Goal: Task Accomplishment & Management: Manage account settings

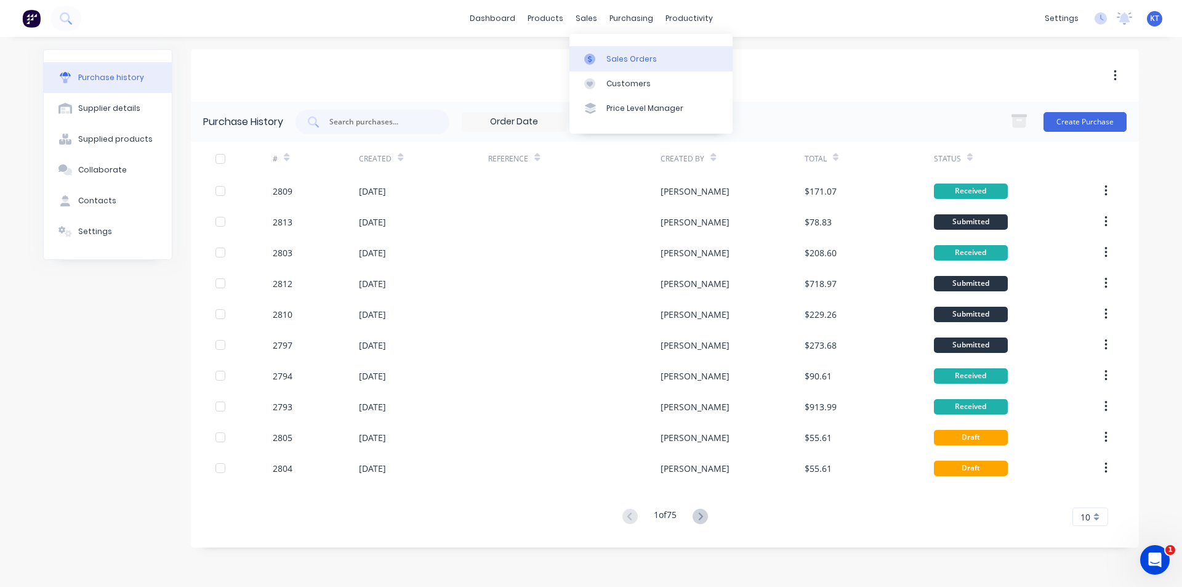
click at [611, 69] on link "Sales Orders" at bounding box center [650, 58] width 163 height 25
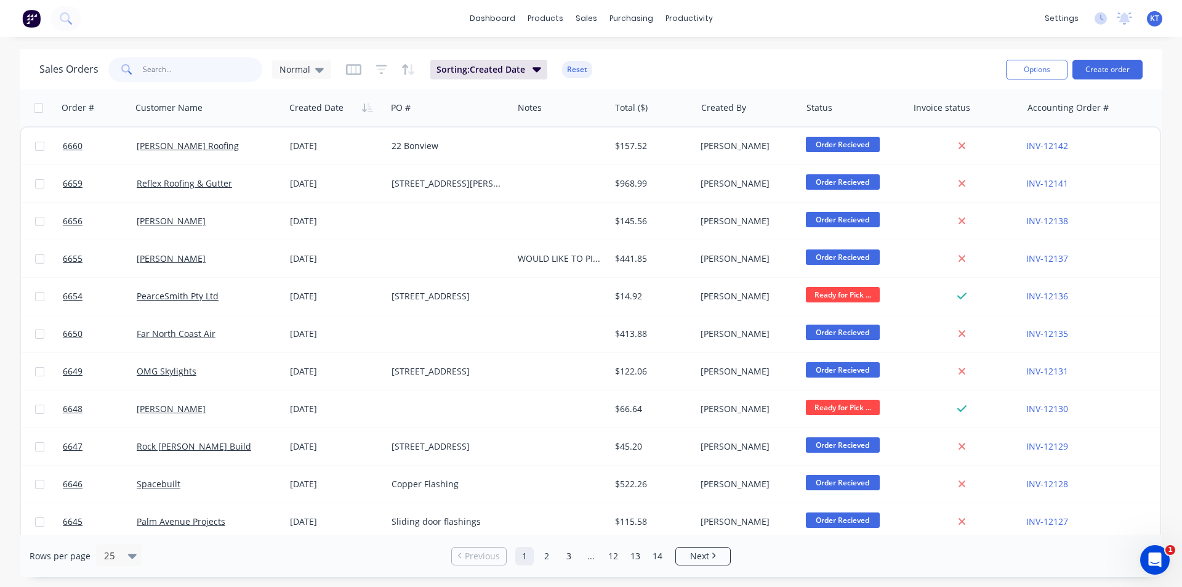
click at [219, 68] on input "text" at bounding box center [203, 69] width 120 height 25
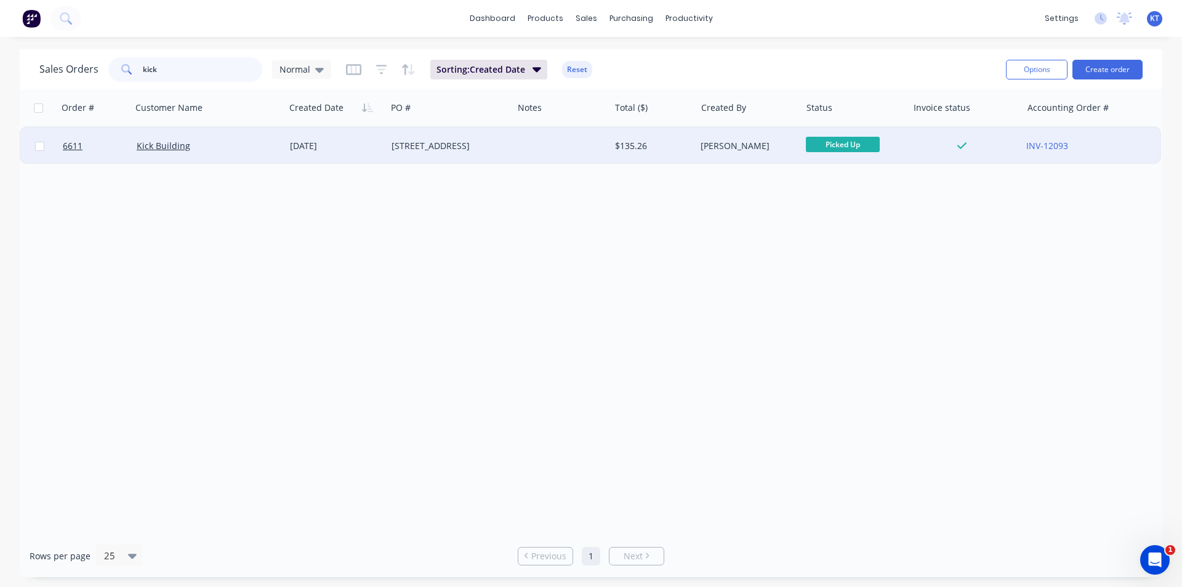
type input "kick"
click at [406, 150] on div "68 Pine Mountain Rd" at bounding box center [446, 146] width 111 height 12
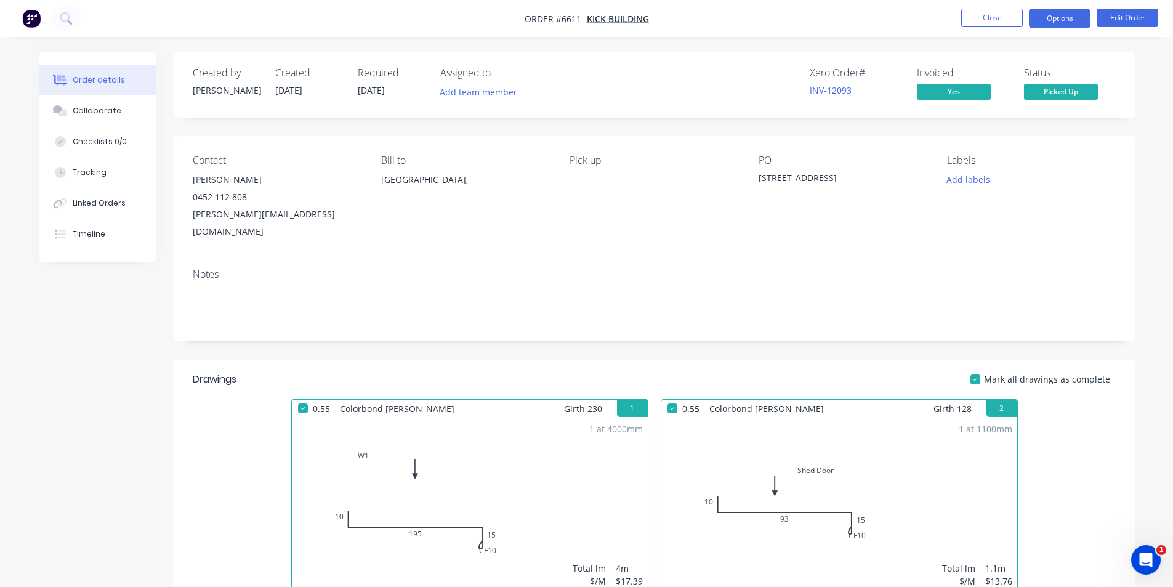
click at [1064, 10] on button "Options" at bounding box center [1060, 19] width 62 height 20
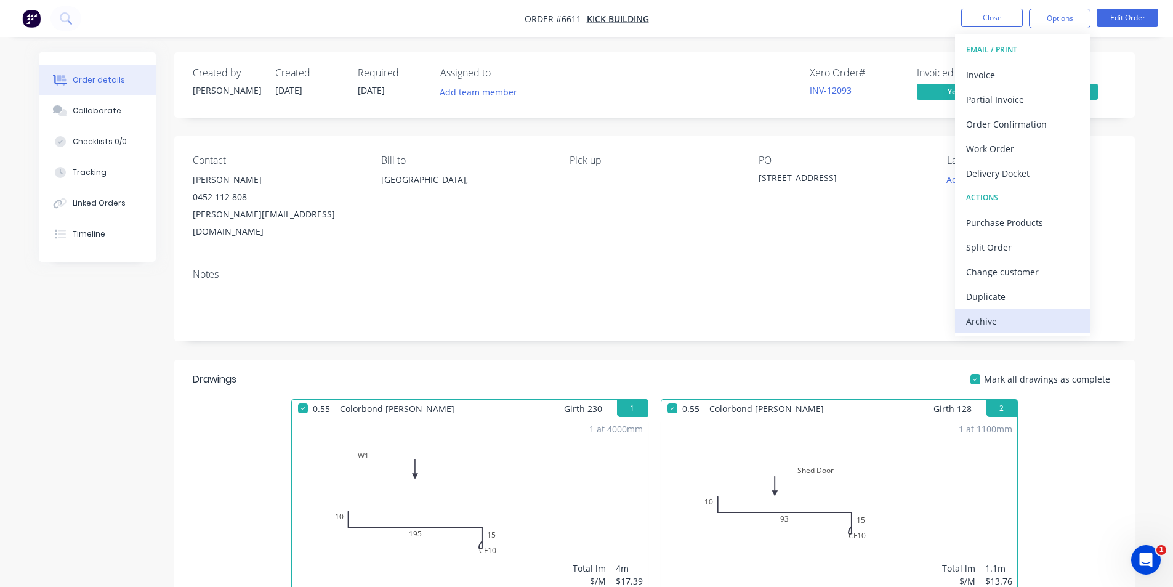
click at [985, 323] on div "Archive" at bounding box center [1022, 321] width 113 height 18
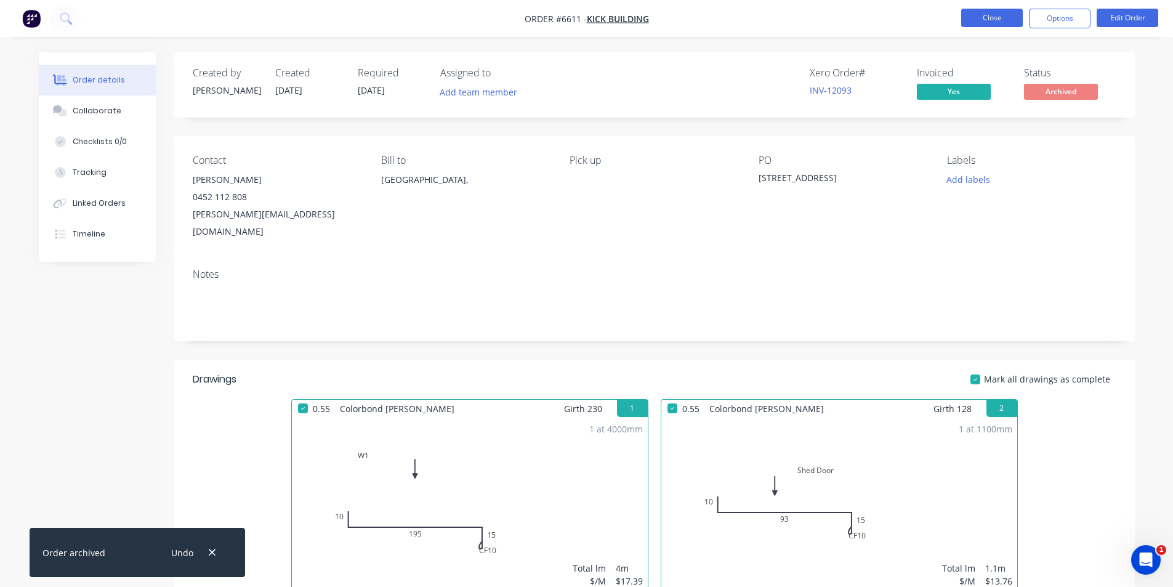
click at [997, 15] on button "Close" at bounding box center [992, 18] width 62 height 18
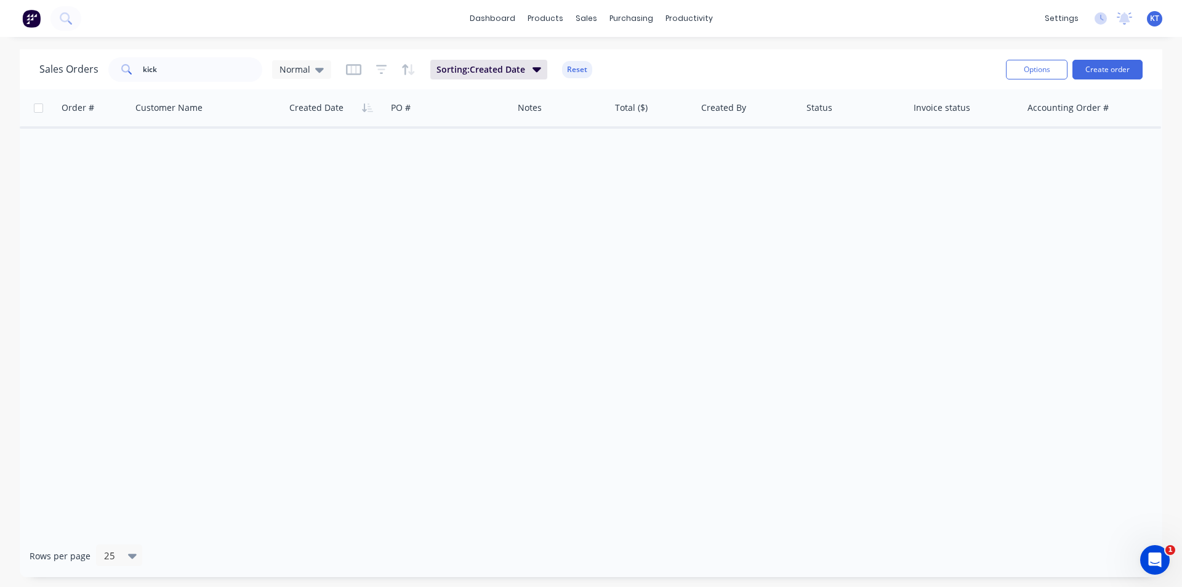
click at [187, 65] on div "Sales Orders kick Normal Sorting: Created Date Reset" at bounding box center [517, 69] width 957 height 30
click at [187, 65] on input "kick" at bounding box center [203, 69] width 120 height 25
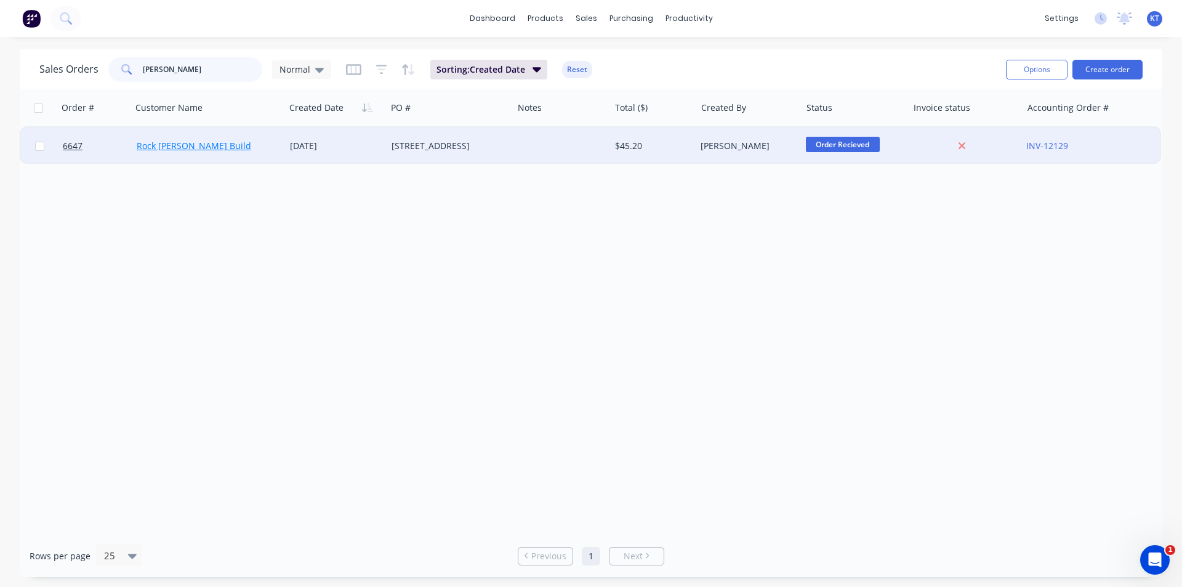
type input "havir"
click at [188, 145] on link "Rock Havir Build" at bounding box center [194, 146] width 114 height 12
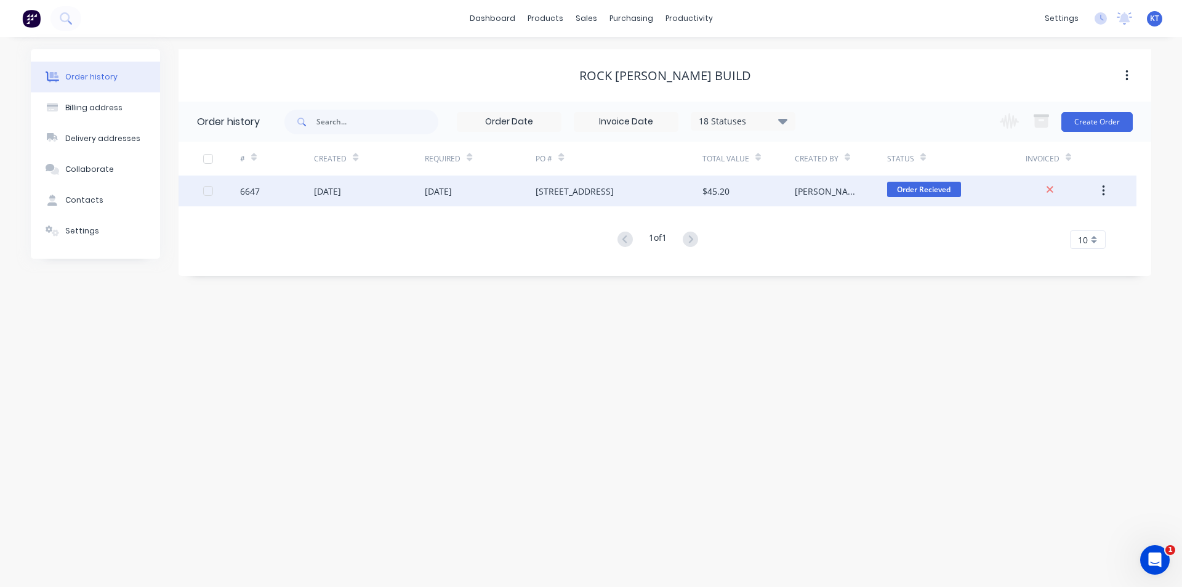
click at [536, 191] on div "68 Pine Mountain Rd" at bounding box center [575, 191] width 78 height 13
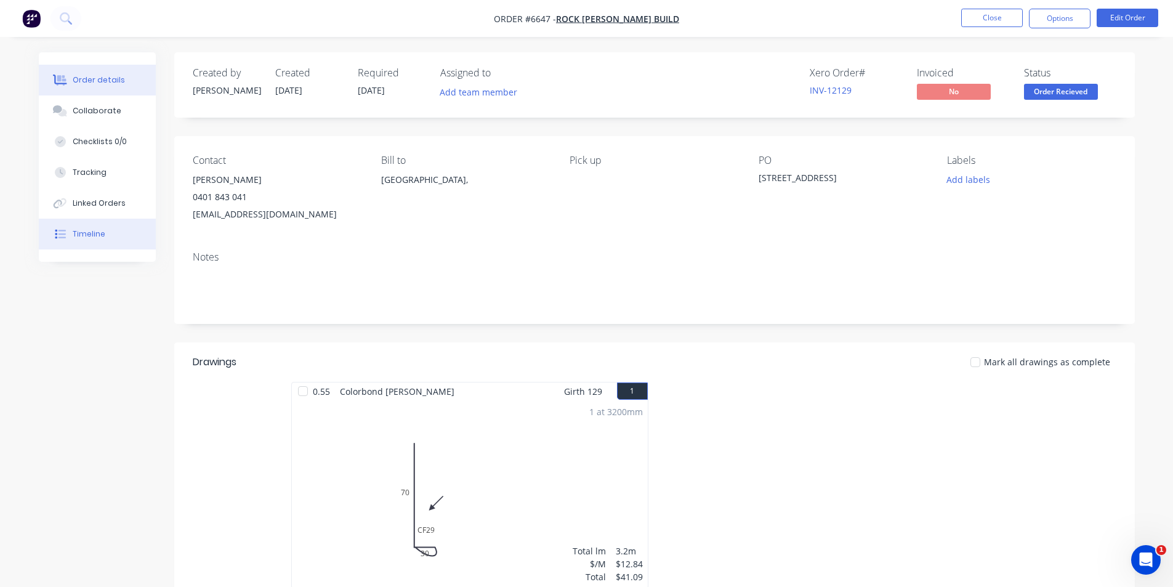
click at [113, 247] on button "Timeline" at bounding box center [97, 234] width 117 height 31
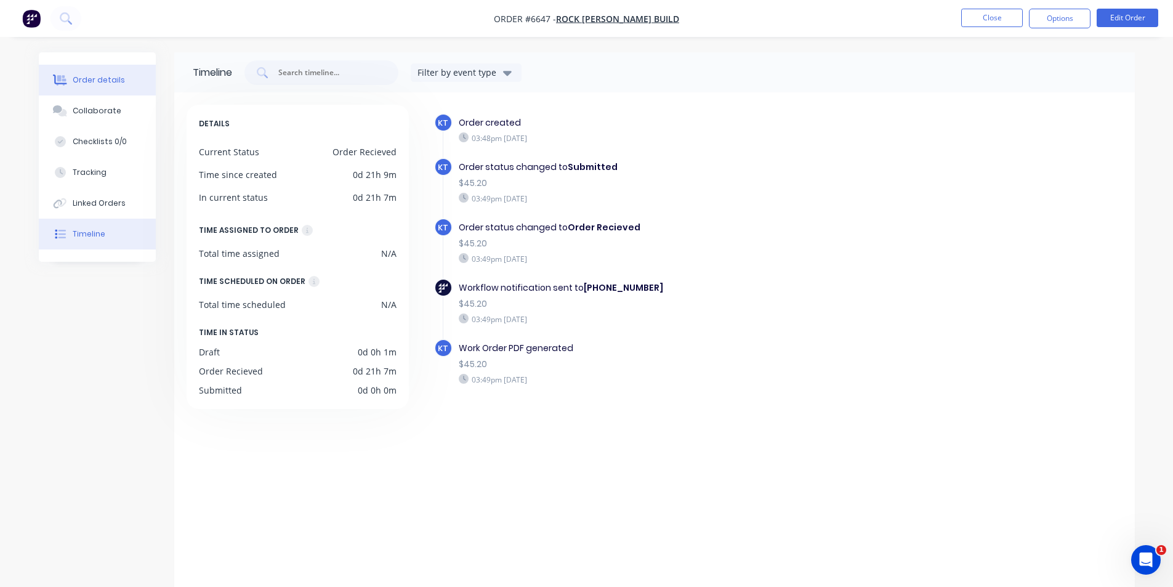
click at [134, 73] on button "Order details" at bounding box center [97, 80] width 117 height 31
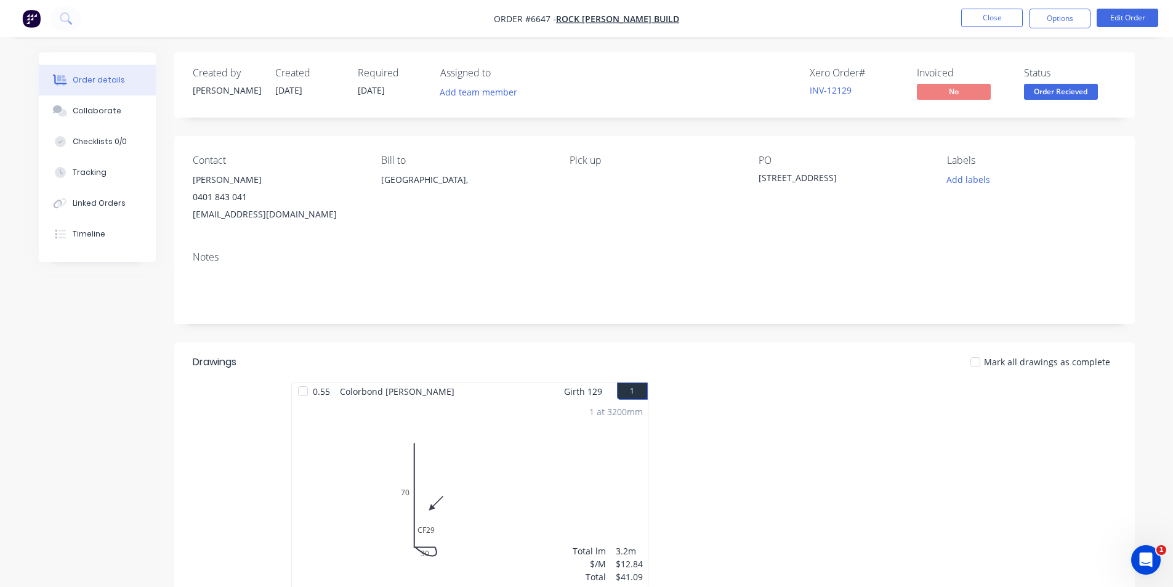
click at [956, 14] on ul "Close Options Edit Order" at bounding box center [1059, 19] width 227 height 20
click at [978, 20] on button "Close" at bounding box center [992, 18] width 62 height 18
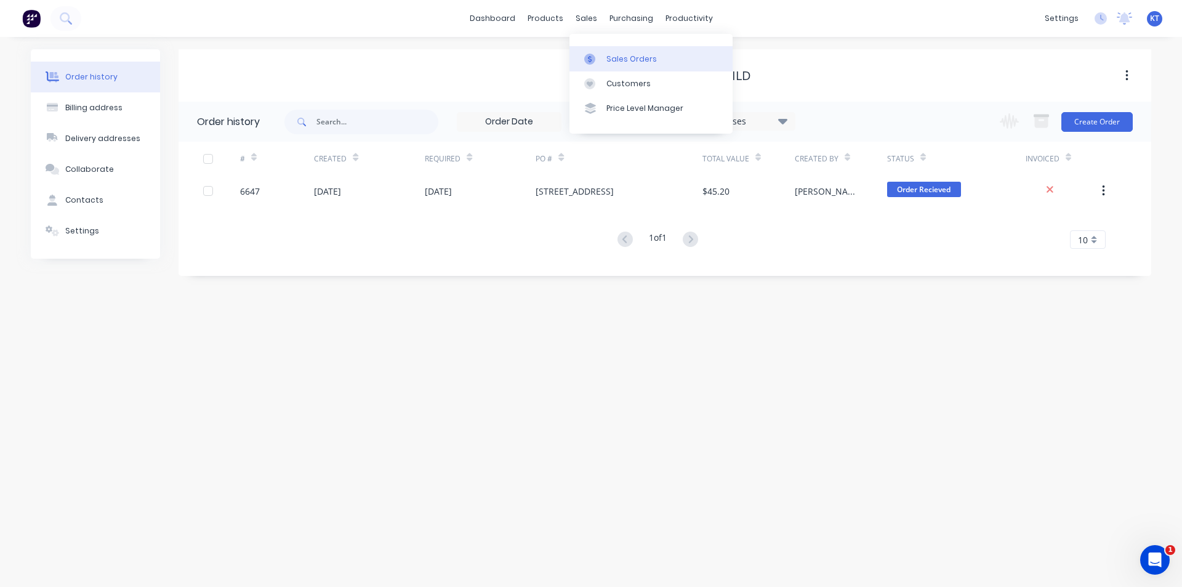
click at [633, 55] on div "Sales Orders" at bounding box center [631, 59] width 50 height 11
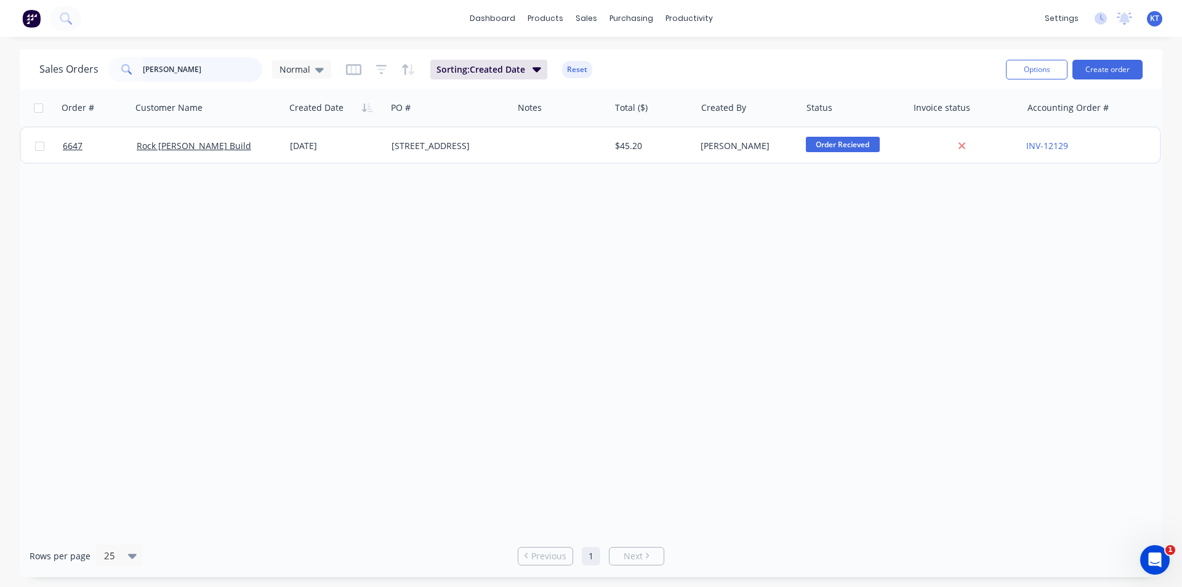
click at [187, 68] on input "havir" at bounding box center [203, 69] width 120 height 25
type input "reflex"
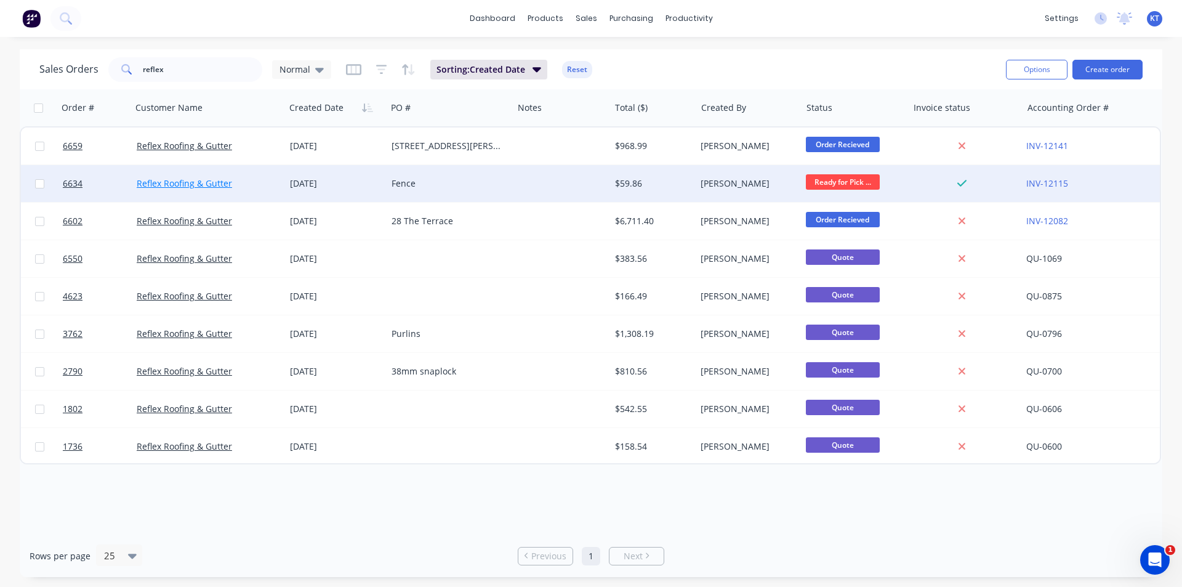
click at [159, 185] on link "Reflex Roofing & Gutter" at bounding box center [184, 183] width 95 height 12
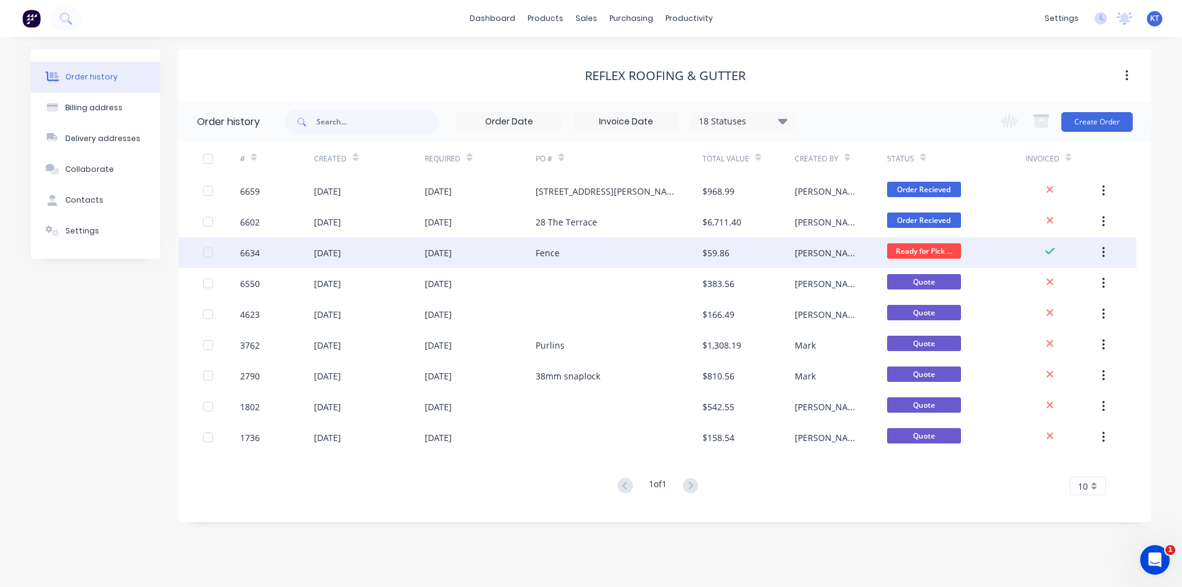
click at [277, 254] on div "6634" at bounding box center [277, 252] width 74 height 31
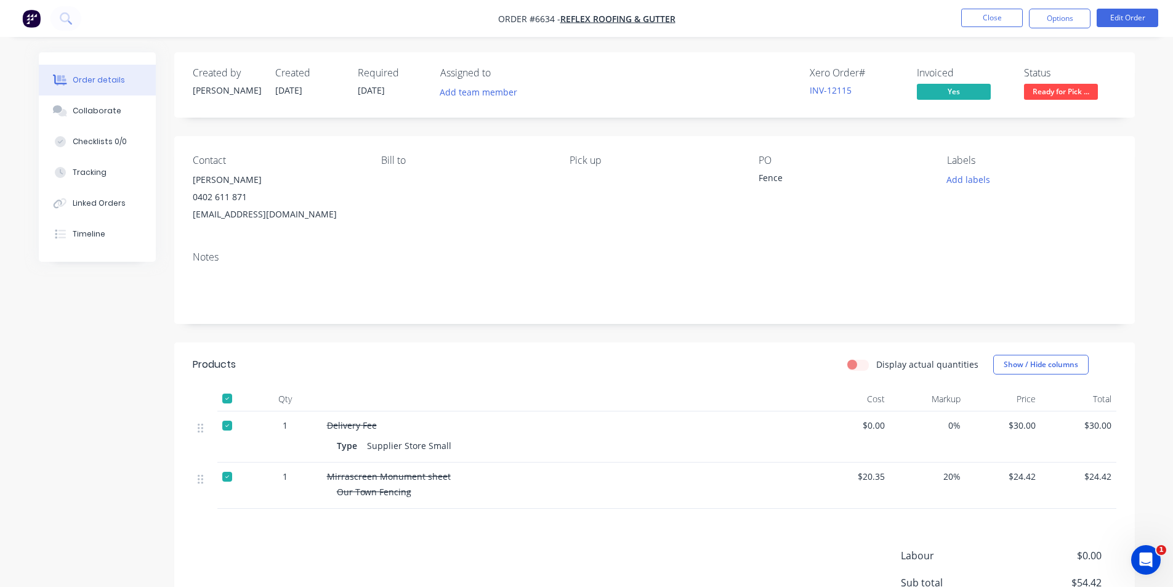
click at [1080, 94] on span "Ready for Pick ..." at bounding box center [1061, 91] width 74 height 15
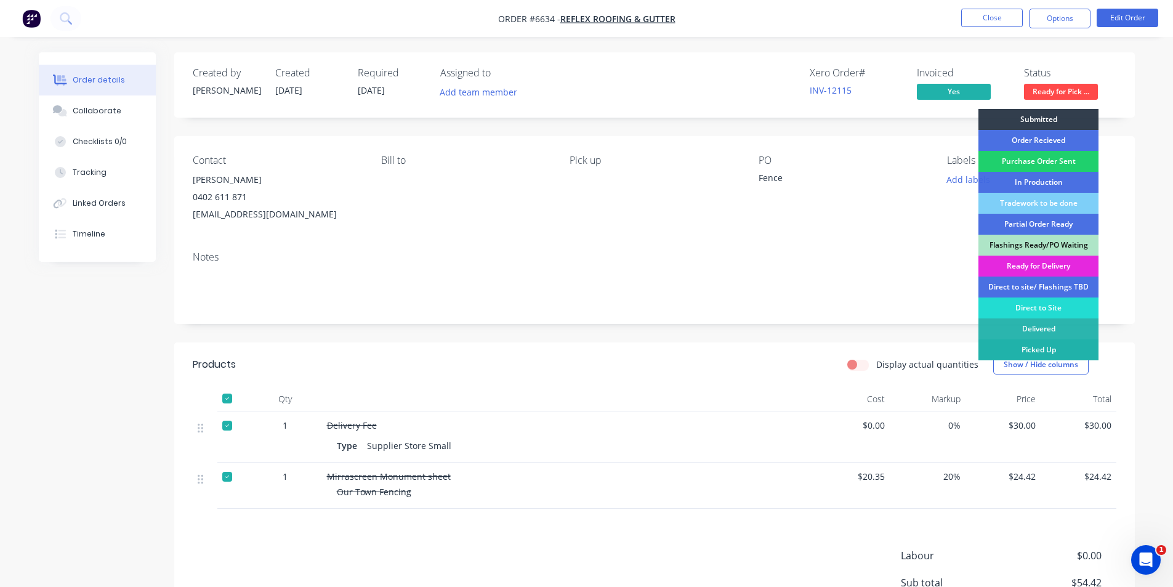
click at [1042, 351] on div "Picked Up" at bounding box center [1038, 349] width 120 height 21
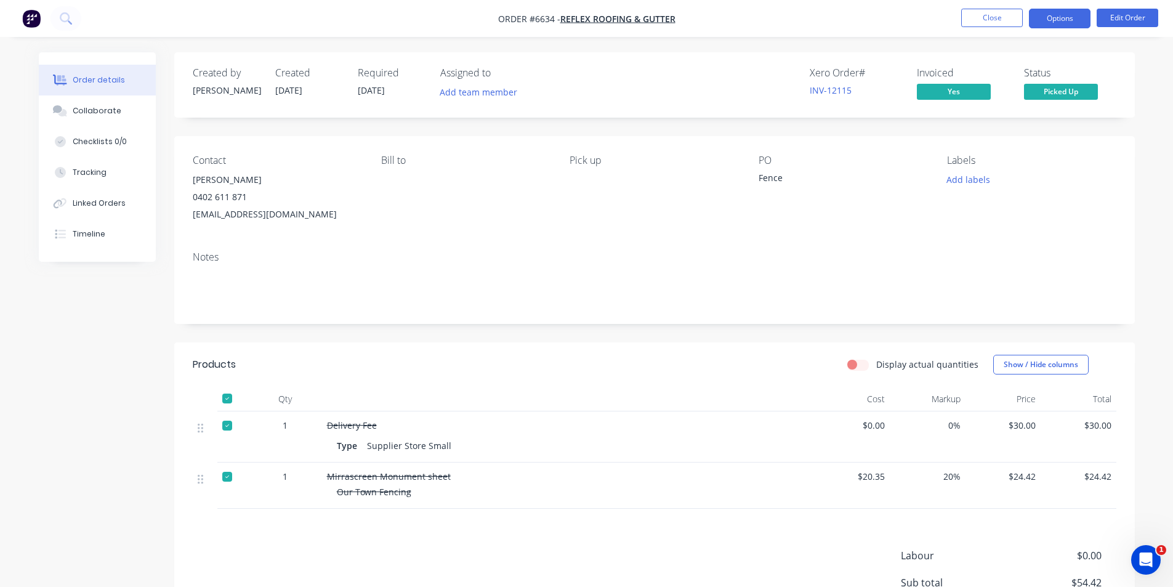
click at [1070, 18] on button "Options" at bounding box center [1060, 19] width 62 height 20
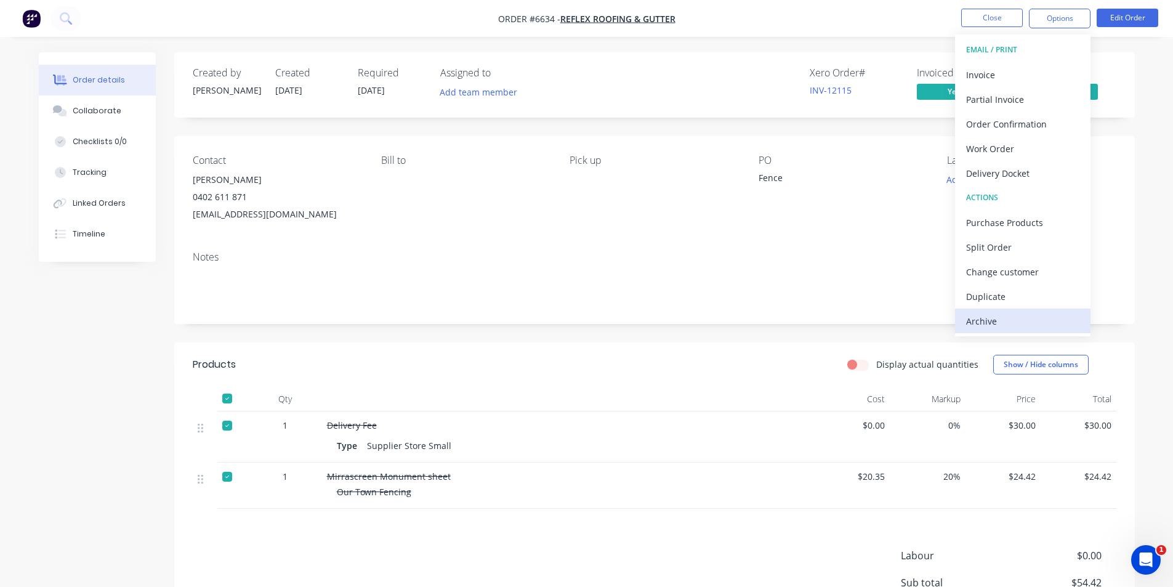
click at [987, 330] on button "Archive" at bounding box center [1022, 320] width 135 height 25
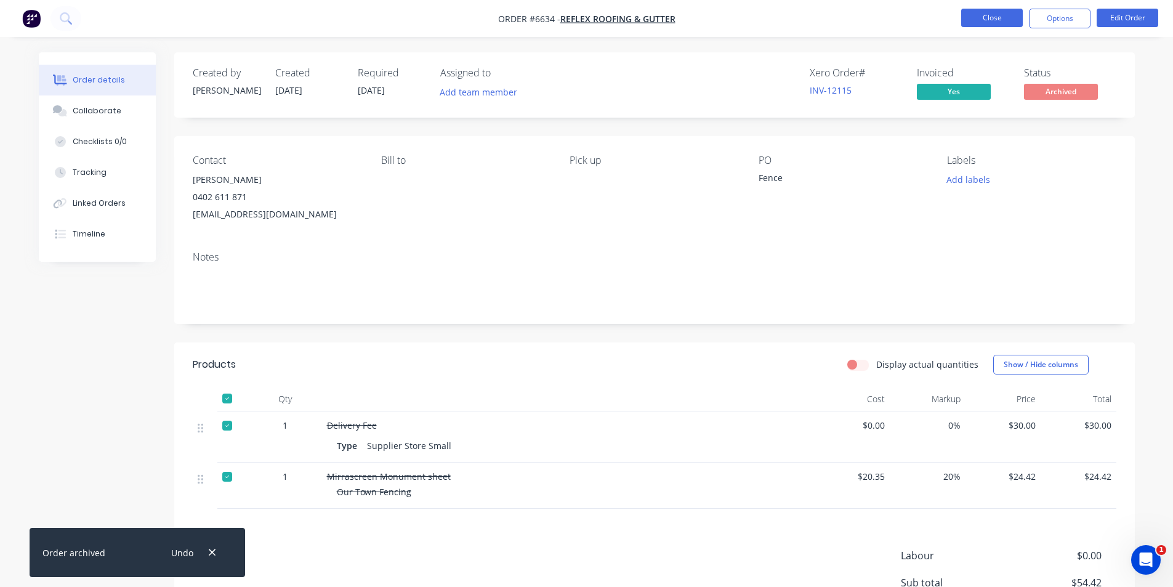
click at [995, 12] on button "Close" at bounding box center [992, 18] width 62 height 18
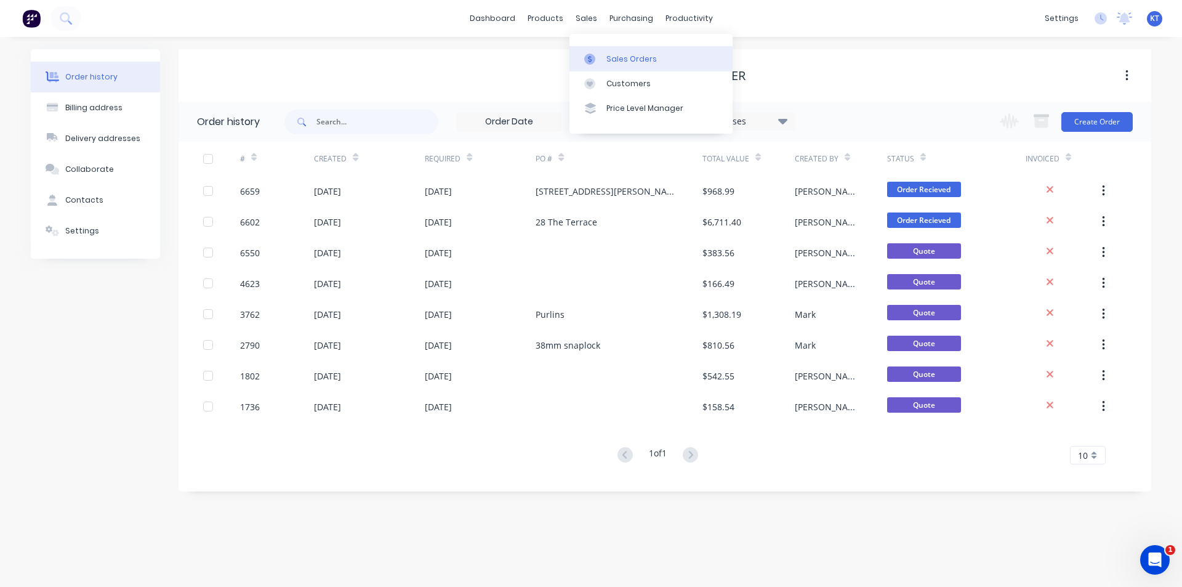
click at [602, 54] on div at bounding box center [593, 59] width 18 height 11
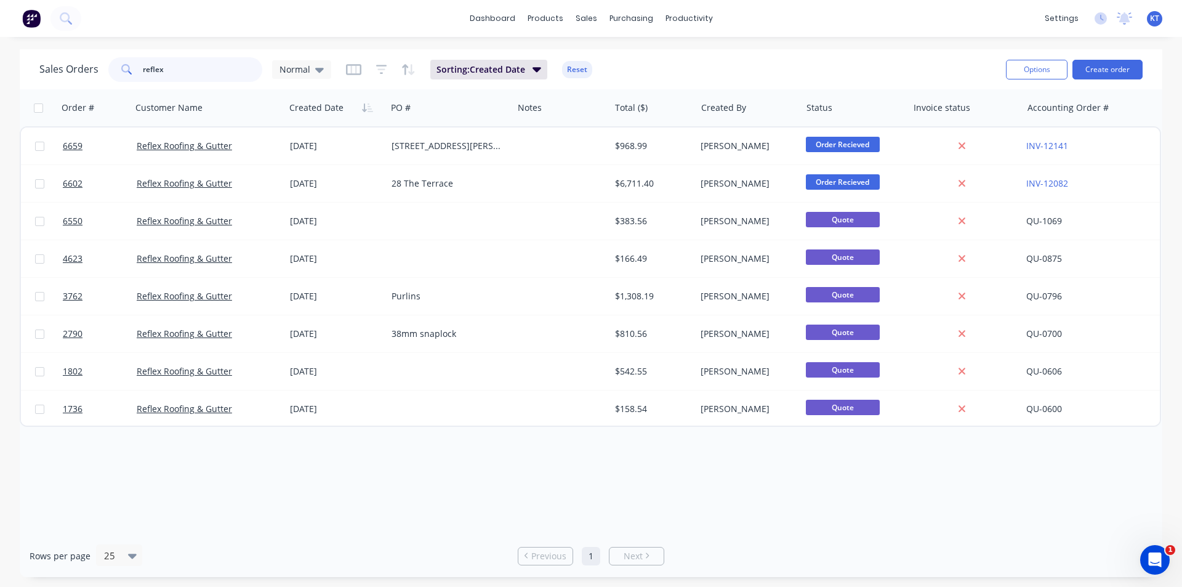
click at [191, 68] on input "reflex" at bounding box center [203, 69] width 120 height 25
type input "kick"
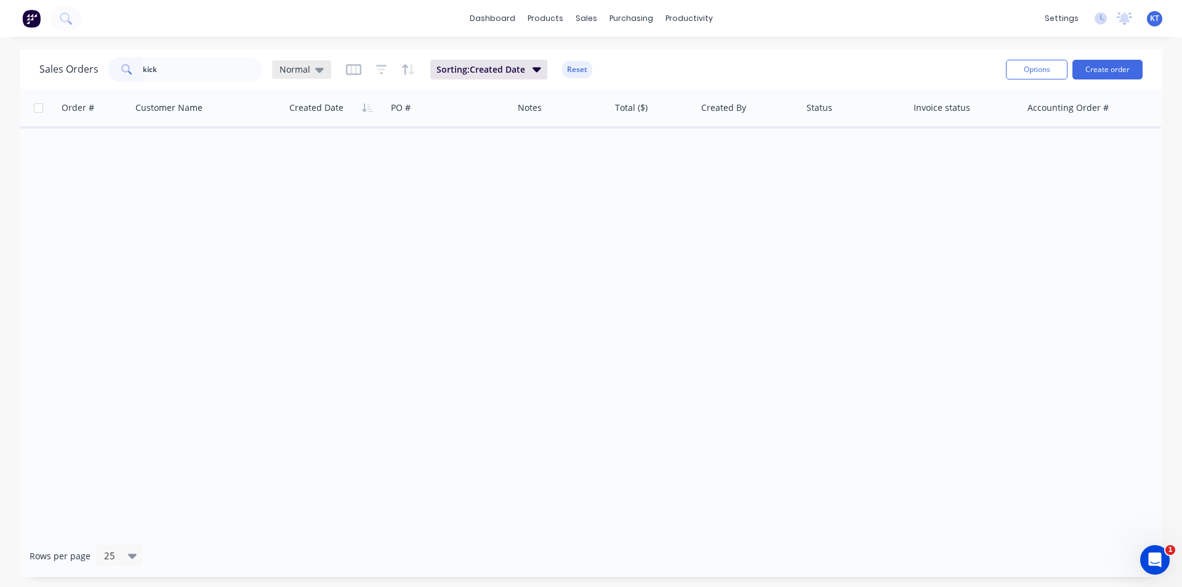
click at [321, 68] on icon at bounding box center [319, 70] width 9 height 5
click at [329, 236] on div "Save new view None edit Normal (Default) edit archived edit" at bounding box center [358, 169] width 185 height 151
click at [318, 223] on button "archived" at bounding box center [346, 224] width 140 height 14
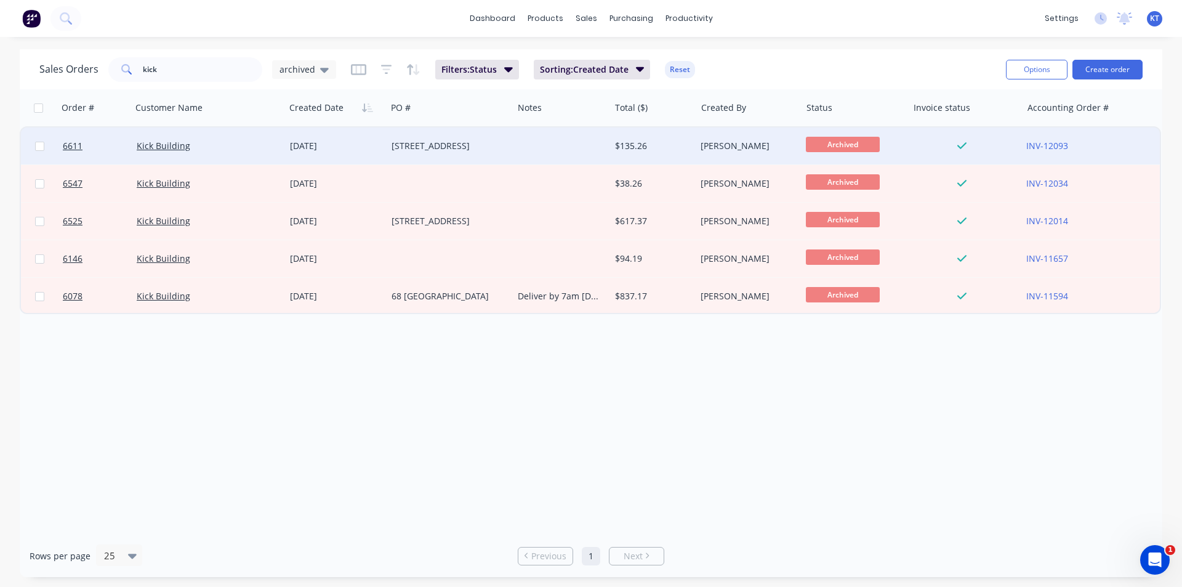
click at [470, 148] on div "68 Pine Mountain Rd" at bounding box center [446, 146] width 111 height 12
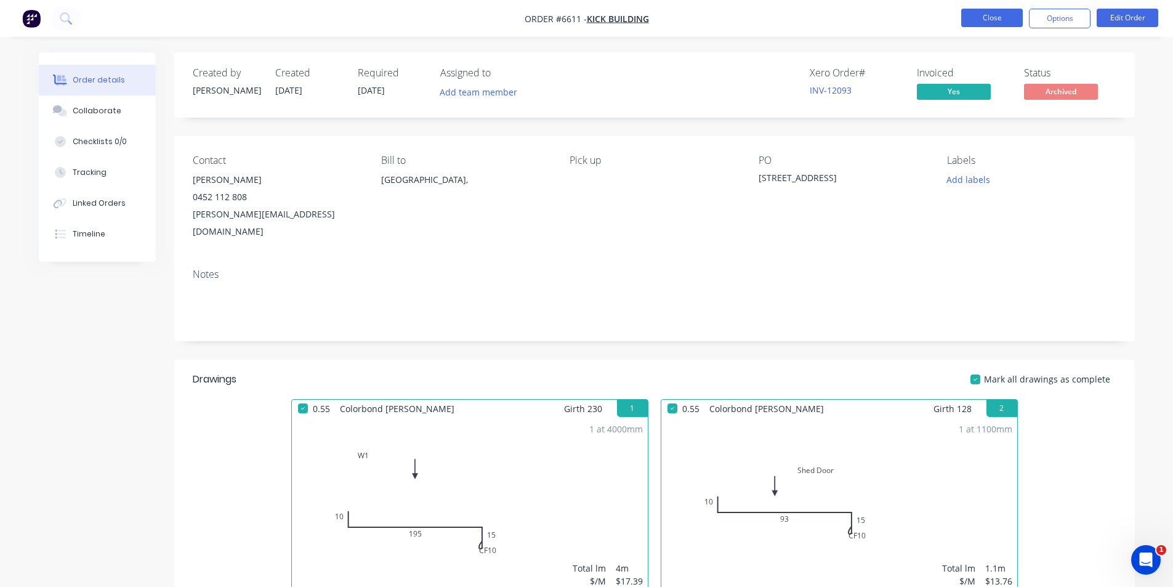
click at [1003, 22] on button "Close" at bounding box center [992, 18] width 62 height 18
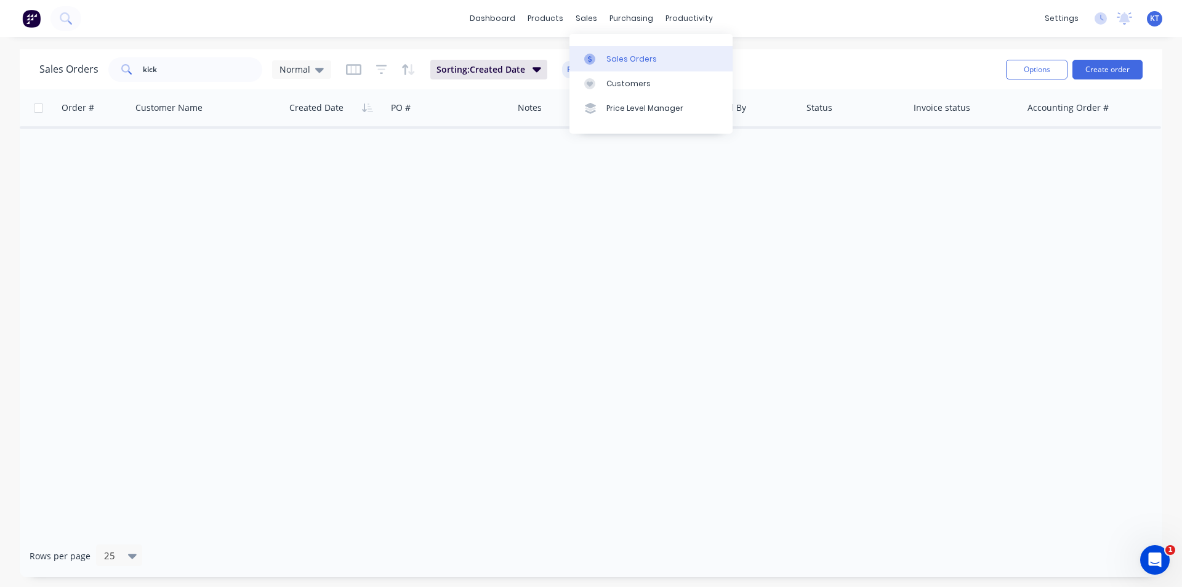
click at [620, 52] on link "Sales Orders" at bounding box center [650, 58] width 163 height 25
click at [184, 58] on input "kick" at bounding box center [203, 69] width 120 height 25
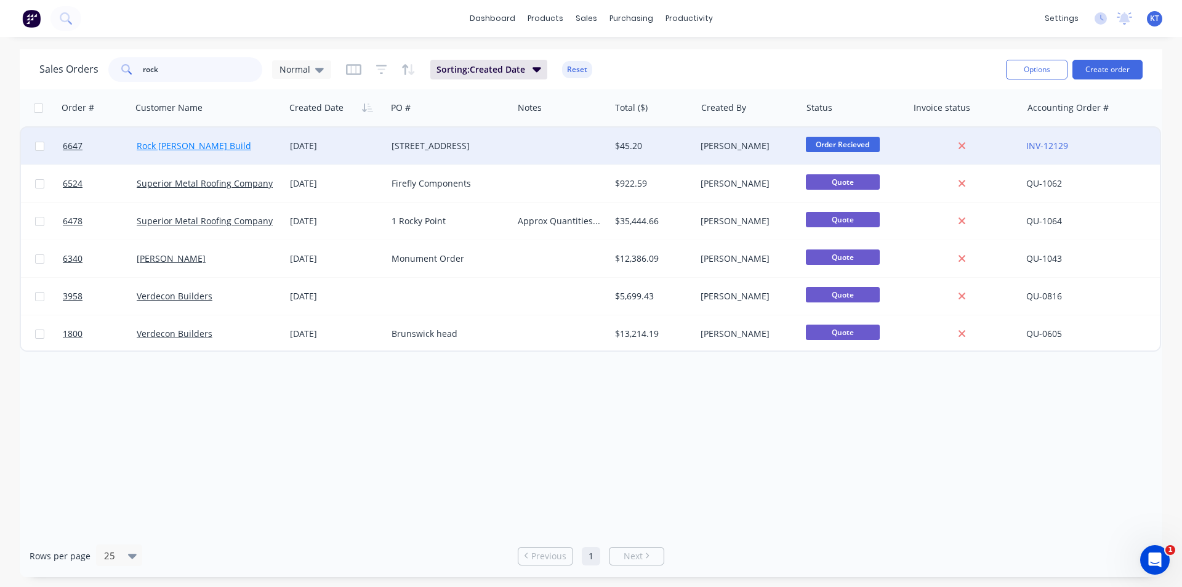
type input "rock"
click at [196, 150] on link "Rock Havir Build" at bounding box center [194, 146] width 114 height 12
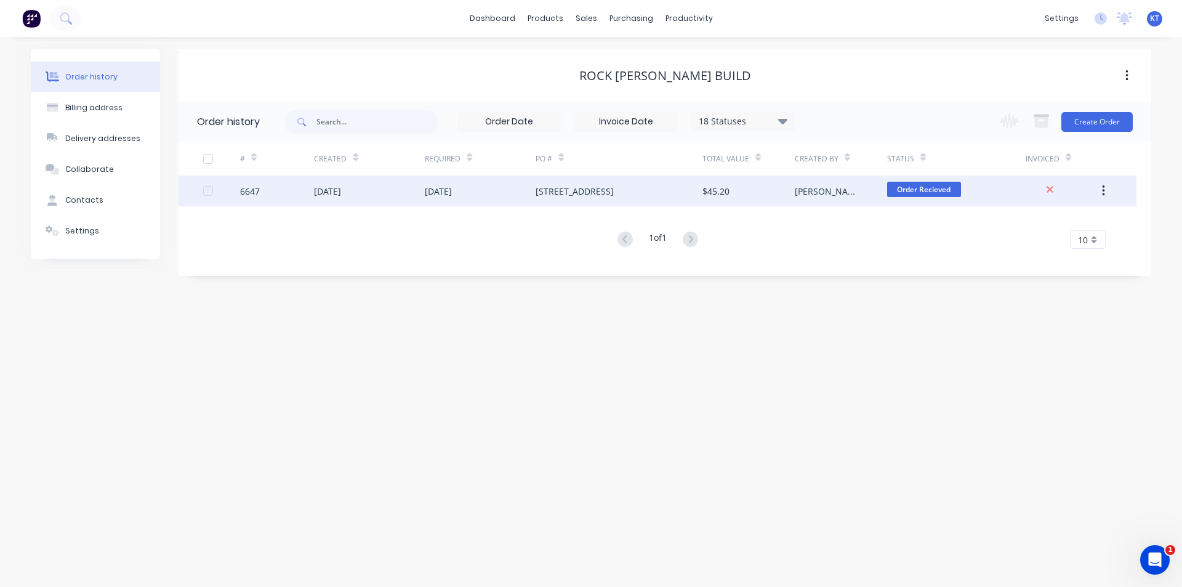
click at [668, 188] on div "68 Pine Mountain Rd" at bounding box center [619, 190] width 166 height 31
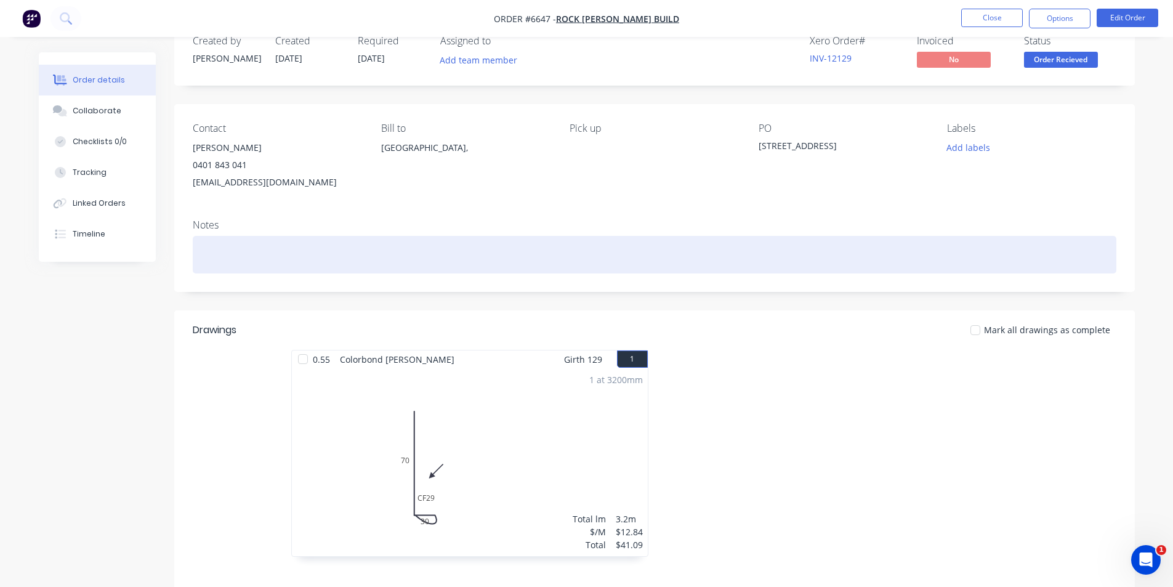
scroll to position [62, 0]
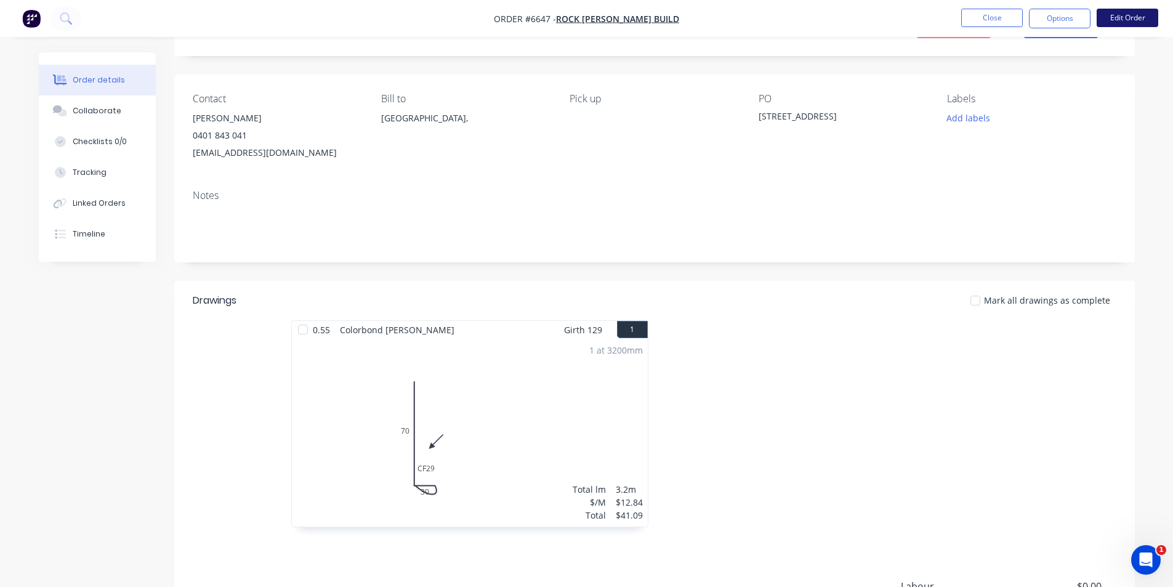
click at [1117, 9] on nav "Order #6647 - Rock Havir Build Close Options Edit Order" at bounding box center [586, 18] width 1173 height 37
click at [1115, 12] on button "Edit Order" at bounding box center [1127, 18] width 62 height 18
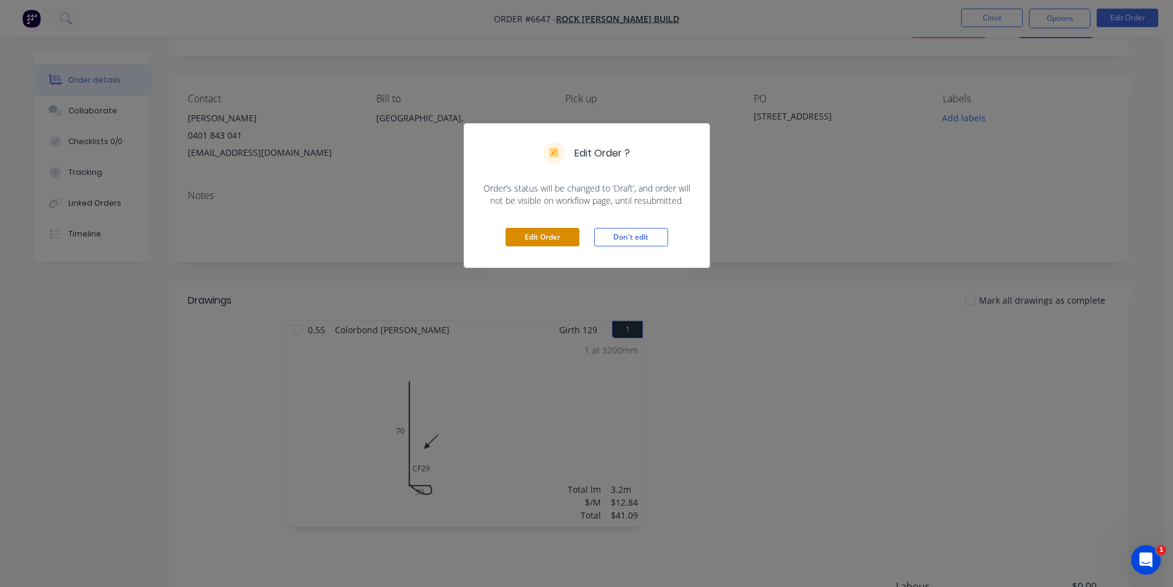
click at [520, 240] on button "Edit Order" at bounding box center [542, 237] width 74 height 18
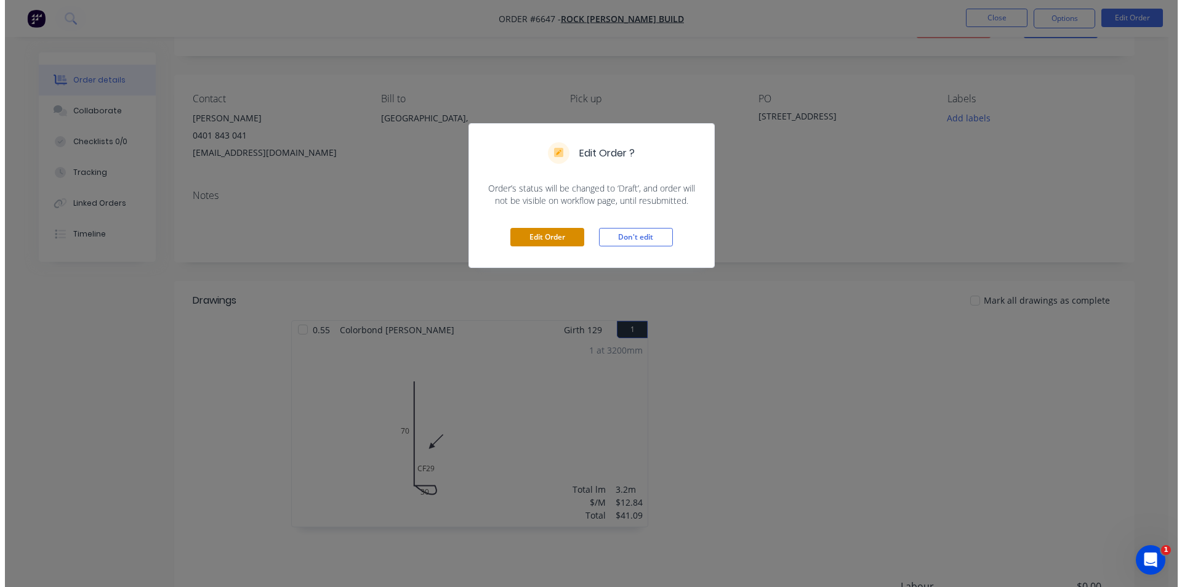
scroll to position [0, 0]
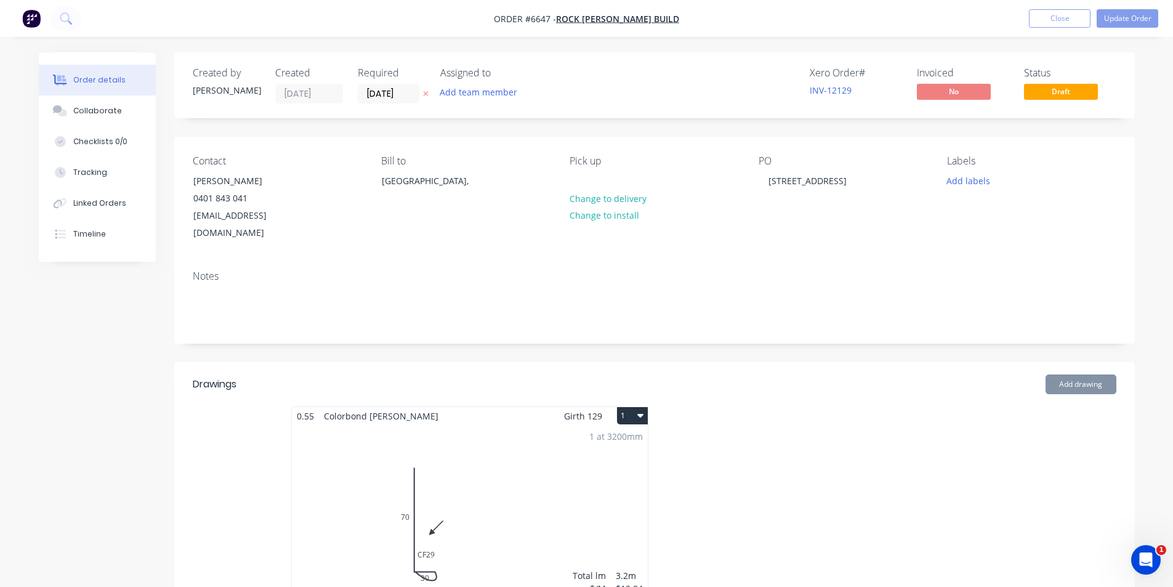
click at [604, 432] on div "1 at 3200mm Total lm $/M Total 3.2m $12.84 $41.09" at bounding box center [470, 519] width 356 height 188
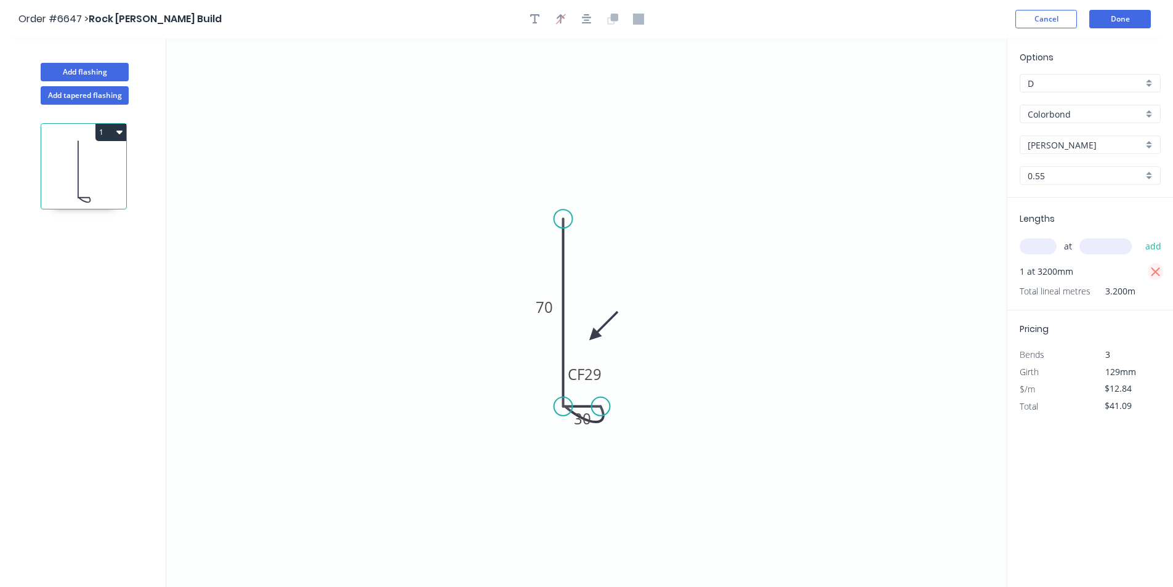
click at [1155, 269] on icon "button" at bounding box center [1155, 272] width 11 height 15
type input "$0.00"
click at [1043, 248] on input "text" at bounding box center [1037, 246] width 37 height 16
type input "2"
type input "3200"
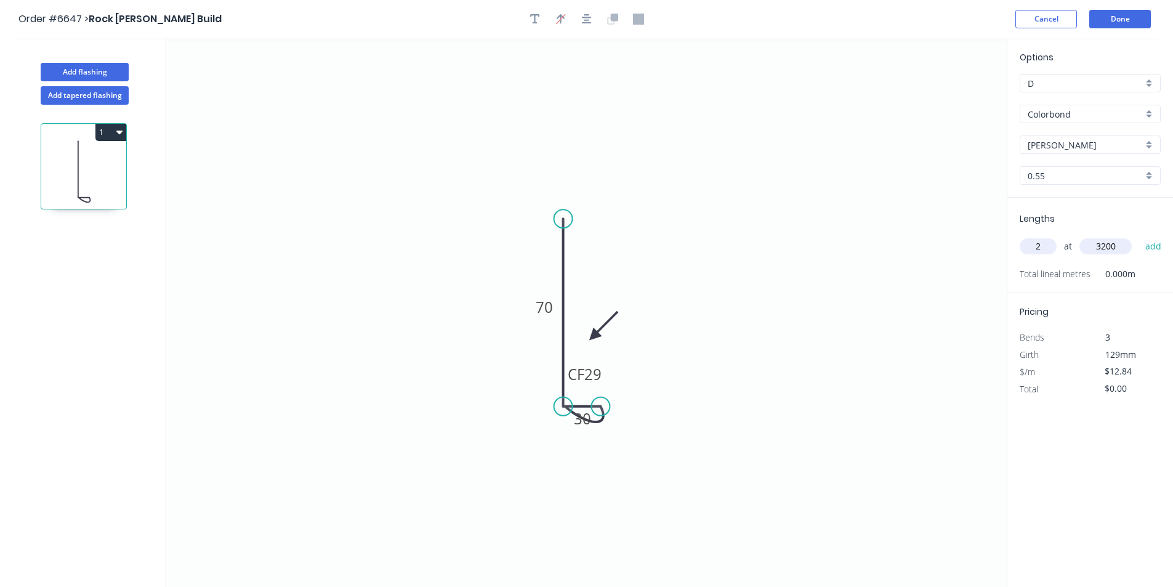
click at [1139, 236] on button "add" at bounding box center [1153, 246] width 29 height 21
type input "$82.18"
click at [1118, 18] on button "Done" at bounding box center [1120, 19] width 62 height 18
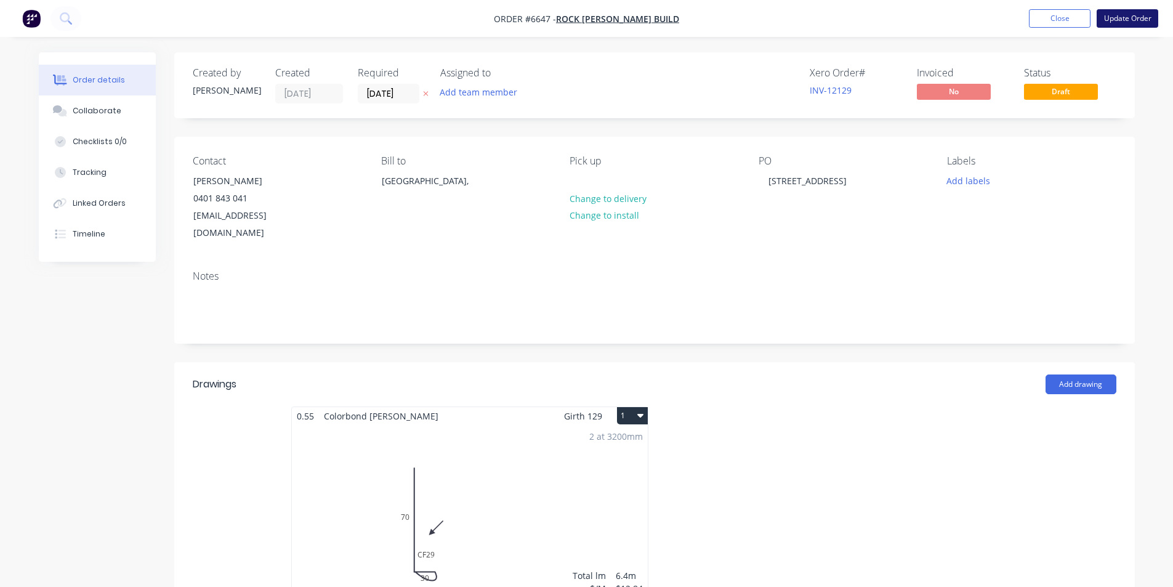
click at [1120, 23] on button "Update Order" at bounding box center [1127, 18] width 62 height 18
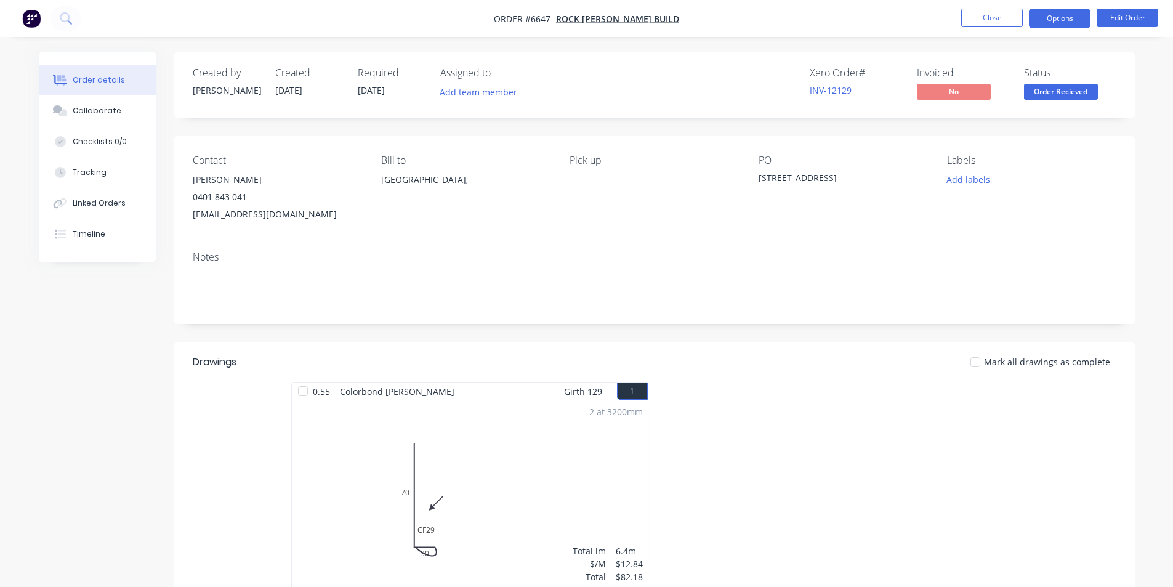
click at [1064, 27] on button "Options" at bounding box center [1060, 19] width 62 height 20
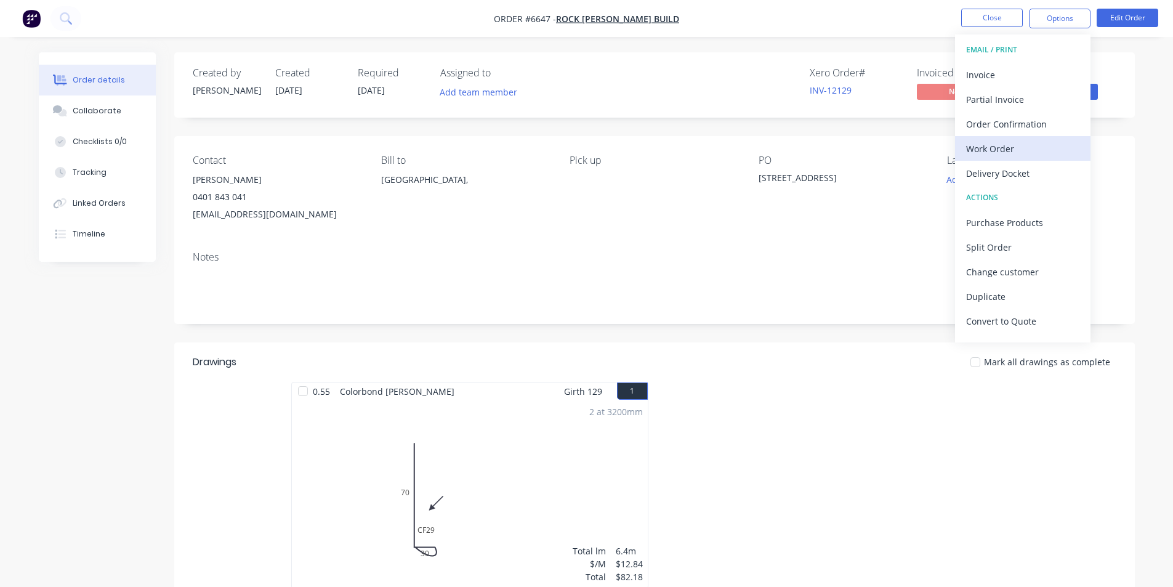
click at [1006, 160] on button "Work Order" at bounding box center [1022, 148] width 135 height 25
click at [1003, 150] on div "Custom" at bounding box center [1022, 149] width 113 height 18
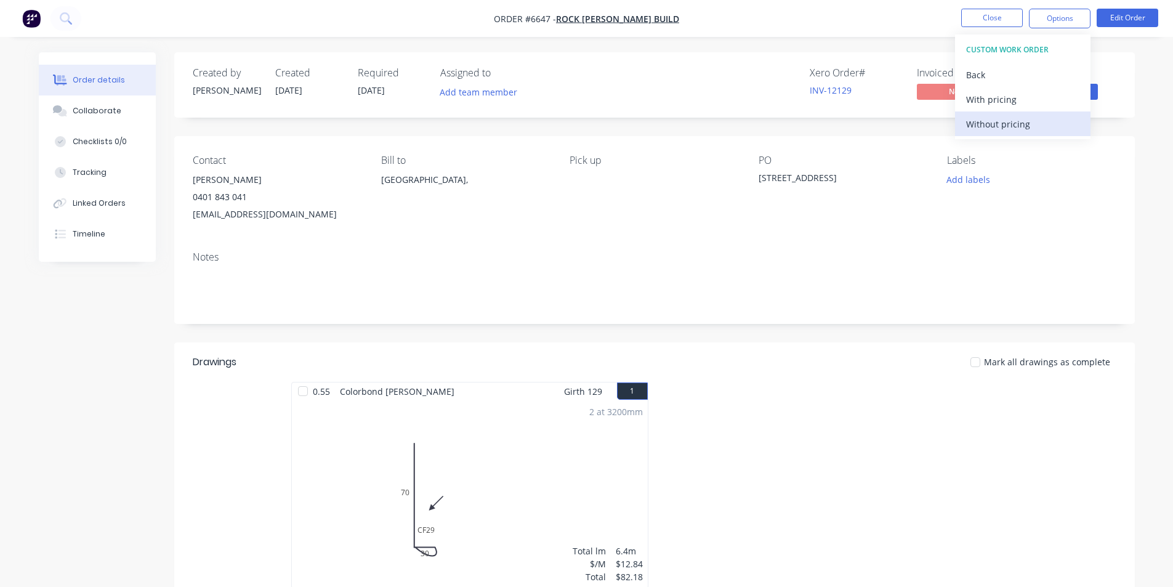
click at [1006, 127] on div "Without pricing" at bounding box center [1022, 124] width 113 height 18
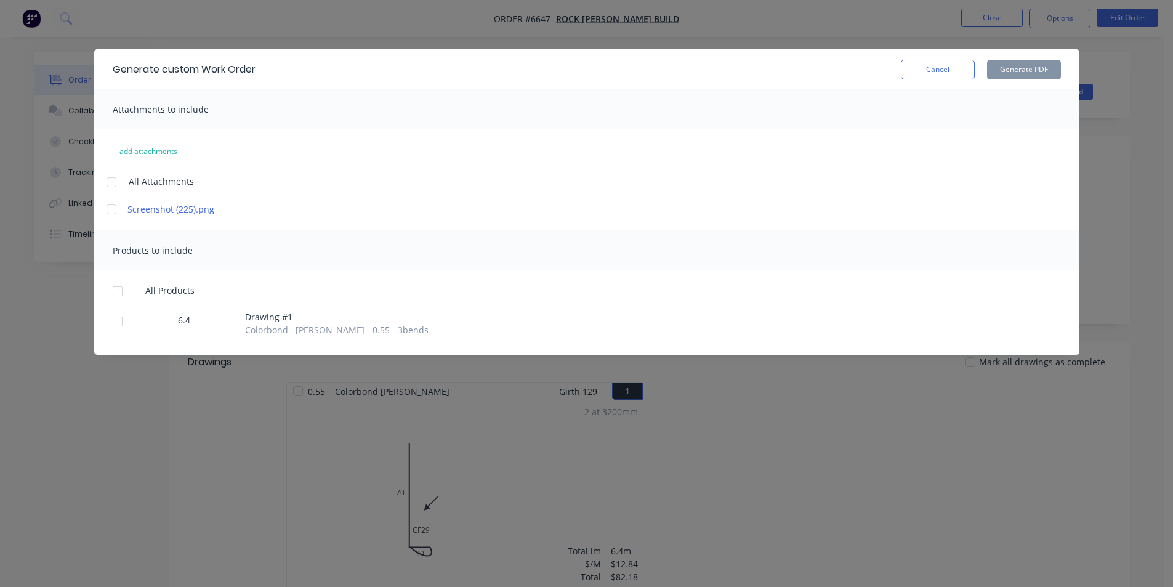
click at [120, 313] on div "All Products 6.4 Drawing # 1 Colorbond Shale Grey 0.55 3 bends" at bounding box center [586, 310] width 985 height 51
click at [119, 319] on div at bounding box center [117, 321] width 25 height 25
click at [1051, 58] on div "Generate custom Work Order Cancel Generate PDF" at bounding box center [586, 69] width 985 height 40
click at [1051, 65] on button "Generate PDF" at bounding box center [1024, 70] width 74 height 20
click at [953, 71] on button "Cancel" at bounding box center [938, 70] width 74 height 20
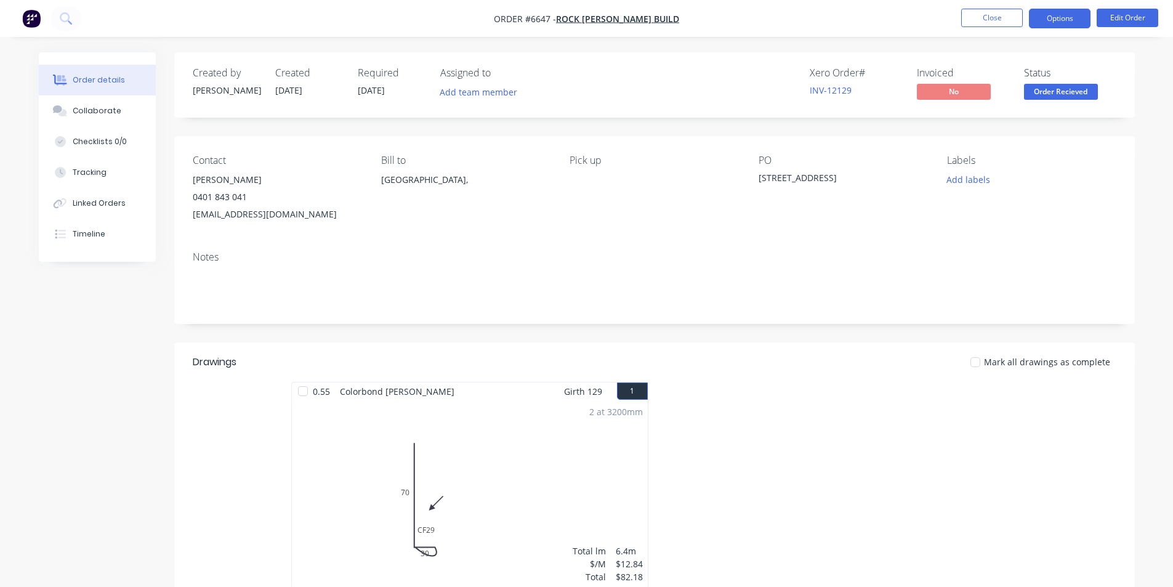
click at [1040, 17] on button "Options" at bounding box center [1060, 19] width 62 height 20
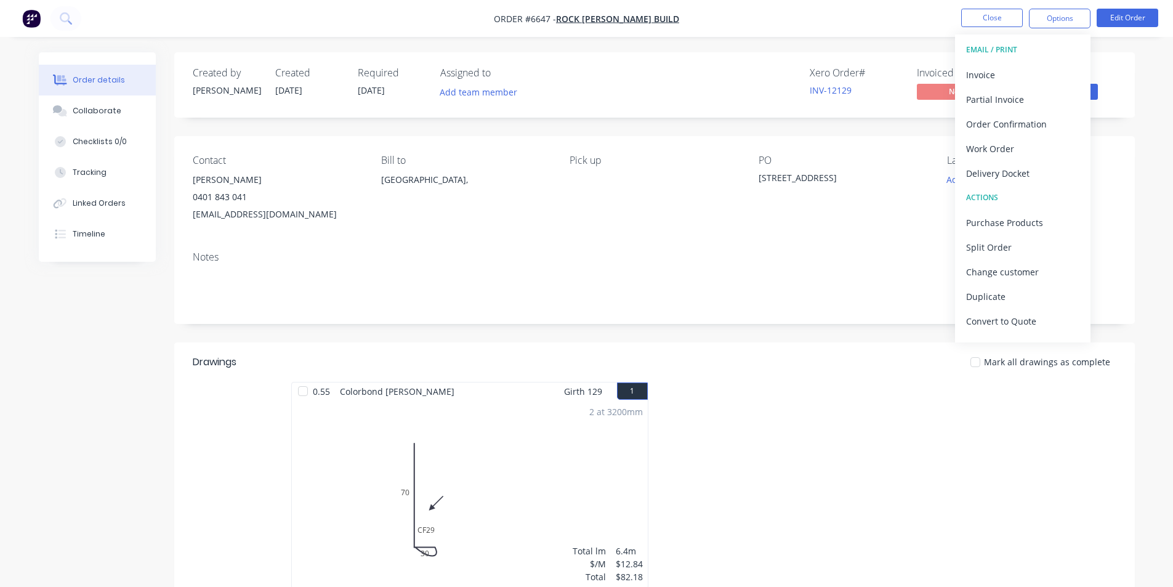
click at [1130, 67] on div "Created by Katie Created 25/08/25 Required 25/08/25 Assigned to Add team member…" at bounding box center [654, 84] width 960 height 65
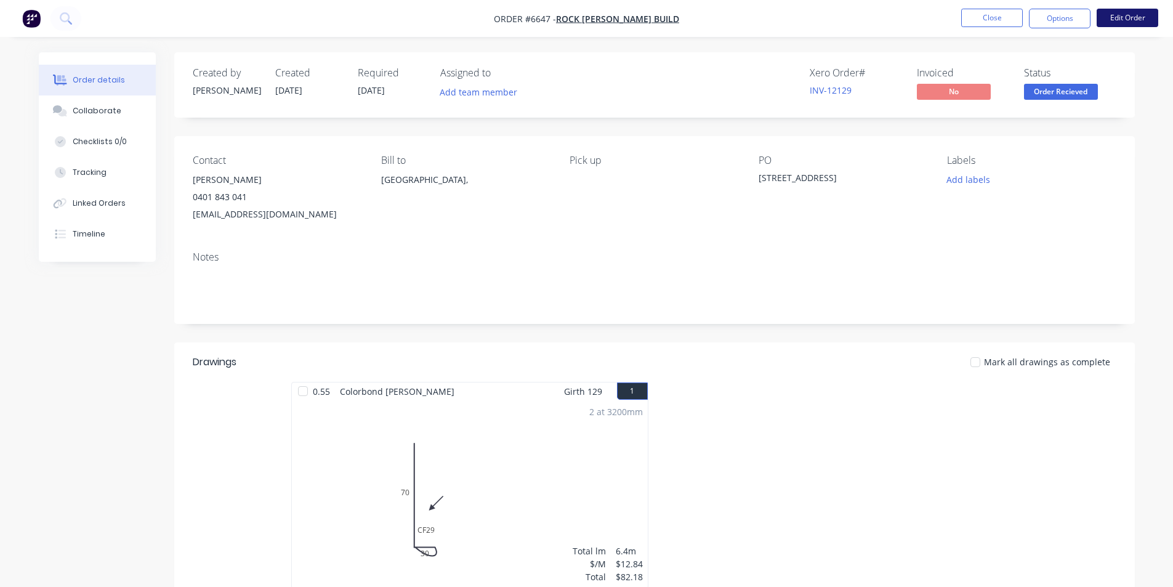
click at [1130, 18] on button "Edit Order" at bounding box center [1127, 18] width 62 height 18
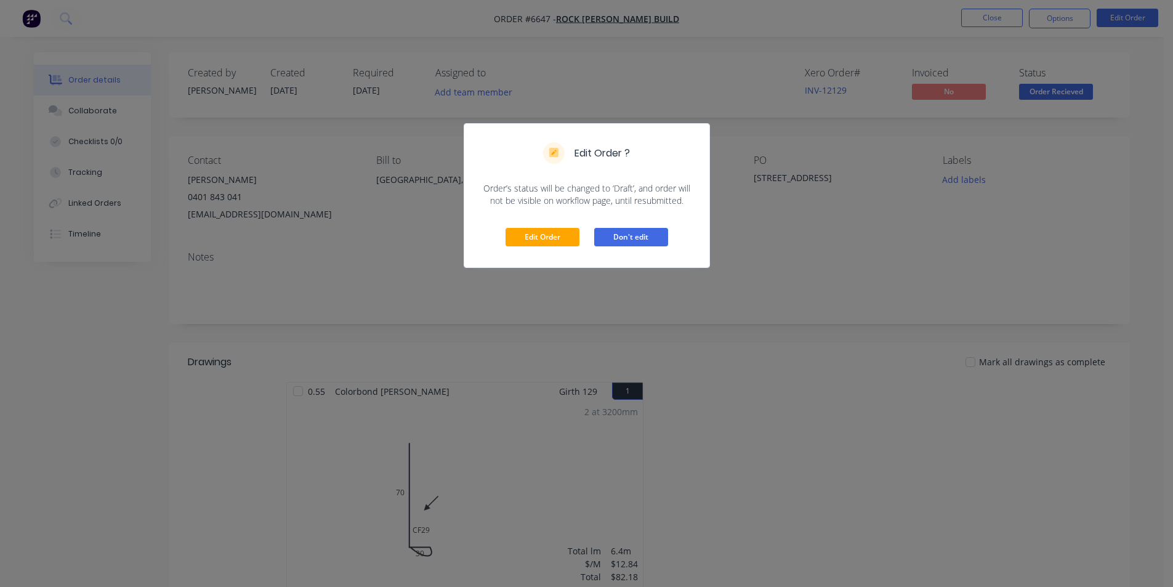
click at [648, 236] on button "Don't edit" at bounding box center [631, 237] width 74 height 18
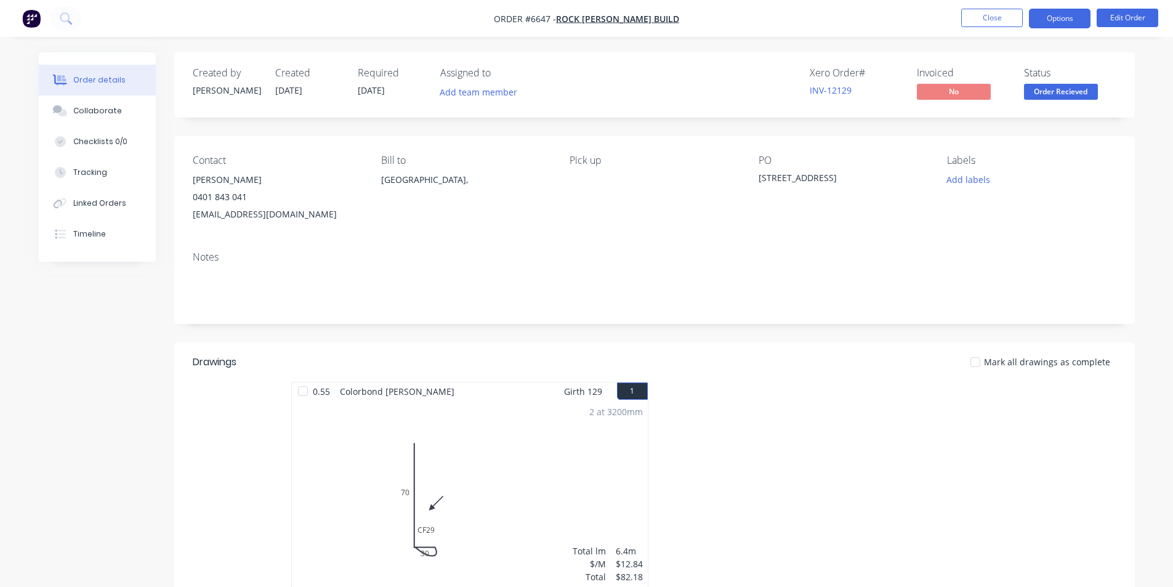
click at [1054, 12] on button "Options" at bounding box center [1060, 19] width 62 height 20
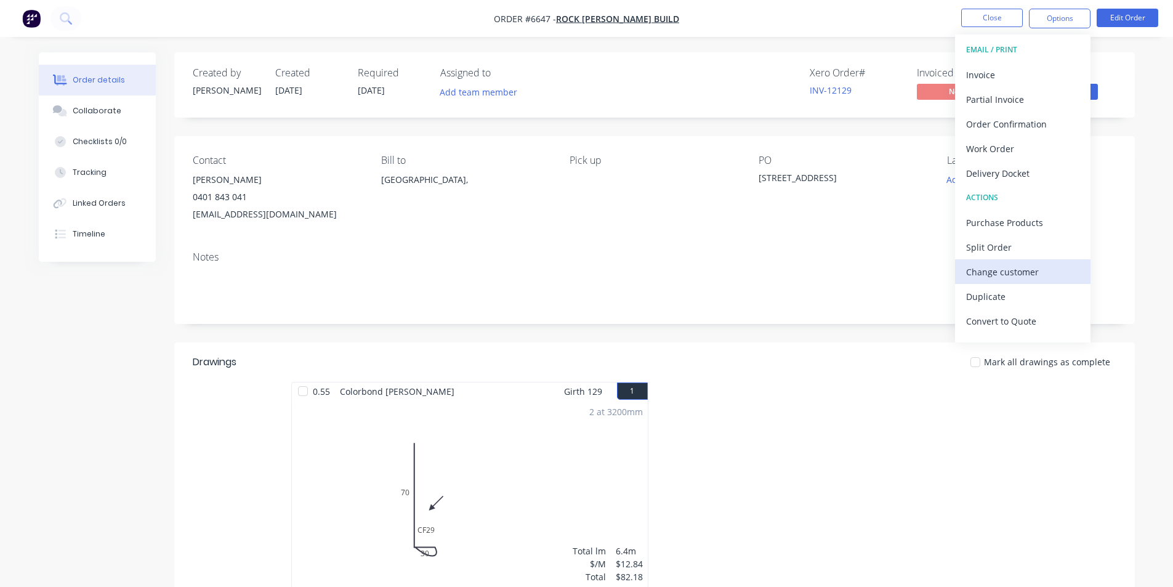
click at [1027, 266] on div "Change customer" at bounding box center [1022, 272] width 113 height 18
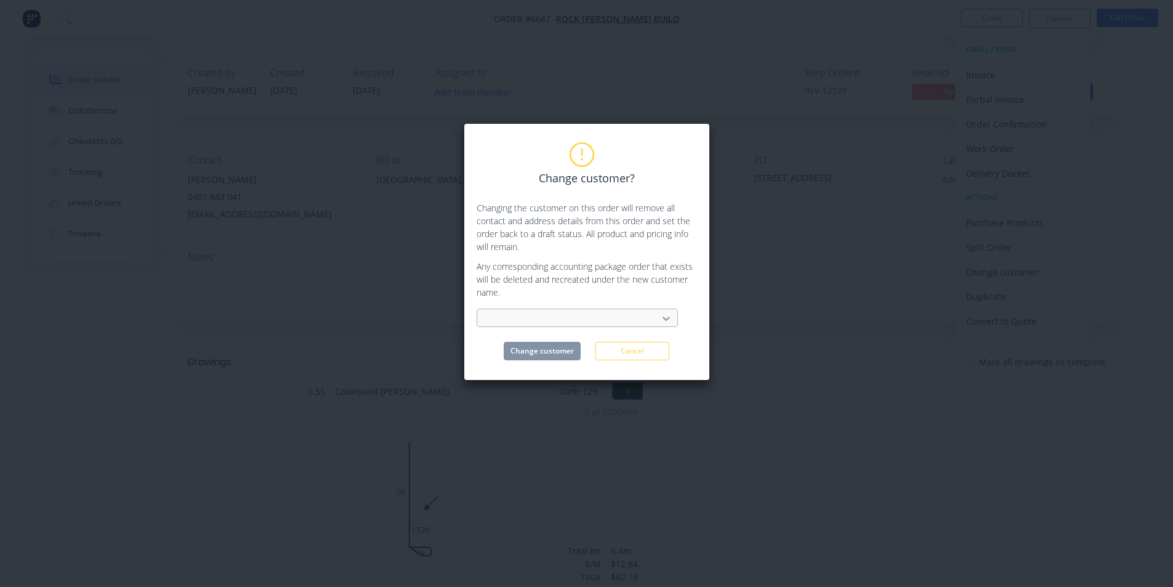
click at [661, 319] on icon at bounding box center [666, 318] width 12 height 12
type input "kick"
click at [502, 348] on div "Kick Building" at bounding box center [576, 345] width 201 height 23
click at [556, 347] on button "Change customer" at bounding box center [542, 351] width 77 height 18
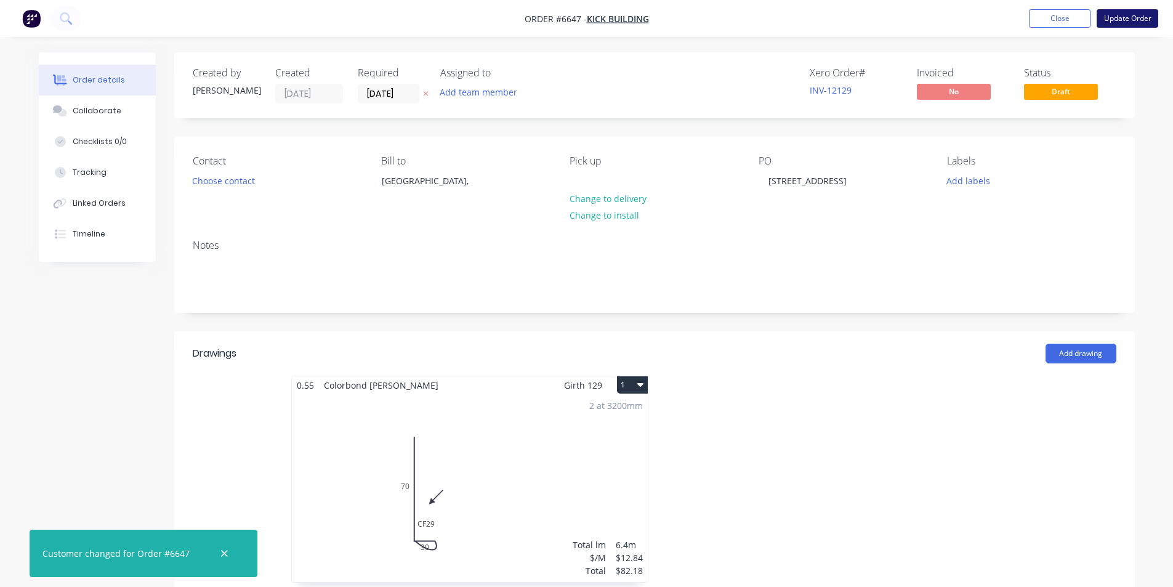
click at [1130, 23] on button "Update Order" at bounding box center [1127, 18] width 62 height 18
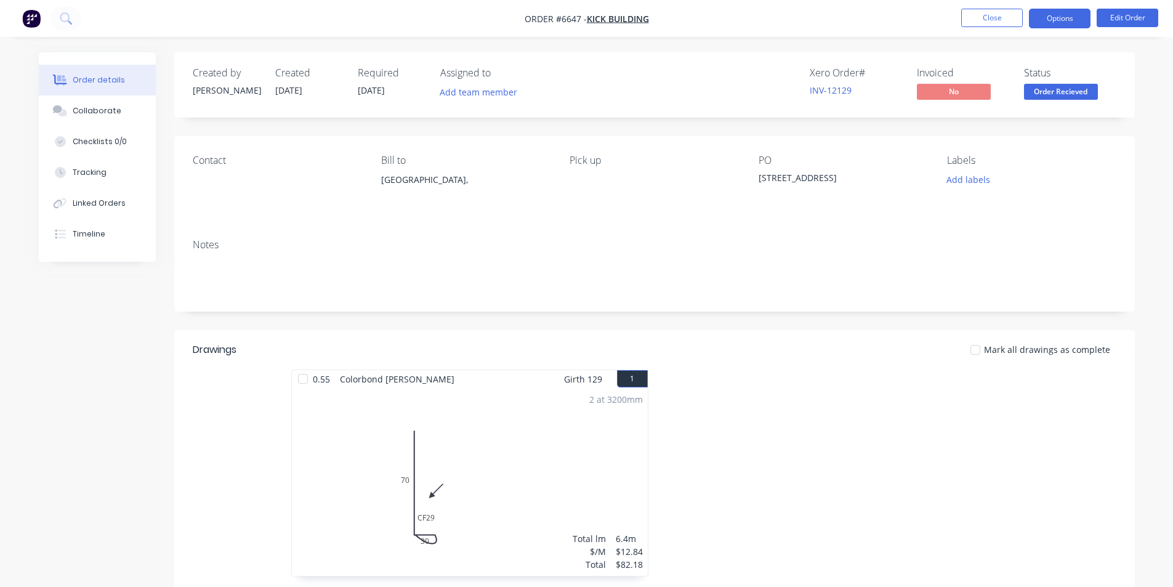
click at [1068, 19] on button "Options" at bounding box center [1060, 19] width 62 height 20
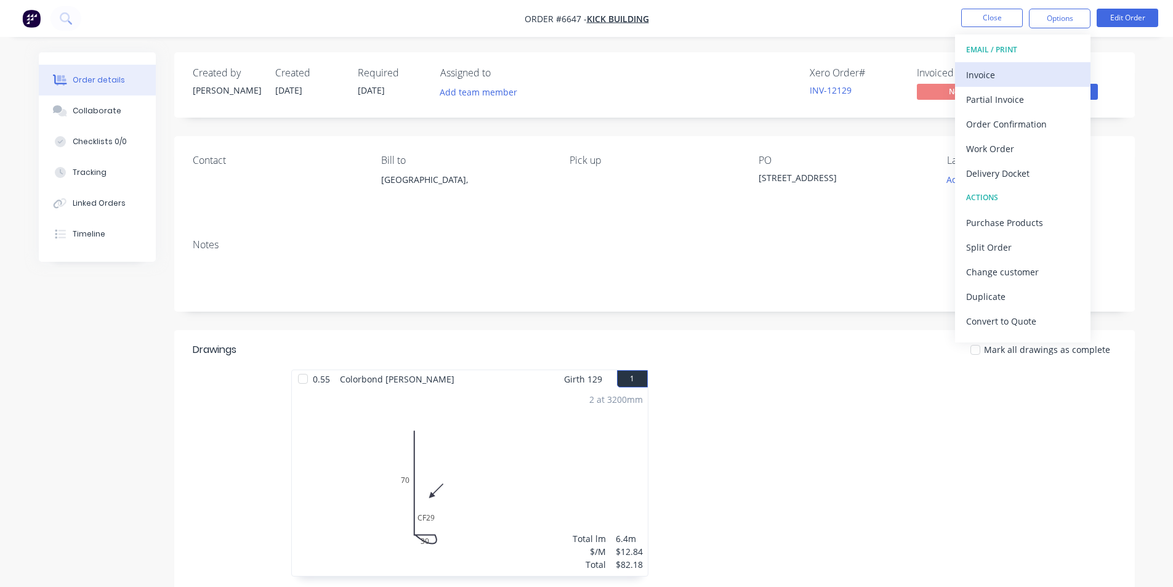
click at [994, 68] on div "Invoice" at bounding box center [1022, 75] width 113 height 18
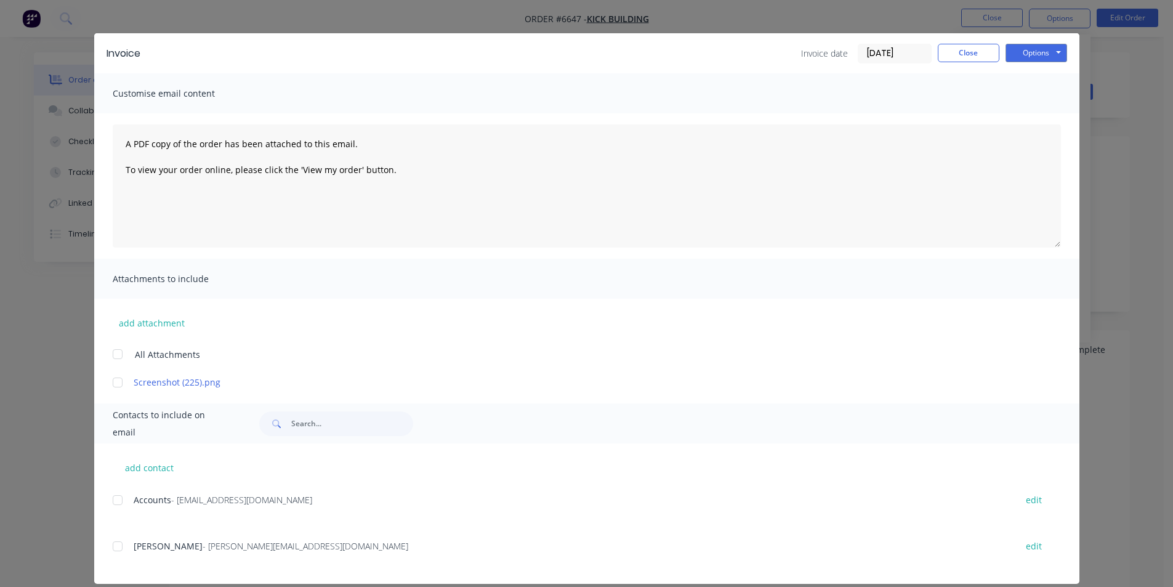
scroll to position [30, 0]
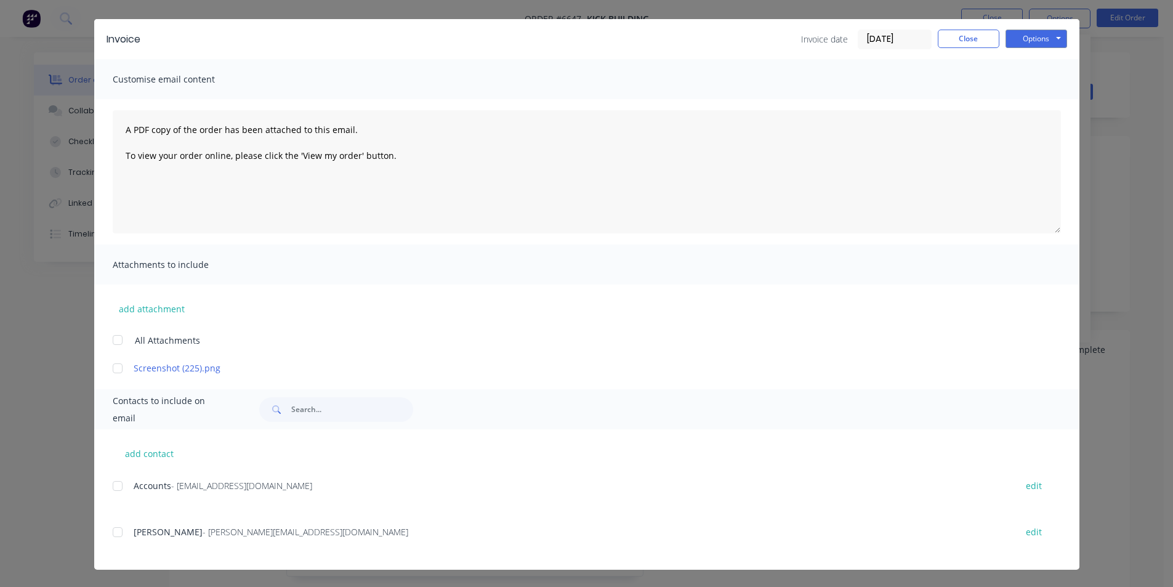
click at [103, 489] on div "add contact Accounts - accounts@kickbuilding.com edit Martin Freyre - martin@ki…" at bounding box center [586, 499] width 985 height 140
click at [113, 486] on div at bounding box center [117, 485] width 25 height 25
click at [115, 527] on div at bounding box center [117, 532] width 25 height 25
click at [1027, 33] on button "Options" at bounding box center [1036, 39] width 62 height 18
click at [1059, 111] on button "Email" at bounding box center [1044, 101] width 79 height 20
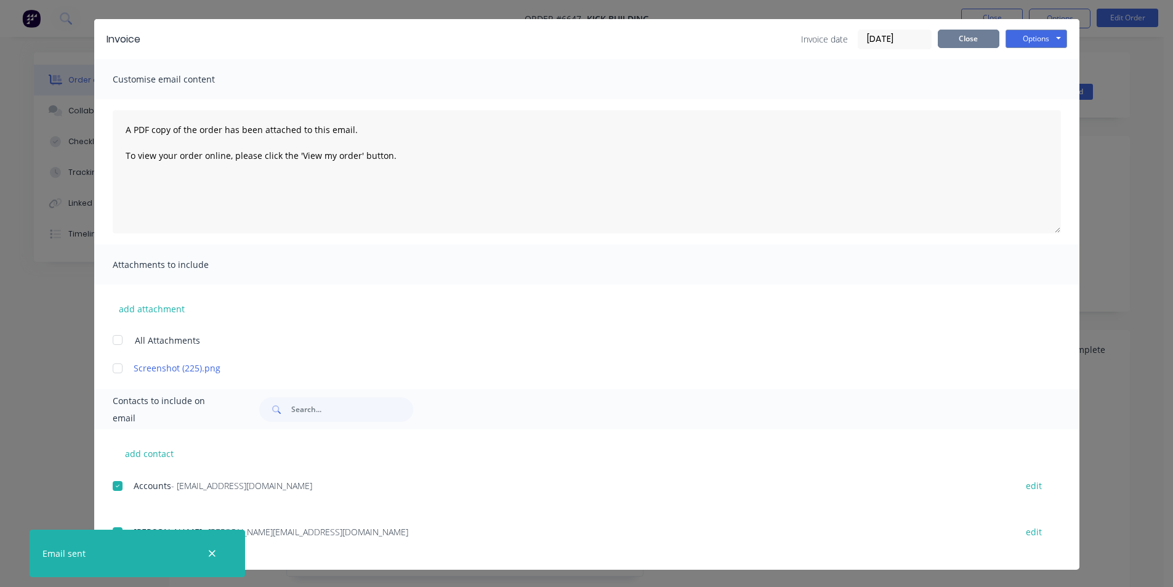
click at [962, 34] on button "Close" at bounding box center [968, 39] width 62 height 18
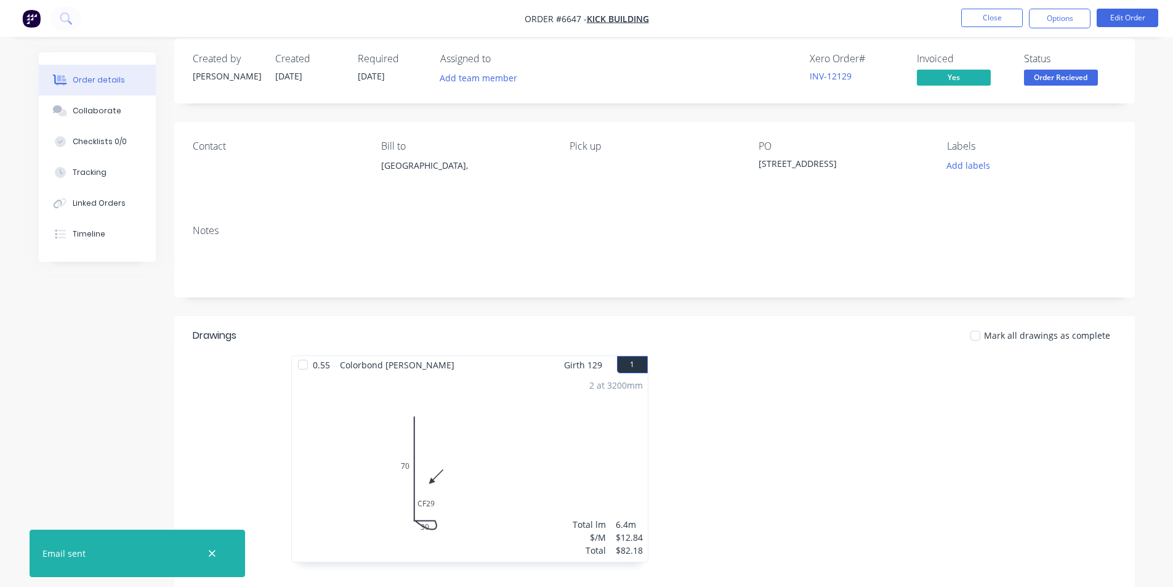
scroll to position [0, 0]
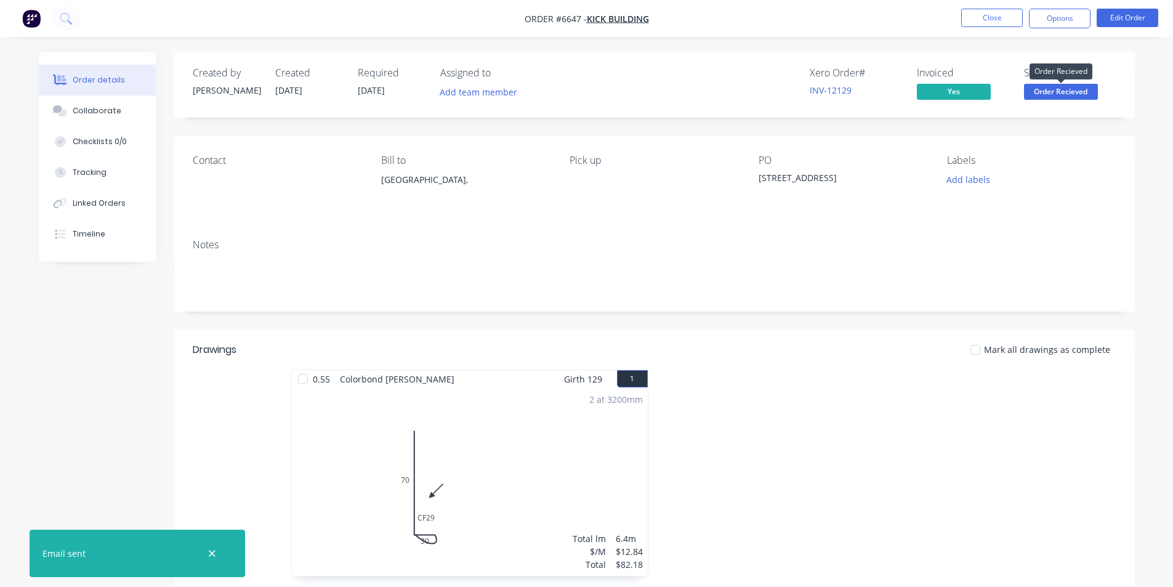
click at [1063, 90] on span "Order Recieved" at bounding box center [1061, 91] width 74 height 15
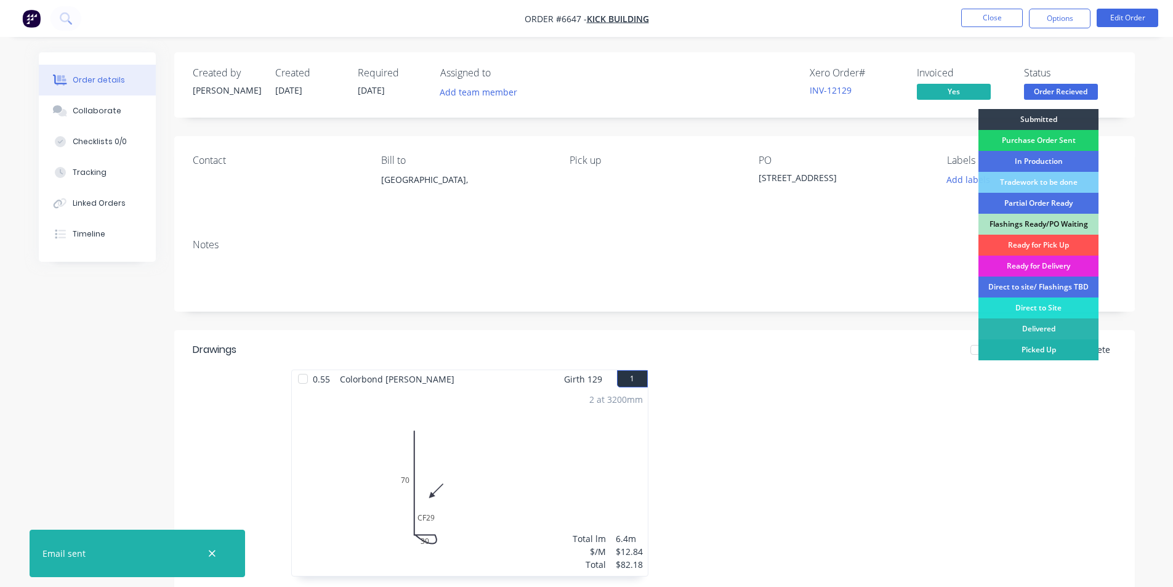
click at [1016, 349] on div "Picked Up" at bounding box center [1038, 349] width 120 height 21
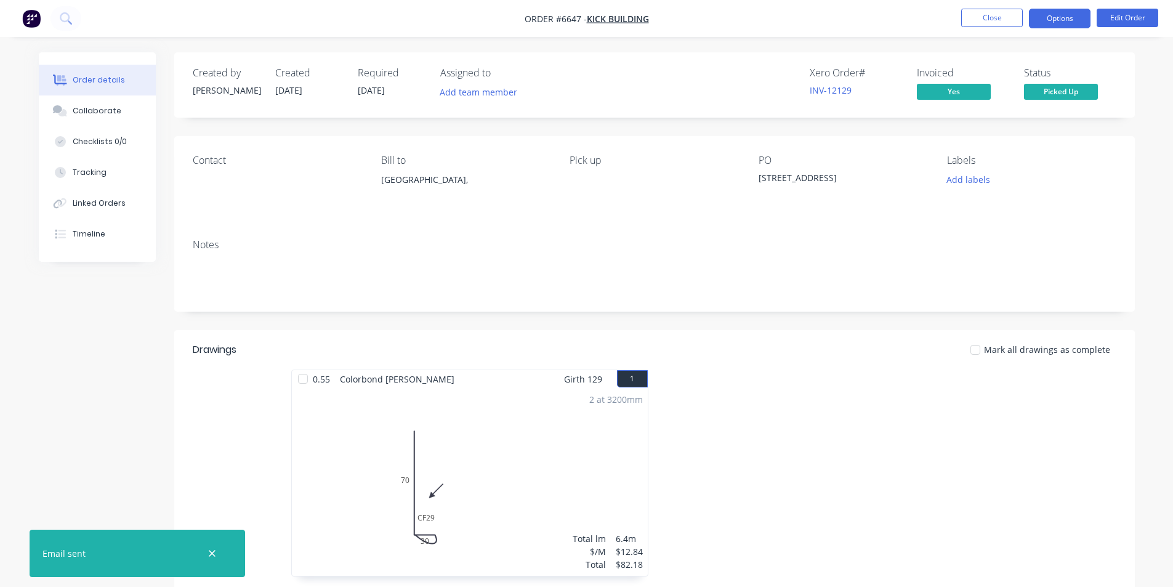
click at [1078, 18] on button "Options" at bounding box center [1060, 19] width 62 height 20
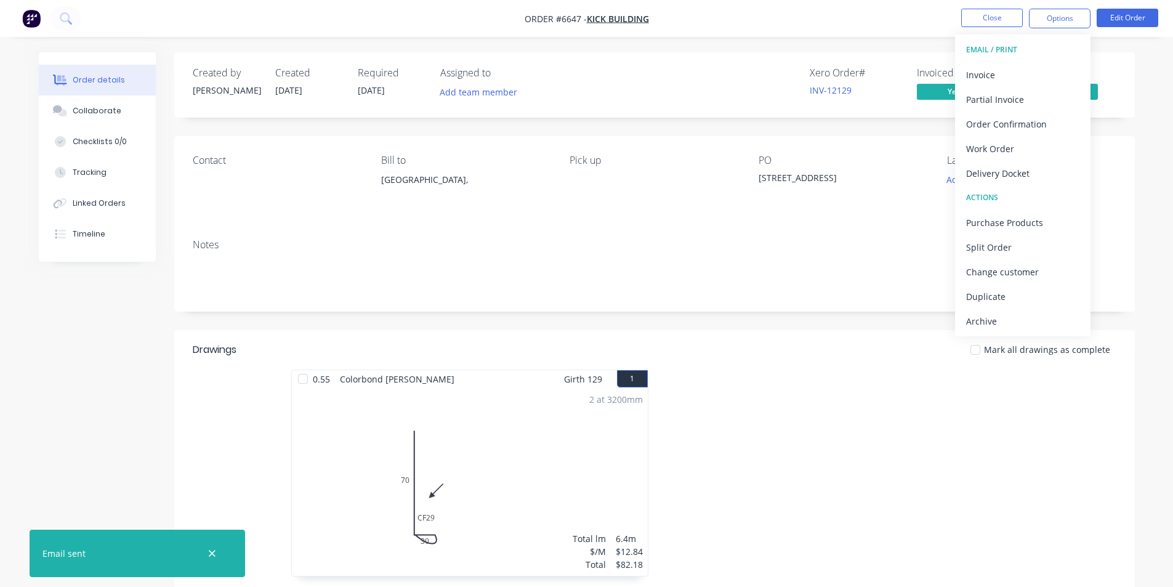
click at [998, 327] on div "Archive" at bounding box center [1022, 321] width 113 height 18
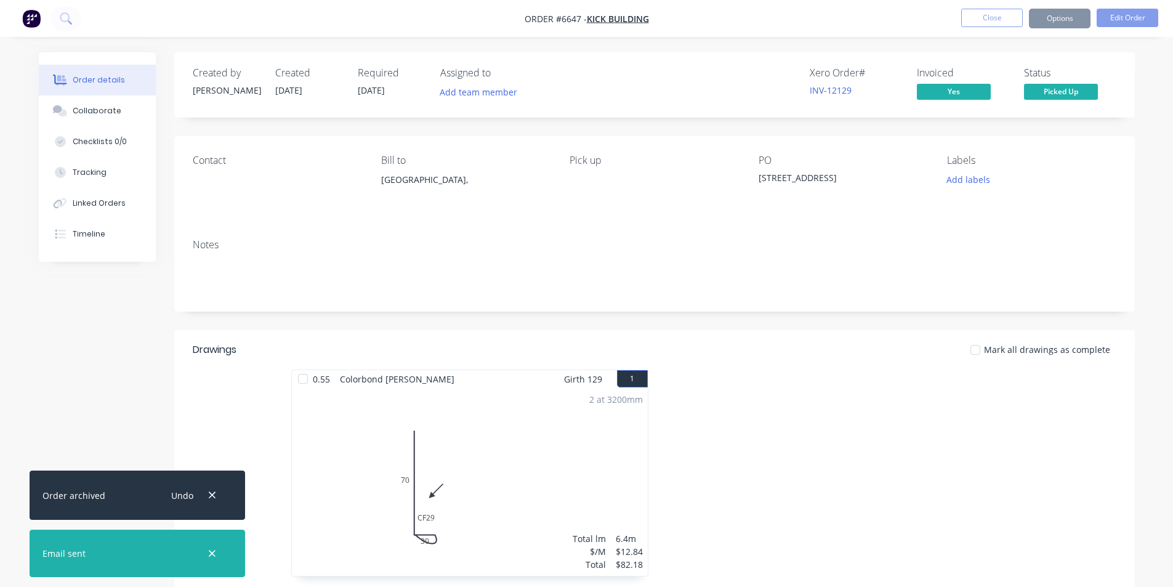
click at [980, 356] on div at bounding box center [975, 349] width 25 height 25
click at [1067, 25] on button "Options" at bounding box center [1060, 19] width 62 height 20
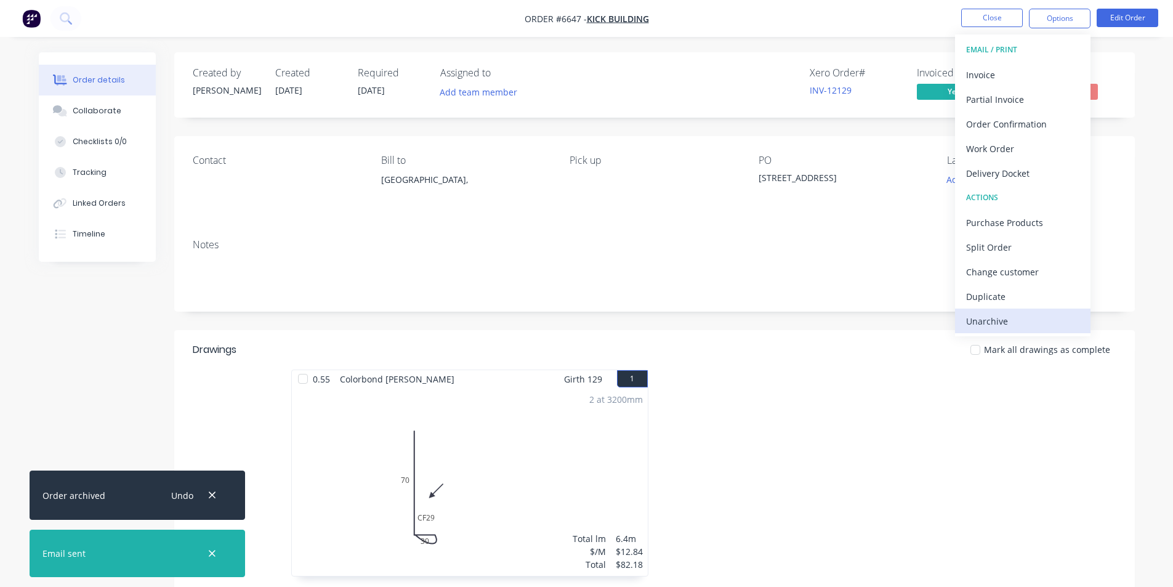
click at [1003, 322] on div "Unarchive" at bounding box center [1022, 321] width 113 height 18
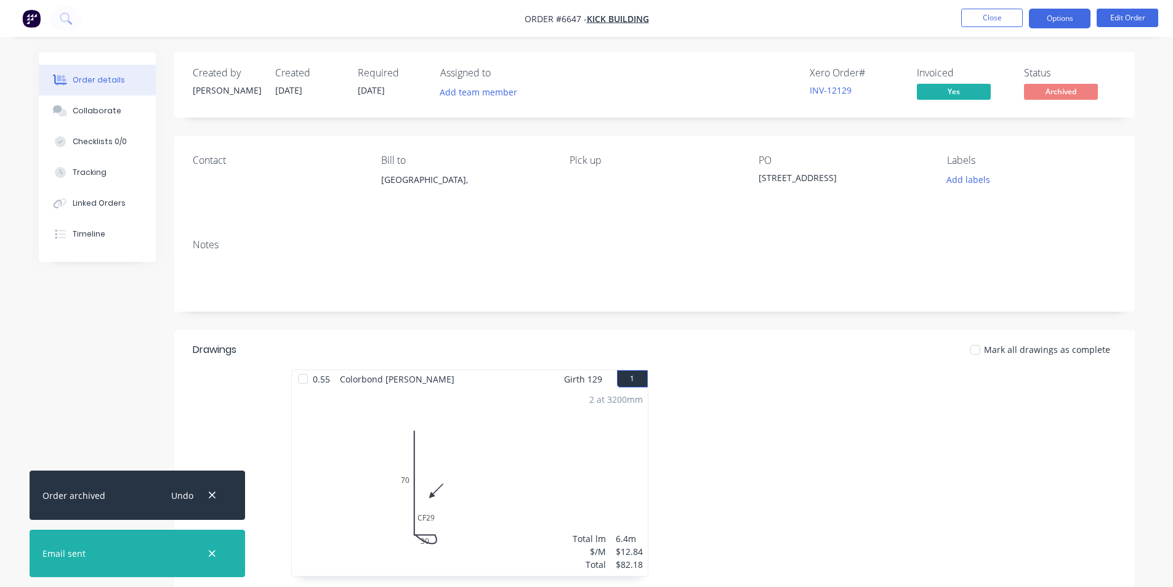
click at [1054, 19] on button "Options" at bounding box center [1060, 19] width 62 height 20
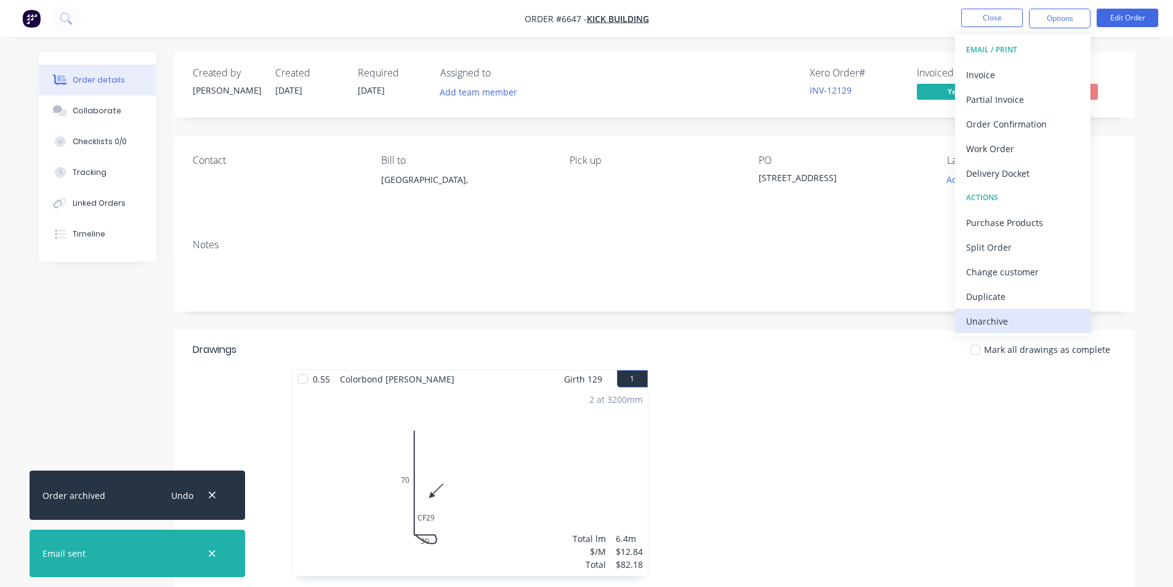
click at [999, 321] on div "Unarchive" at bounding box center [1022, 321] width 113 height 18
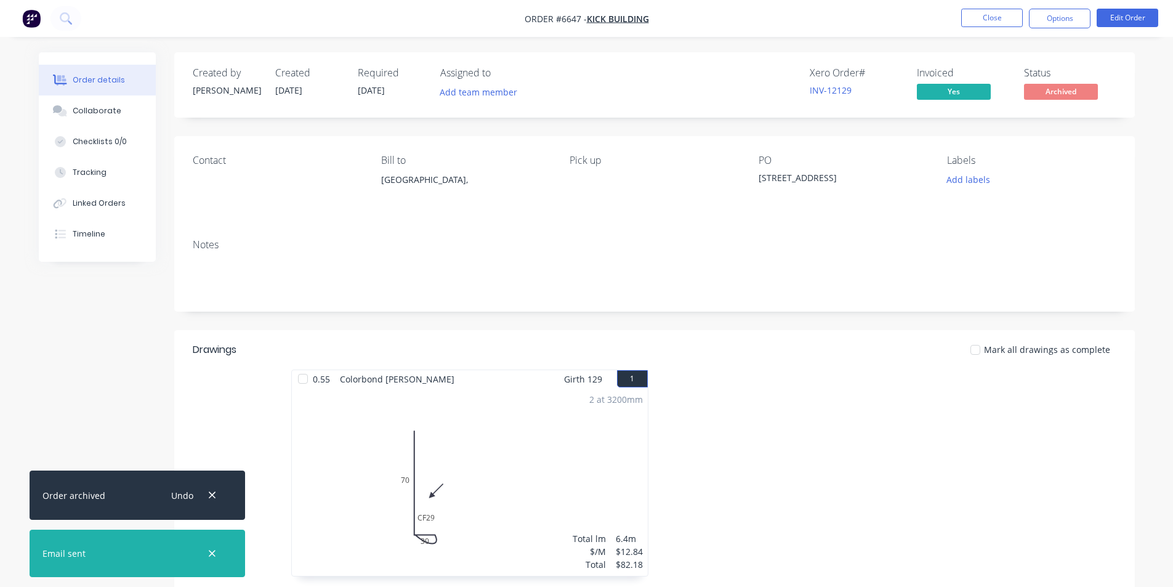
click at [978, 352] on div at bounding box center [975, 349] width 25 height 25
click at [1096, 299] on div "Notes" at bounding box center [654, 270] width 960 height 82
click at [993, 17] on button "Close" at bounding box center [992, 18] width 62 height 18
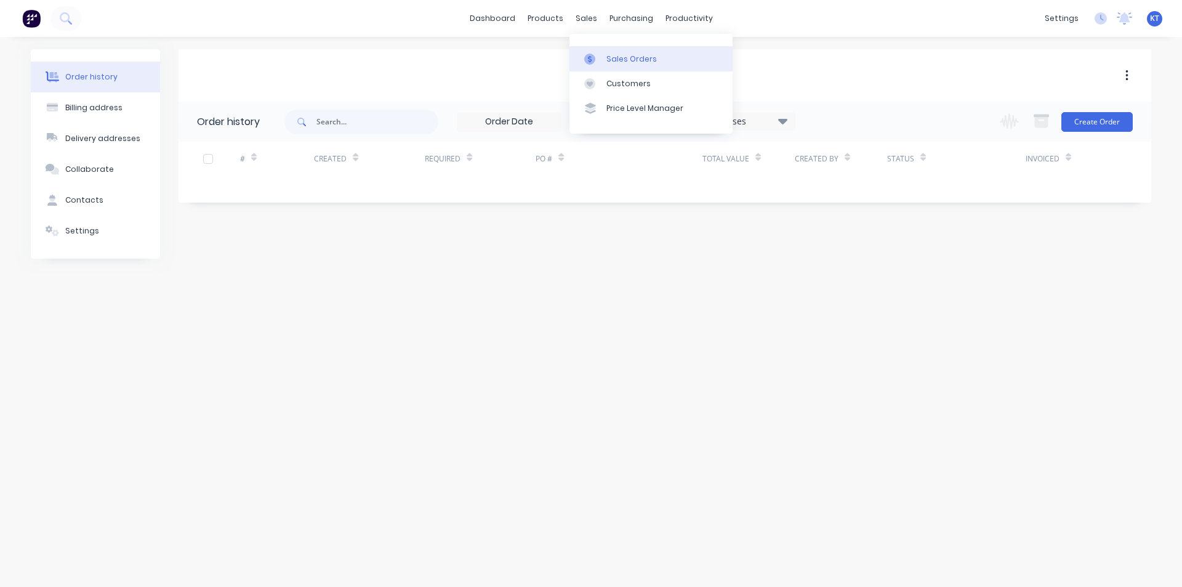
click at [591, 54] on icon at bounding box center [589, 59] width 11 height 11
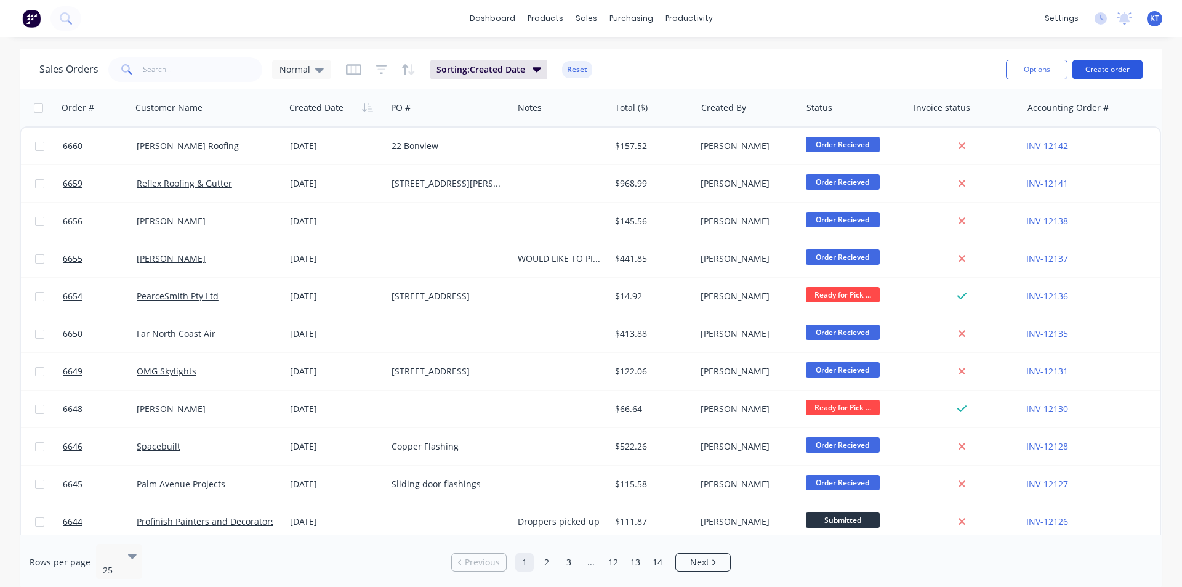
click at [1096, 71] on button "Create order" at bounding box center [1107, 70] width 70 height 20
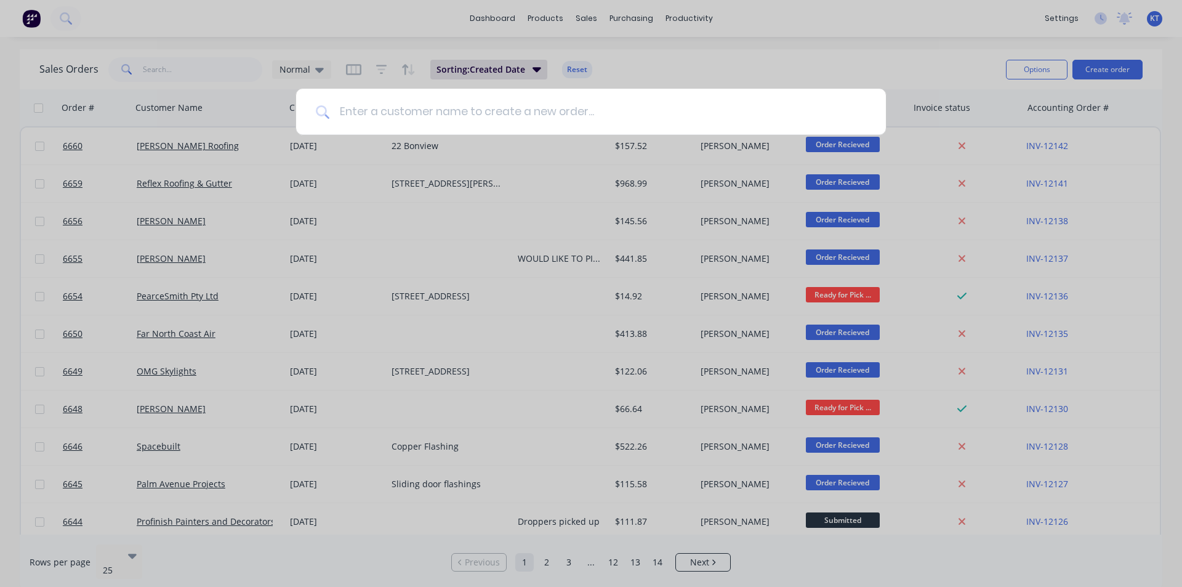
click at [454, 111] on input at bounding box center [597, 112] width 537 height 46
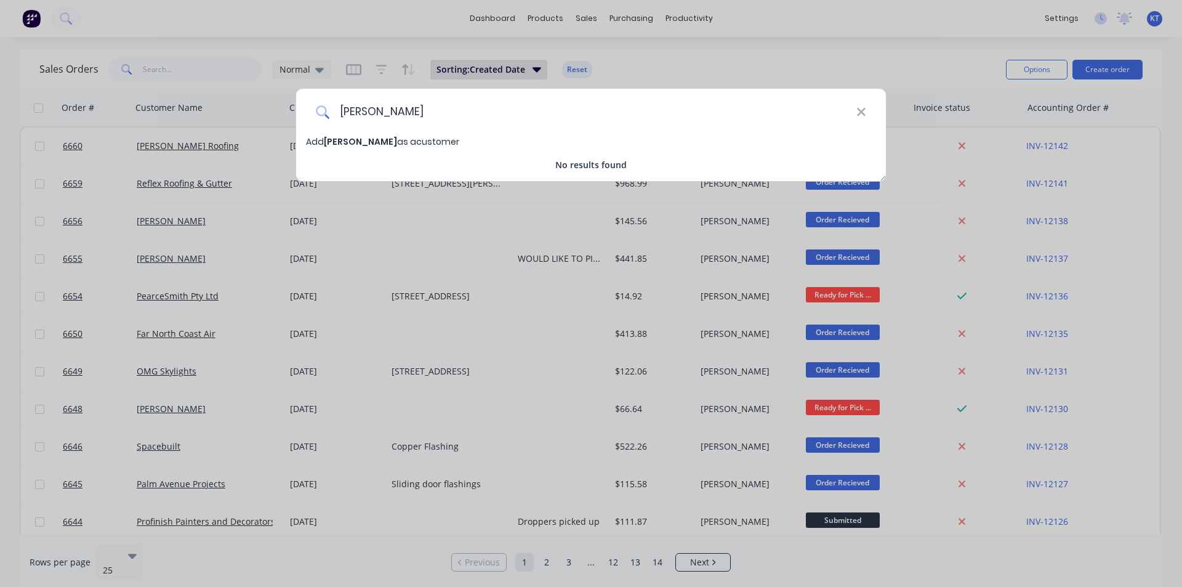
type input "[PERSON_NAME]"
click at [388, 137] on span "Add Ryan Simpson as a customer" at bounding box center [382, 141] width 153 height 12
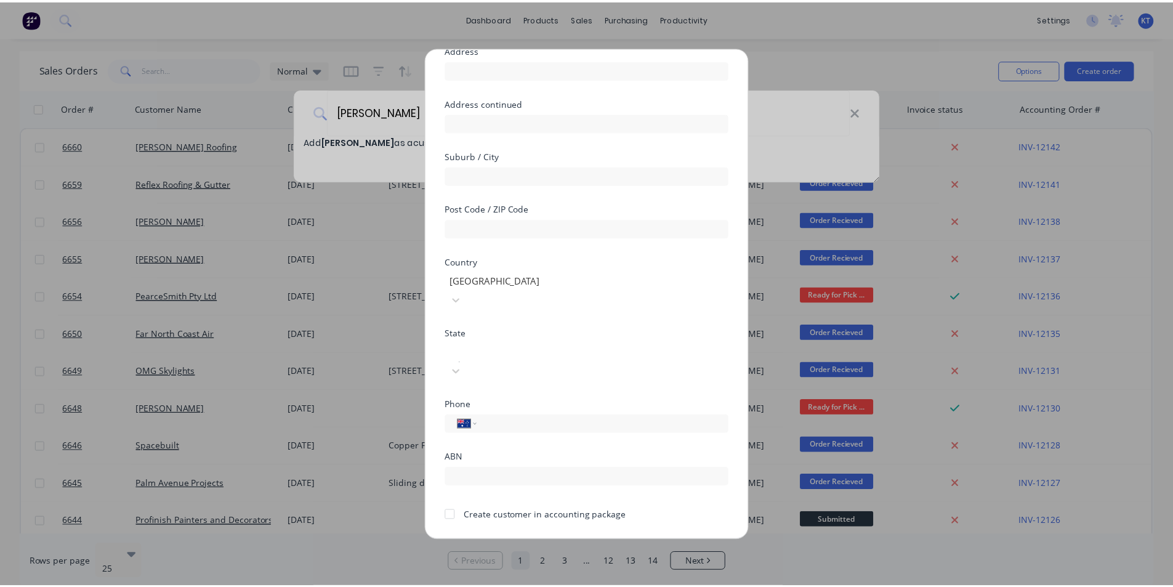
scroll to position [108, 0]
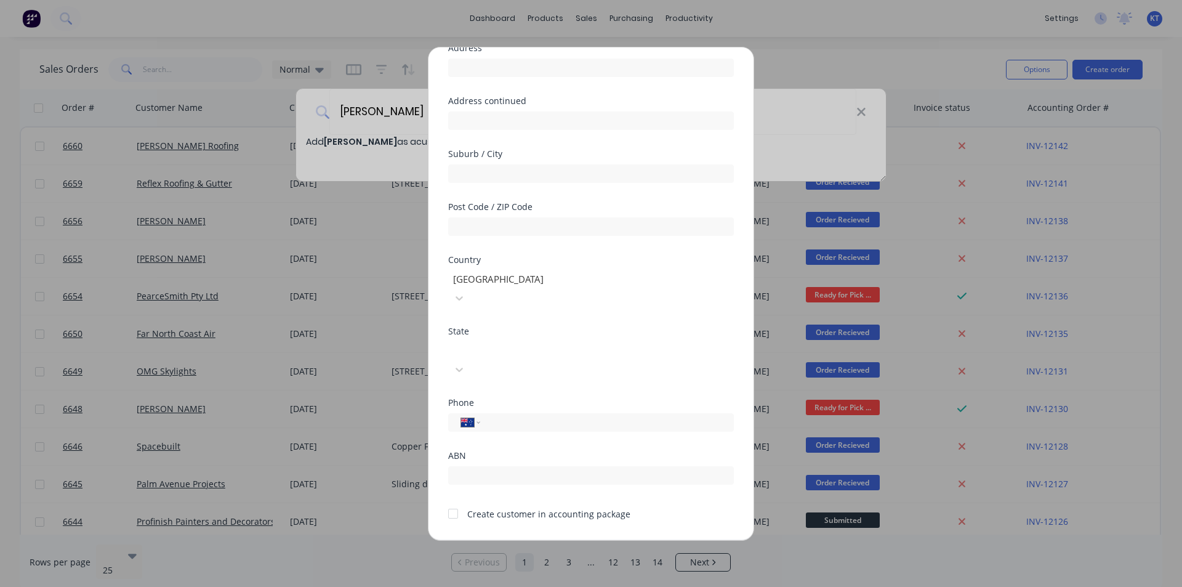
click at [454, 501] on div at bounding box center [453, 513] width 25 height 25
click at [511, 415] on input "tel" at bounding box center [605, 422] width 232 height 14
paste input "0403 355 076"
type input "0403 355 076"
click at [563, 502] on form "Customer name Ryan Simpson Address Address continued Suburb / City Post Code / …" at bounding box center [591, 275] width 286 height 569
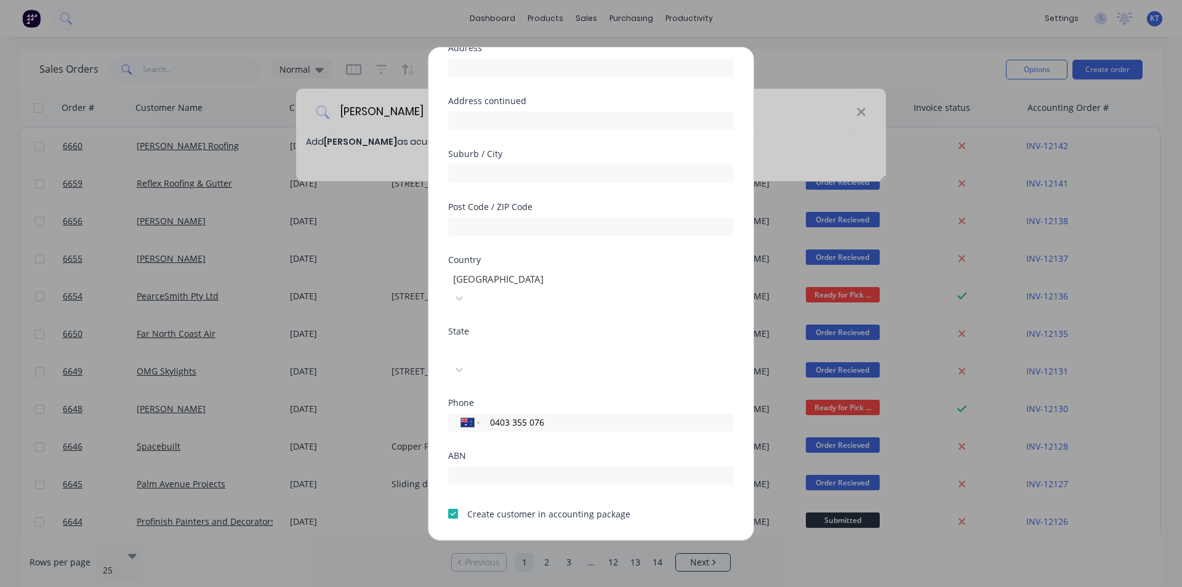
click at [563, 540] on button "Save" at bounding box center [552, 550] width 68 height 20
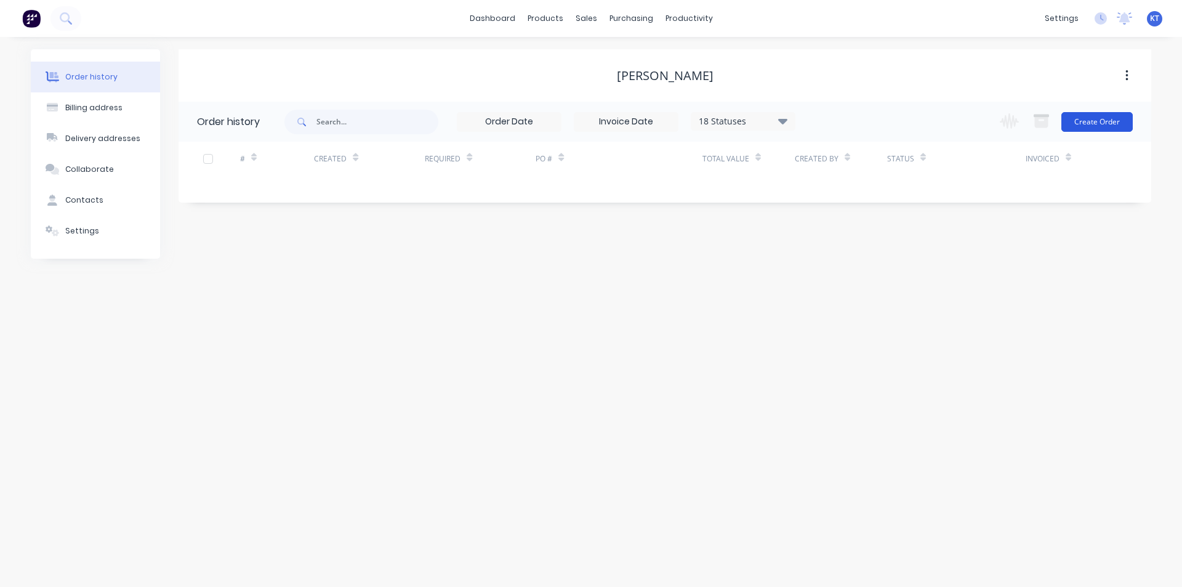
click at [1080, 118] on button "Create Order" at bounding box center [1096, 122] width 71 height 20
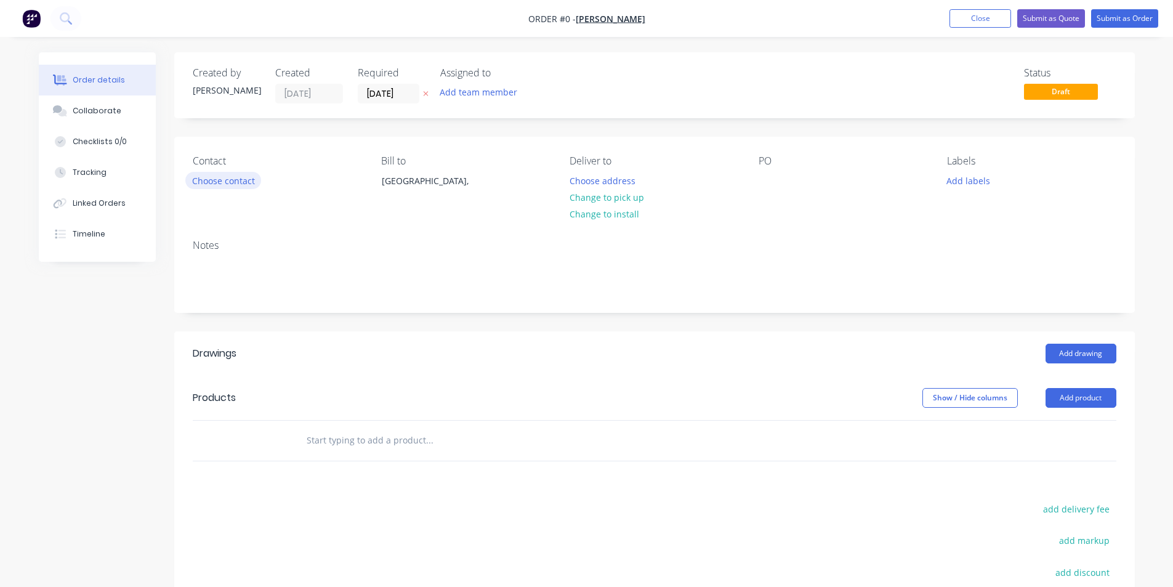
click at [204, 177] on button "Choose contact" at bounding box center [223, 180] width 76 height 17
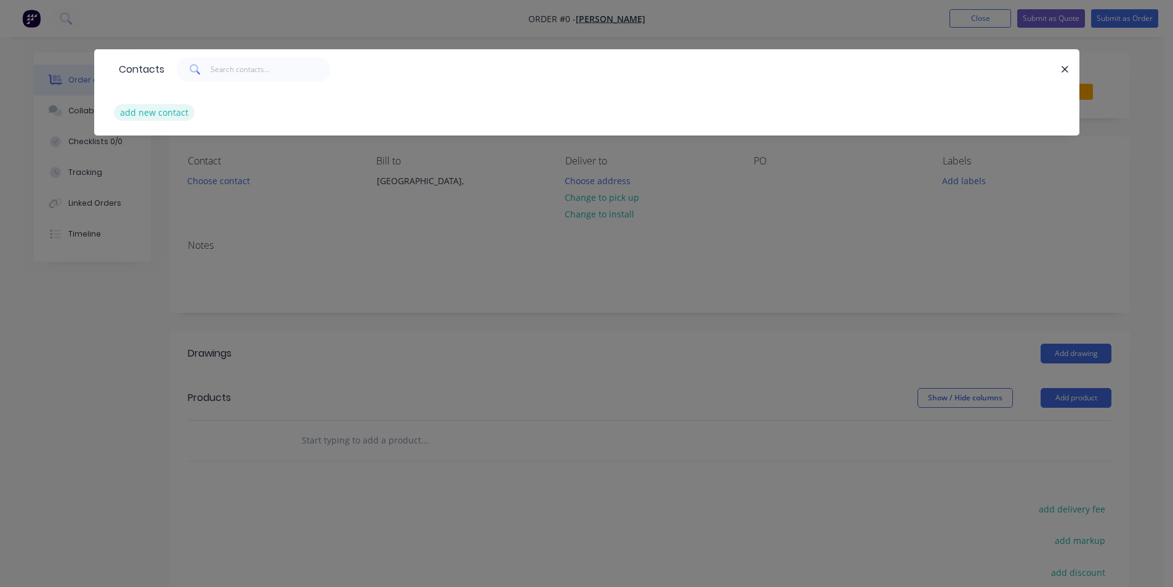
click at [130, 108] on button "add new contact" at bounding box center [154, 112] width 81 height 17
select select "AU"
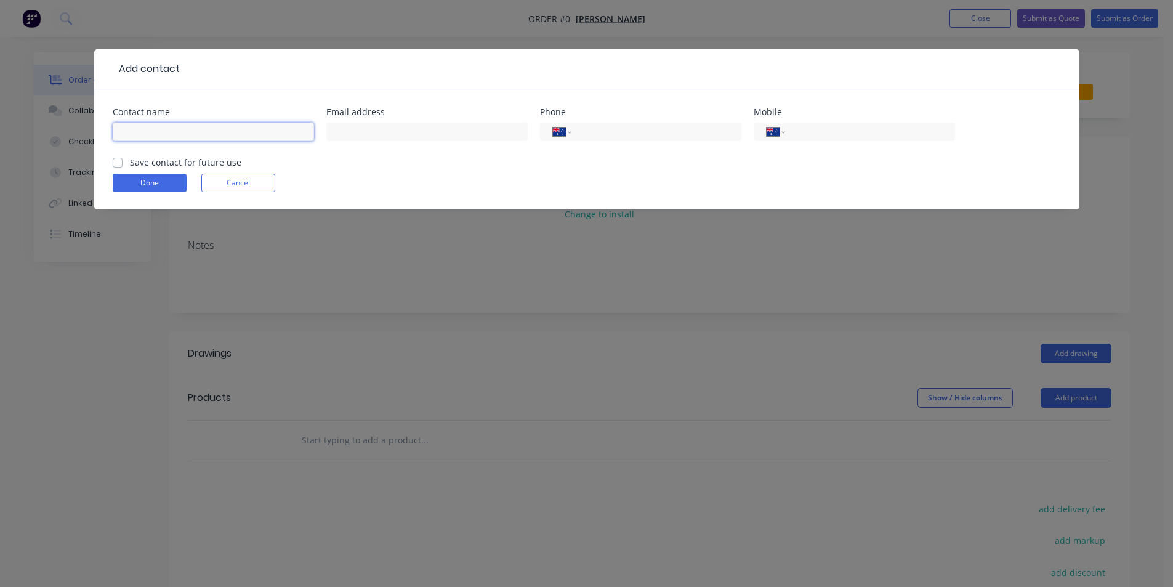
click at [180, 132] on input "text" at bounding box center [213, 131] width 201 height 18
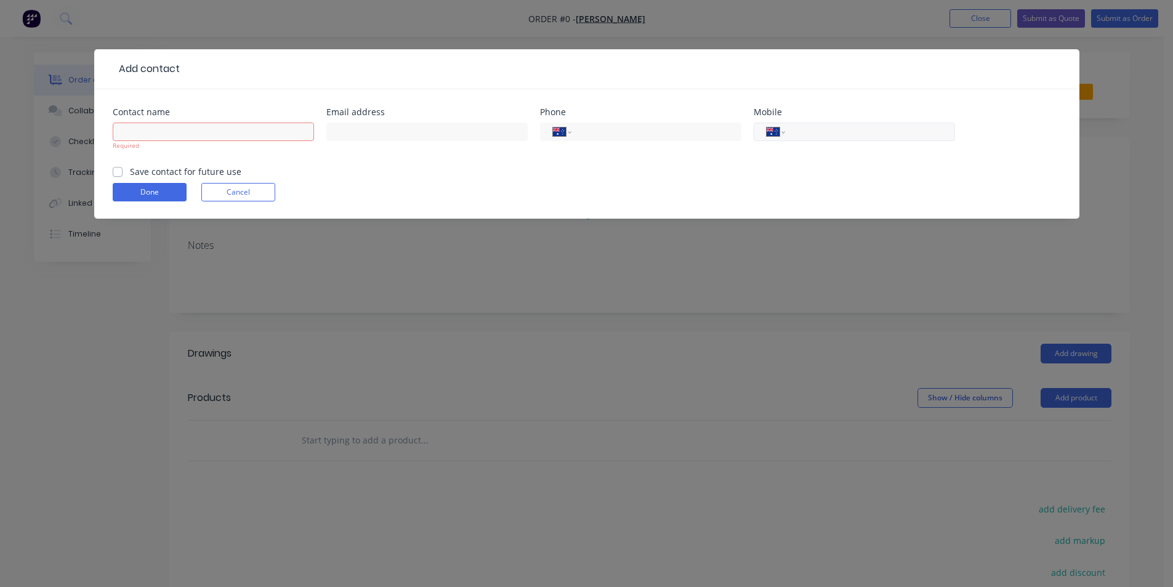
paste input "0403 355 076"
type input "0403 355 076"
click at [143, 129] on input "text" at bounding box center [213, 131] width 201 height 18
type input "[PERSON_NAME]"
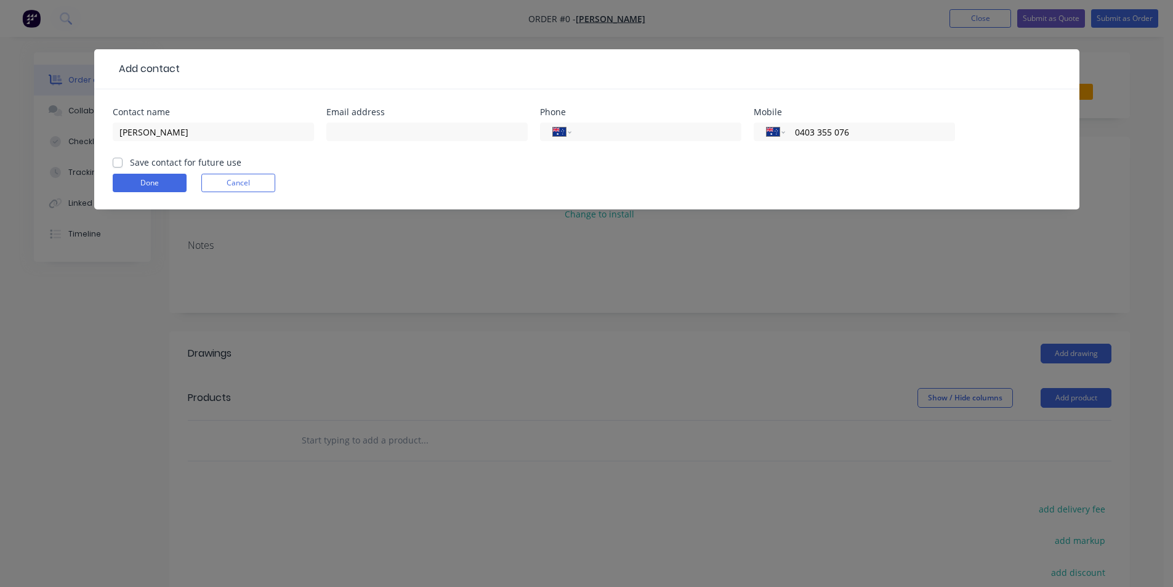
click at [432, 142] on div at bounding box center [426, 137] width 201 height 36
click at [431, 134] on input "text" at bounding box center [426, 131] width 201 height 18
paste input "[EMAIL_ADDRESS][DOMAIN_NAME]"
type input "[EMAIL_ADDRESS][DOMAIN_NAME]"
click at [123, 157] on div "Save contact for future use" at bounding box center [177, 162] width 129 height 13
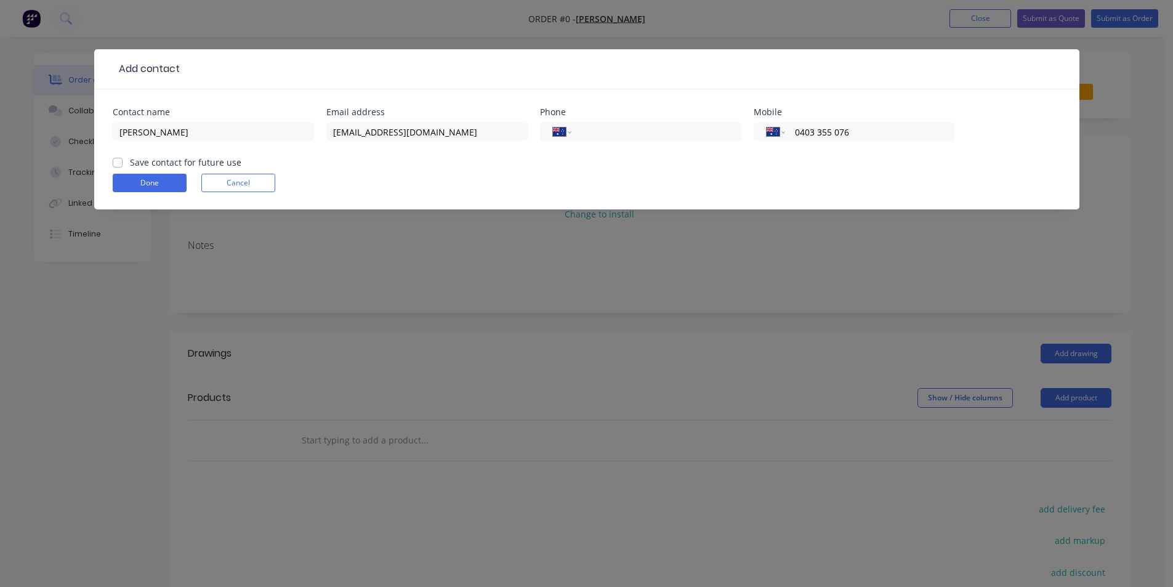
click at [130, 166] on label "Save contact for future use" at bounding box center [185, 162] width 111 height 13
click at [121, 166] on input "Save contact for future use" at bounding box center [118, 162] width 10 height 12
checkbox input "true"
click at [161, 188] on button "Done" at bounding box center [150, 183] width 74 height 18
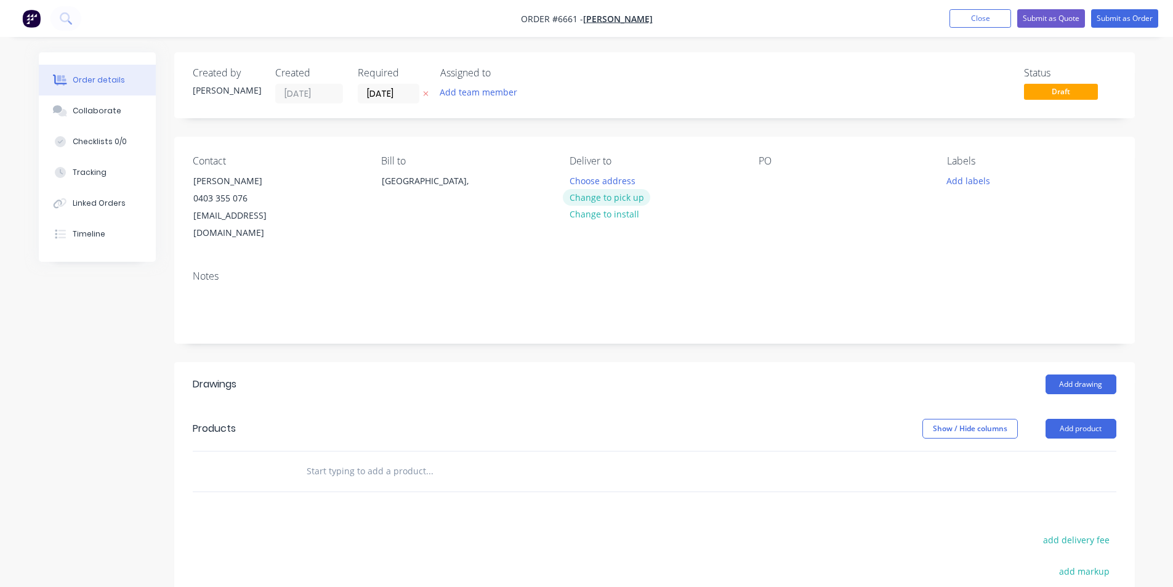
click at [603, 201] on button "Change to pick up" at bounding box center [606, 197] width 87 height 17
click at [757, 185] on div "Contact Ryan 0403 355 076 ryandcsimpson@gmail.com Bill to Australia, Pick up Ch…" at bounding box center [654, 199] width 960 height 124
click at [774, 174] on div at bounding box center [768, 181] width 20 height 18
click at [1066, 374] on button "Add drawing" at bounding box center [1080, 384] width 71 height 20
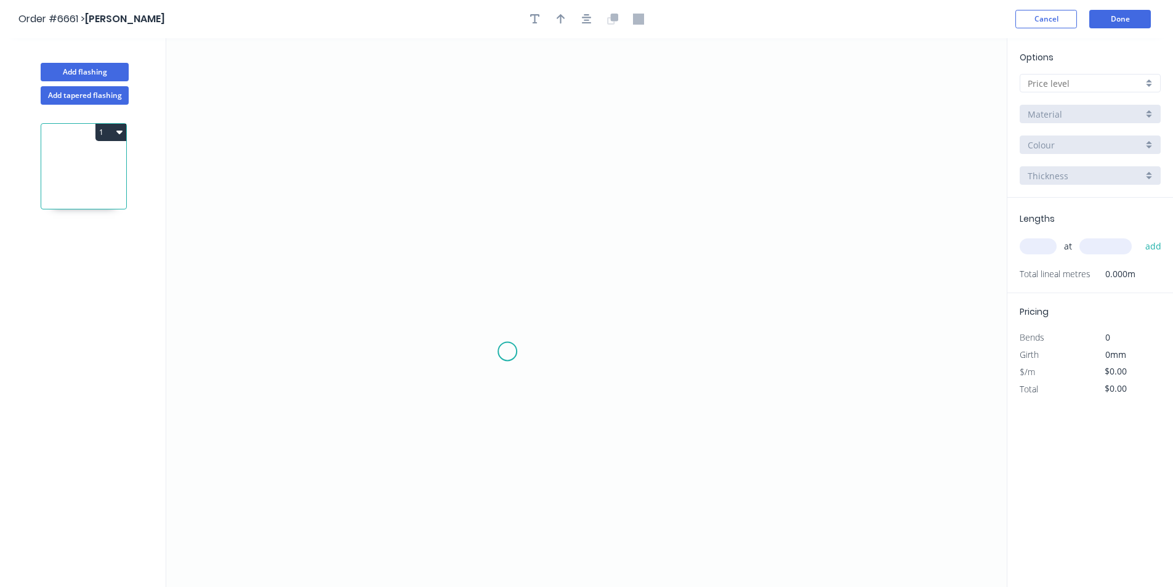
click at [505, 348] on icon "0" at bounding box center [586, 312] width 840 height 548
click at [509, 254] on icon "0" at bounding box center [586, 312] width 840 height 548
click at [670, 251] on icon "0 ?" at bounding box center [586, 312] width 840 height 548
click at [673, 350] on icon "0 ? ?" at bounding box center [586, 312] width 840 height 548
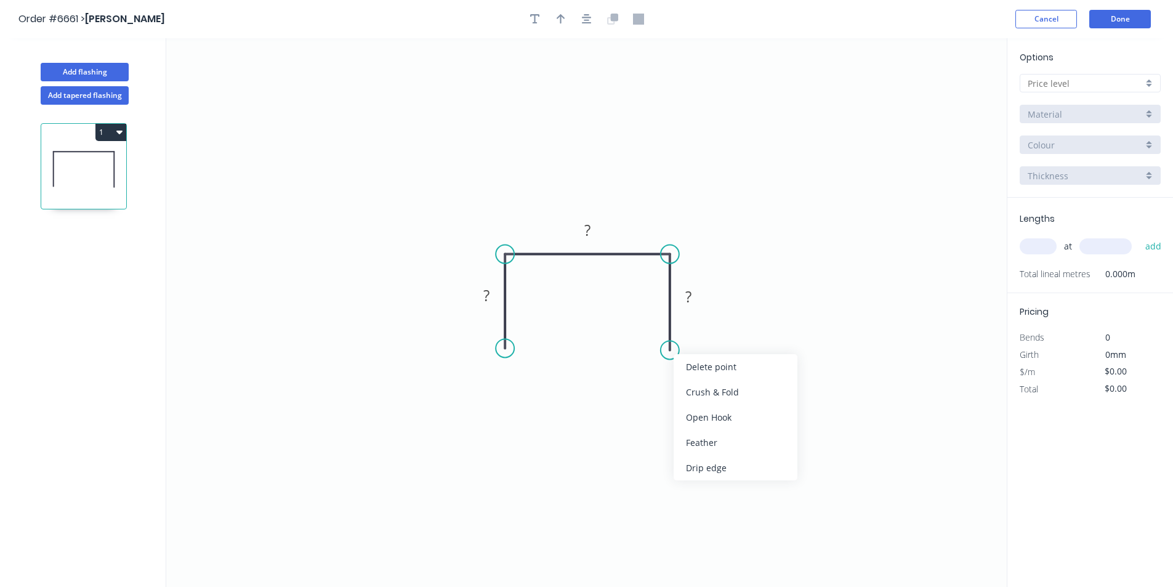
click at [725, 395] on div "Crush & Fold" at bounding box center [735, 391] width 124 height 25
click at [717, 396] on div "Flip bend" at bounding box center [727, 393] width 124 height 25
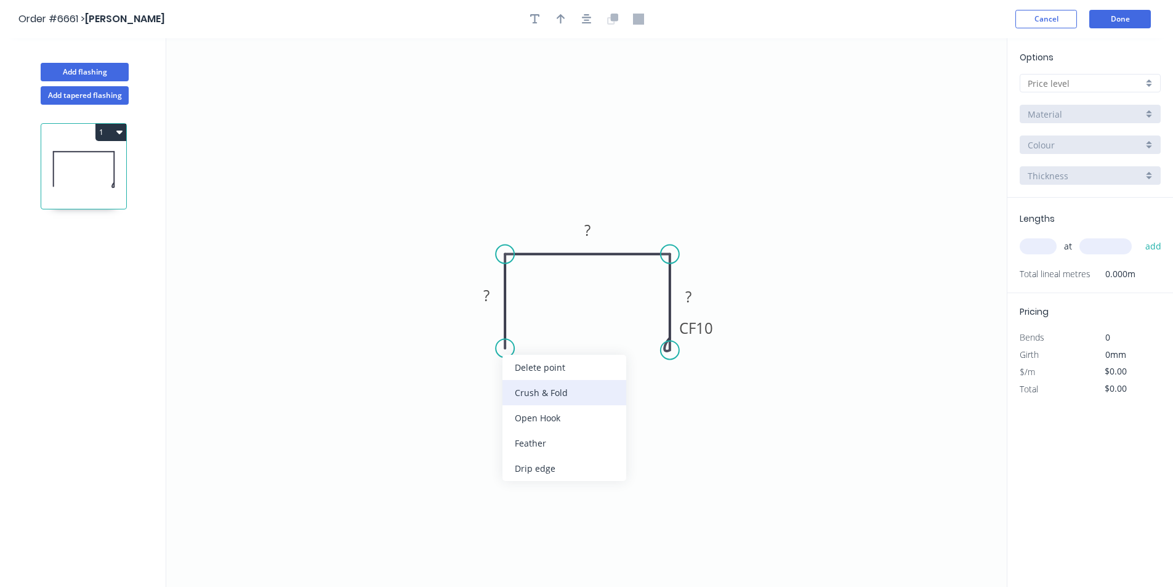
click at [550, 390] on div "Crush & Fold" at bounding box center [564, 392] width 124 height 25
click at [492, 298] on rect at bounding box center [486, 295] width 25 height 17
click at [1143, 87] on div at bounding box center [1089, 83] width 141 height 18
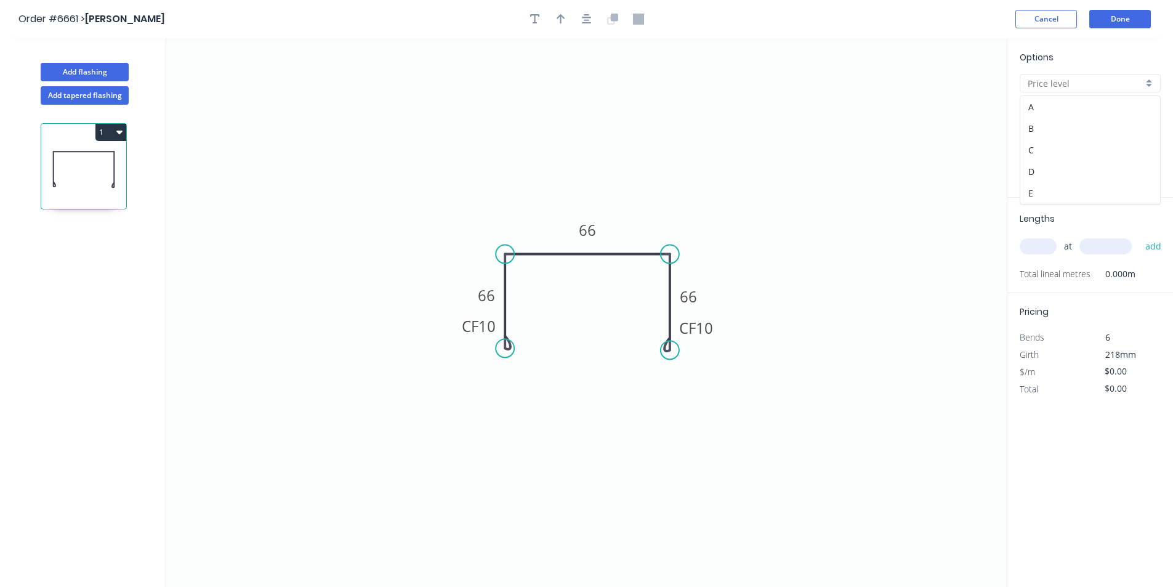
click at [1067, 186] on div "E" at bounding box center [1090, 193] width 140 height 22
type input "E"
type input "$219.67"
click at [1058, 115] on input "Brass" at bounding box center [1084, 114] width 115 height 13
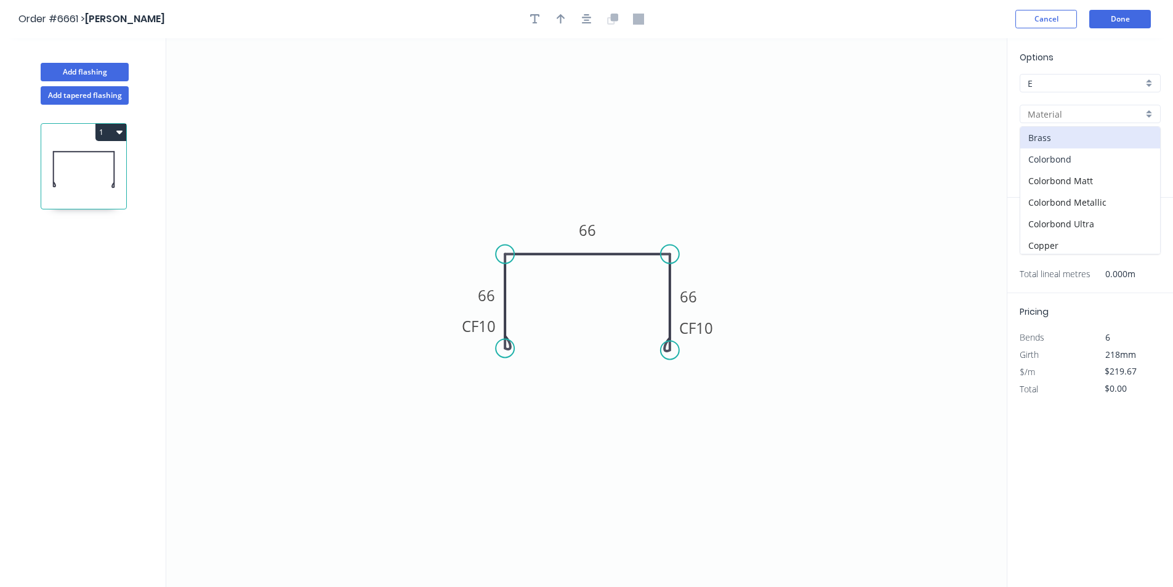
click at [1074, 158] on div "Colorbond" at bounding box center [1090, 159] width 140 height 22
type input "Colorbond"
type input "Basalt"
type input "0.55"
type input "$25.42"
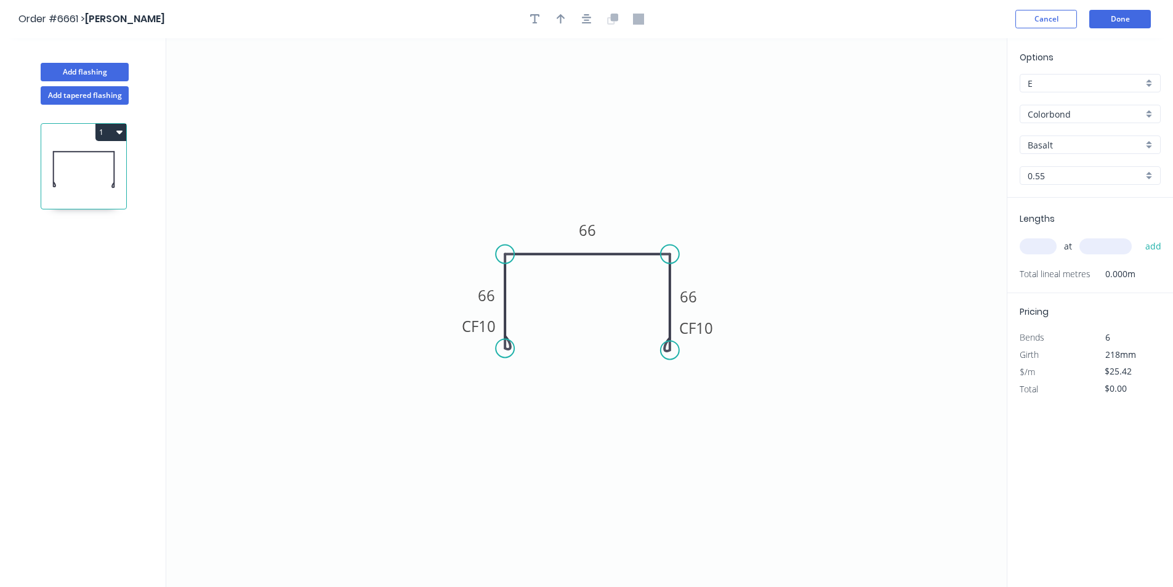
click at [1067, 150] on input "Basalt" at bounding box center [1084, 144] width 115 height 13
click at [1056, 210] on div "Classic Cream" at bounding box center [1090, 212] width 140 height 22
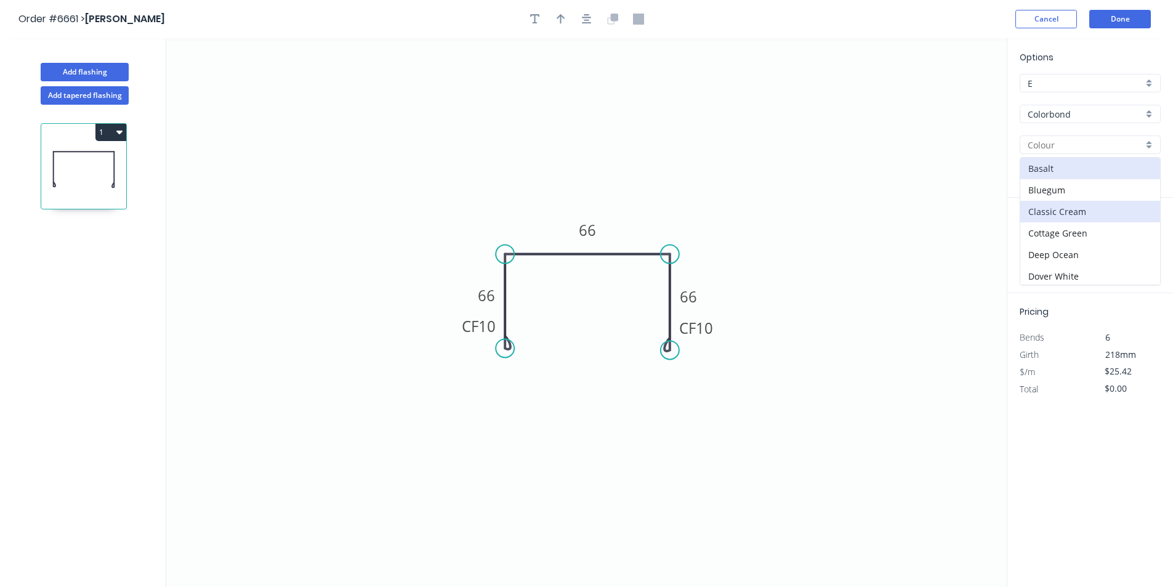
type input "Classic Cream"
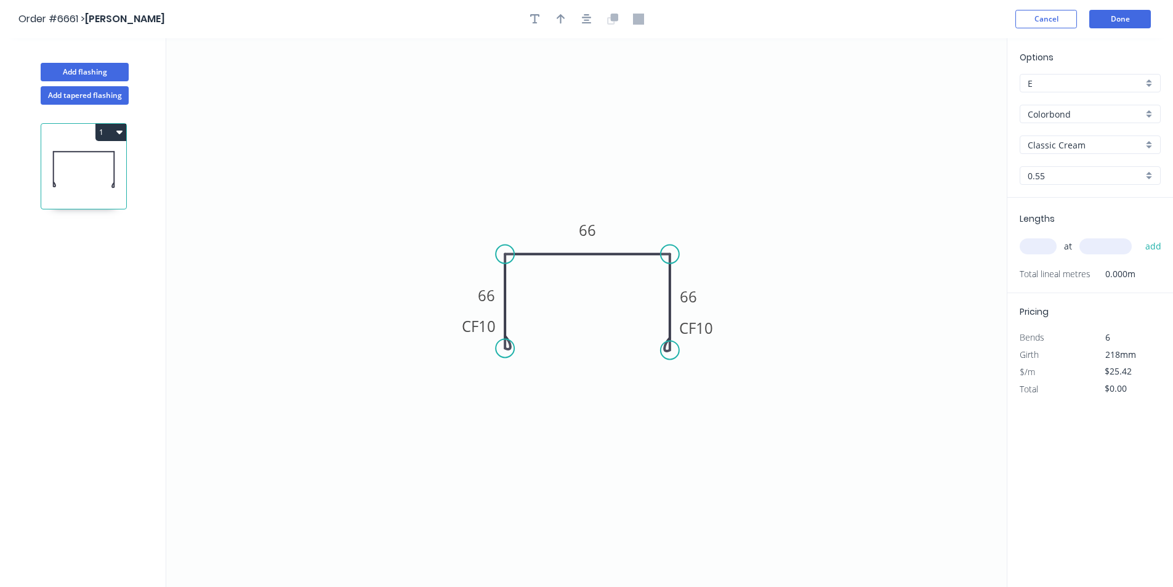
click at [1045, 241] on input "text" at bounding box center [1037, 246] width 37 height 16
type input "1"
type input "150"
click at [1139, 236] on button "add" at bounding box center [1153, 246] width 29 height 21
type input "$25.42"
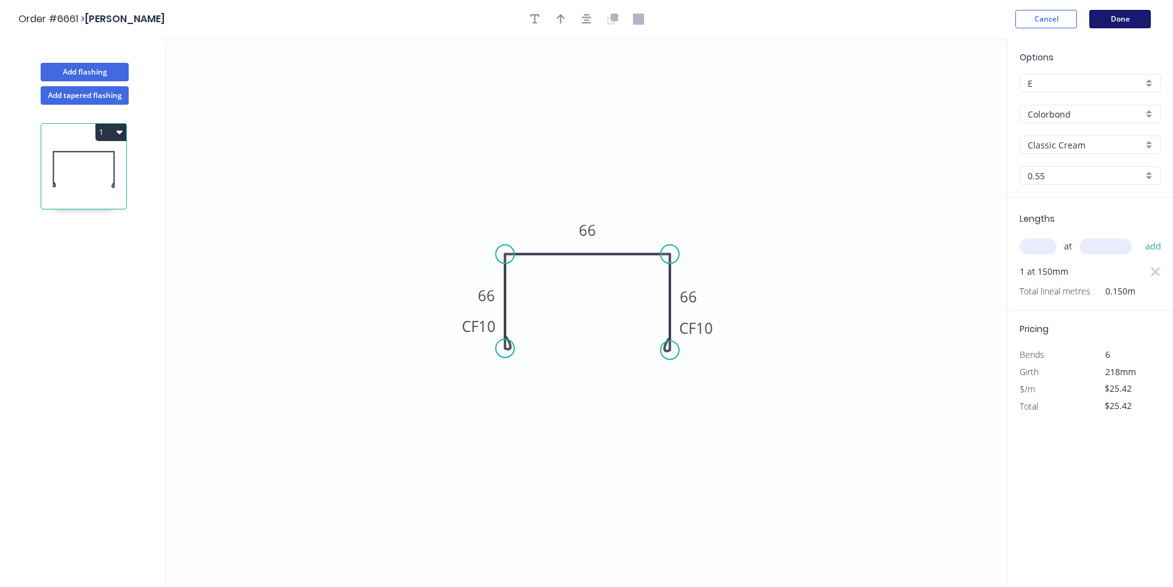
click at [1108, 10] on button "Done" at bounding box center [1120, 19] width 62 height 18
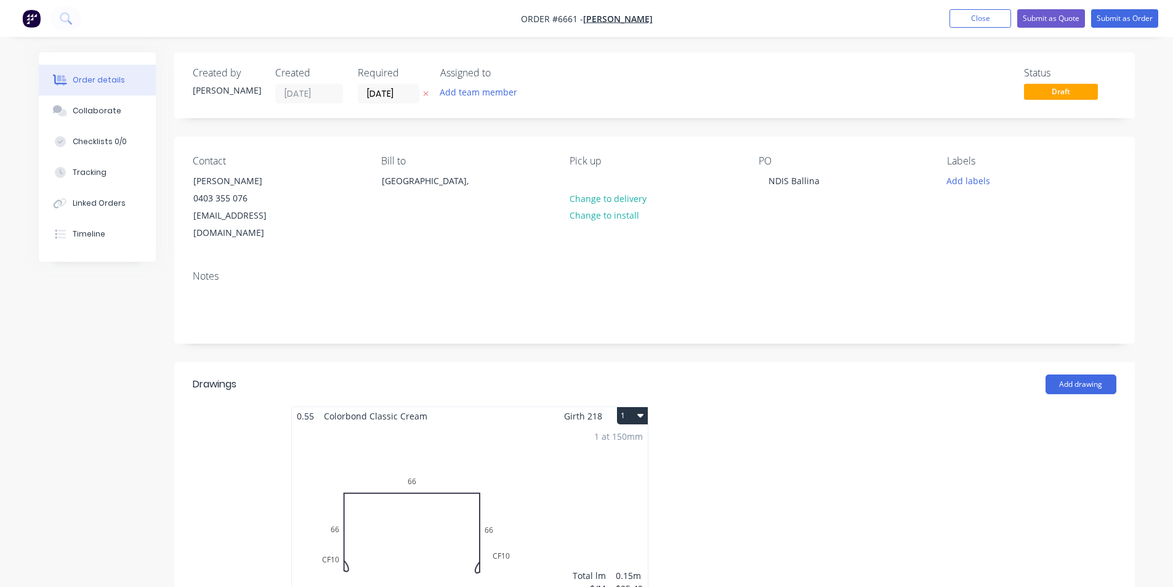
click at [609, 440] on div "1 at 150mm Total lm $/M Total 0.15m $25.42 $25.42" at bounding box center [470, 519] width 356 height 188
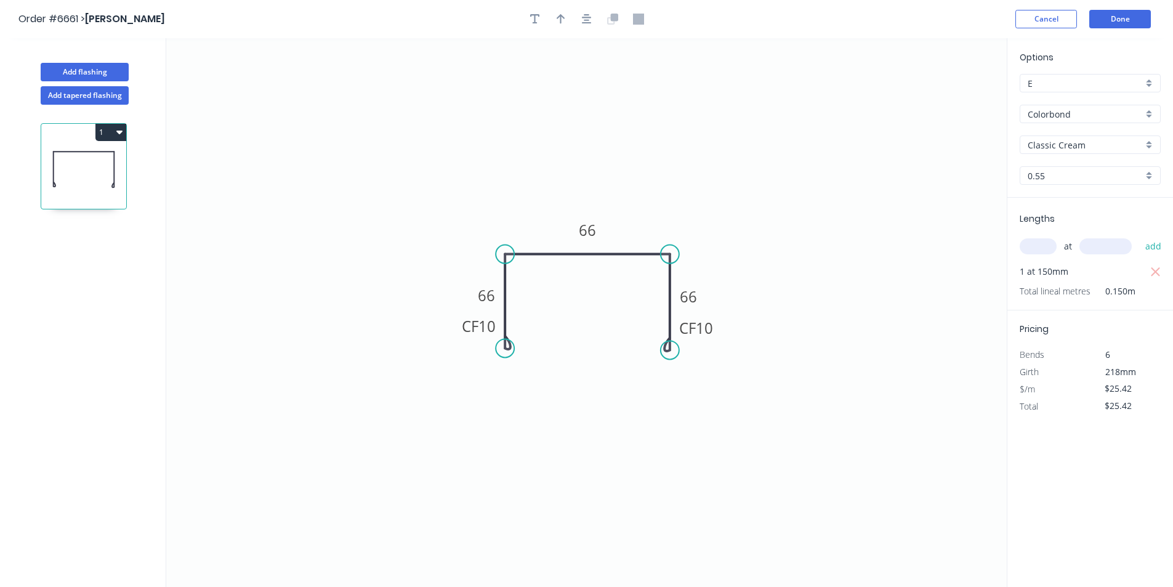
click at [1112, 80] on input "E" at bounding box center [1084, 83] width 115 height 13
click at [1087, 169] on div "D" at bounding box center [1090, 172] width 140 height 22
type input "D"
type input "$19.20"
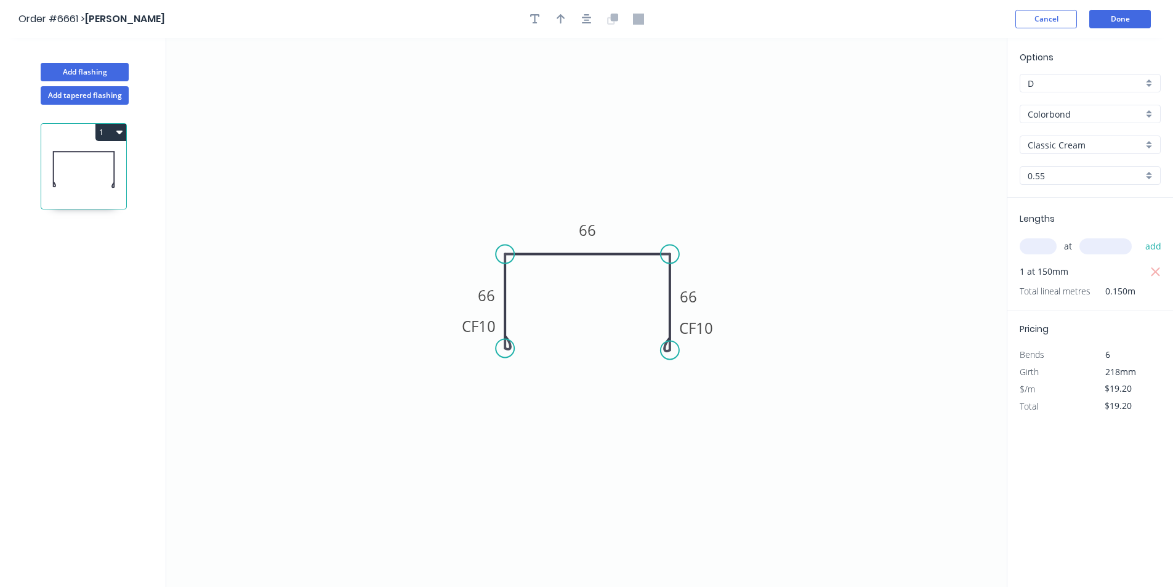
click at [802, 332] on icon "0 CF 10 66 66 CF 10 66" at bounding box center [586, 312] width 840 height 548
click at [1083, 7] on header "Order #6661 > Ryan Simpson Cancel Done" at bounding box center [586, 19] width 1173 height 38
click at [1109, 14] on button "Done" at bounding box center [1120, 19] width 62 height 18
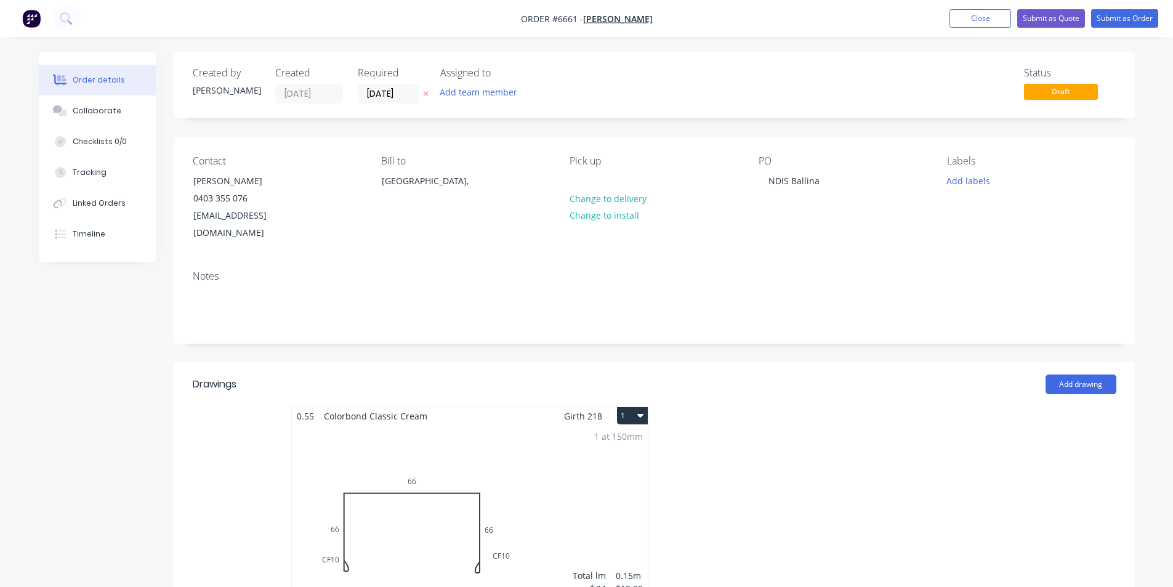
drag, startPoint x: 89, startPoint y: 111, endPoint x: 989, endPoint y: 246, distance: 909.3
click at [89, 111] on div "Collaborate" at bounding box center [97, 110] width 49 height 11
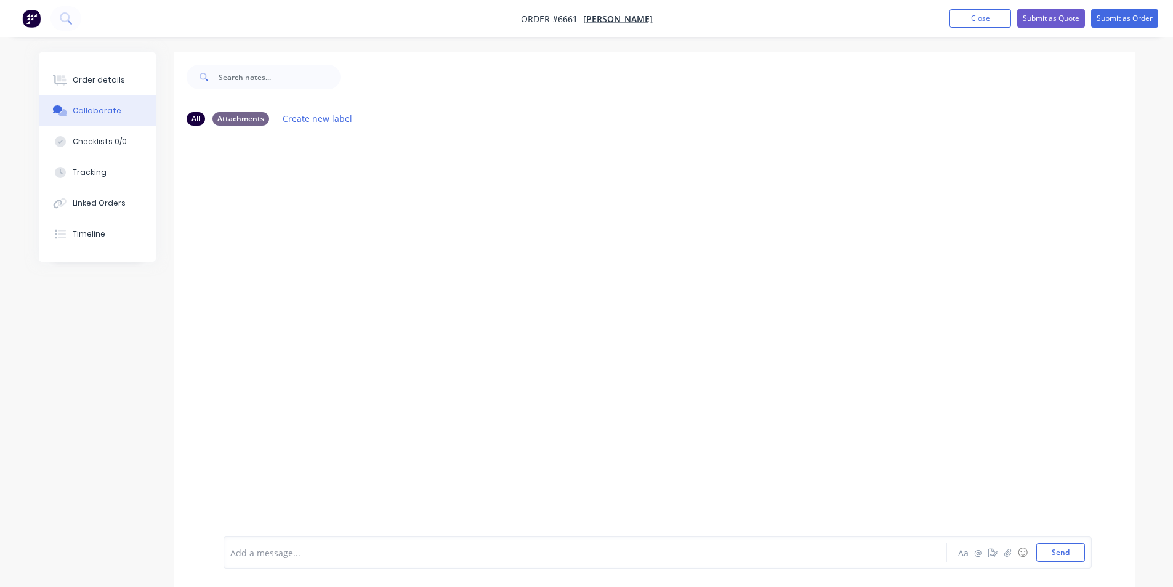
click at [1163, 577] on div at bounding box center [1163, 577] width 0 height 0
click at [1004, 552] on icon "button" at bounding box center [1006, 552] width 7 height 9
click at [1073, 550] on button "Send" at bounding box center [1060, 552] width 49 height 18
click at [972, 20] on button "Close" at bounding box center [980, 18] width 62 height 18
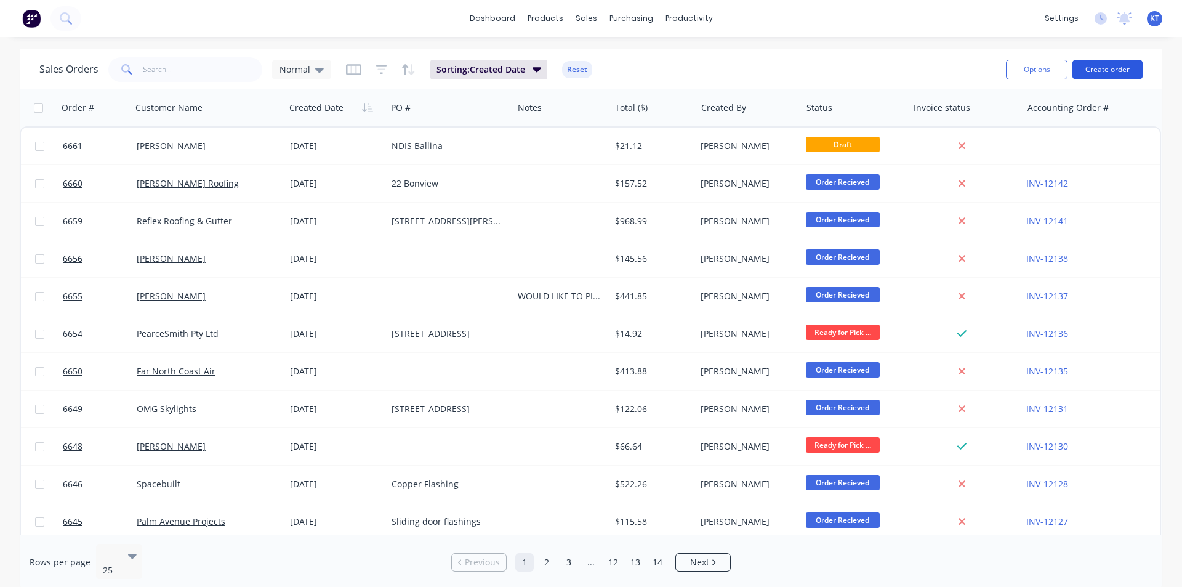
click at [1133, 70] on button "Create order" at bounding box center [1107, 70] width 70 height 20
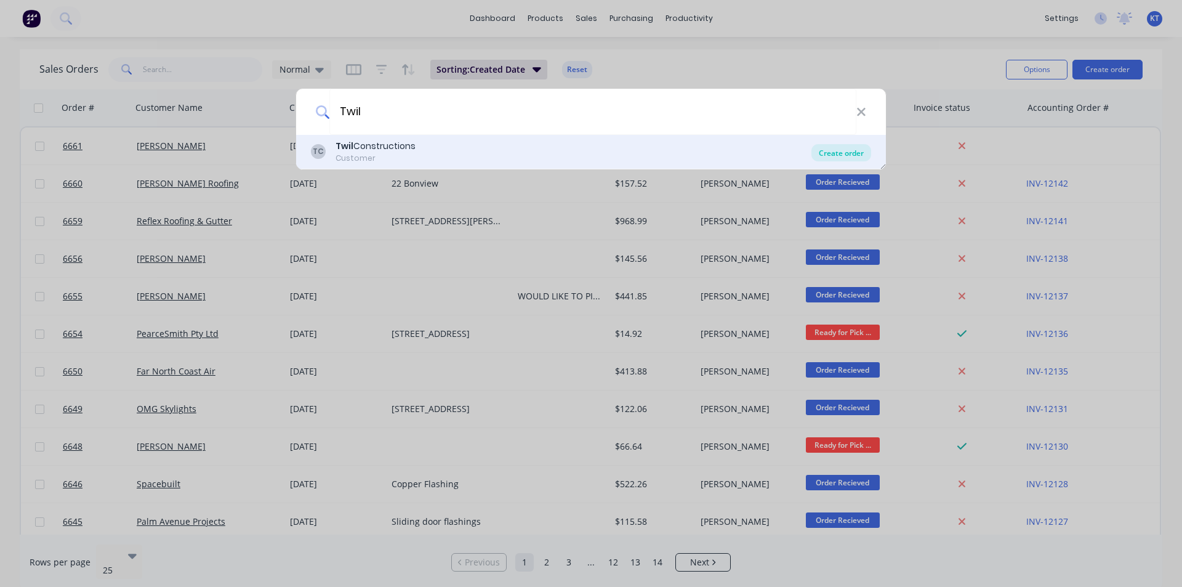
type input "Twil"
click at [850, 149] on div "Create order" at bounding box center [841, 152] width 60 height 17
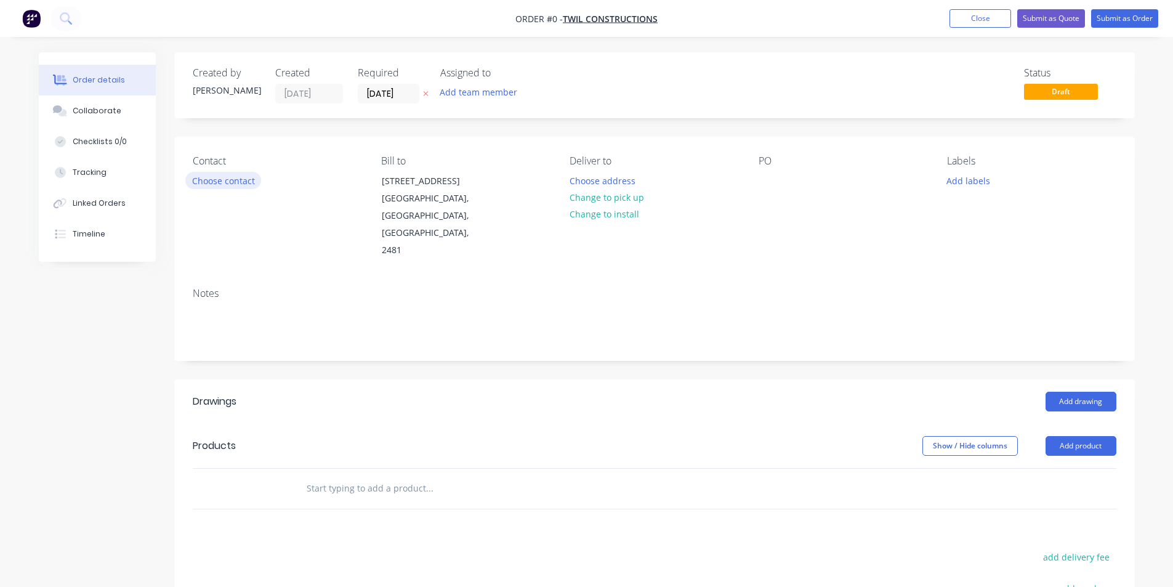
click at [236, 179] on button "Choose contact" at bounding box center [223, 180] width 76 height 17
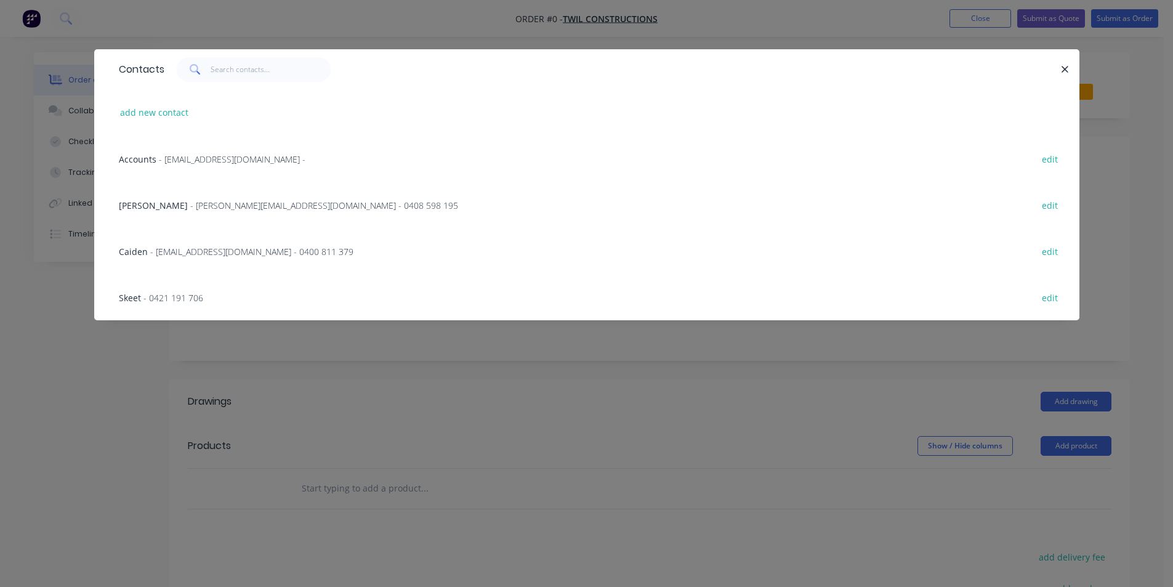
click at [153, 163] on span "Accounts" at bounding box center [138, 159] width 38 height 12
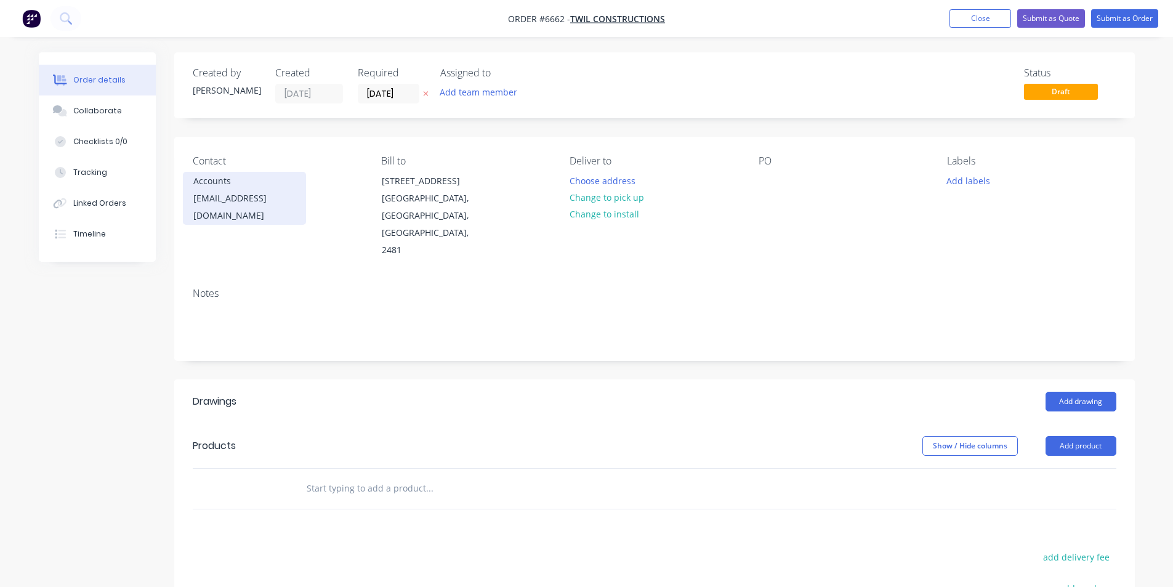
click at [217, 204] on div "invoices@twilconstructions.com.au" at bounding box center [244, 207] width 102 height 34
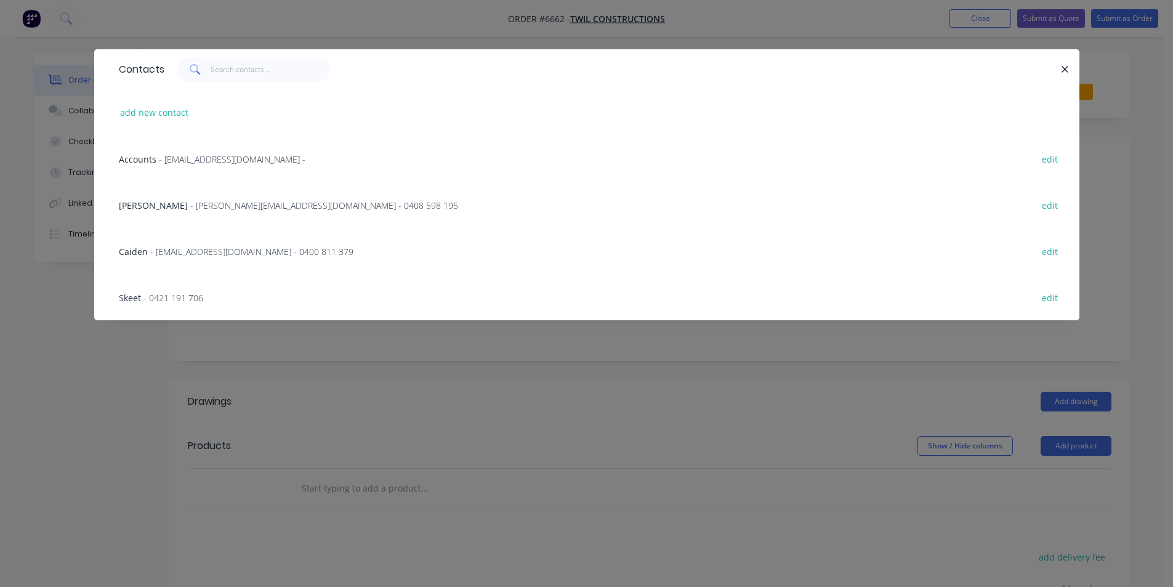
click at [154, 294] on span "- 0421 191 706" at bounding box center [173, 298] width 60 height 12
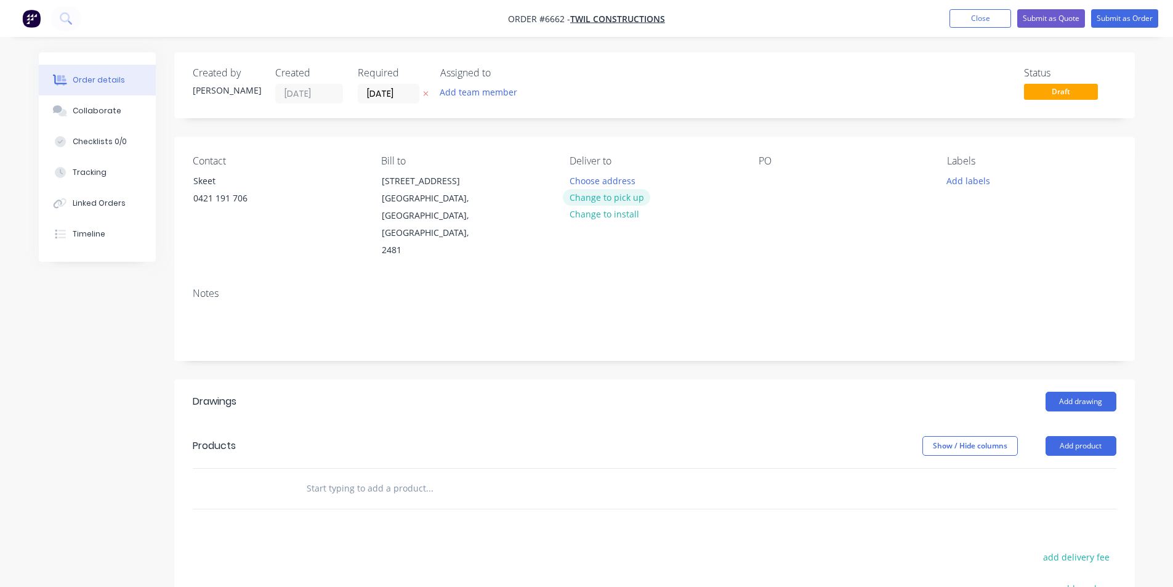
click at [611, 195] on button "Change to pick up" at bounding box center [606, 197] width 87 height 17
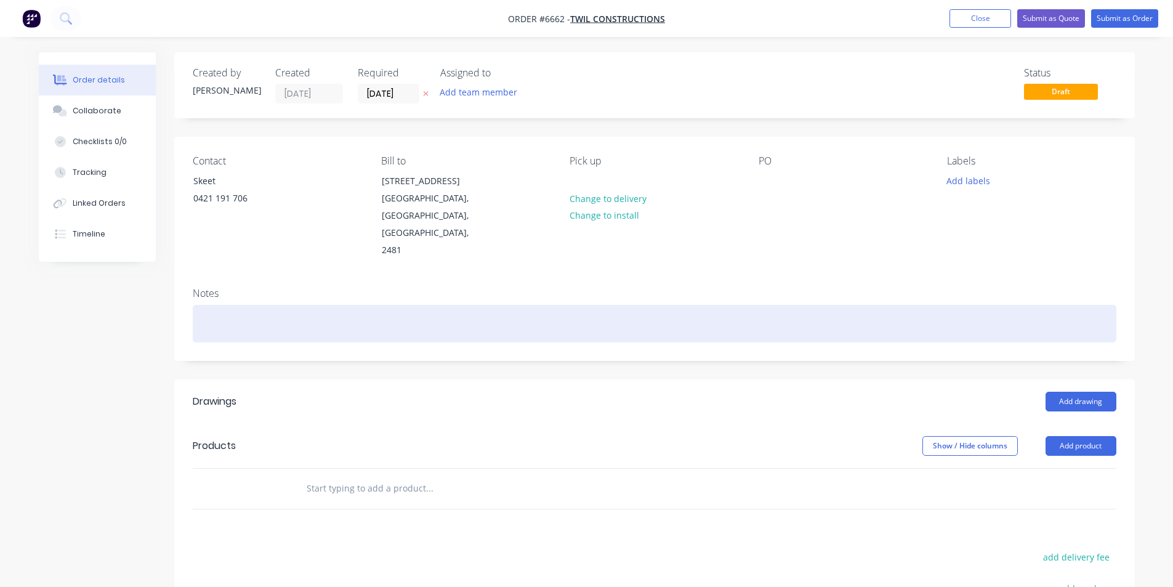
click at [350, 305] on div at bounding box center [654, 324] width 923 height 38
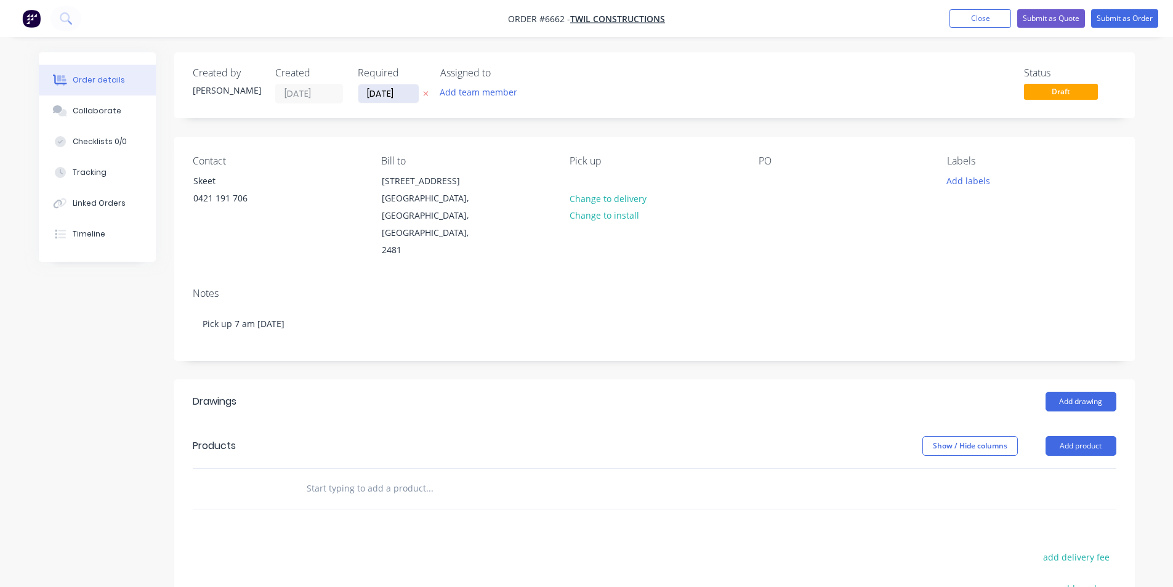
click at [393, 90] on input "[DATE]" at bounding box center [388, 93] width 60 height 18
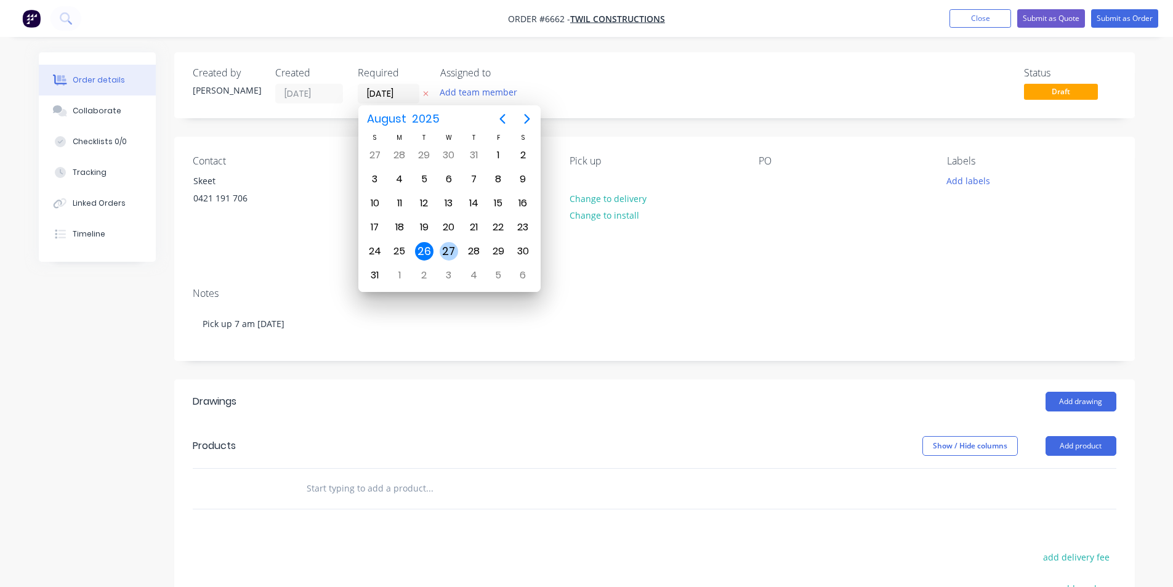
click at [448, 247] on div "27" at bounding box center [449, 251] width 18 height 18
type input "[DATE]"
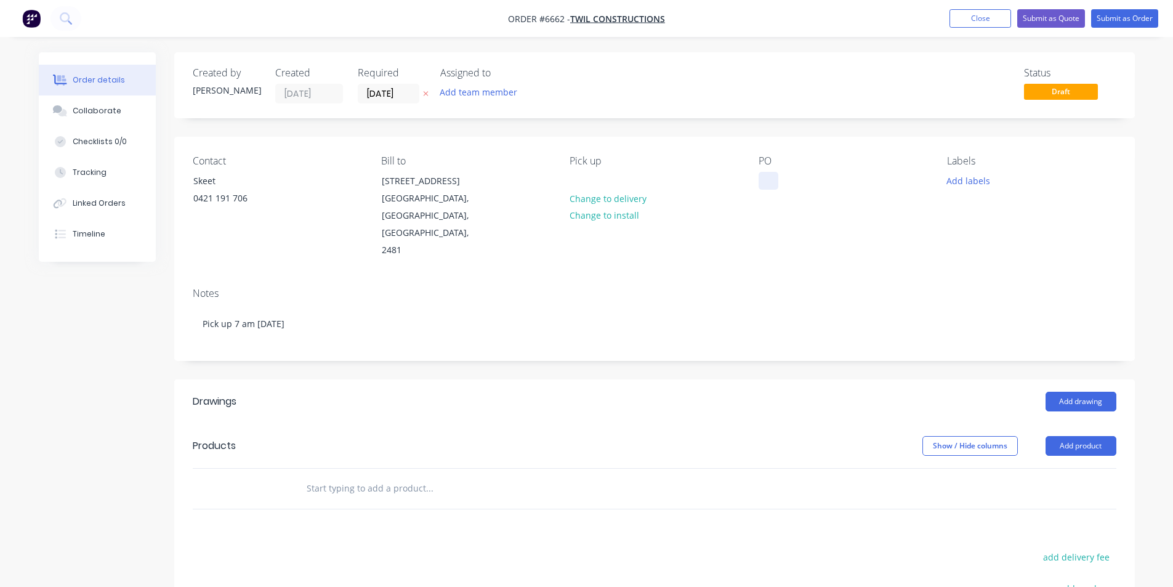
click at [773, 188] on div at bounding box center [768, 181] width 20 height 18
click at [1095, 391] on button "Add drawing" at bounding box center [1080, 401] width 71 height 20
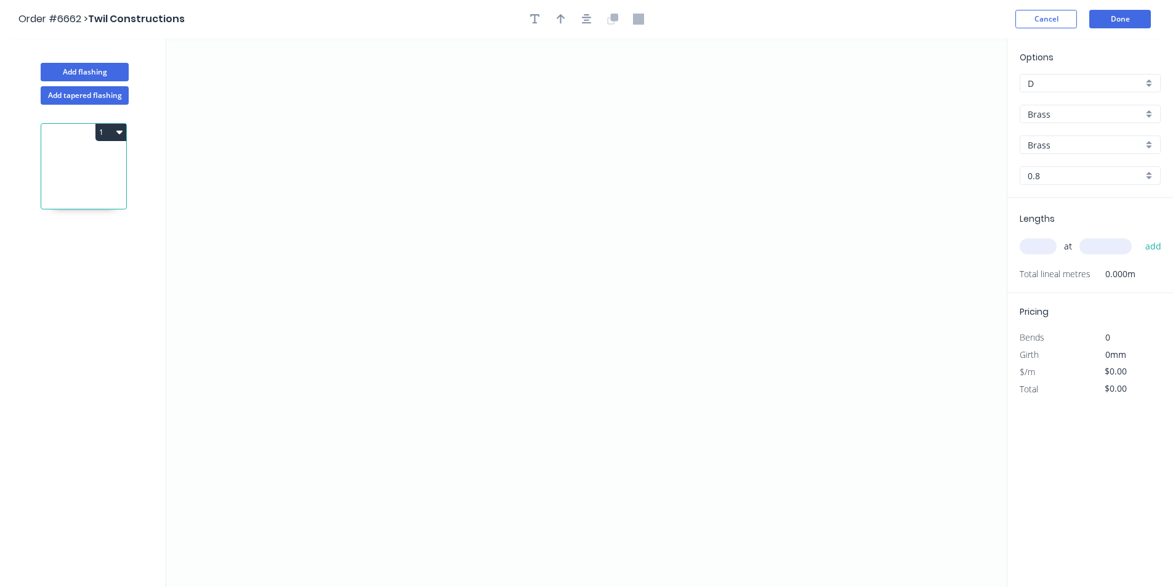
click at [1057, 118] on input "Brass" at bounding box center [1084, 114] width 115 height 13
click at [1048, 152] on div "Colorbond" at bounding box center [1090, 159] width 140 height 22
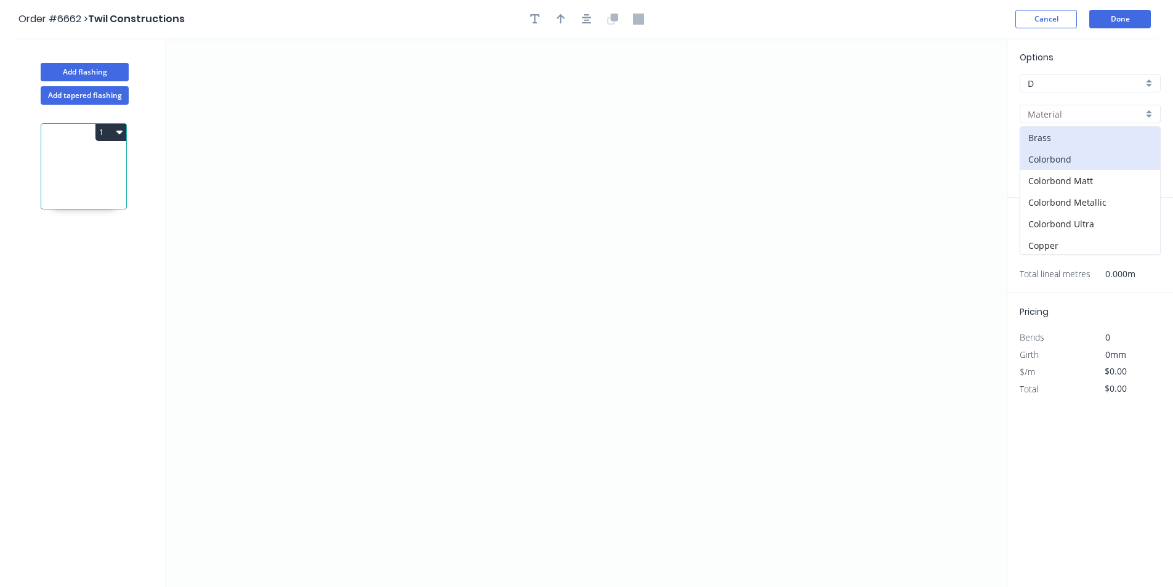
type input "Colorbond"
type input "Basalt"
type input "0.55"
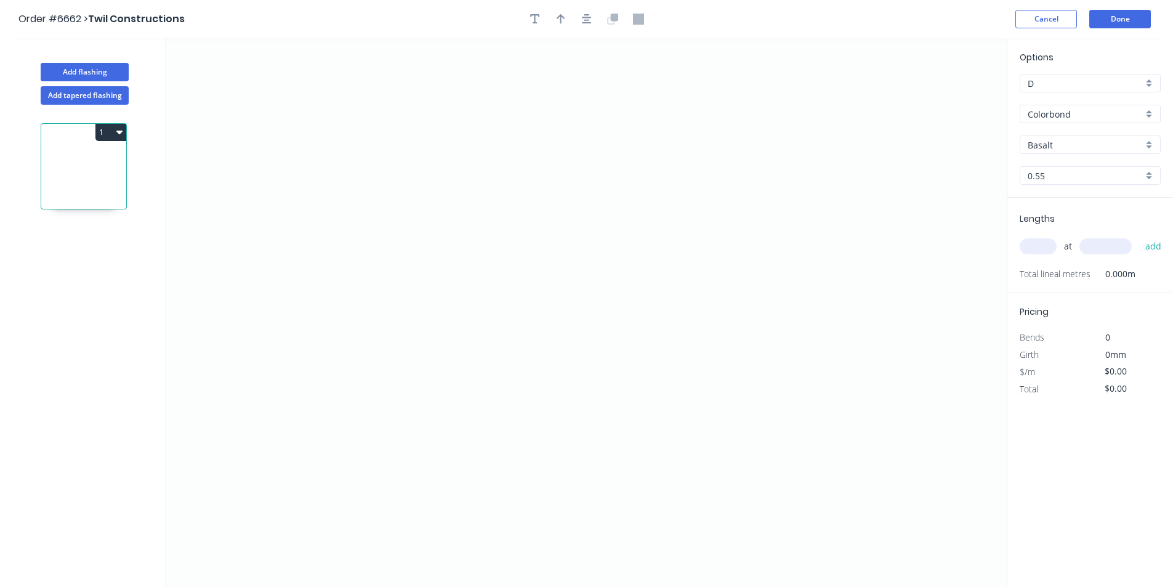
click at [1069, 153] on div "Basalt" at bounding box center [1089, 144] width 141 height 18
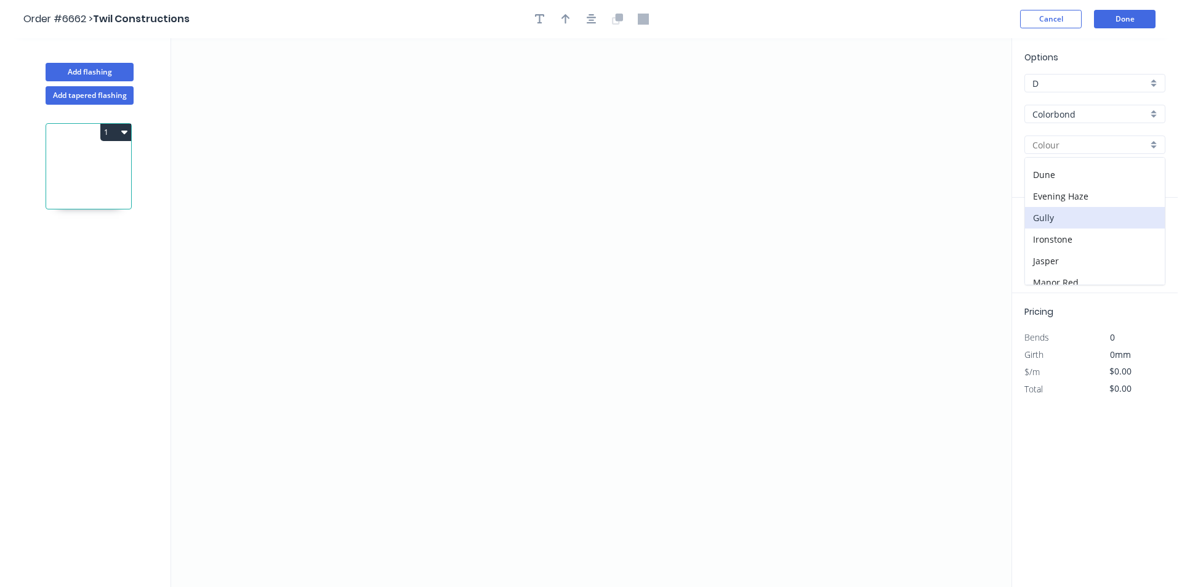
scroll to position [246, 0]
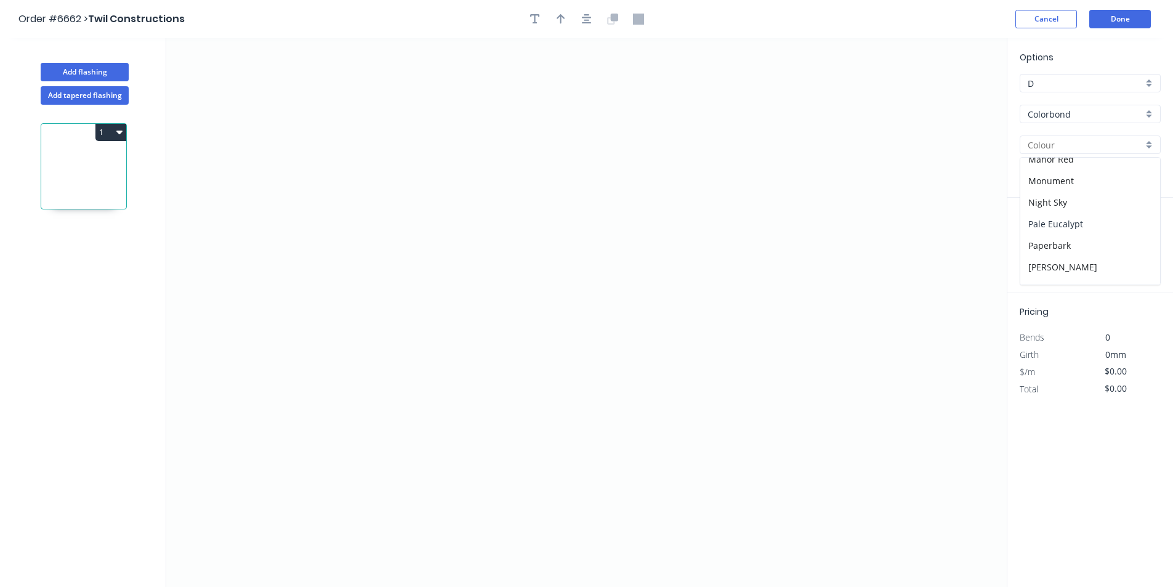
click at [1064, 226] on div "Pale Eucalypt" at bounding box center [1090, 224] width 140 height 22
type input "Pale Eucalypt"
click at [449, 373] on icon "0" at bounding box center [586, 312] width 840 height 548
click at [449, 311] on icon at bounding box center [449, 342] width 0 height 62
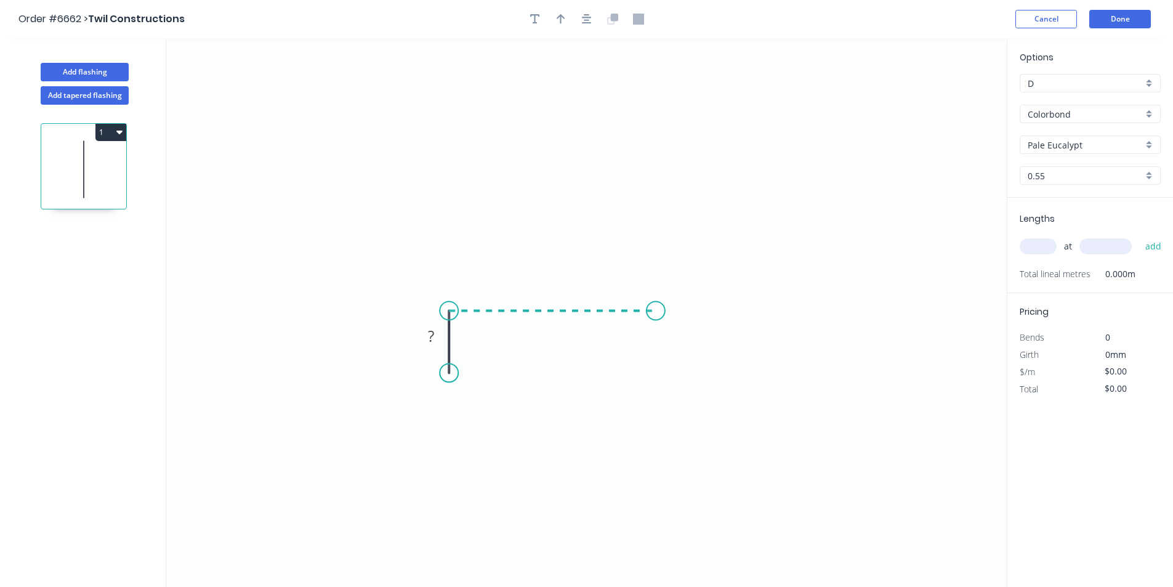
click at [656, 304] on icon "0 ?" at bounding box center [586, 312] width 840 height 548
click at [654, 458] on icon "0 ? ?" at bounding box center [586, 312] width 840 height 548
drag, startPoint x: 643, startPoint y: 474, endPoint x: 925, endPoint y: 188, distance: 401.3
click at [643, 475] on icon "0 ? ? ?" at bounding box center [586, 312] width 840 height 548
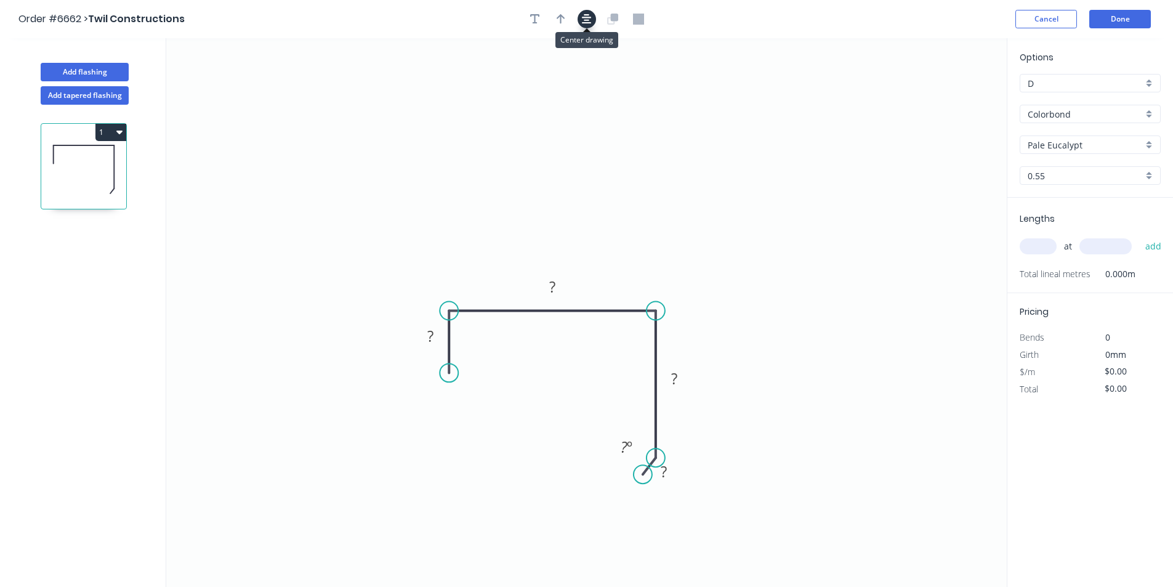
click at [588, 20] on icon "button" at bounding box center [587, 19] width 10 height 11
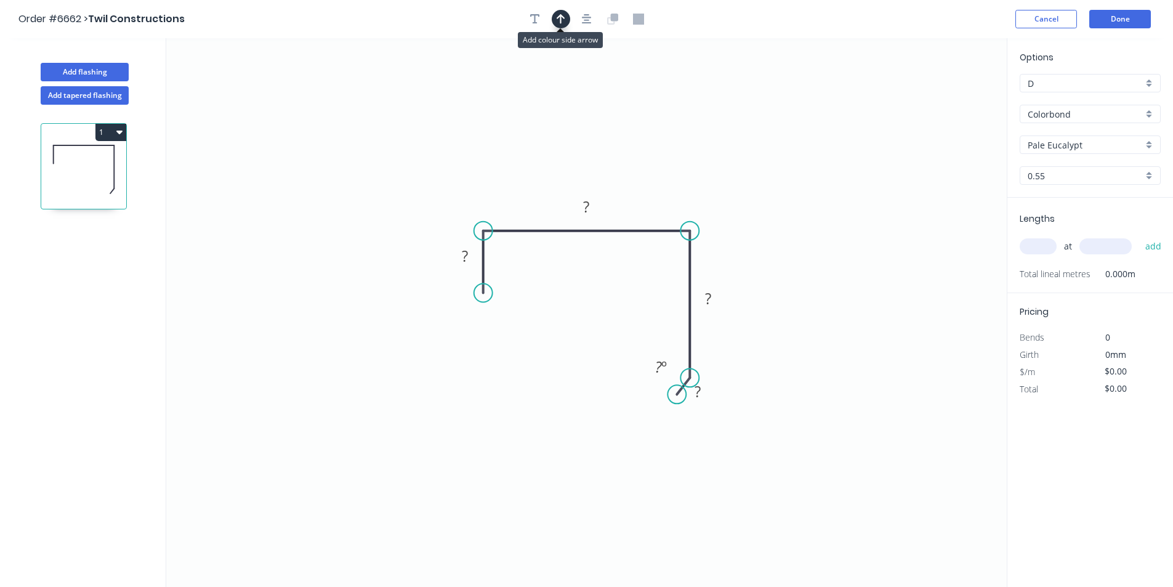
click at [561, 22] on icon "button" at bounding box center [560, 19] width 9 height 10
click at [943, 100] on icon at bounding box center [944, 85] width 11 height 39
drag, startPoint x: 942, startPoint y: 100, endPoint x: 648, endPoint y: 197, distance: 309.9
click at [648, 197] on icon at bounding box center [658, 187] width 36 height 36
click at [467, 265] on tspan "?" at bounding box center [465, 256] width 6 height 20
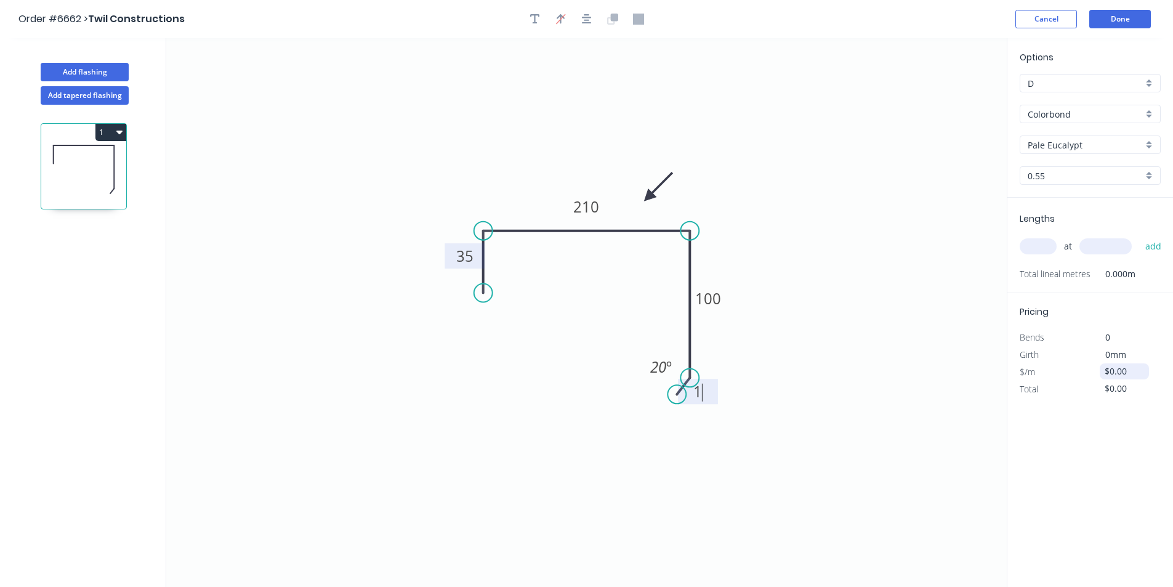
type input "$20.19"
click at [1043, 240] on input "text" at bounding box center [1037, 246] width 37 height 16
type input "1"
type input "2900"
click at [1139, 236] on button "add" at bounding box center [1153, 246] width 29 height 21
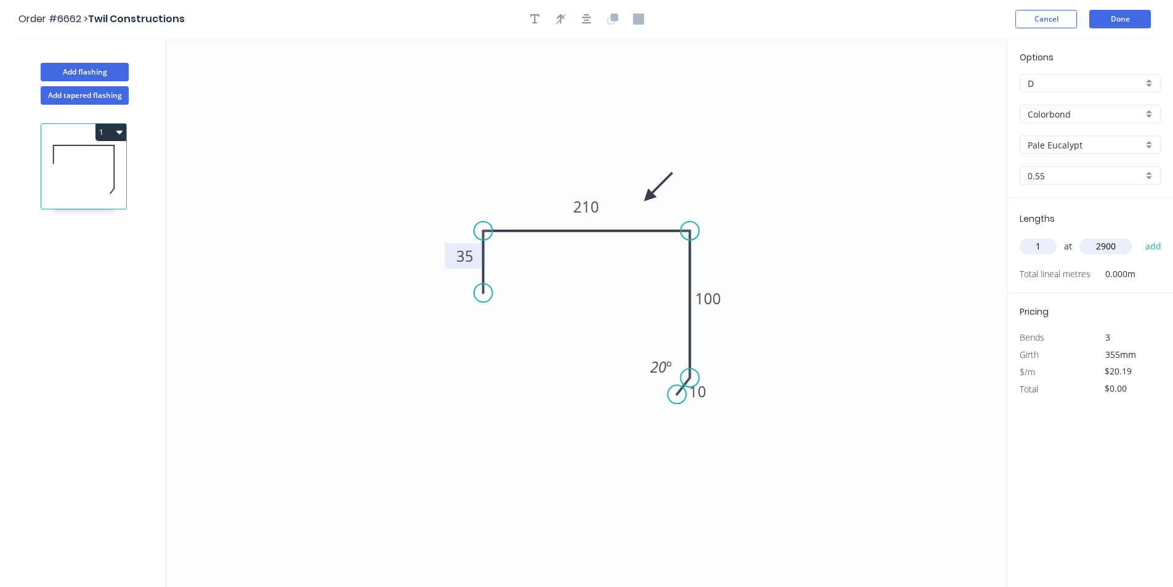
type input "$58.55"
click at [1114, 18] on button "Done" at bounding box center [1120, 19] width 62 height 18
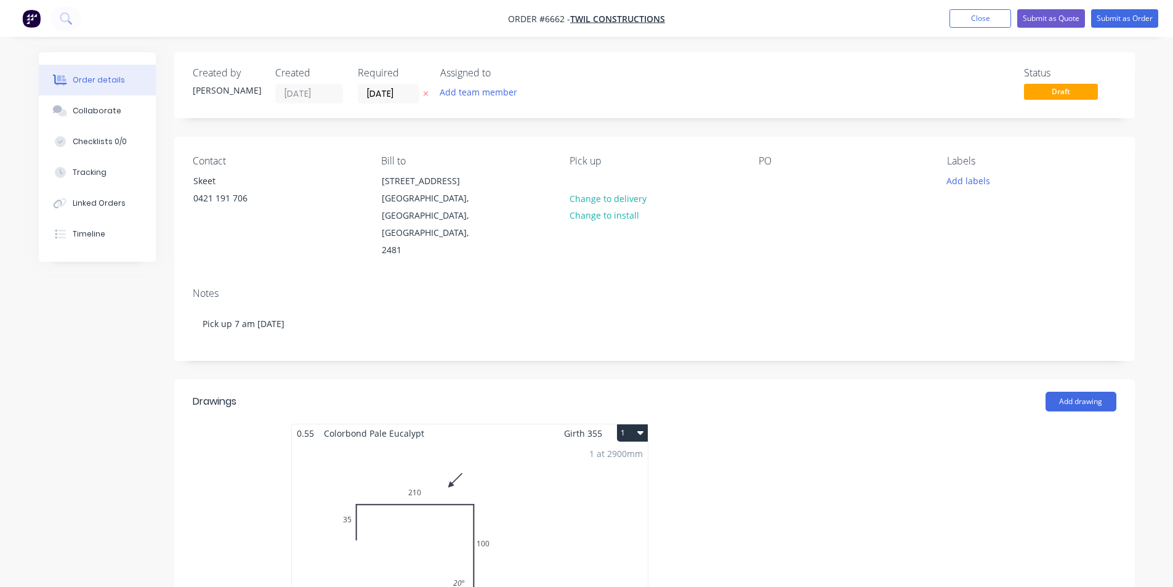
drag, startPoint x: 101, startPoint y: 108, endPoint x: 417, endPoint y: 50, distance: 320.9
click at [101, 108] on div "Collaborate" at bounding box center [97, 110] width 49 height 11
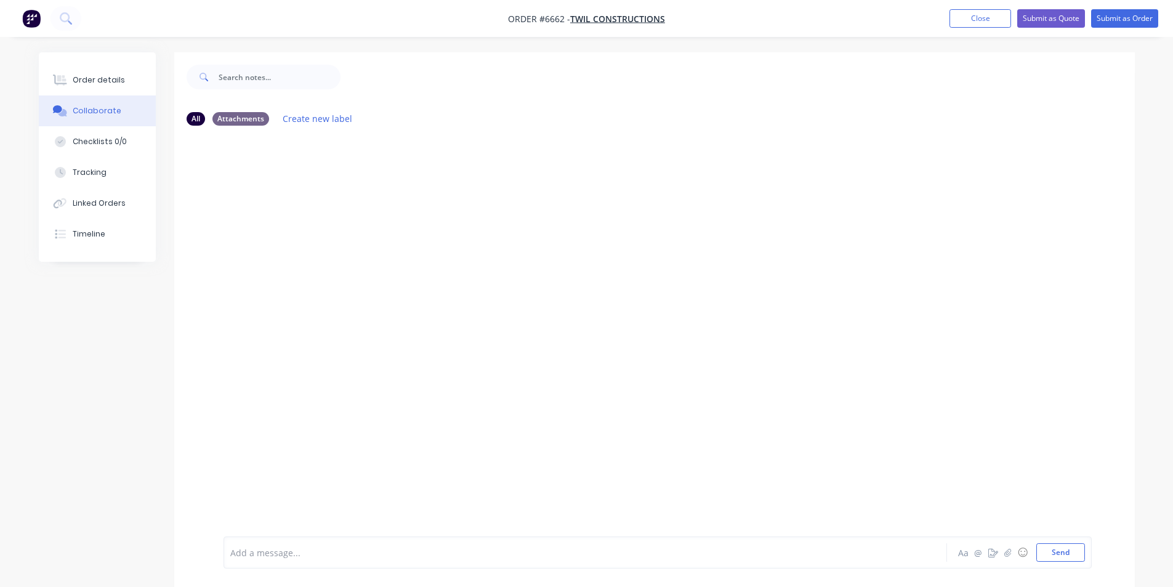
click at [1163, 577] on div at bounding box center [1163, 577] width 0 height 0
click at [1138, 534] on div "Order details Collaborate Checklists 0/0 Tracking Linked Orders Timeline Order …" at bounding box center [586, 328] width 1120 height 553
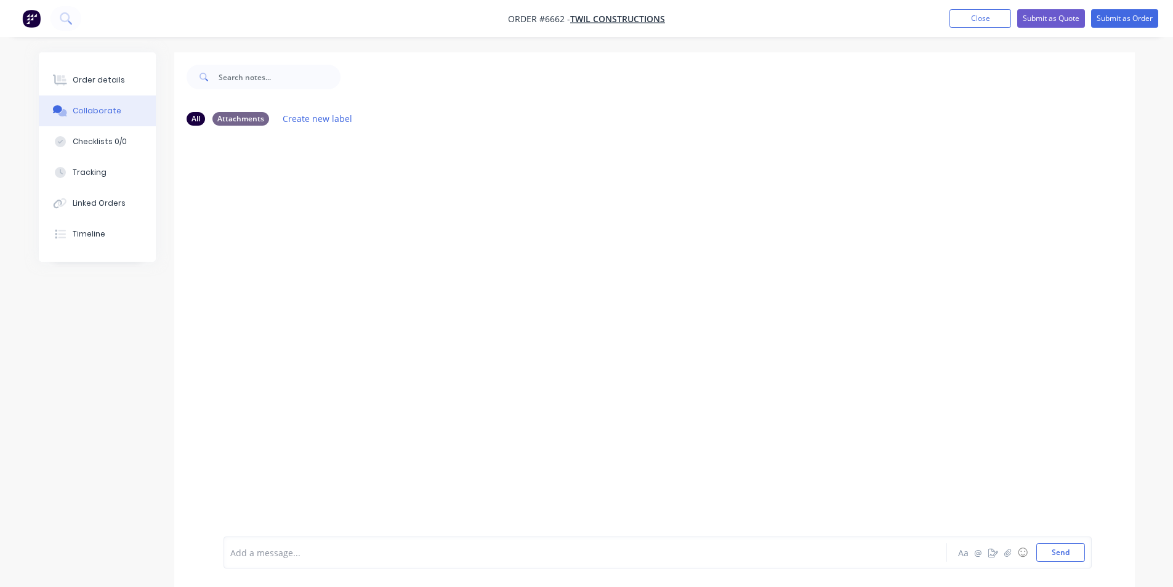
click at [1138, 534] on div "Order details Collaborate Checklists 0/0 Tracking Linked Orders Timeline Order …" at bounding box center [586, 328] width 1120 height 553
click at [1010, 551] on icon "button" at bounding box center [1007, 552] width 7 height 8
click at [1058, 545] on button "Send" at bounding box center [1060, 552] width 49 height 18
click at [1125, 18] on button "Submit as Order" at bounding box center [1124, 18] width 67 height 18
click at [97, 76] on div "Order details" at bounding box center [99, 79] width 52 height 11
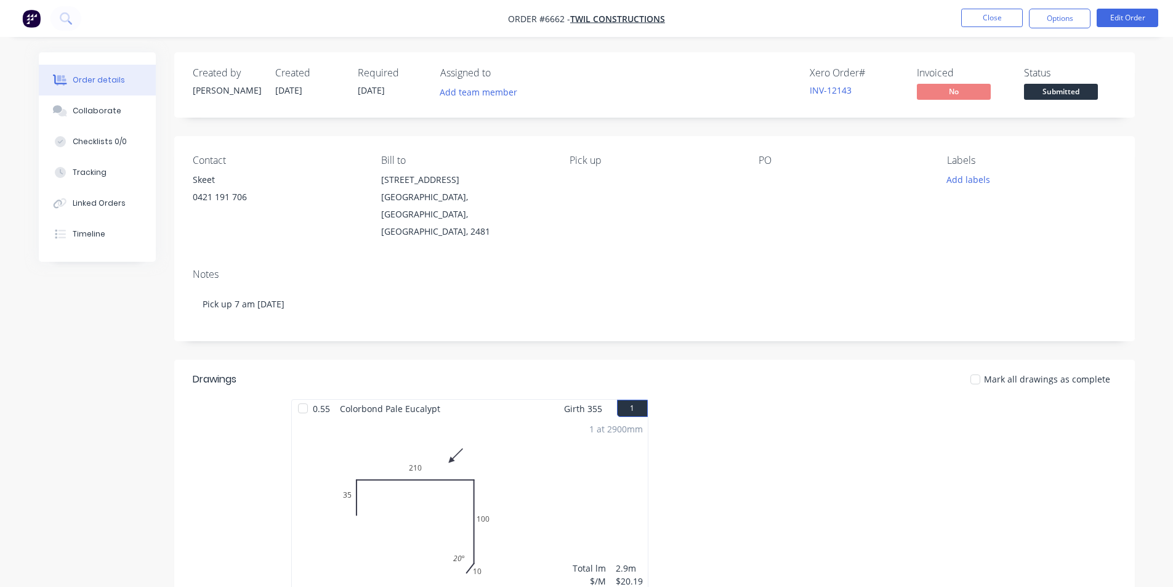
click at [1090, 95] on span "Submitted" at bounding box center [1061, 91] width 74 height 15
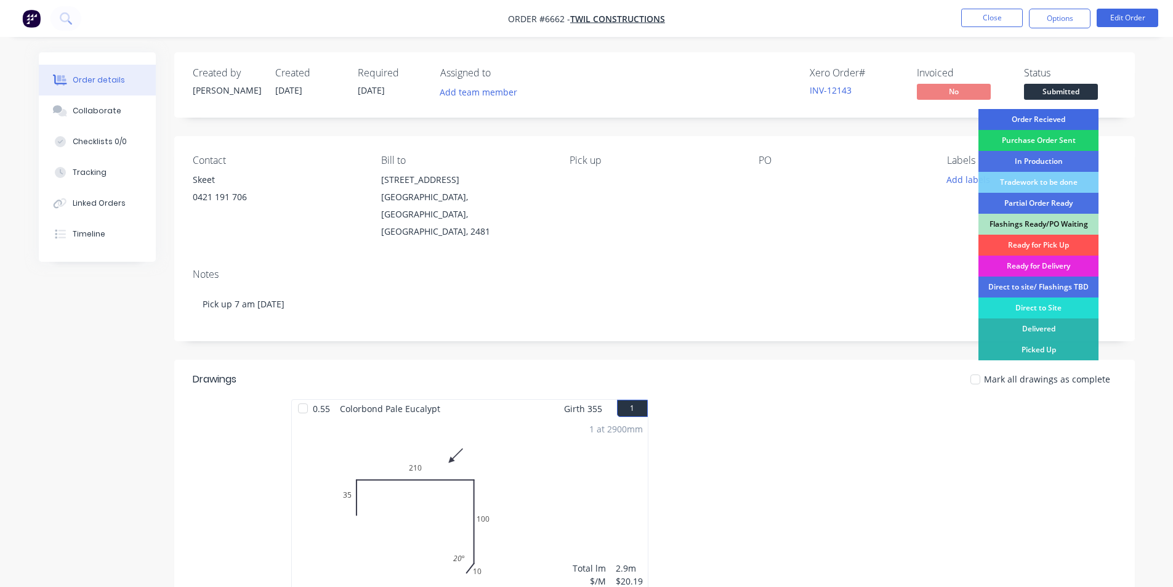
click at [1083, 119] on div "Order Recieved" at bounding box center [1038, 119] width 120 height 21
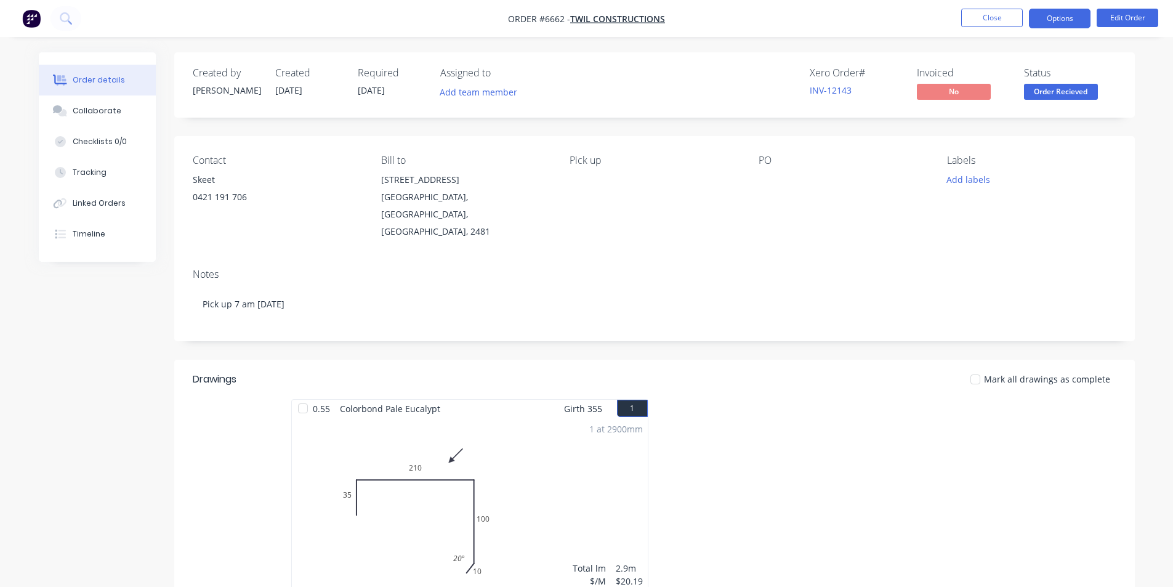
click at [1078, 15] on button "Options" at bounding box center [1060, 19] width 62 height 20
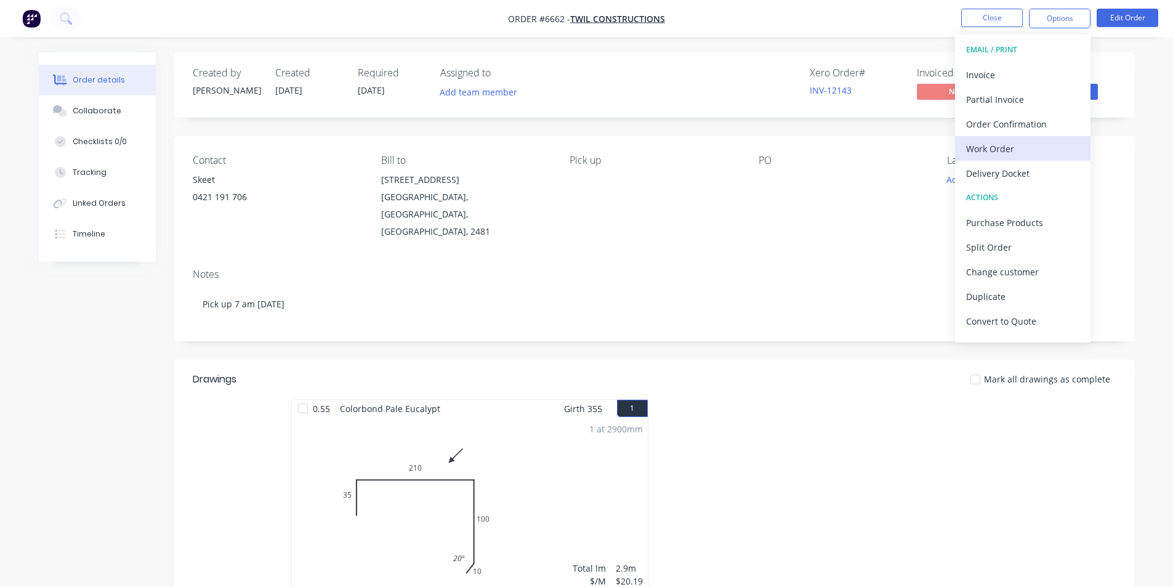
click at [1032, 141] on div "Work Order" at bounding box center [1022, 149] width 113 height 18
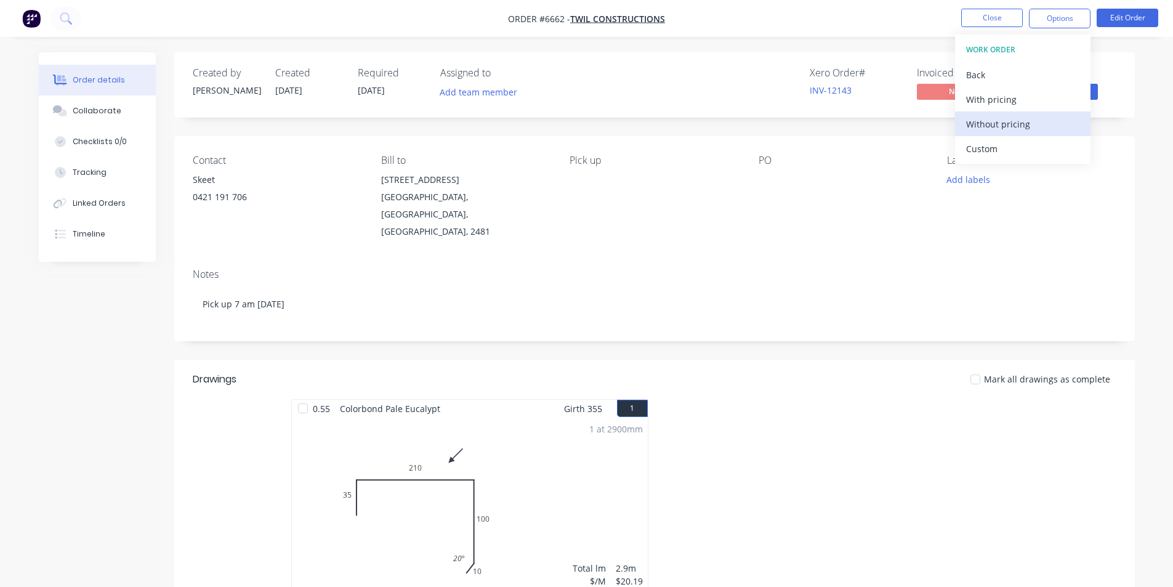
click at [1013, 123] on div "Without pricing" at bounding box center [1022, 124] width 113 height 18
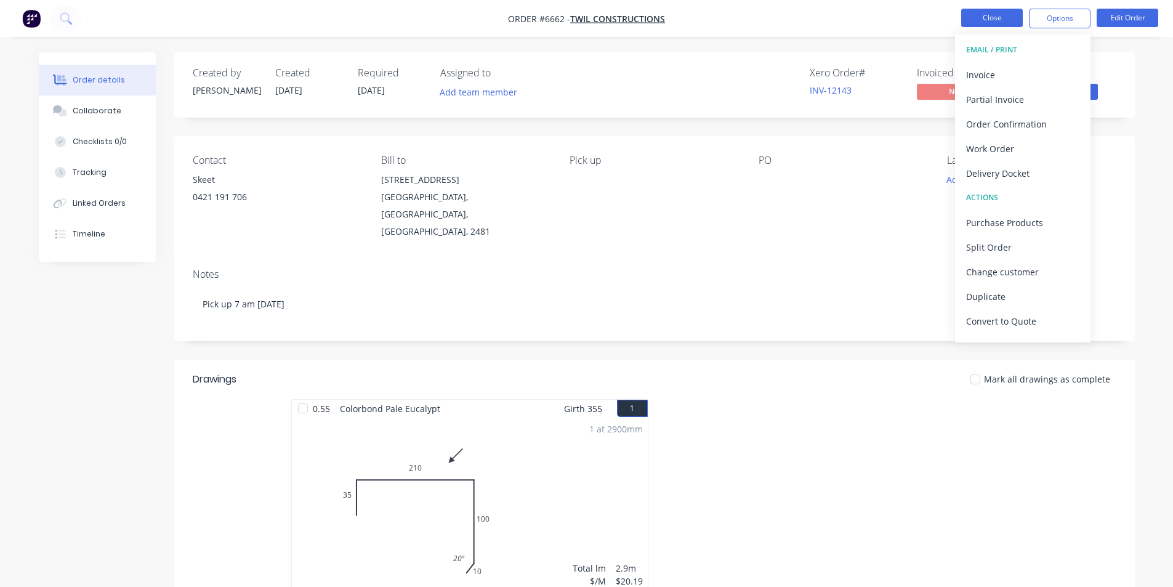
click at [1010, 23] on button "Close" at bounding box center [992, 18] width 62 height 18
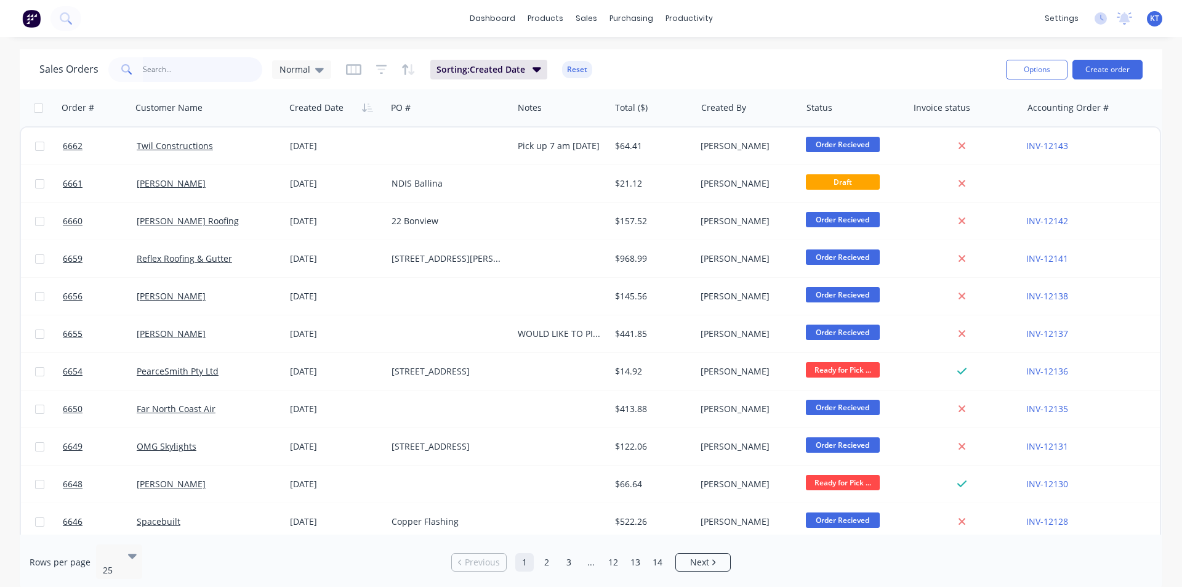
click at [238, 77] on input "text" at bounding box center [203, 69] width 120 height 25
click at [1103, 63] on button "Create order" at bounding box center [1107, 70] width 70 height 20
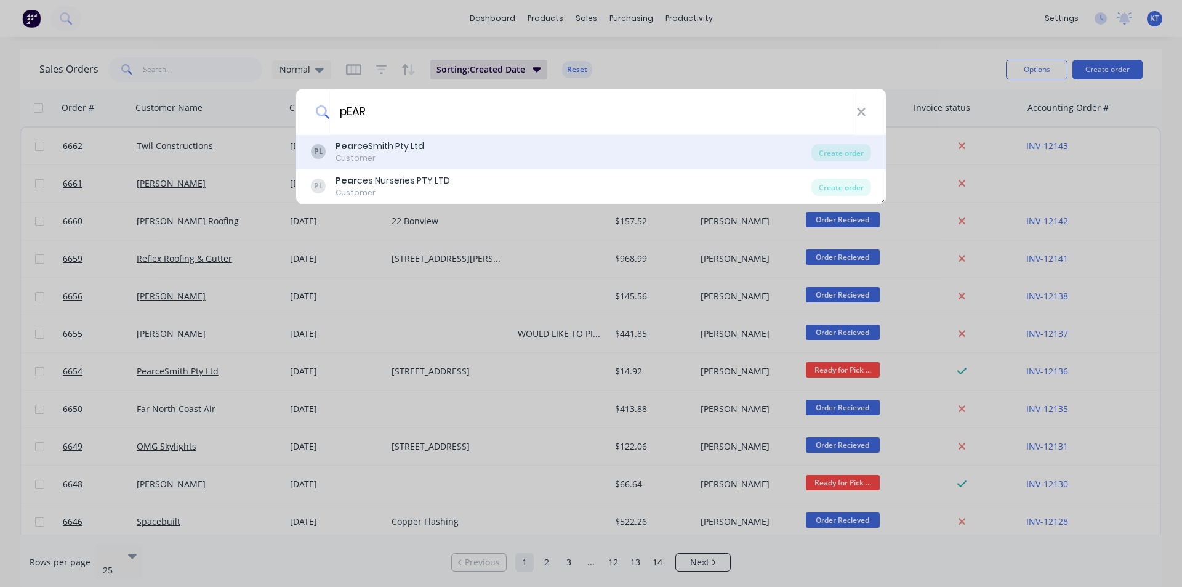
type input "pEAR"
click at [847, 161] on div "PL Pear ceSmith Pty Ltd Customer Create order" at bounding box center [591, 152] width 590 height 34
click at [851, 152] on div "Create order" at bounding box center [841, 152] width 60 height 17
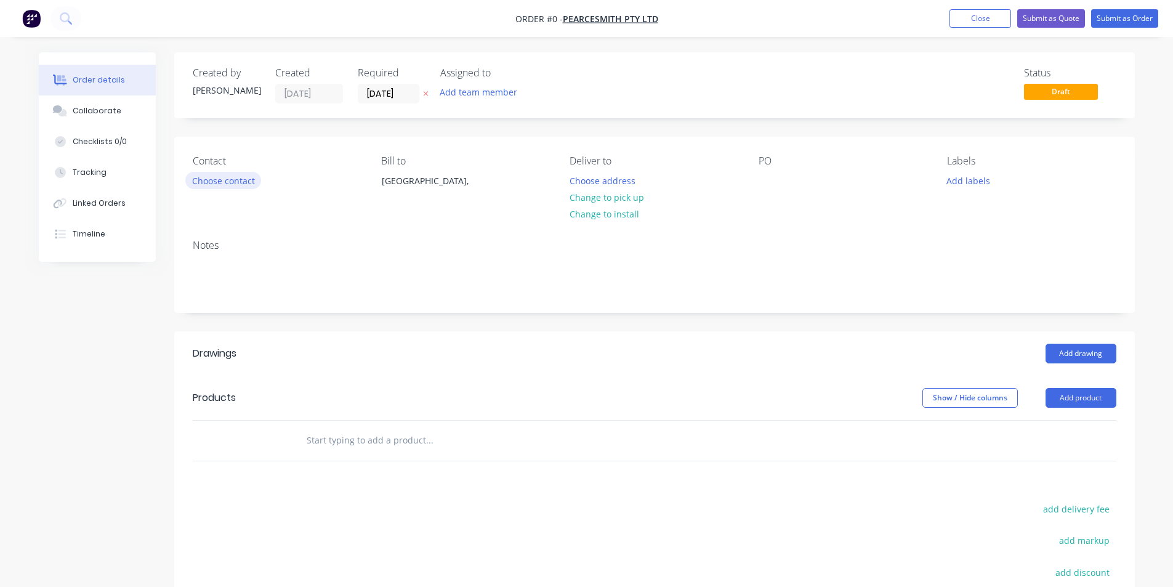
click at [225, 181] on button "Choose contact" at bounding box center [223, 180] width 76 height 17
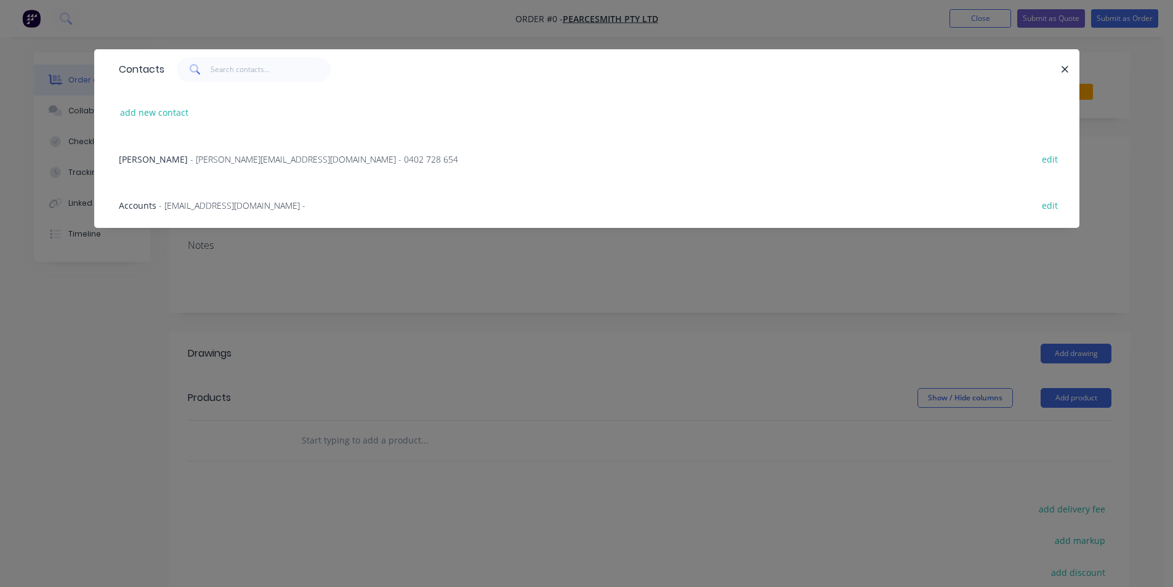
click at [209, 163] on span "- jason@pearcesmith.com.au - 0402 728 654" at bounding box center [324, 159] width 268 height 12
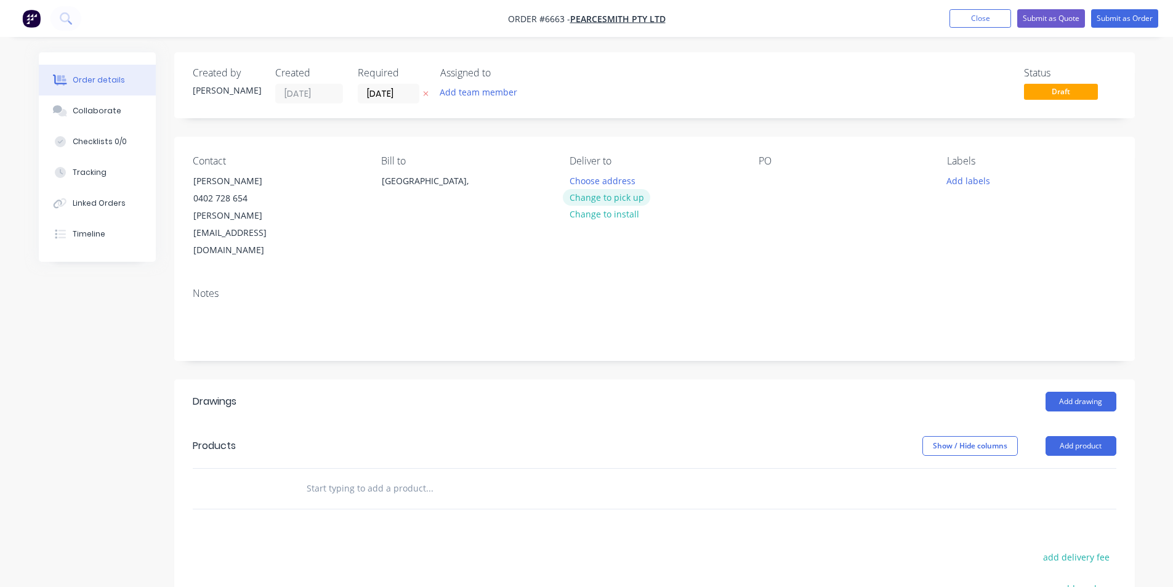
click at [615, 196] on button "Change to pick up" at bounding box center [606, 197] width 87 height 17
click at [764, 187] on div "Contact Jason 0402 728 654 jason@pearcesmith.com.au Bill to Australia, Pick up …" at bounding box center [654, 207] width 960 height 141
click at [762, 177] on div at bounding box center [768, 181] width 20 height 18
click at [1079, 391] on button "Add drawing" at bounding box center [1080, 401] width 71 height 20
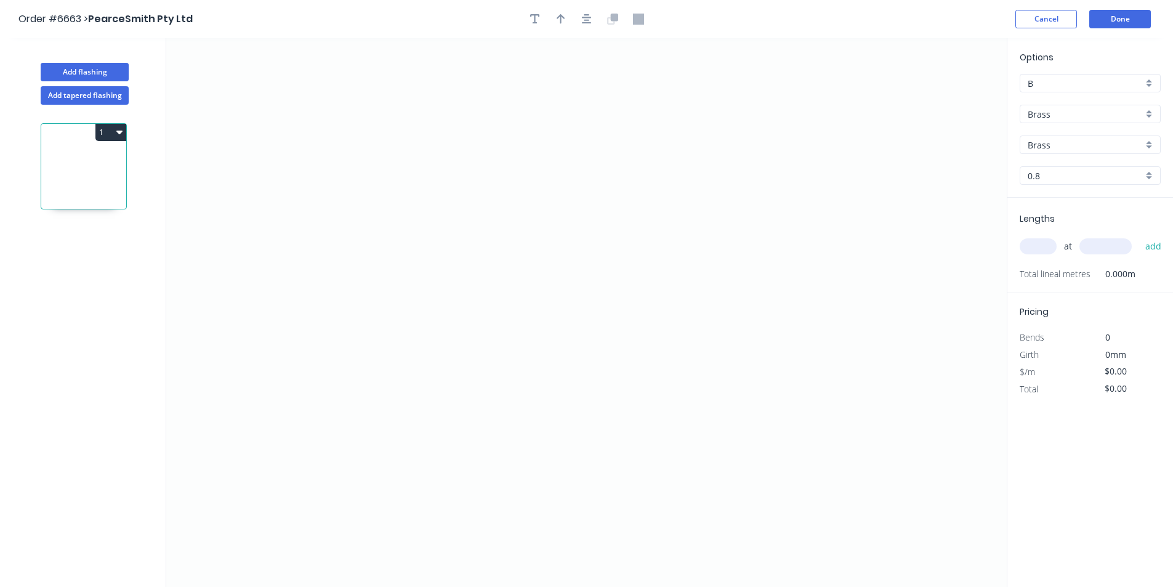
click at [1074, 124] on div "Options B B Brass Brass Brass Brass 0.8 0.8" at bounding box center [1090, 123] width 166 height 147
click at [1074, 109] on input "Brass" at bounding box center [1084, 114] width 115 height 13
click at [1074, 166] on div "Colorbond" at bounding box center [1090, 159] width 140 height 22
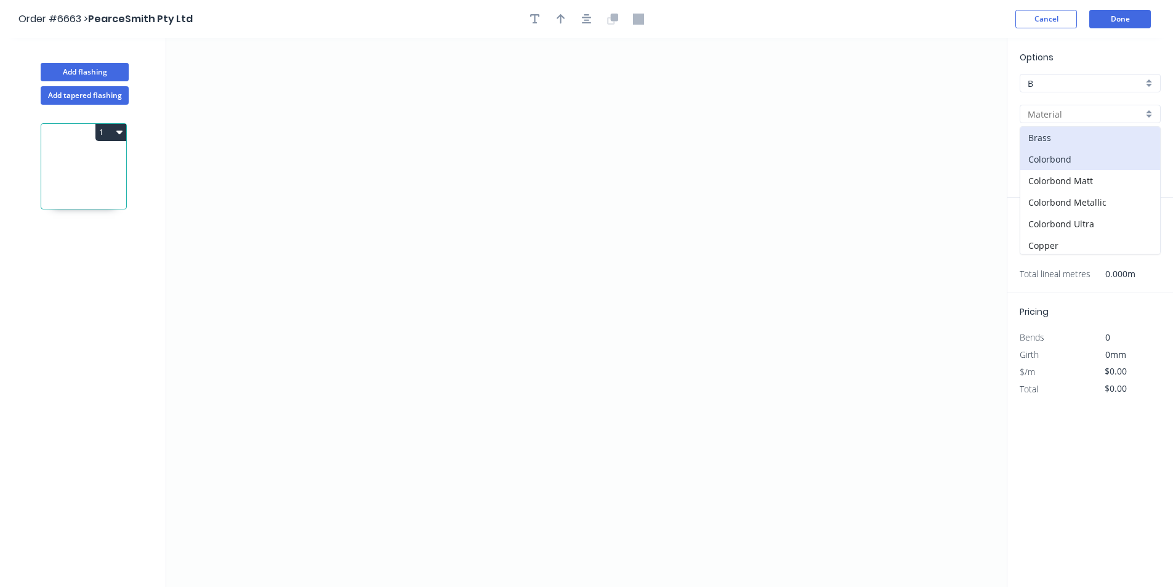
type input "Colorbond"
type input "Basalt"
type input "0.55"
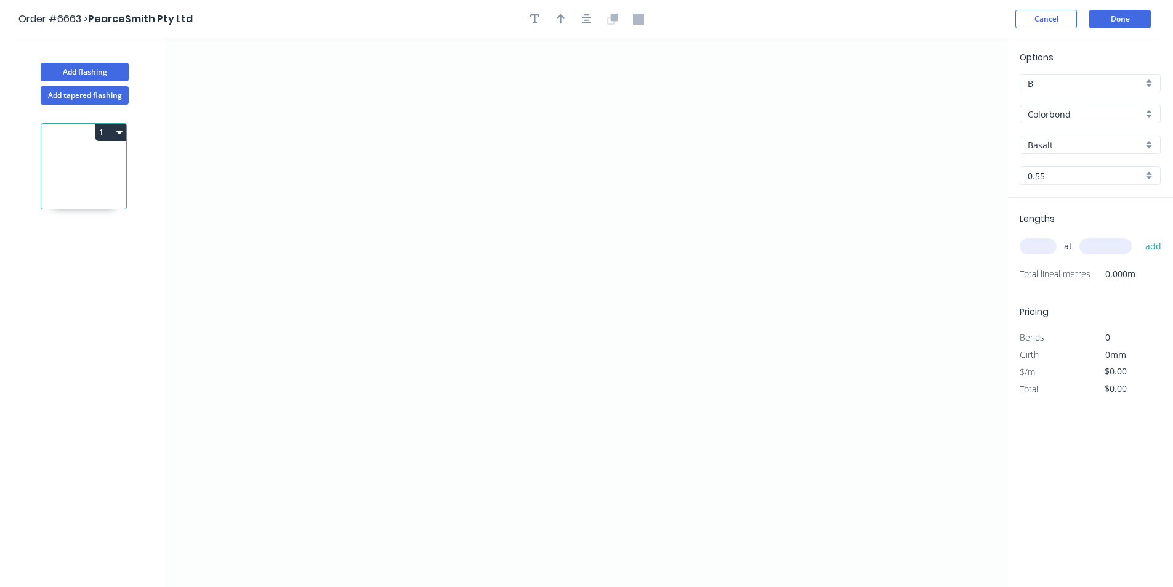
click at [1070, 130] on div "Options B B Colorbond Colorbond Colorbond Matt Colorbond Metallic Colorbond Ult…" at bounding box center [1090, 123] width 166 height 147
click at [1068, 147] on div "Basalt" at bounding box center [1089, 144] width 141 height 18
click at [1067, 147] on input "text" at bounding box center [1084, 144] width 115 height 13
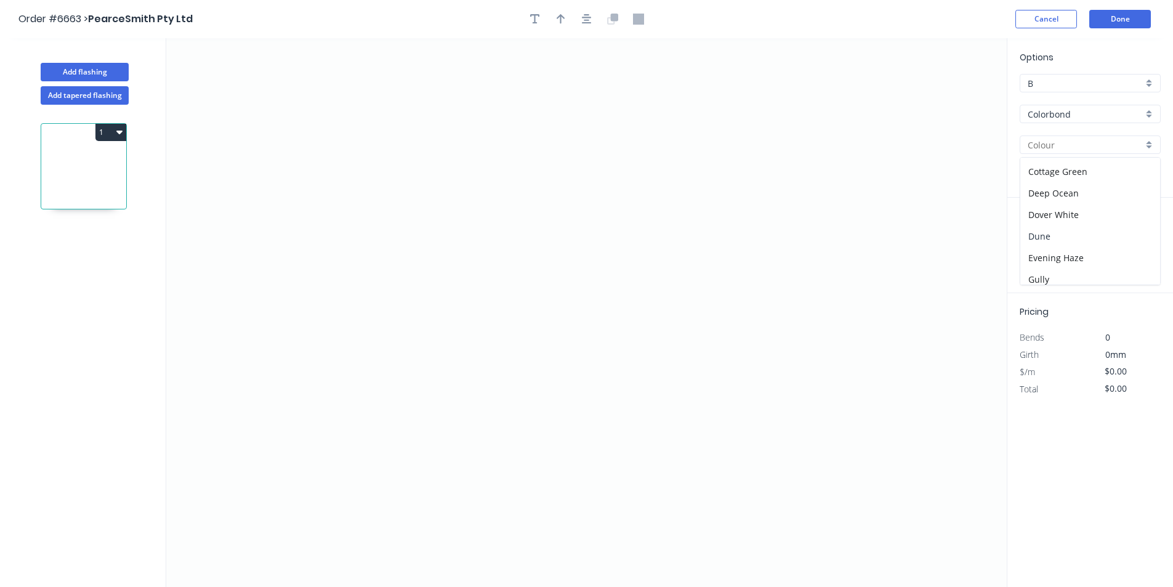
click at [1050, 235] on div "Dune" at bounding box center [1090, 236] width 140 height 22
type input "Dune"
drag, startPoint x: 386, startPoint y: 364, endPoint x: 411, endPoint y: 319, distance: 51.5
click at [386, 363] on icon "0" at bounding box center [586, 312] width 840 height 548
click at [411, 318] on icon at bounding box center [398, 341] width 25 height 46
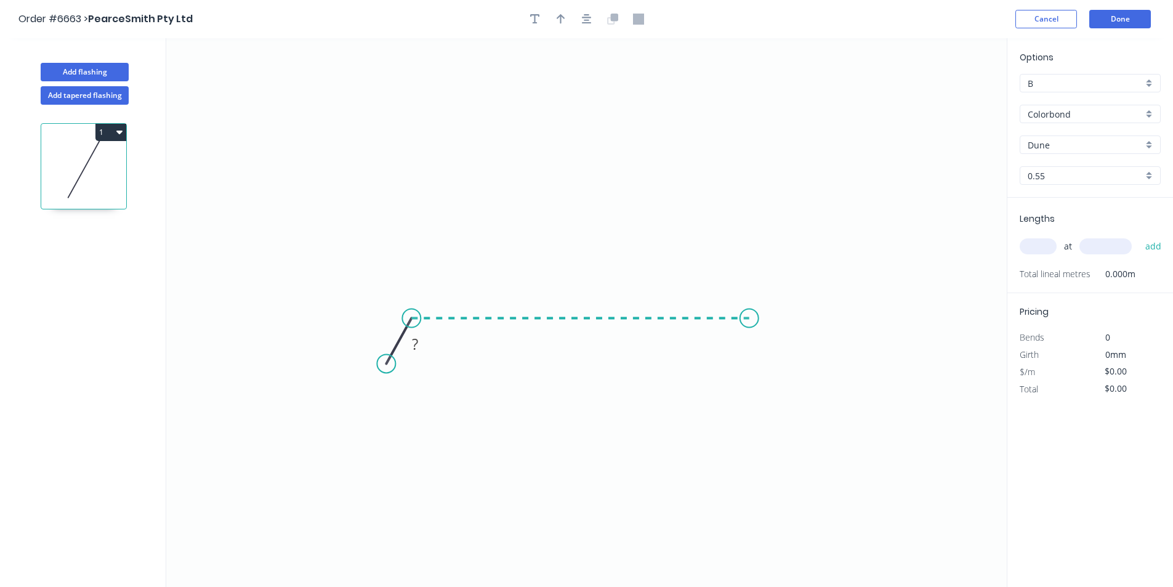
click at [749, 312] on icon "0 ?" at bounding box center [586, 312] width 840 height 548
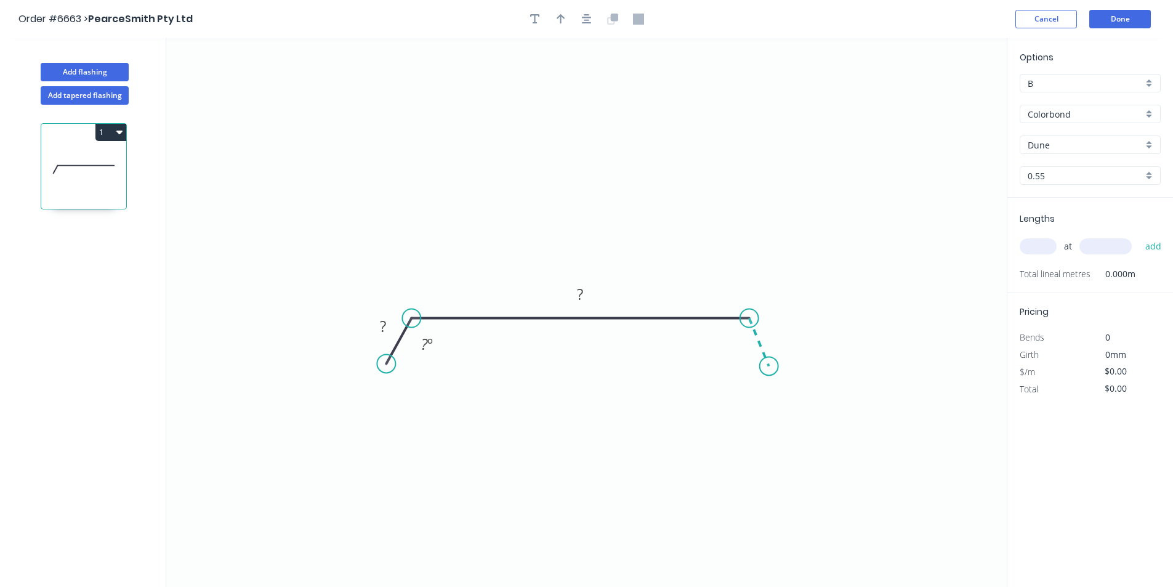
click at [769, 366] on icon "0 ? ? ? º" at bounding box center [586, 312] width 840 height 548
click at [594, 17] on button "button" at bounding box center [586, 19] width 18 height 18
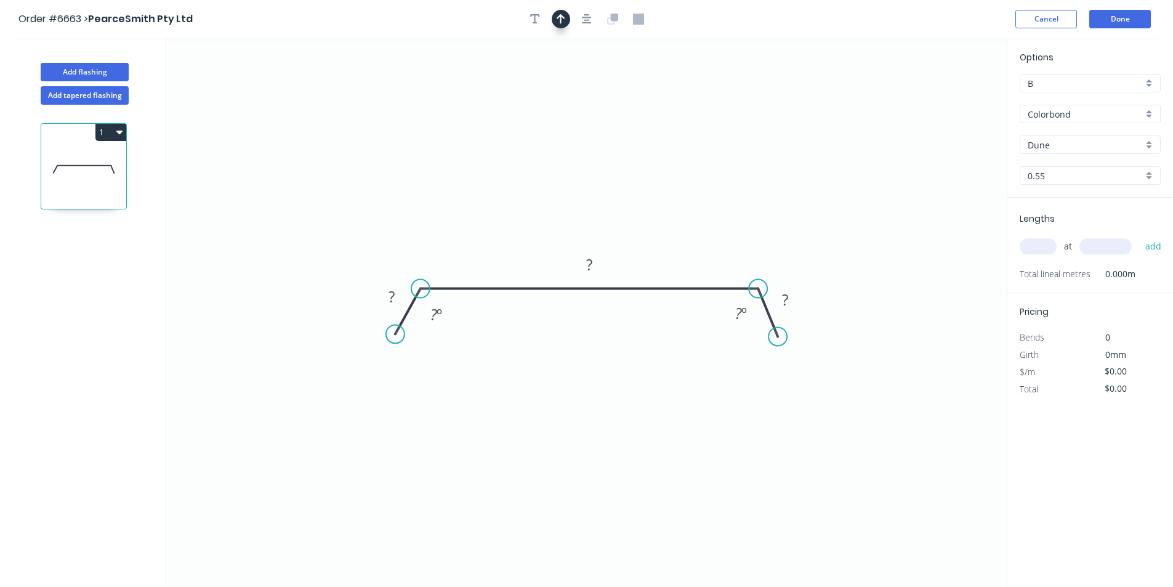
click at [561, 17] on icon "button" at bounding box center [560, 19] width 9 height 11
drag, startPoint x: 945, startPoint y: 97, endPoint x: 515, endPoint y: 227, distance: 449.0
click at [513, 227] on icon at bounding box center [507, 213] width 11 height 39
click at [393, 293] on tspan "?" at bounding box center [391, 296] width 6 height 20
type input "$12.82"
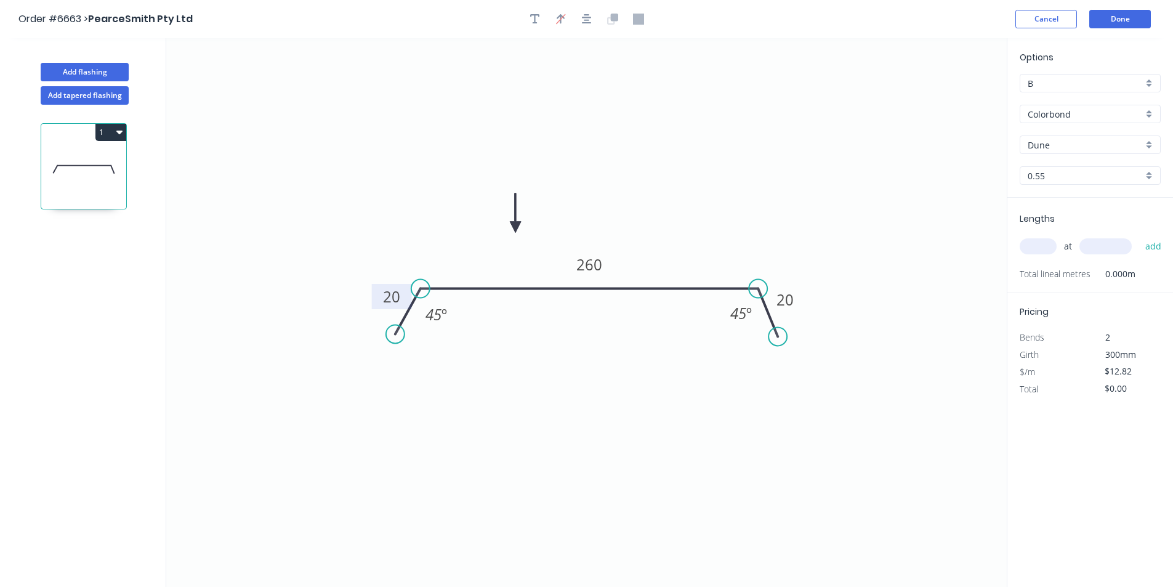
click at [1048, 245] on input "text" at bounding box center [1037, 246] width 37 height 16
type input "2"
type input "3100"
click at [1139, 236] on button "add" at bounding box center [1153, 246] width 29 height 21
type input "$79.48"
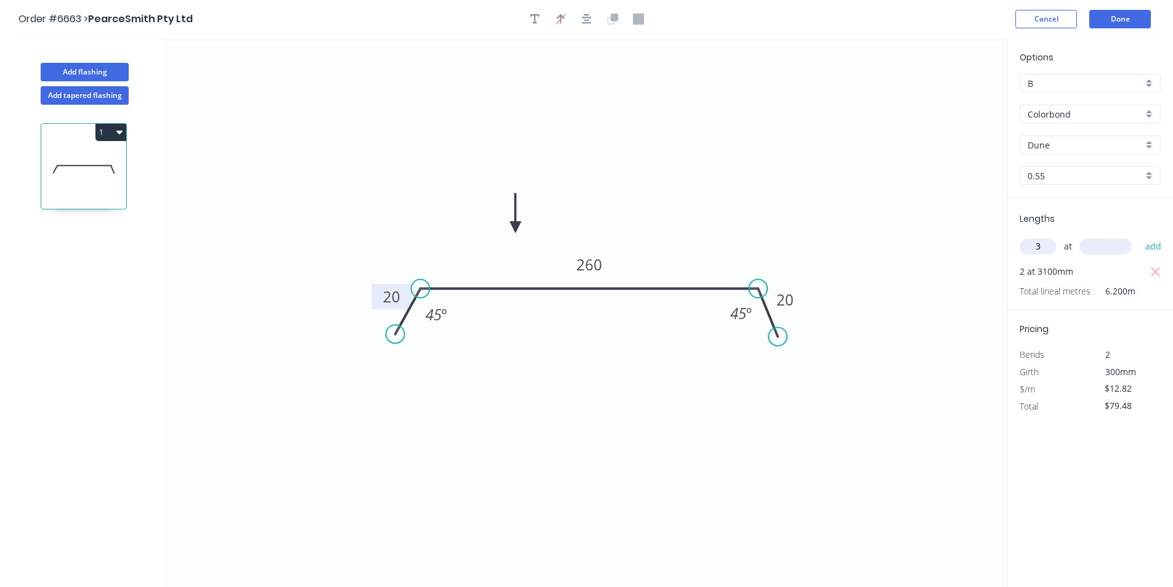
type input "3"
type input "3500"
click at [1139, 236] on button "add" at bounding box center [1153, 246] width 29 height 21
type input "$214.09"
click at [1135, 18] on button "Done" at bounding box center [1120, 19] width 62 height 18
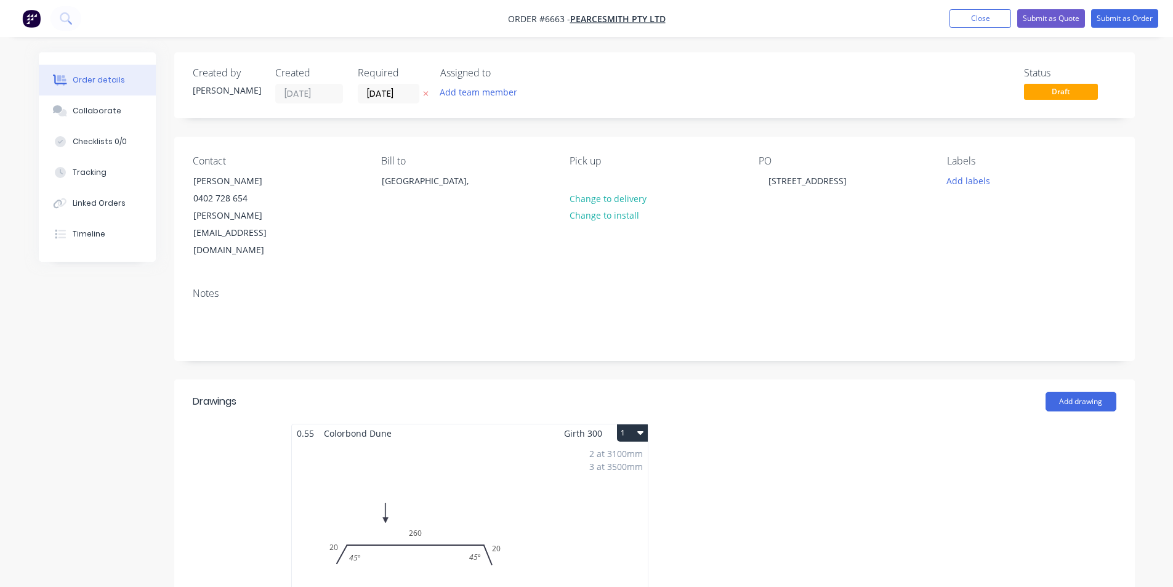
drag, startPoint x: 99, startPoint y: 114, endPoint x: 789, endPoint y: 464, distance: 773.0
click at [99, 114] on div "Collaborate" at bounding box center [97, 110] width 49 height 11
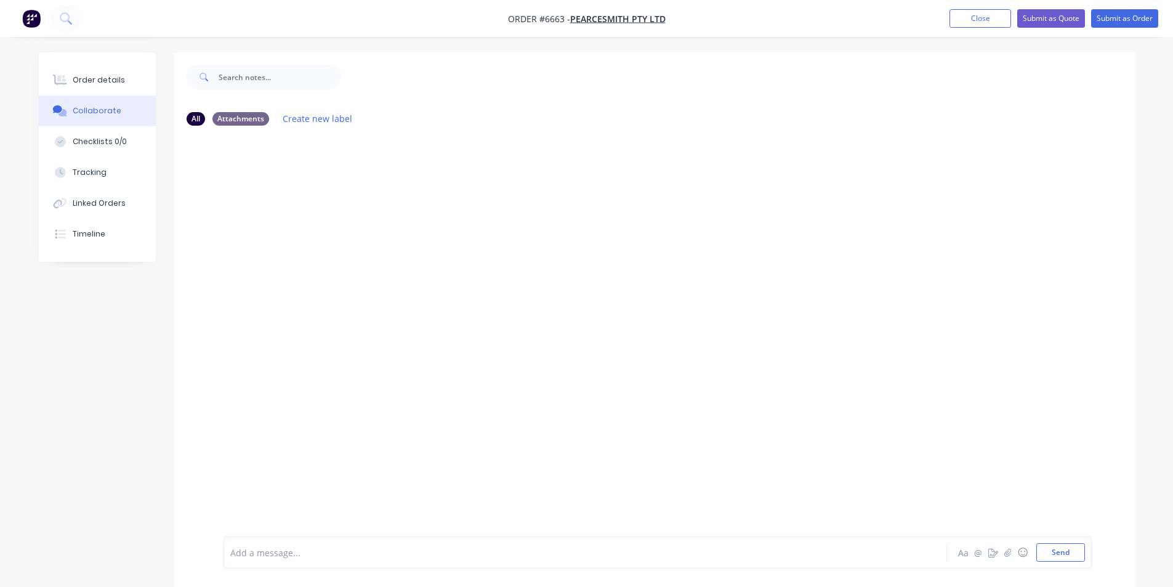
click at [1163, 577] on div at bounding box center [1163, 577] width 0 height 0
click at [1014, 557] on button "button" at bounding box center [1007, 552] width 15 height 15
click at [1065, 558] on button "Send" at bounding box center [1060, 552] width 49 height 18
click at [965, 17] on button "Close" at bounding box center [980, 18] width 62 height 18
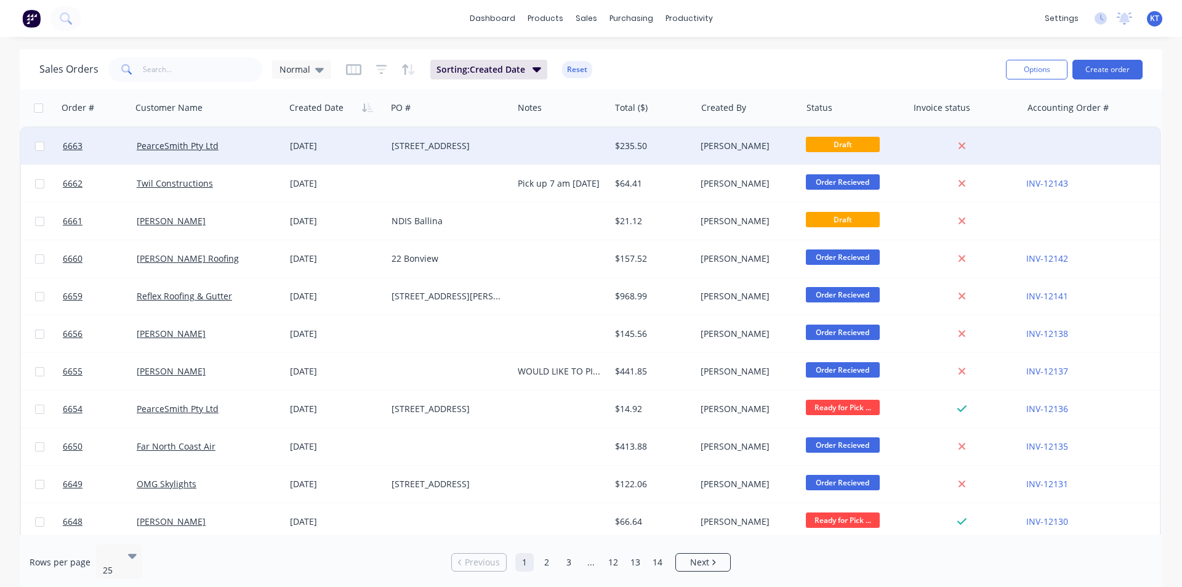
click at [311, 147] on div "[DATE]" at bounding box center [336, 146] width 92 height 12
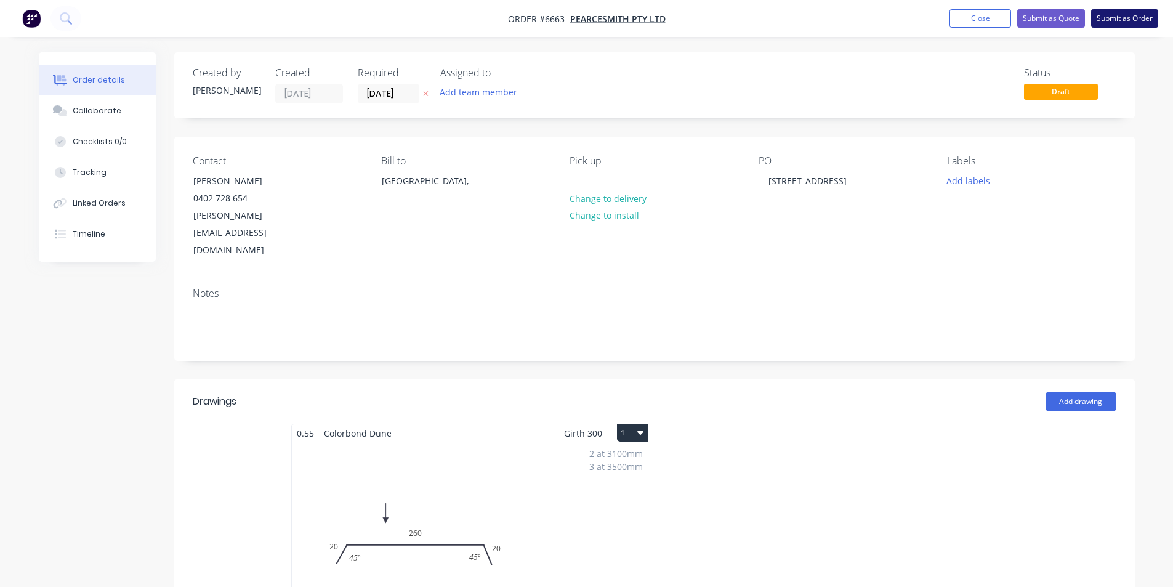
click at [1133, 26] on button "Submit as Order" at bounding box center [1124, 18] width 67 height 18
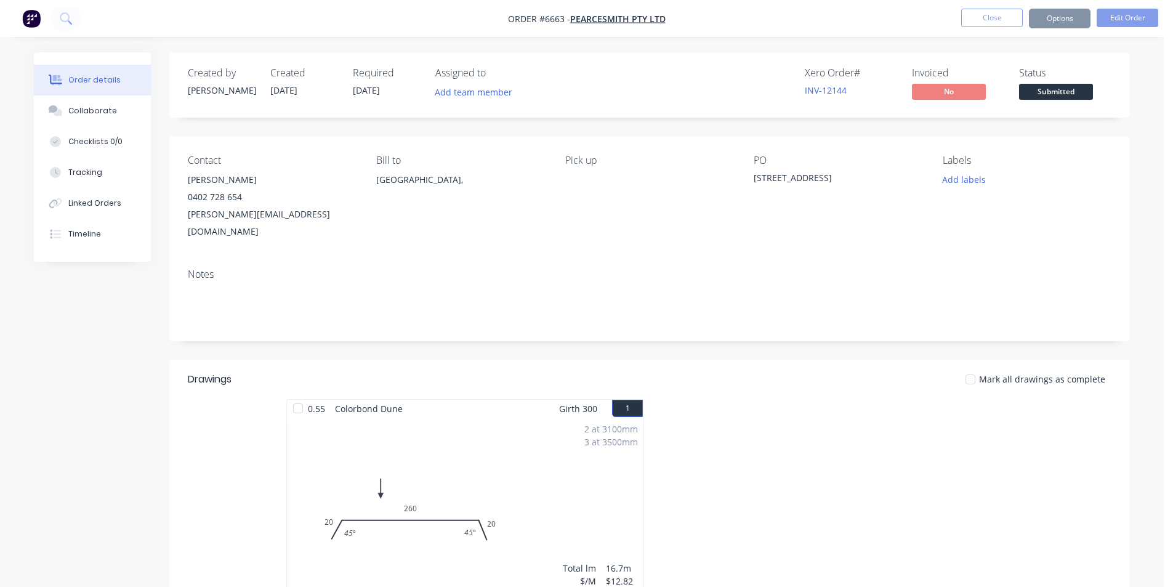
click at [1078, 94] on span "Submitted" at bounding box center [1056, 91] width 74 height 15
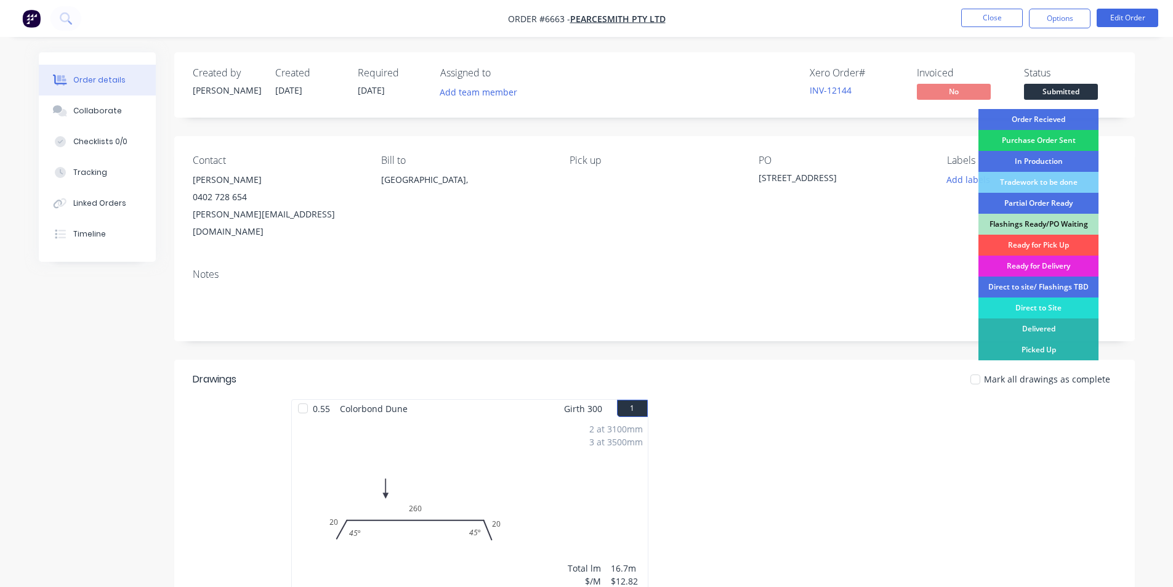
drag, startPoint x: 1062, startPoint y: 110, endPoint x: 1062, endPoint y: 102, distance: 8.0
click at [1062, 111] on div "Order Recieved" at bounding box center [1038, 119] width 120 height 21
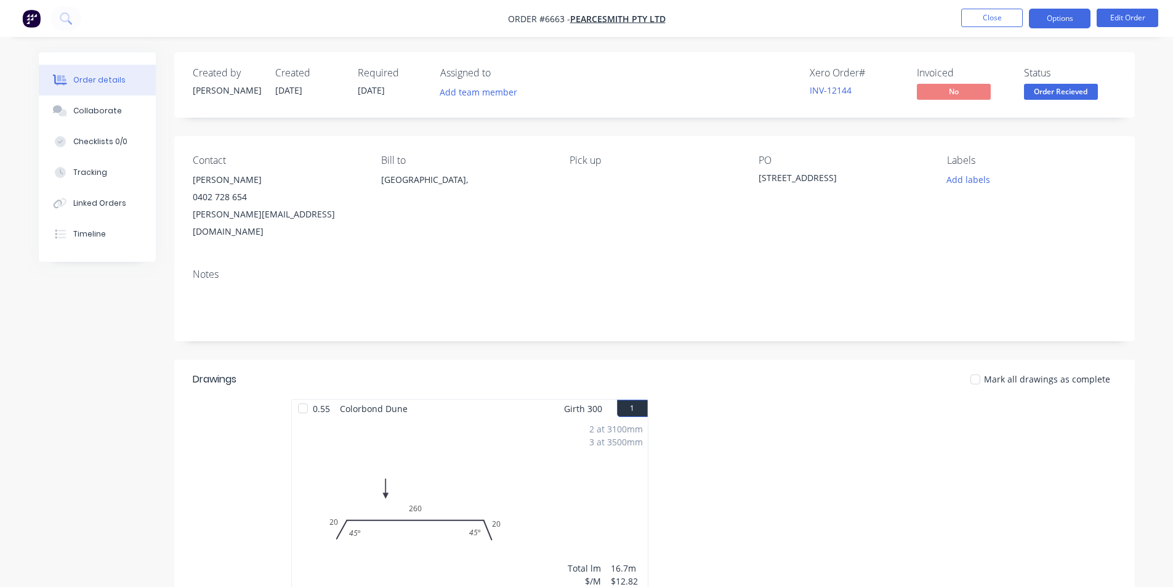
click at [1054, 23] on button "Options" at bounding box center [1060, 19] width 62 height 20
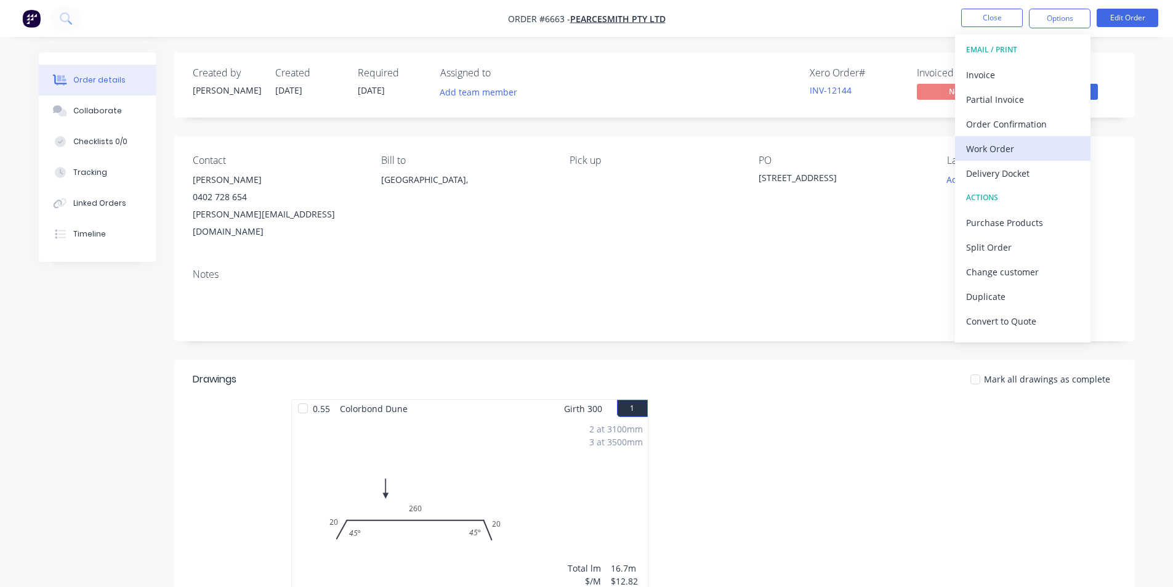
click at [1016, 148] on div "Work Order" at bounding box center [1022, 149] width 113 height 18
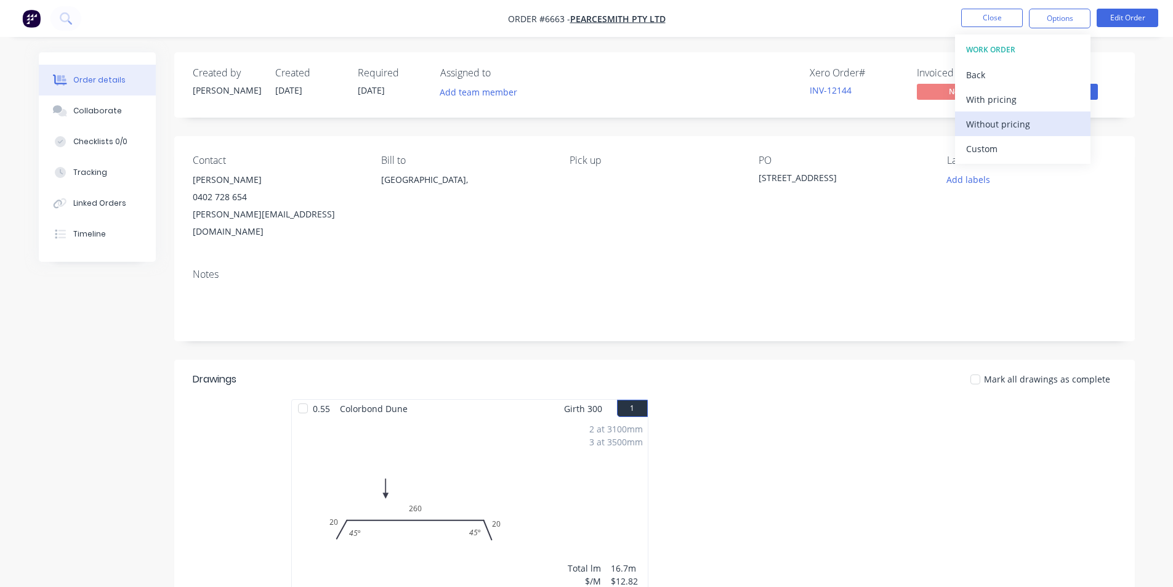
click at [1006, 121] on div "Without pricing" at bounding box center [1022, 124] width 113 height 18
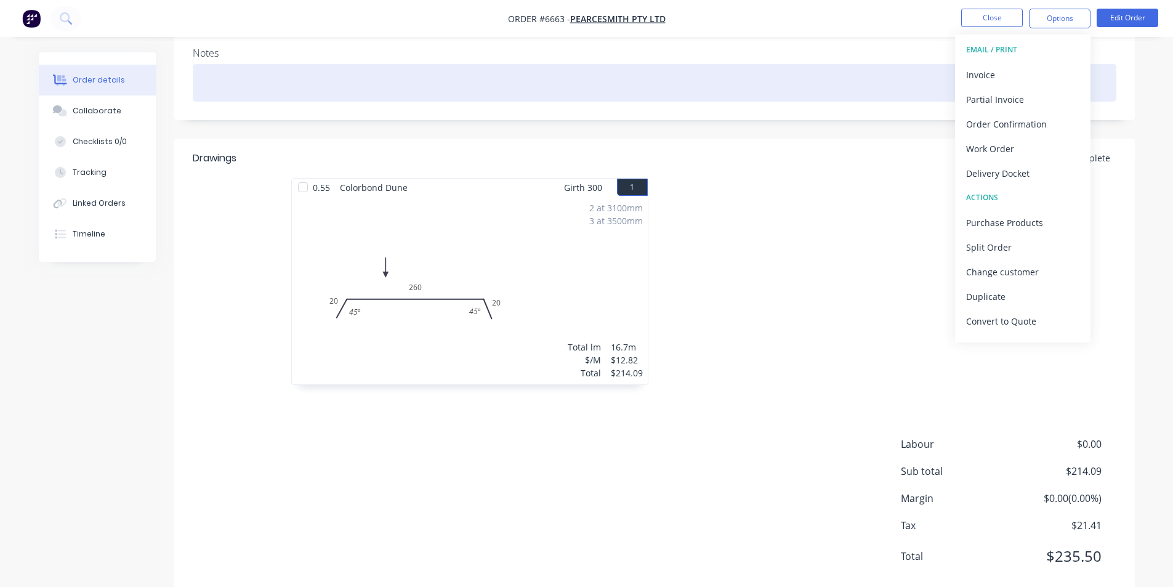
scroll to position [233, 0]
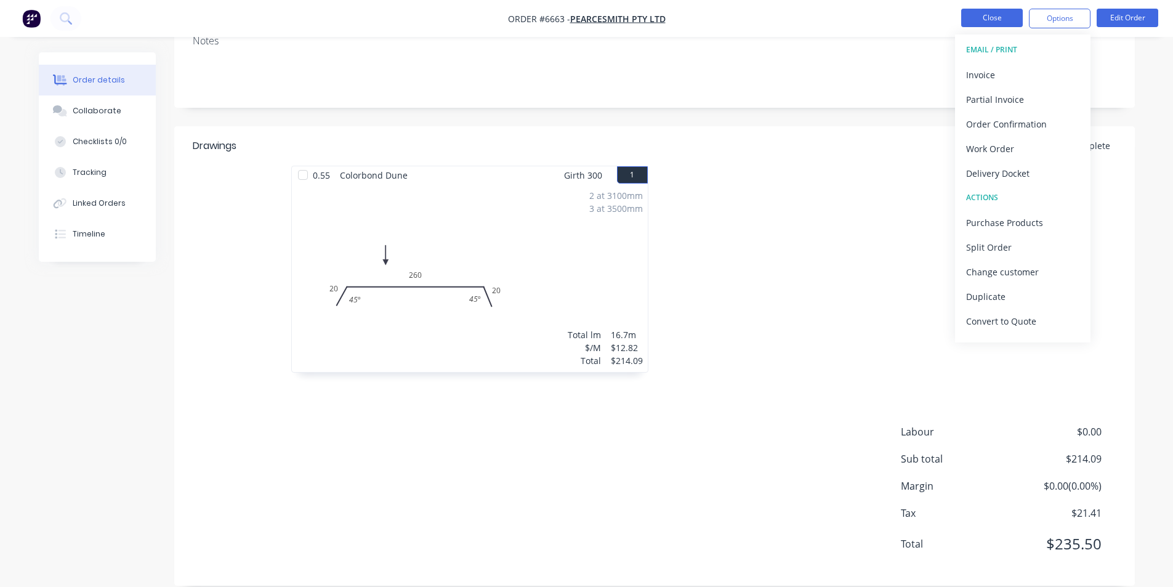
drag, startPoint x: 960, startPoint y: 16, endPoint x: 978, endPoint y: 18, distance: 18.6
click at [963, 17] on ul "Close Options EMAIL / PRINT Invoice Partial Invoice Order Confirmation Work Ord…" at bounding box center [1059, 19] width 227 height 20
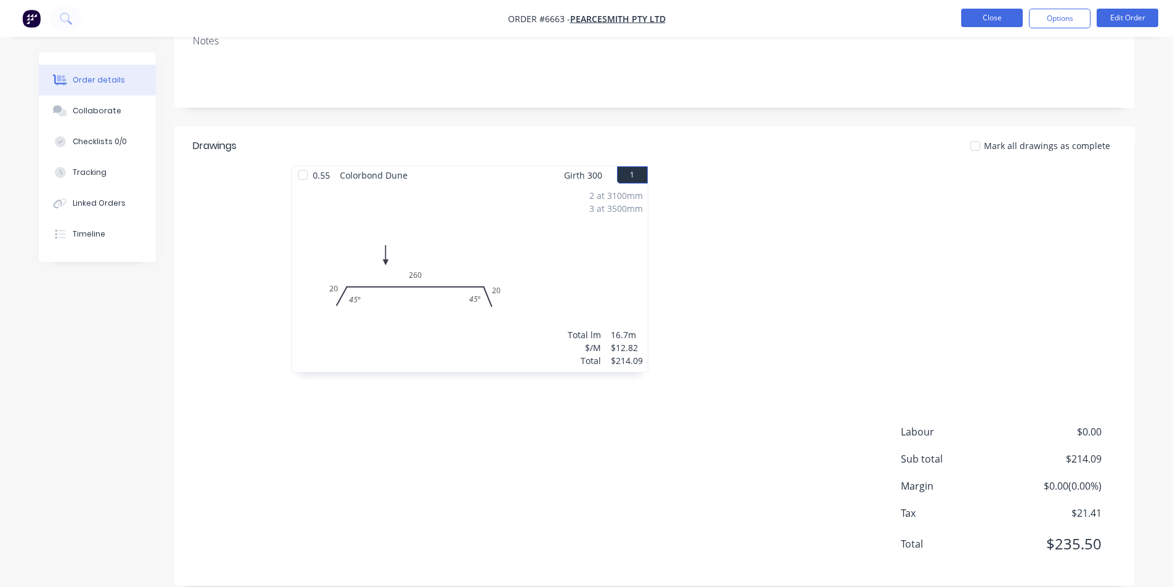
click at [995, 22] on button "Close" at bounding box center [992, 18] width 62 height 18
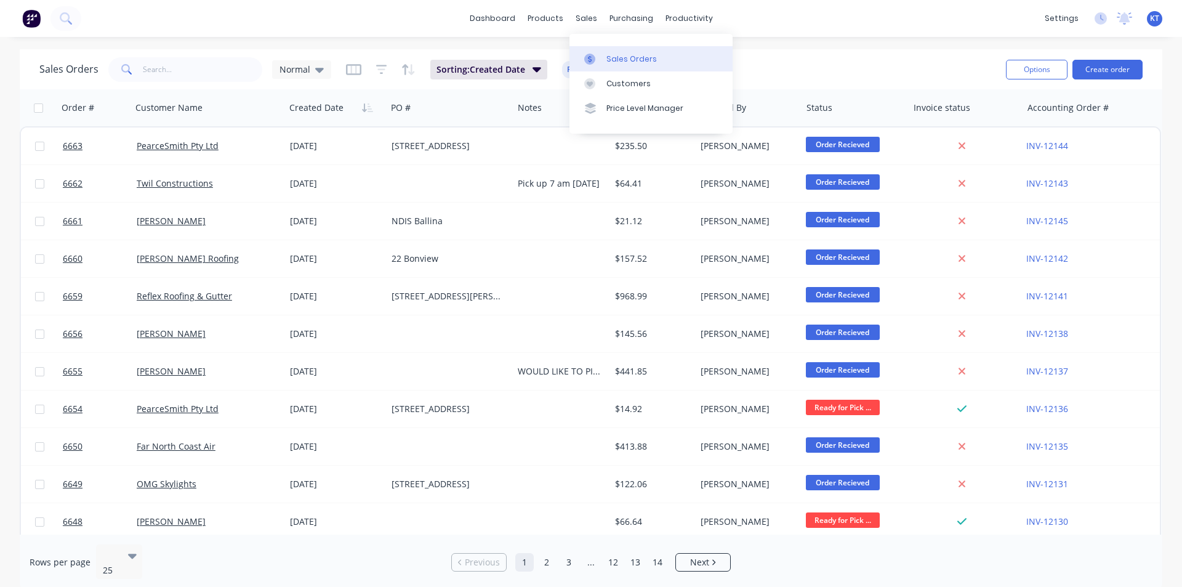
click at [616, 54] on div "Sales Orders" at bounding box center [631, 59] width 50 height 11
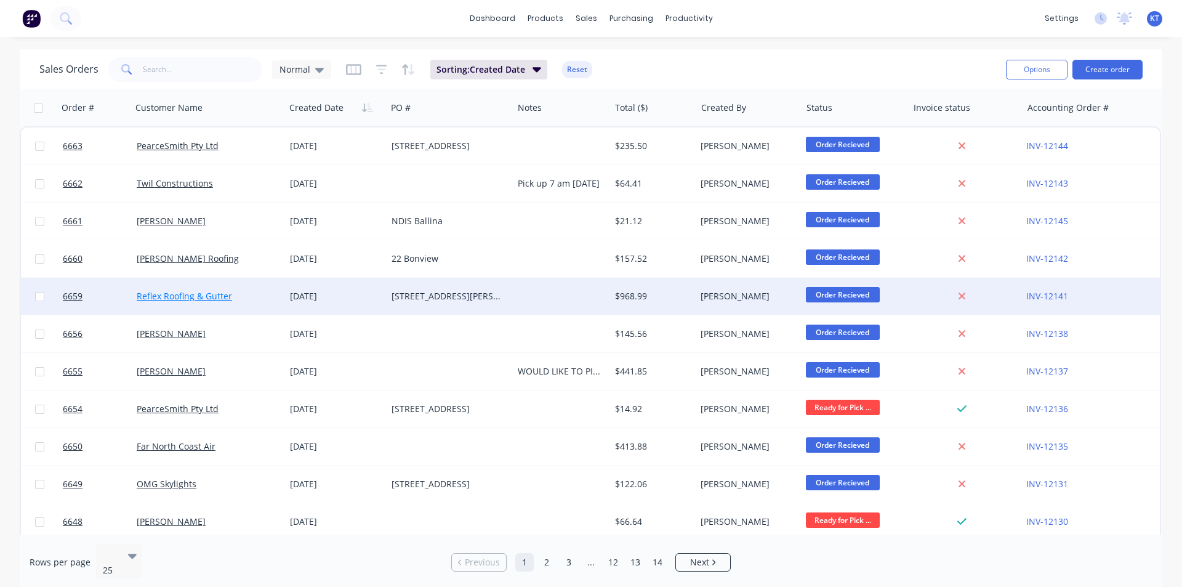
click at [221, 300] on link "Reflex Roofing & Gutter" at bounding box center [184, 296] width 95 height 12
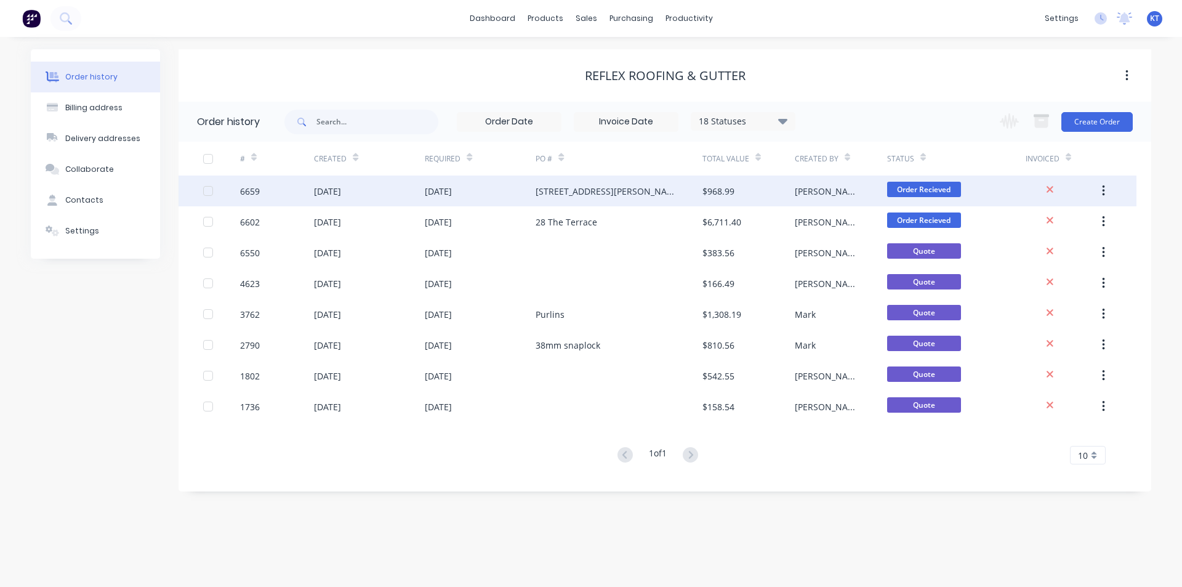
click at [543, 196] on div "37 Fletcher St" at bounding box center [607, 191] width 142 height 13
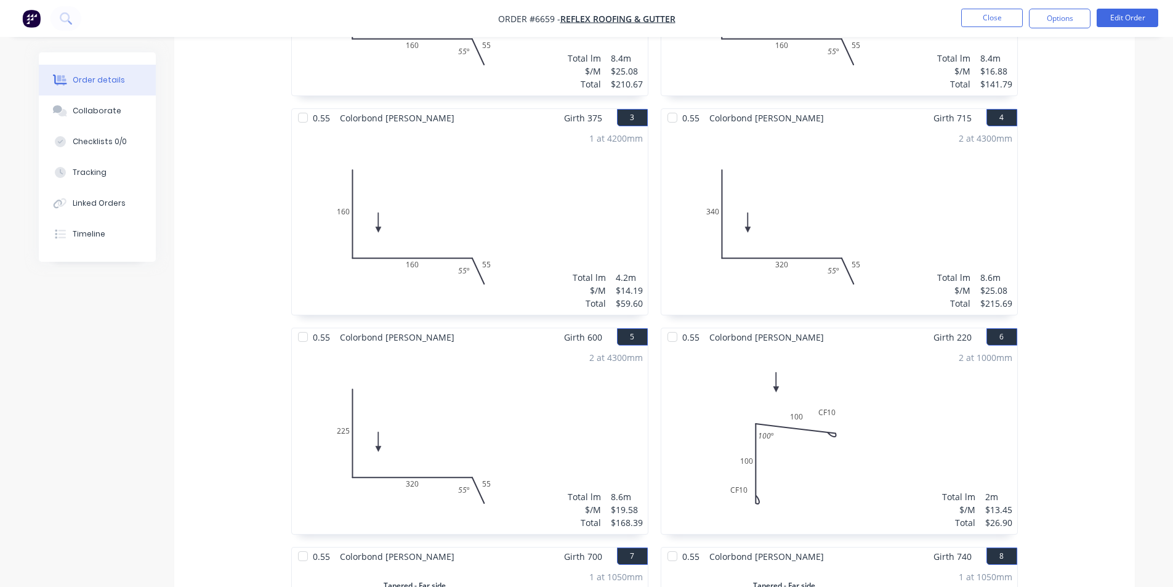
scroll to position [554, 0]
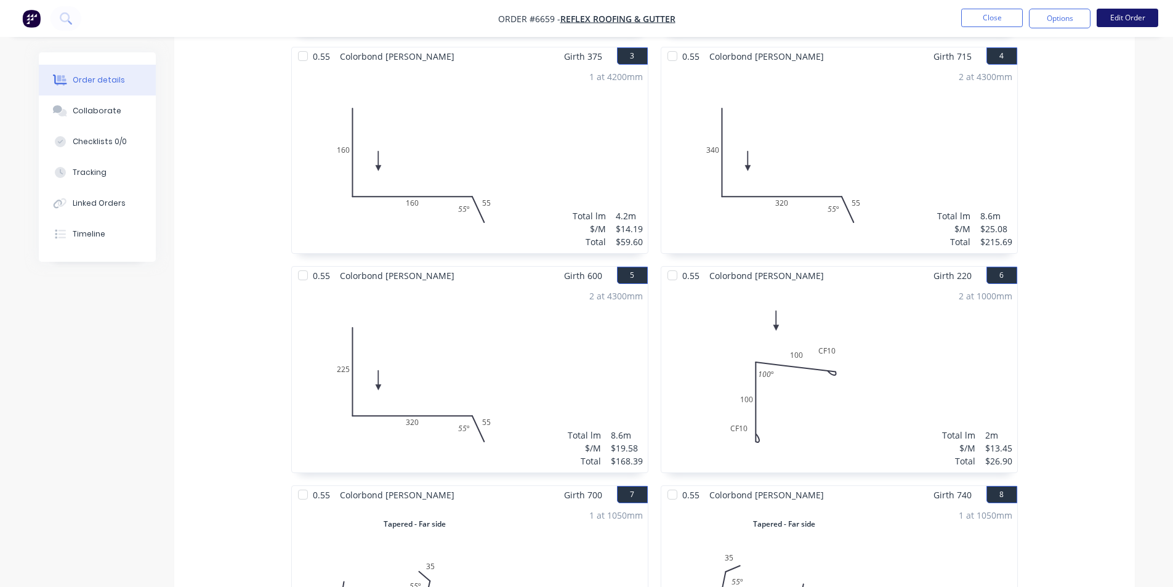
click at [1122, 18] on button "Edit Order" at bounding box center [1127, 18] width 62 height 18
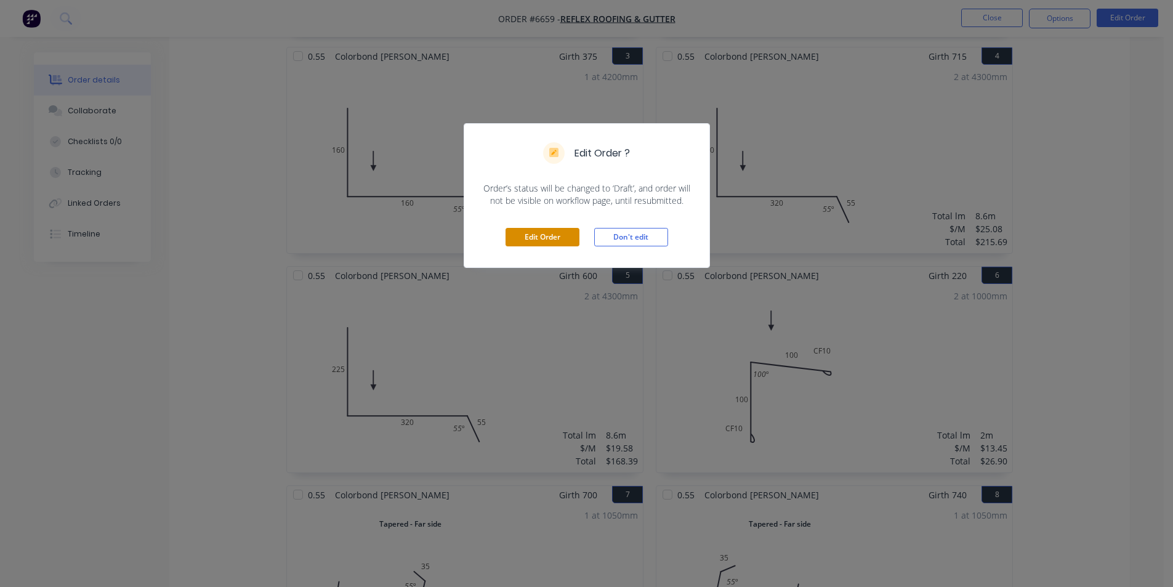
click at [521, 238] on button "Edit Order" at bounding box center [542, 237] width 74 height 18
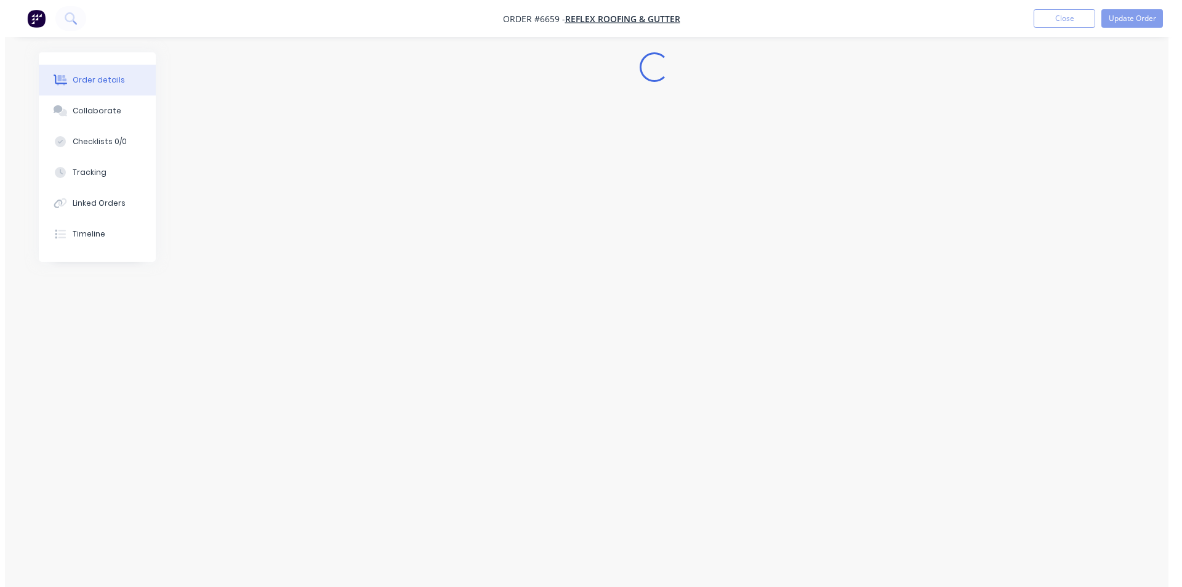
scroll to position [0, 0]
click at [846, 222] on div "Edit Order ? Order’s status will be changed to ‘Draft’, and order will not be v…" at bounding box center [591, 293] width 1182 height 587
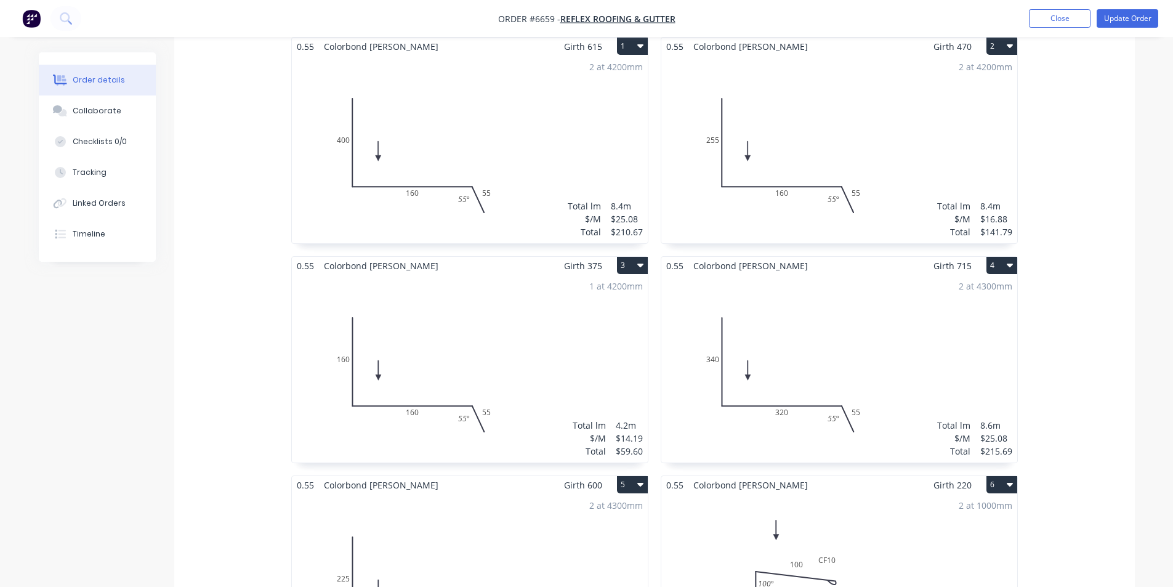
click at [846, 397] on div "2 at 4300mm Total lm $/M Total 8.6m $25.08 $215.69" at bounding box center [839, 369] width 356 height 188
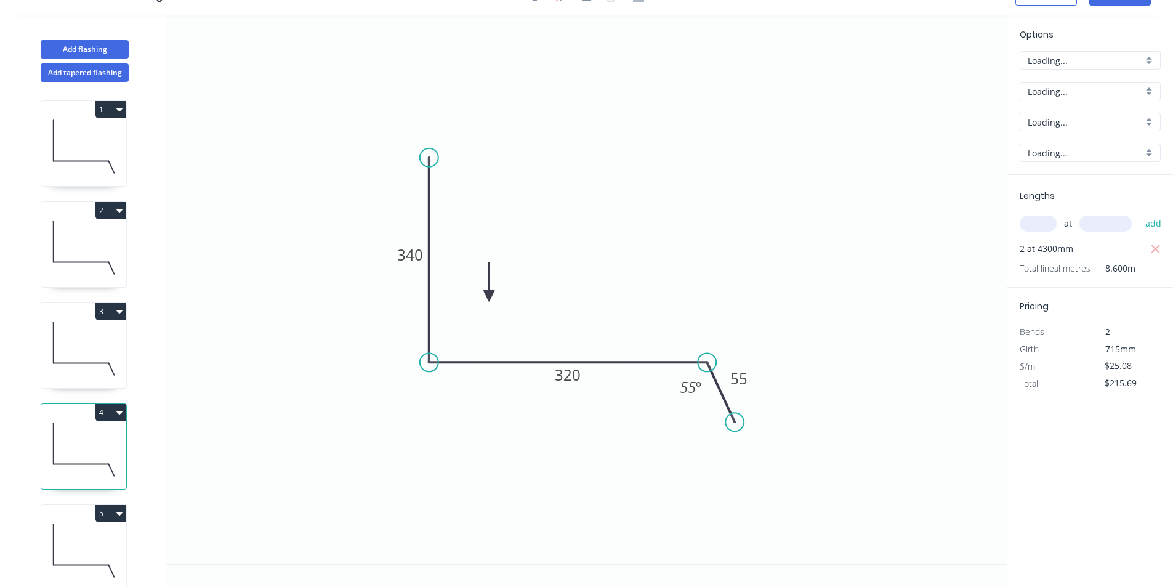
scroll to position [23, 0]
click at [570, 375] on tspan "320" at bounding box center [568, 374] width 26 height 20
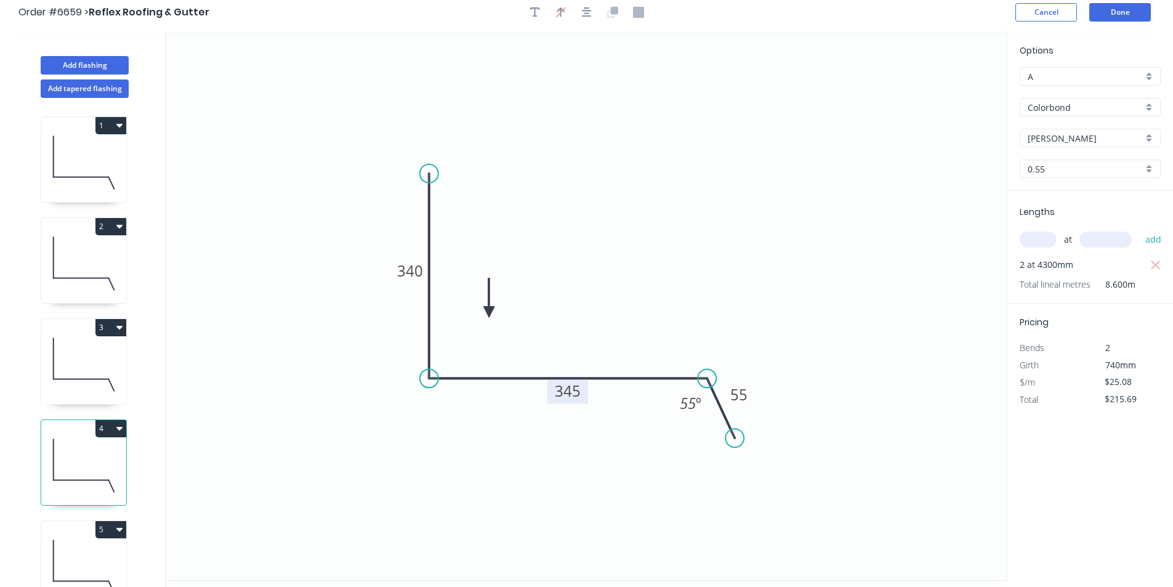
scroll to position [0, 0]
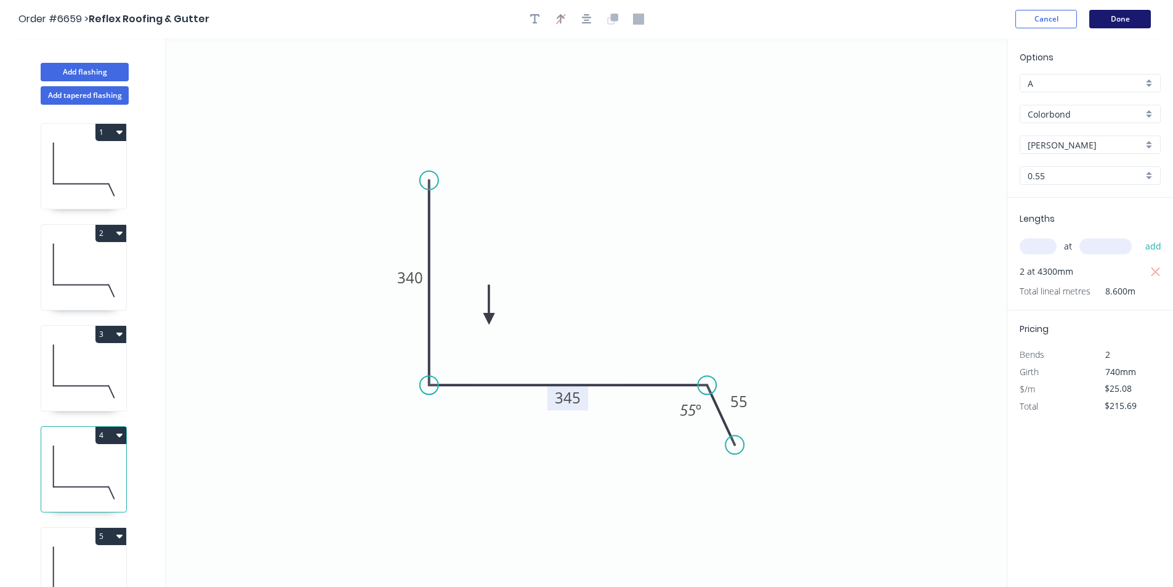
click at [1123, 14] on button "Done" at bounding box center [1120, 19] width 62 height 18
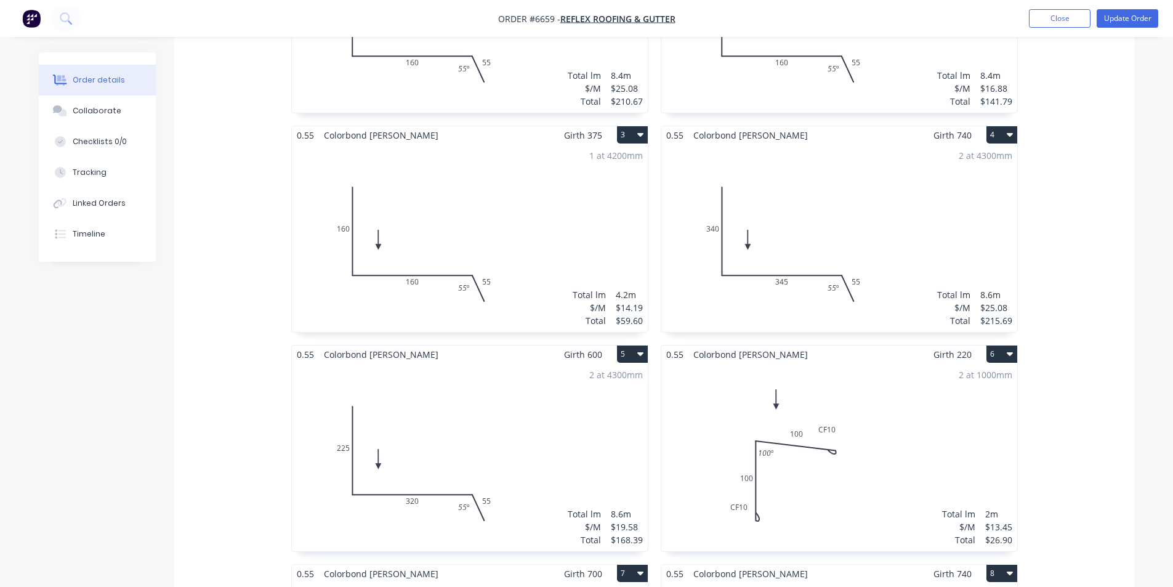
scroll to position [492, 0]
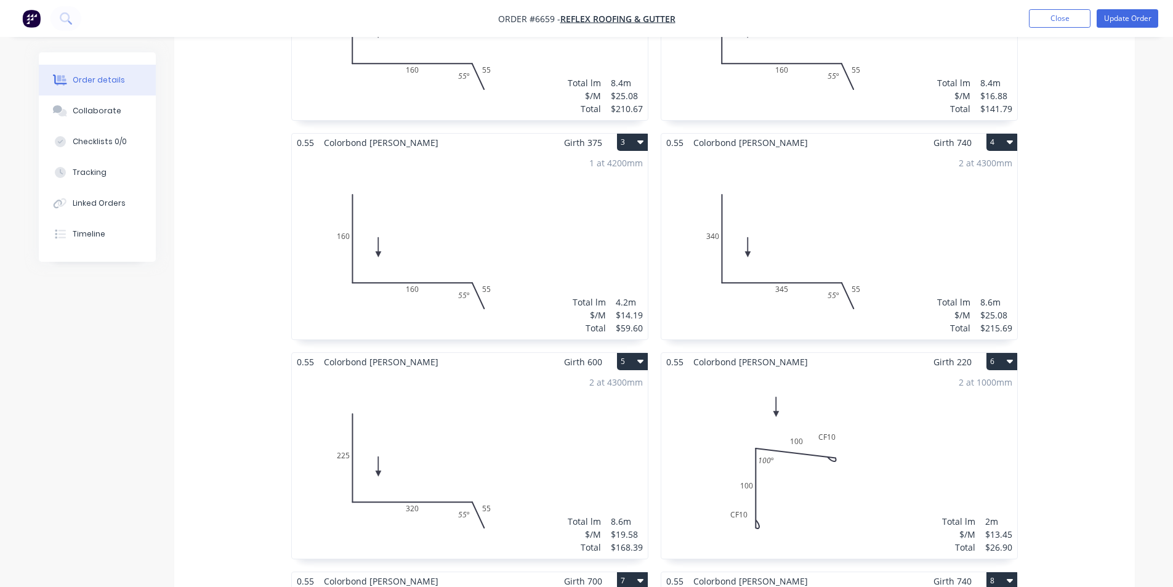
click at [545, 449] on div "2 at 4300mm Total lm $/M Total 8.6m $19.58 $168.39" at bounding box center [470, 465] width 356 height 188
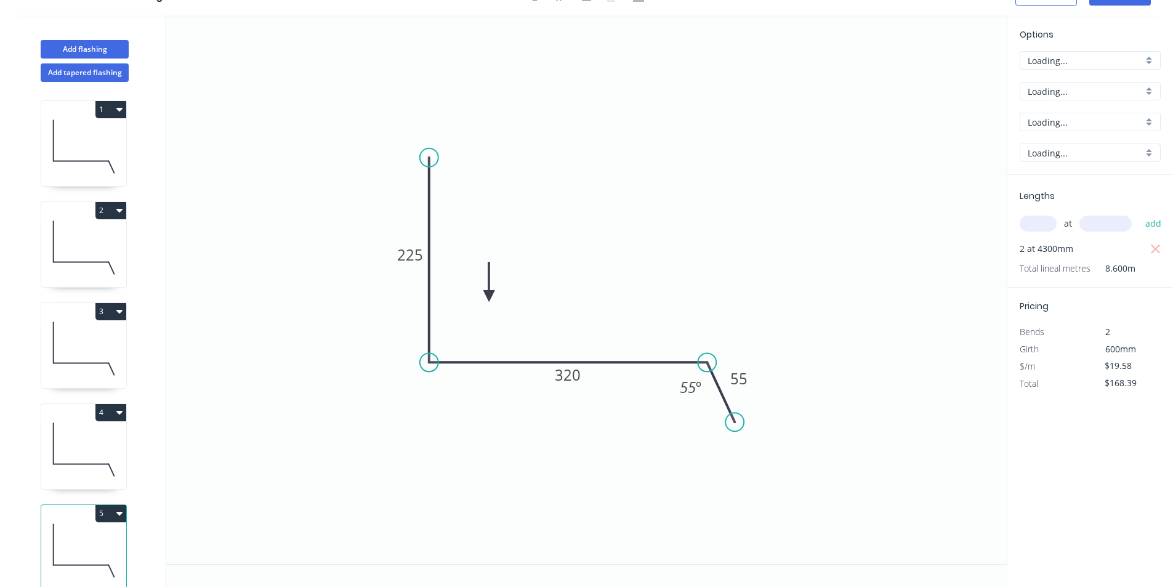
scroll to position [23, 0]
click at [556, 375] on tspan "320" at bounding box center [568, 374] width 26 height 20
type input "$25.08"
type input "$215.69"
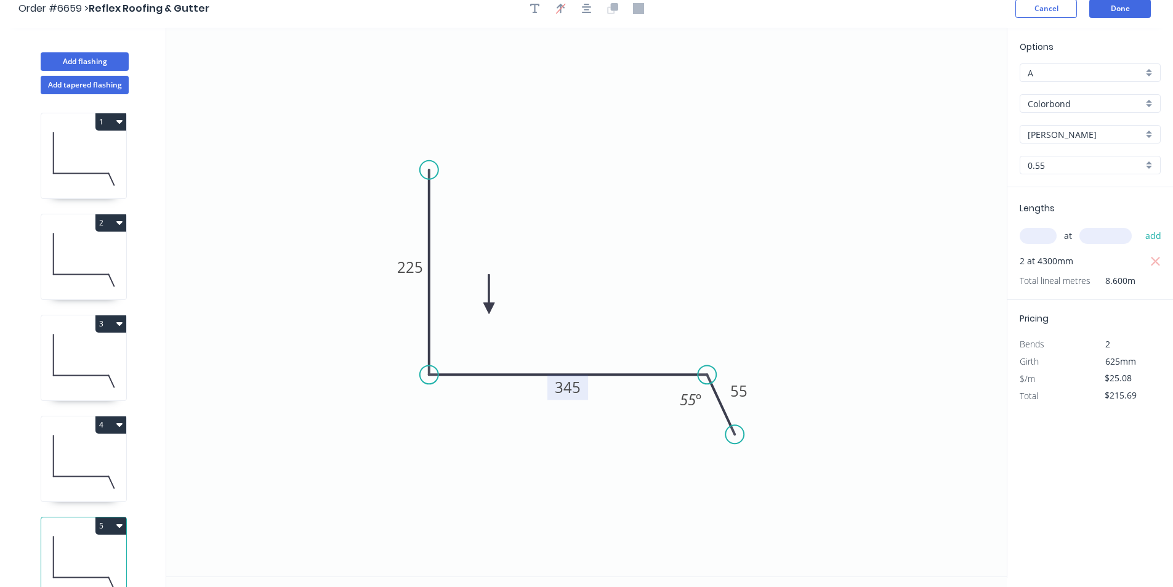
scroll to position [0, 0]
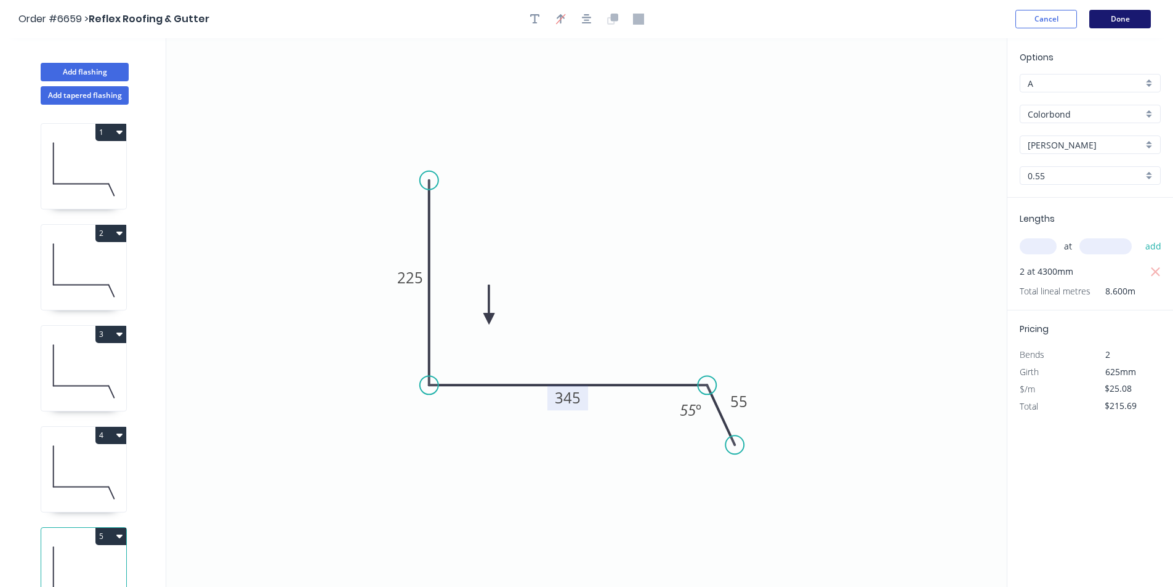
click at [1115, 24] on button "Done" at bounding box center [1120, 19] width 62 height 18
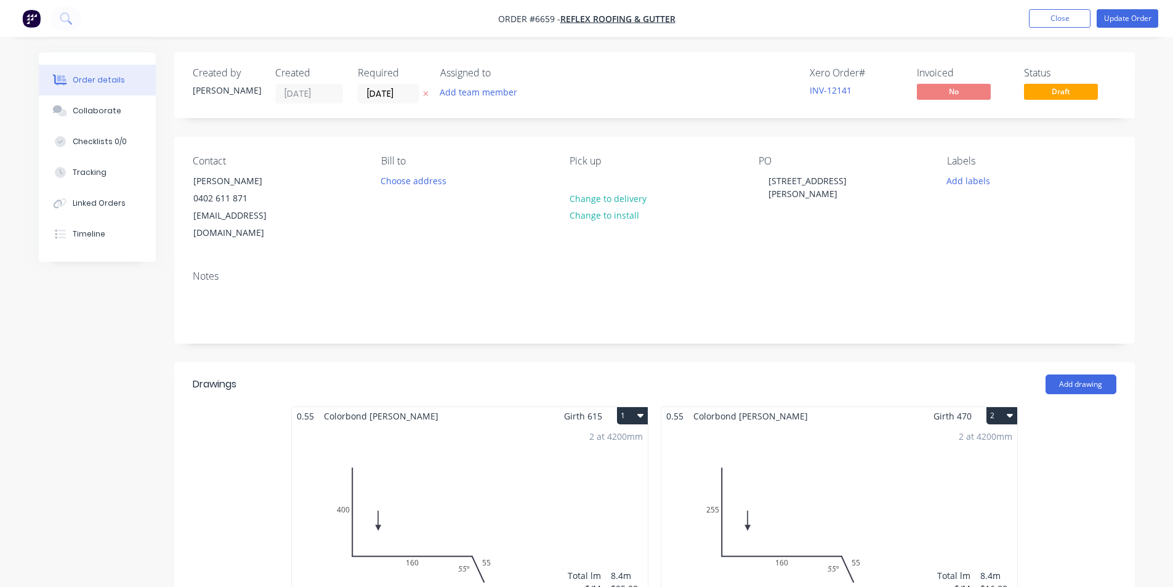
scroll to position [492, 0]
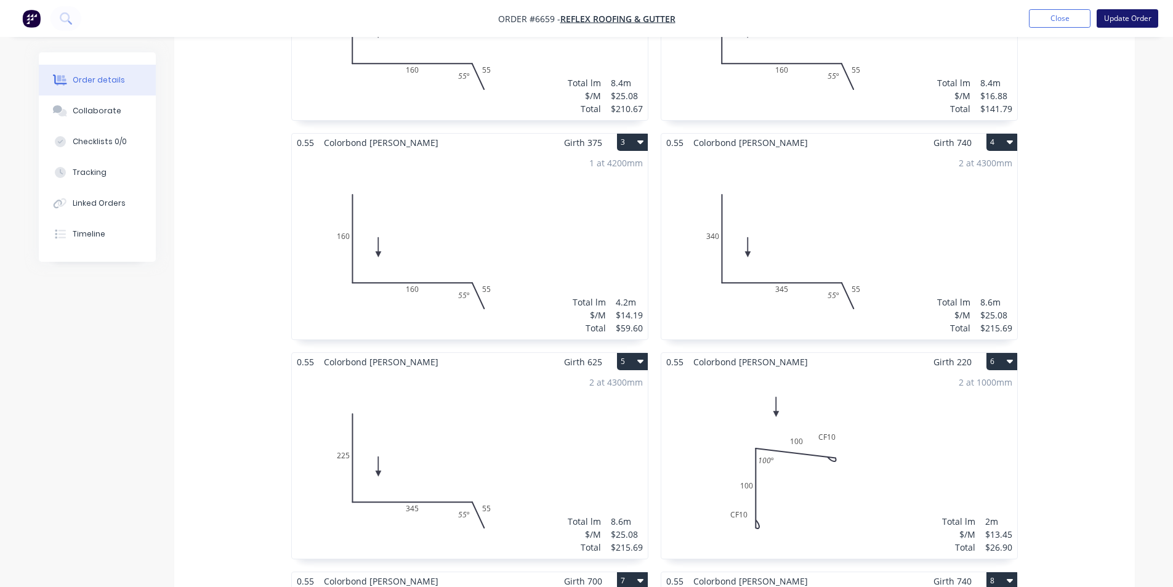
click at [1126, 18] on button "Update Order" at bounding box center [1127, 18] width 62 height 18
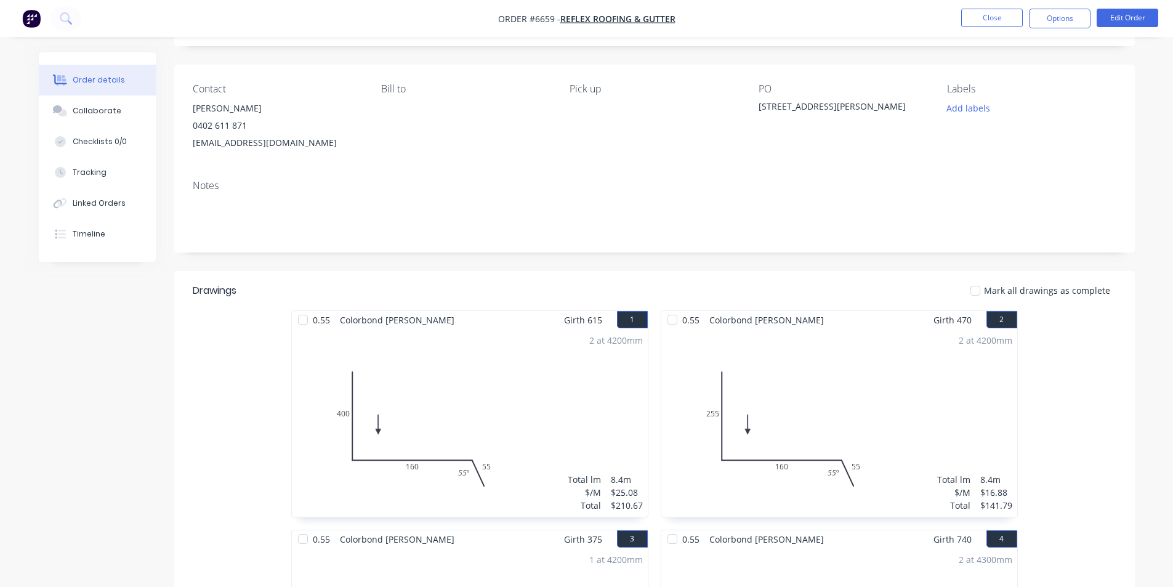
scroll to position [0, 0]
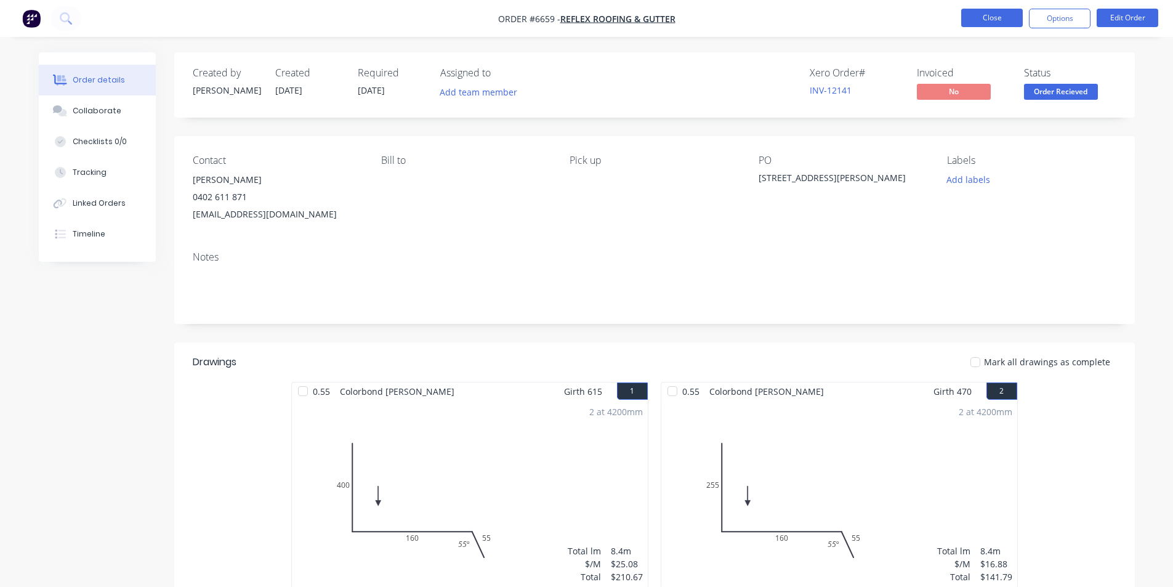
click at [976, 17] on button "Close" at bounding box center [992, 18] width 62 height 18
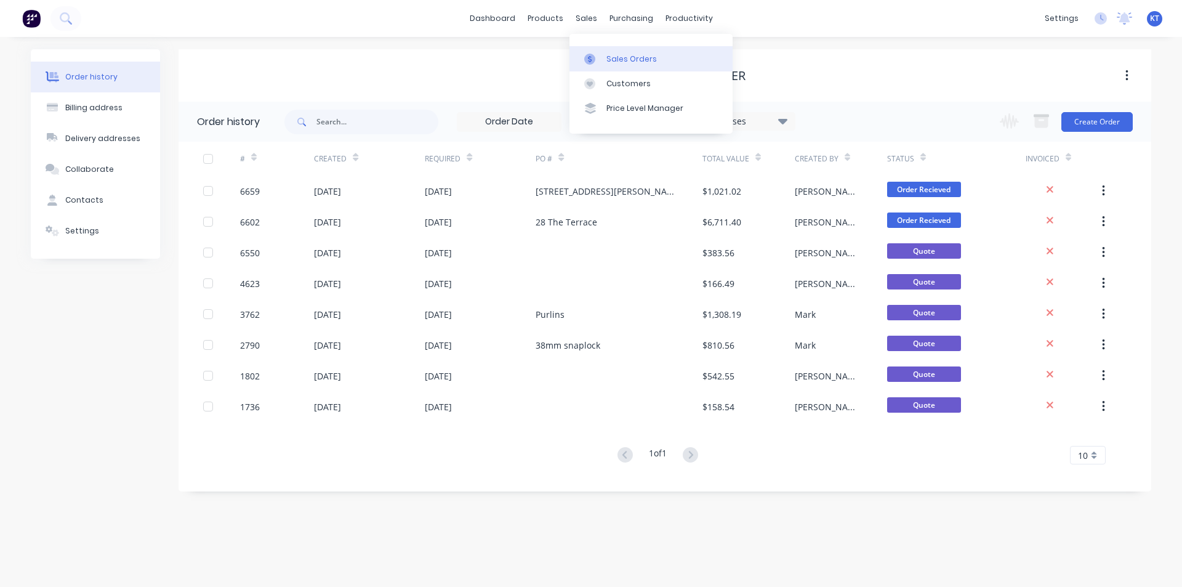
click at [599, 60] on div at bounding box center [593, 59] width 18 height 11
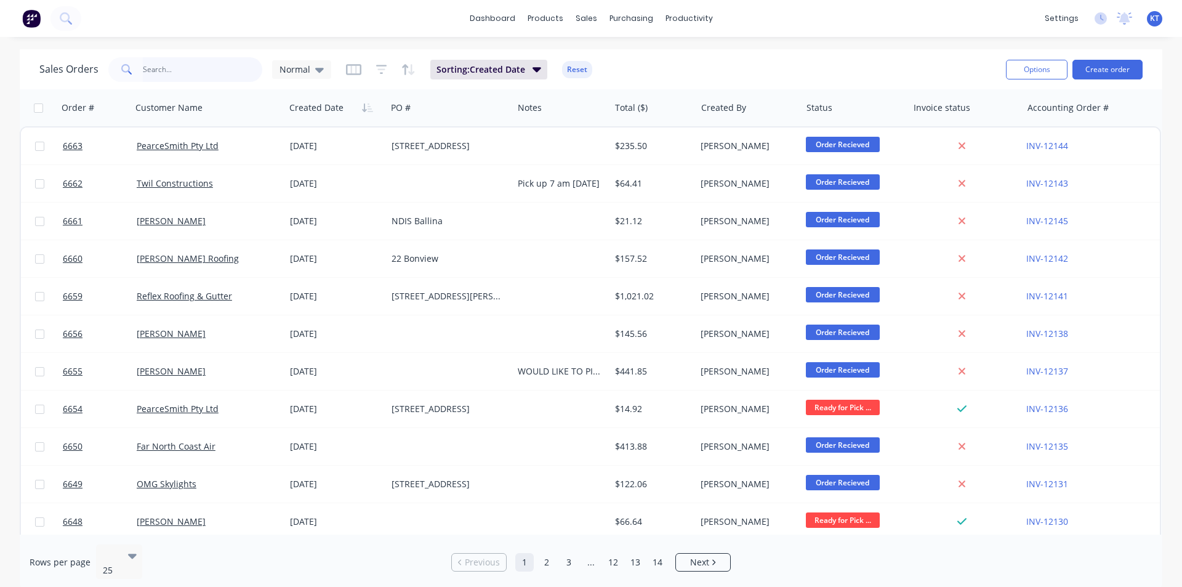
click at [167, 77] on input "text" at bounding box center [203, 69] width 120 height 25
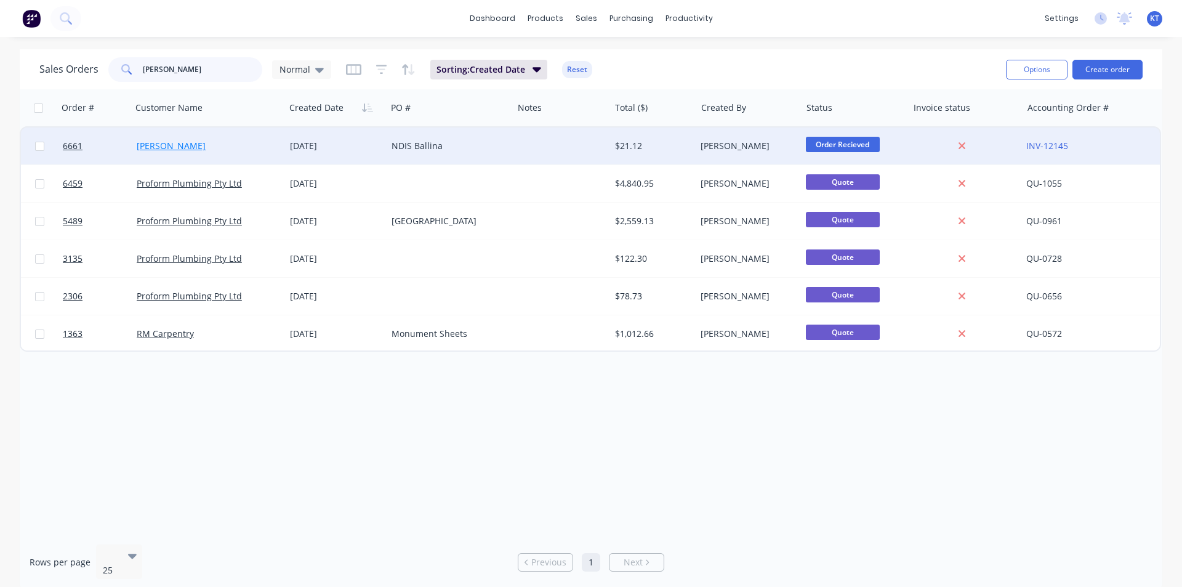
type input "[PERSON_NAME]"
click at [164, 147] on link "[PERSON_NAME]" at bounding box center [171, 146] width 69 height 12
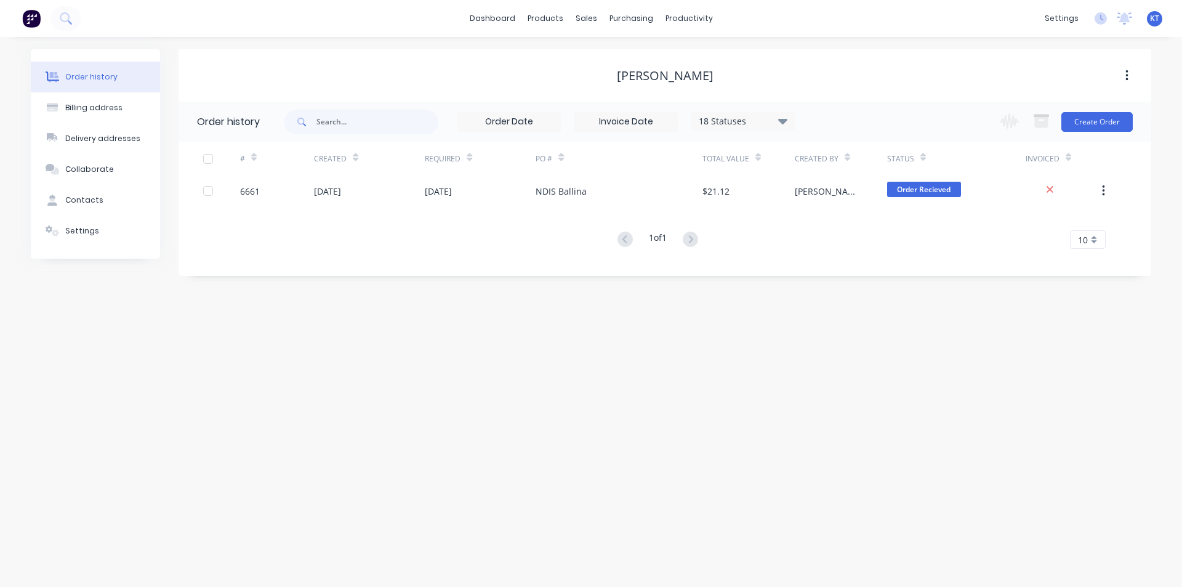
click at [652, 195] on div "NDIS Ballina" at bounding box center [619, 190] width 166 height 31
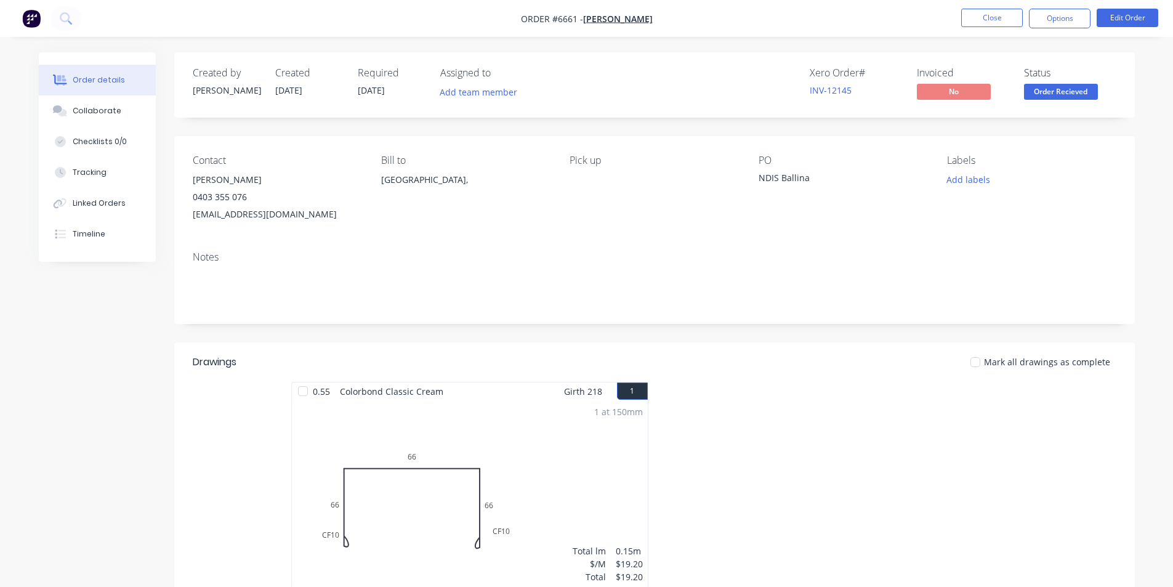
click at [1094, 83] on div "Status Order Recieved" at bounding box center [1070, 85] width 92 height 36
click at [1090, 95] on span "Order Recieved" at bounding box center [1061, 91] width 74 height 15
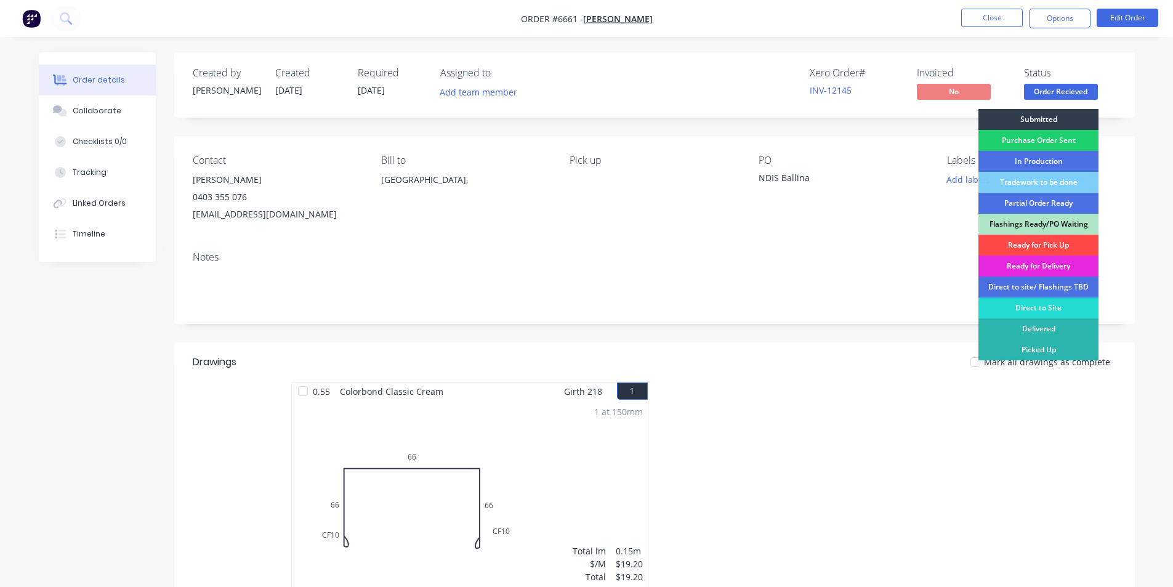
click at [1072, 244] on div "Ready for Pick Up" at bounding box center [1038, 245] width 120 height 21
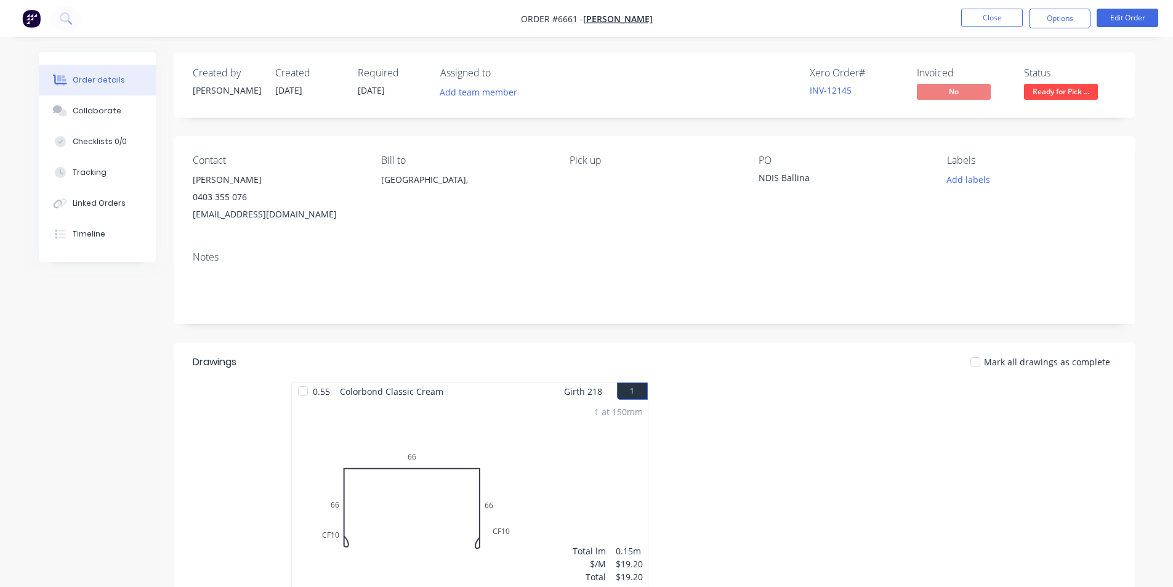
click at [980, 358] on div at bounding box center [975, 362] width 25 height 25
click at [1064, 18] on button "Options" at bounding box center [1060, 19] width 62 height 20
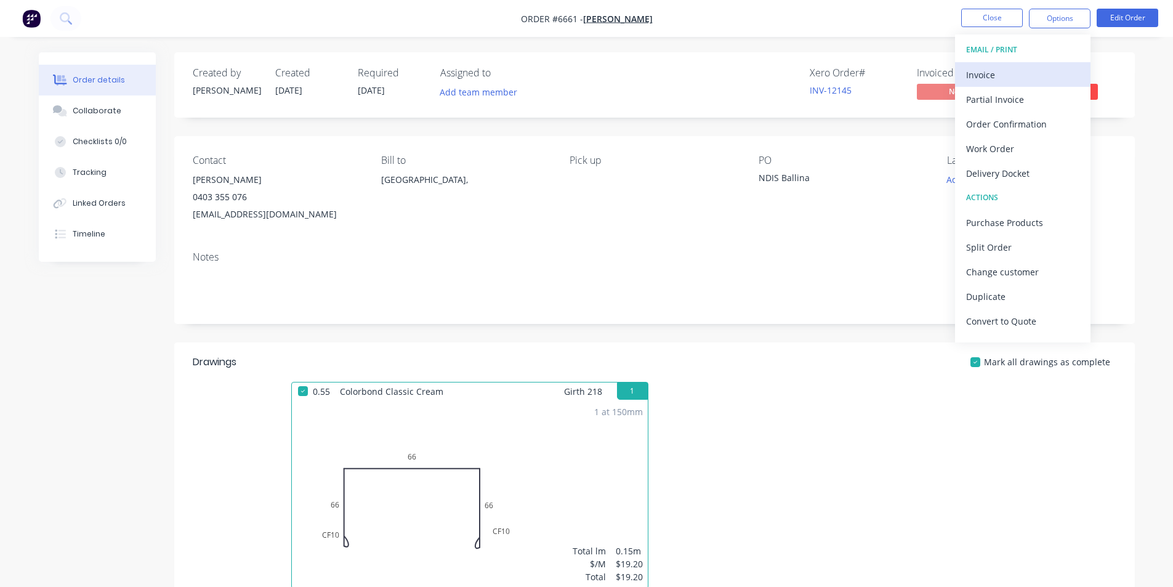
click at [1035, 76] on div "Invoice" at bounding box center [1022, 75] width 113 height 18
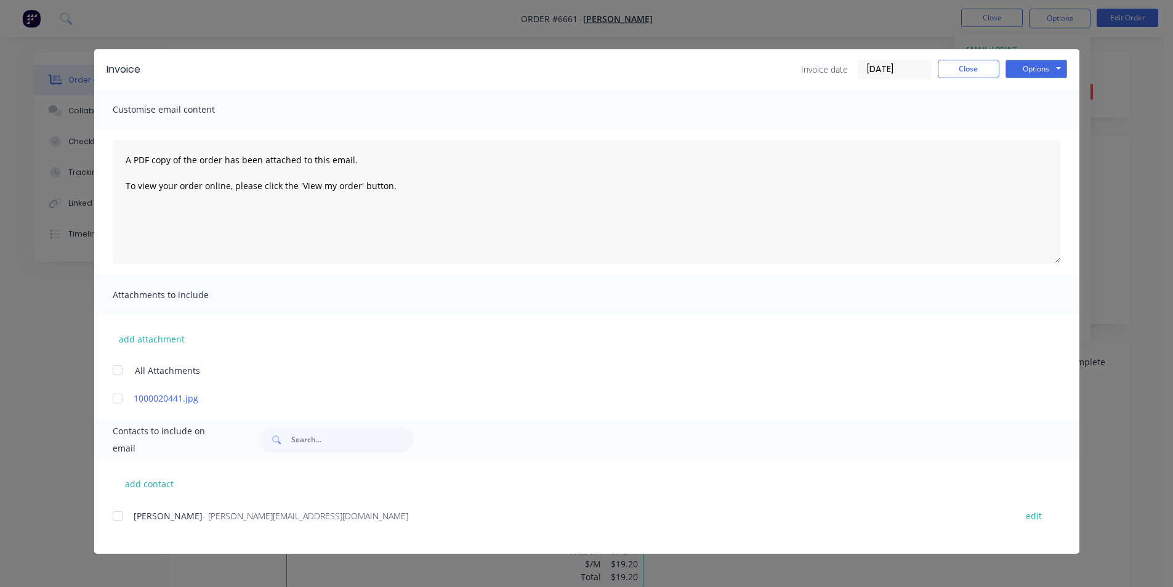
click at [114, 524] on div at bounding box center [117, 516] width 25 height 25
click at [1032, 66] on button "Options" at bounding box center [1036, 69] width 62 height 18
click at [1059, 126] on button "Email" at bounding box center [1044, 131] width 79 height 20
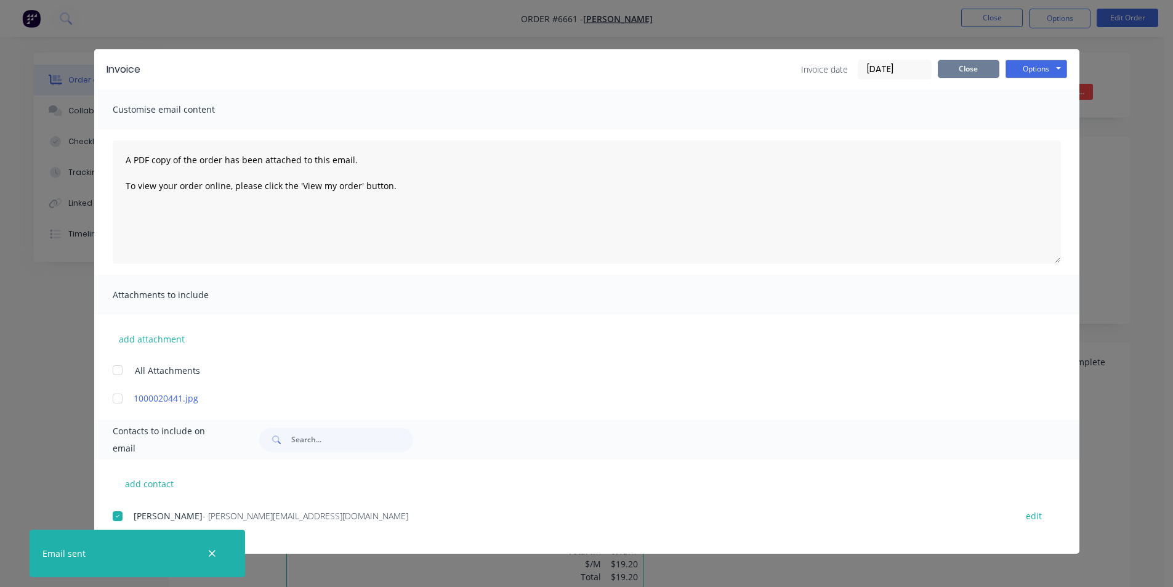
click at [982, 74] on button "Close" at bounding box center [968, 69] width 62 height 18
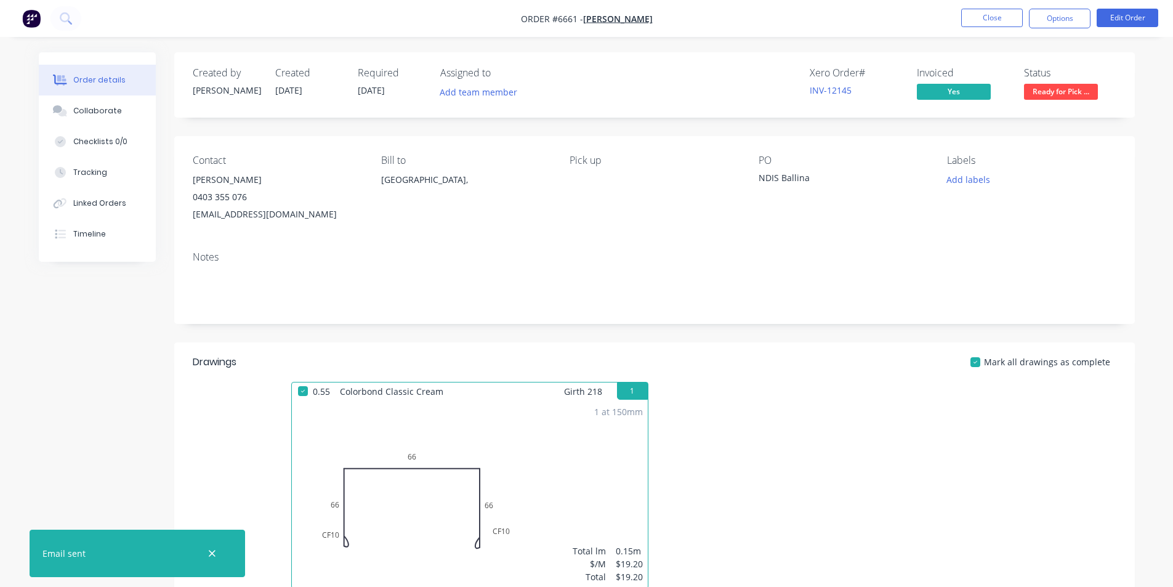
click at [974, 20] on button "Close" at bounding box center [992, 18] width 62 height 18
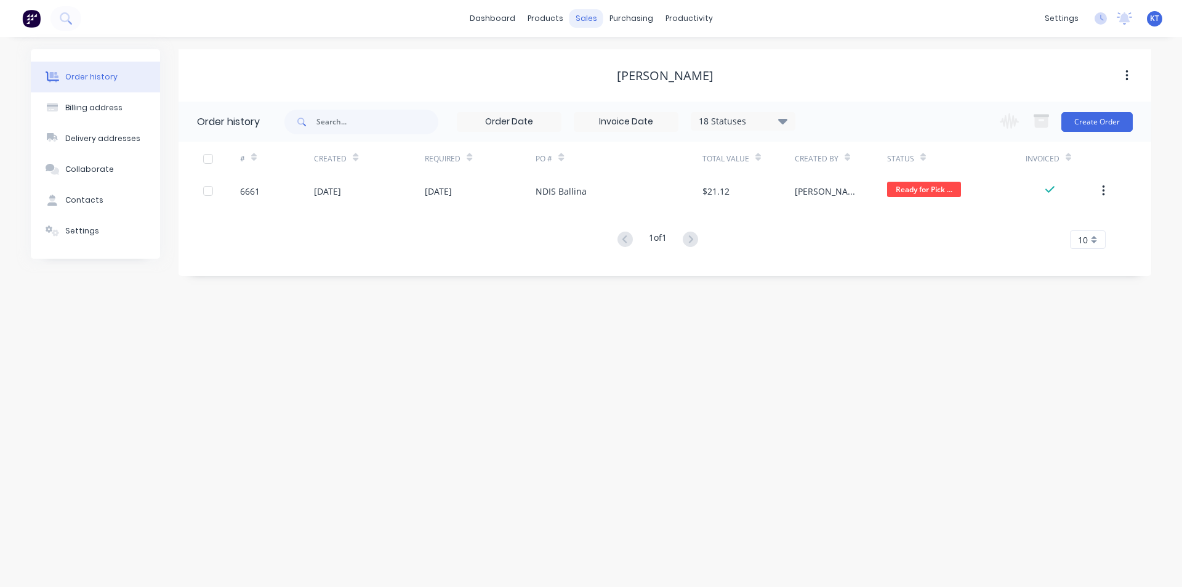
click at [583, 21] on div "sales" at bounding box center [586, 18] width 34 height 18
click at [600, 62] on div at bounding box center [593, 59] width 18 height 11
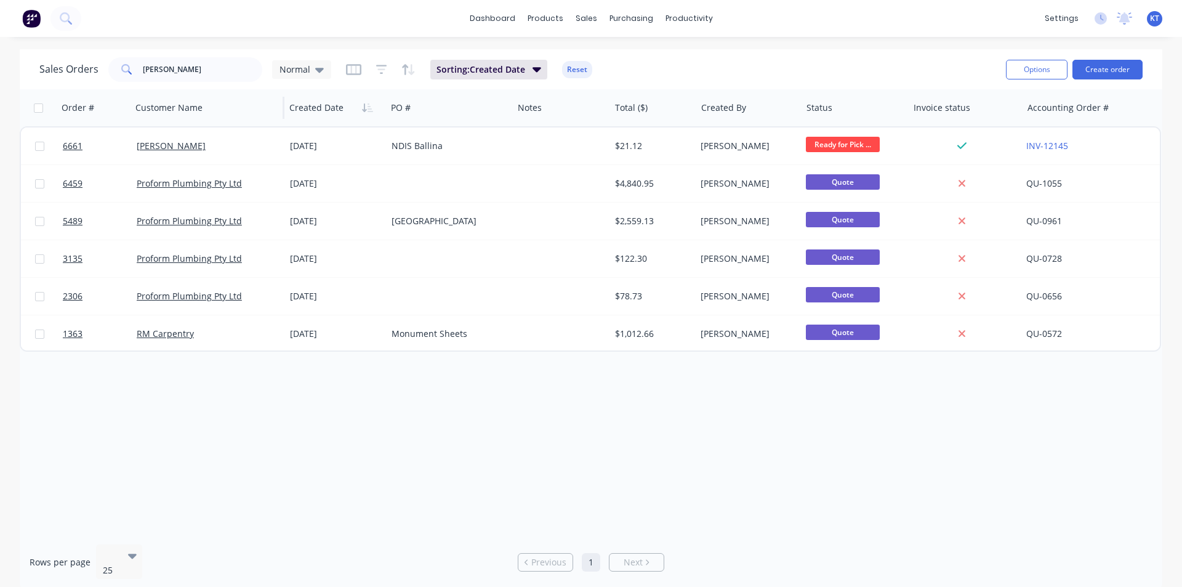
click at [213, 90] on div "Customer Name" at bounding box center [207, 107] width 154 height 37
click at [216, 73] on input "[PERSON_NAME]" at bounding box center [203, 69] width 120 height 25
type input "proform"
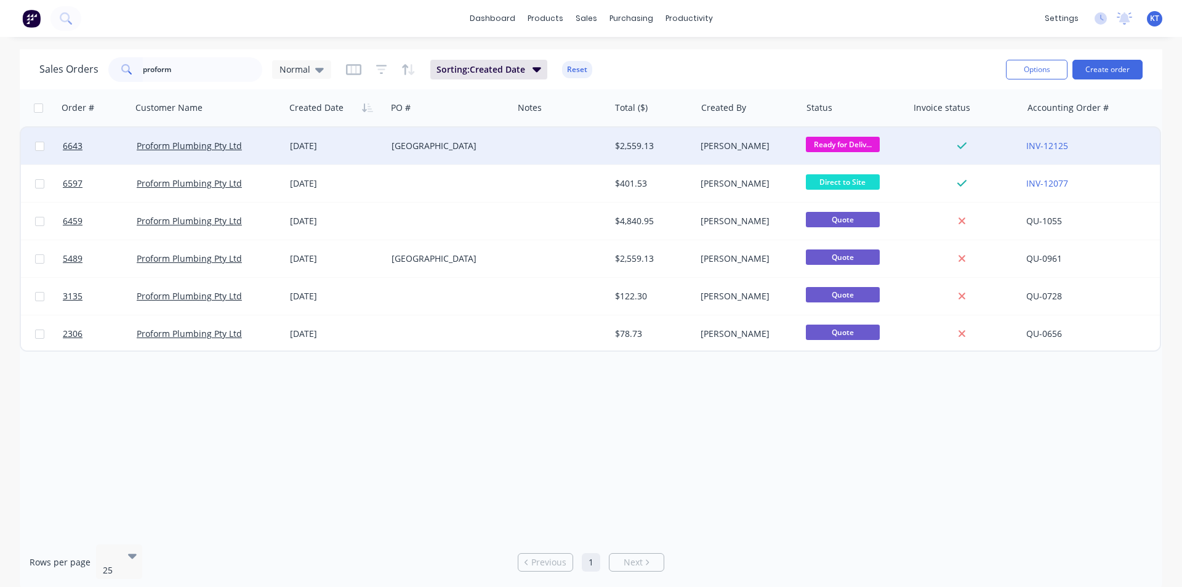
click at [227, 154] on div "Proform Plumbing Pty Ltd" at bounding box center [208, 145] width 153 height 37
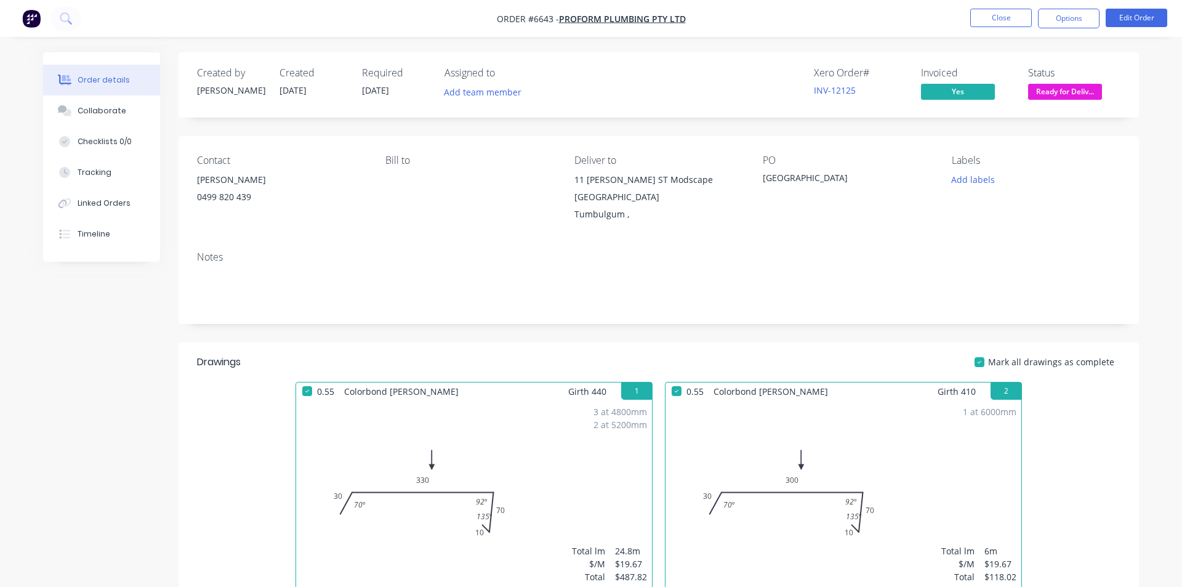
click at [1091, 26] on ul "Close Options Edit Order" at bounding box center [1068, 19] width 227 height 20
click at [1082, 9] on button "Options" at bounding box center [1060, 19] width 62 height 20
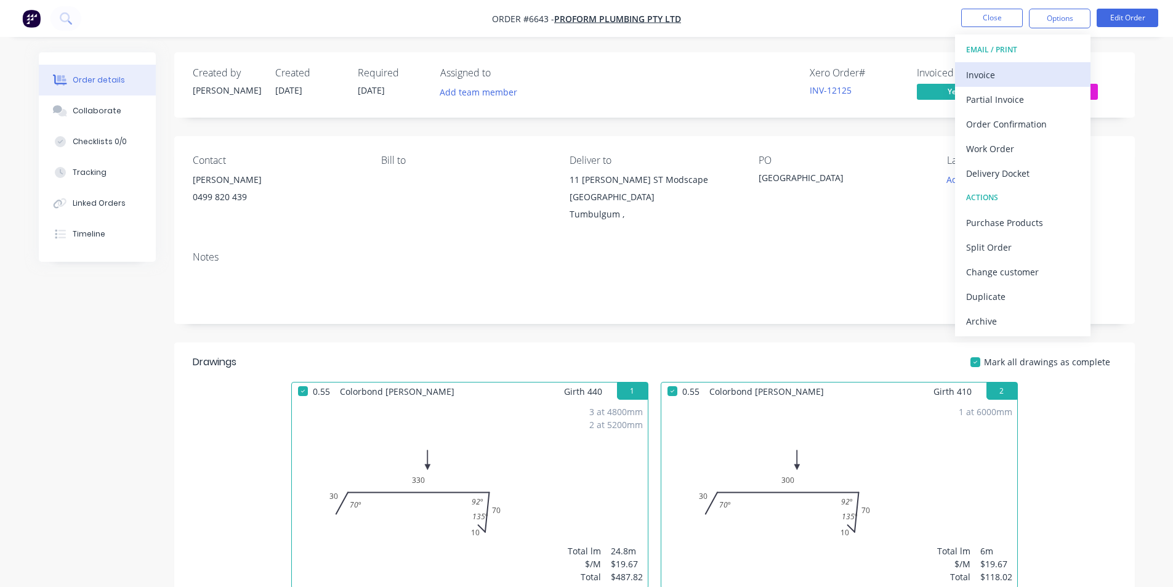
click at [1006, 66] on div "Invoice" at bounding box center [1022, 75] width 113 height 18
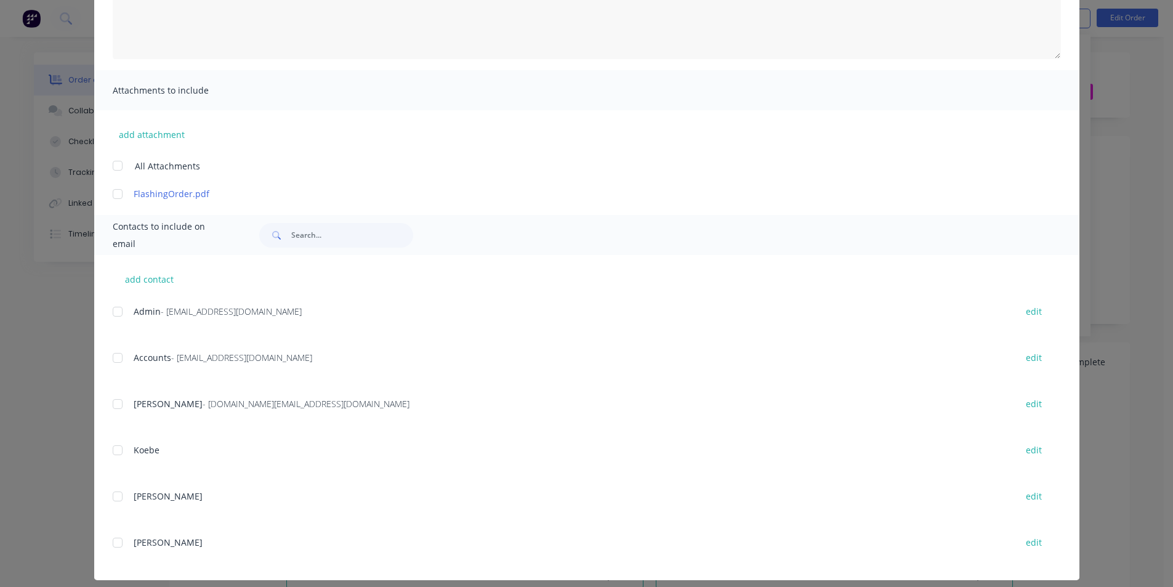
scroll to position [215, 0]
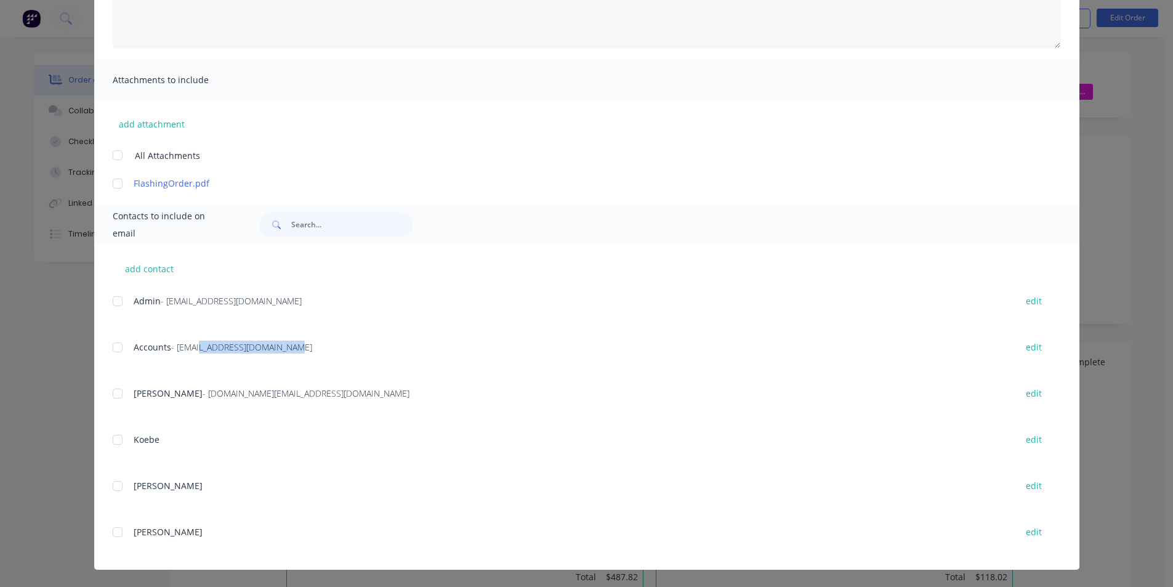
click at [191, 340] on div "Accounts - accounts@proform.plumbing edit" at bounding box center [596, 347] width 966 height 17
click at [308, 346] on div "Accounts - accounts@proform.plumbing" at bounding box center [569, 346] width 870 height 13
drag, startPoint x: 291, startPoint y: 349, endPoint x: 172, endPoint y: 347, distance: 118.2
click at [172, 347] on div "Accounts - accounts@proform.plumbing" at bounding box center [569, 346] width 870 height 13
copy span "accounts@proform.plumbing"
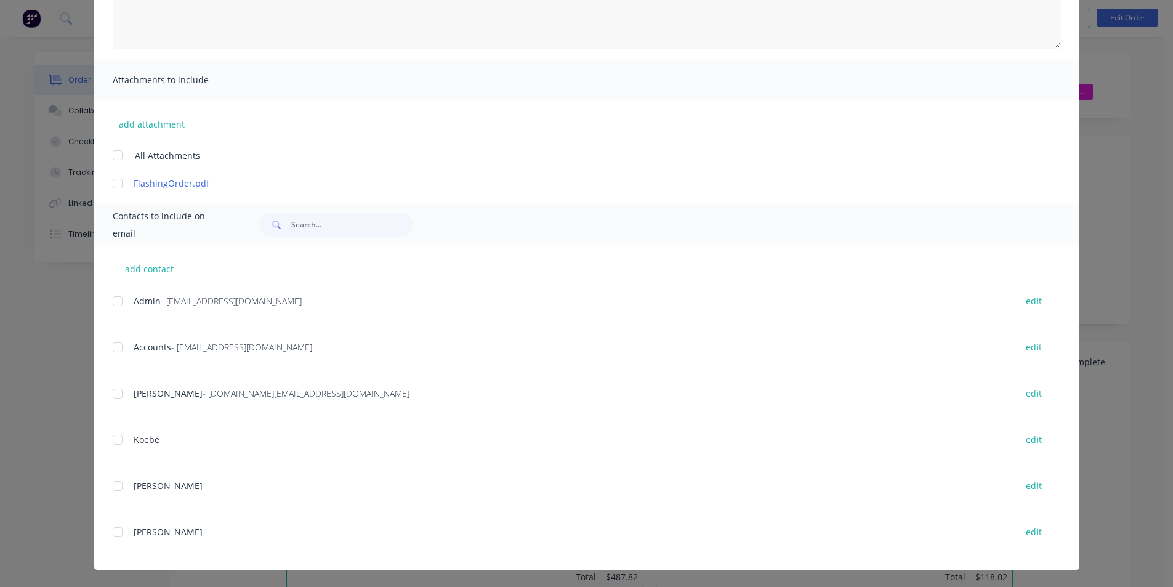
drag, startPoint x: 247, startPoint y: 386, endPoint x: 267, endPoint y: 400, distance: 24.8
click at [247, 387] on div "Ryan De Ree - proform.plumbing@outlook.com edit" at bounding box center [596, 393] width 966 height 17
click at [291, 392] on span "- proform.plumbing@outlook.com" at bounding box center [306, 393] width 207 height 12
click at [1032, 398] on button "edit" at bounding box center [1033, 393] width 31 height 17
select select "AU"
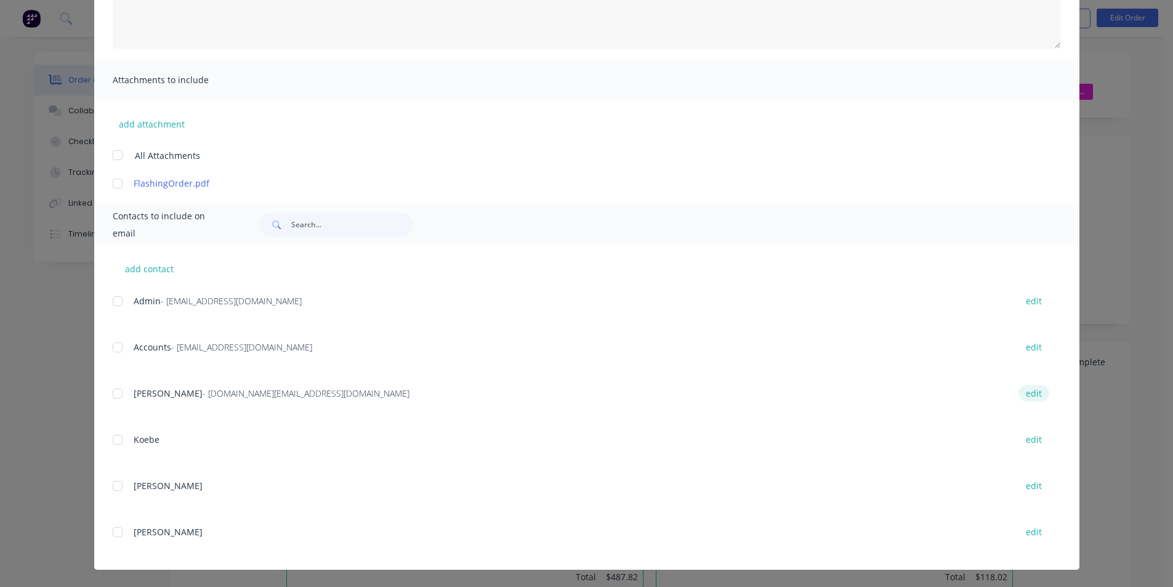
select select "AU"
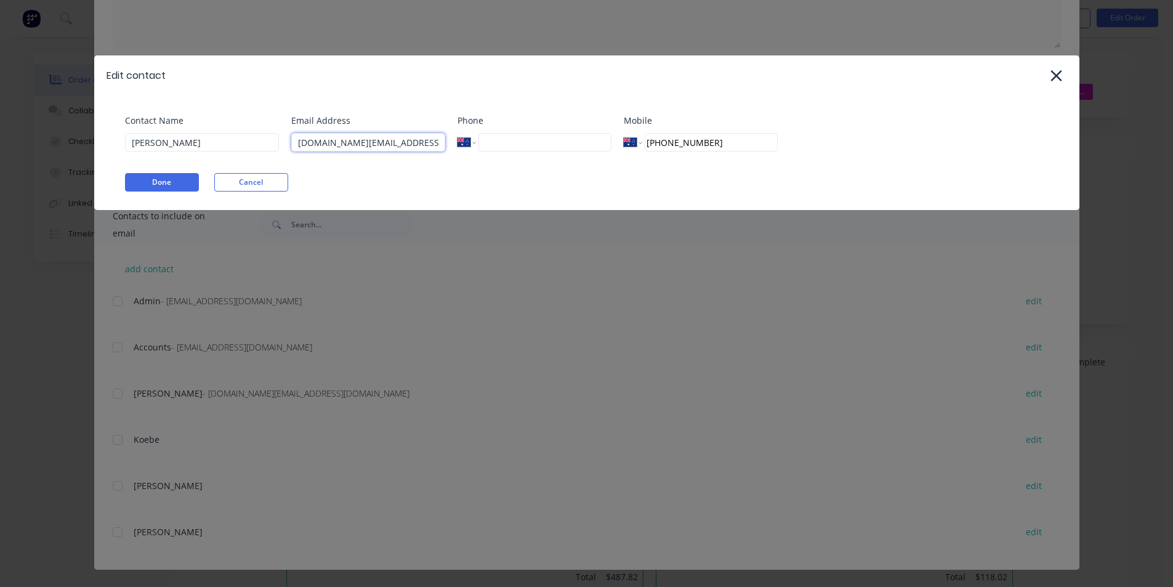
drag, startPoint x: 436, startPoint y: 140, endPoint x: 313, endPoint y: 158, distance: 123.7
click at [313, 158] on div "Email Address proform.plumbing@outlook.com" at bounding box center [368, 137] width 154 height 47
click at [309, 156] on div "Email Address proform.plumbing@outlook.com" at bounding box center [368, 137] width 154 height 47
drag, startPoint x: 431, startPoint y: 140, endPoint x: 171, endPoint y: 145, distance: 260.4
click at [171, 145] on div "Contact Name Ryan De Ree Email Address proform.plumbing@outlook.com Phone Inter…" at bounding box center [593, 137] width 936 height 47
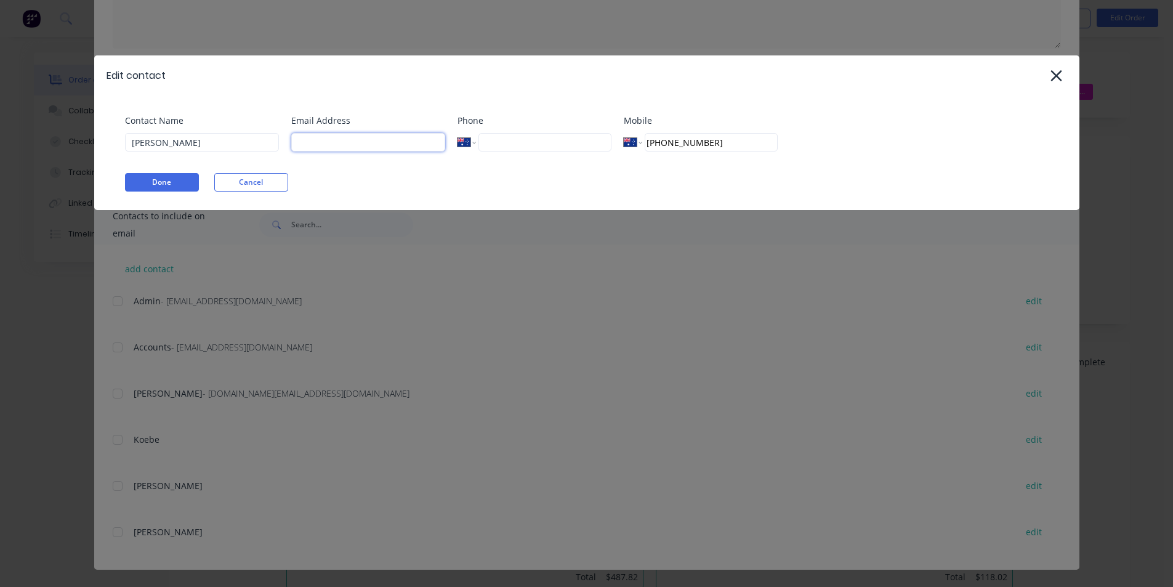
paste input "accounts@proform.plumbing"
type input "accounts@proform.plumbing"
click at [183, 188] on button "Done" at bounding box center [162, 182] width 74 height 18
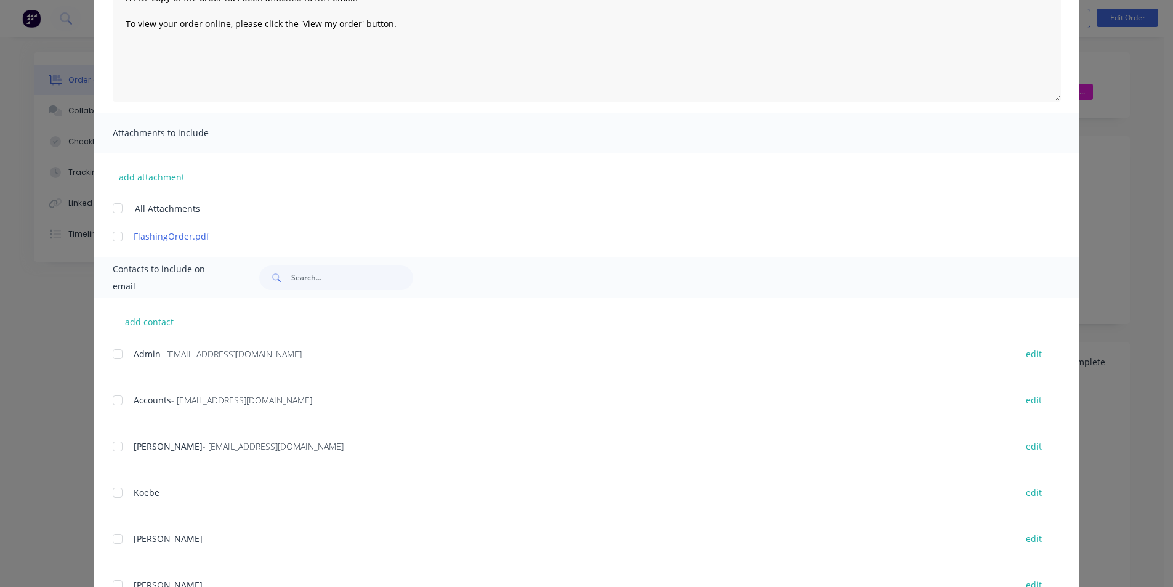
scroll to position [185, 0]
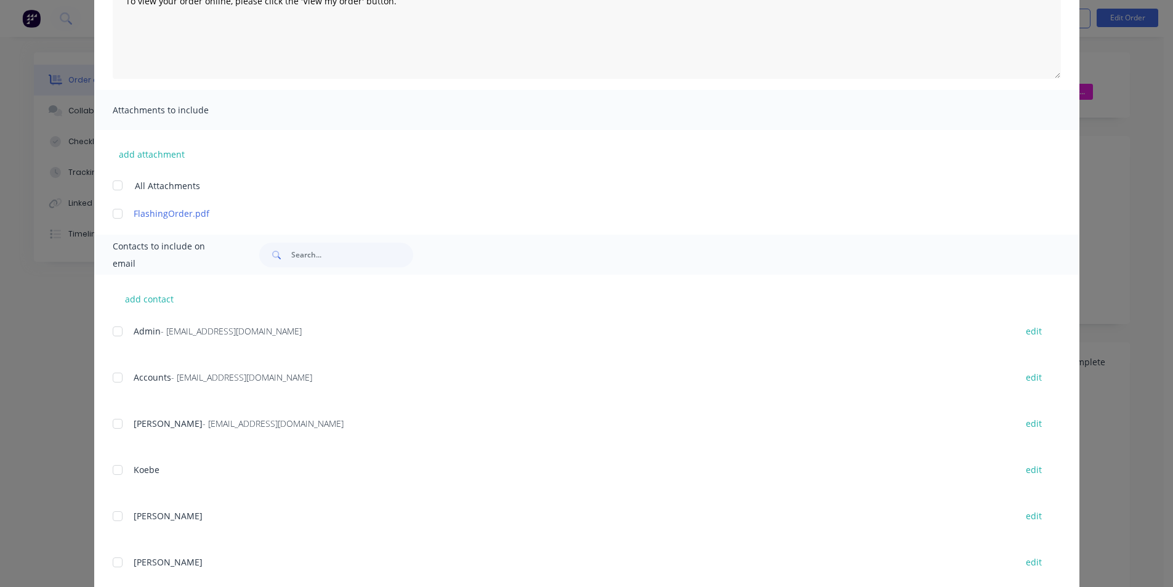
click at [117, 425] on div at bounding box center [117, 423] width 25 height 25
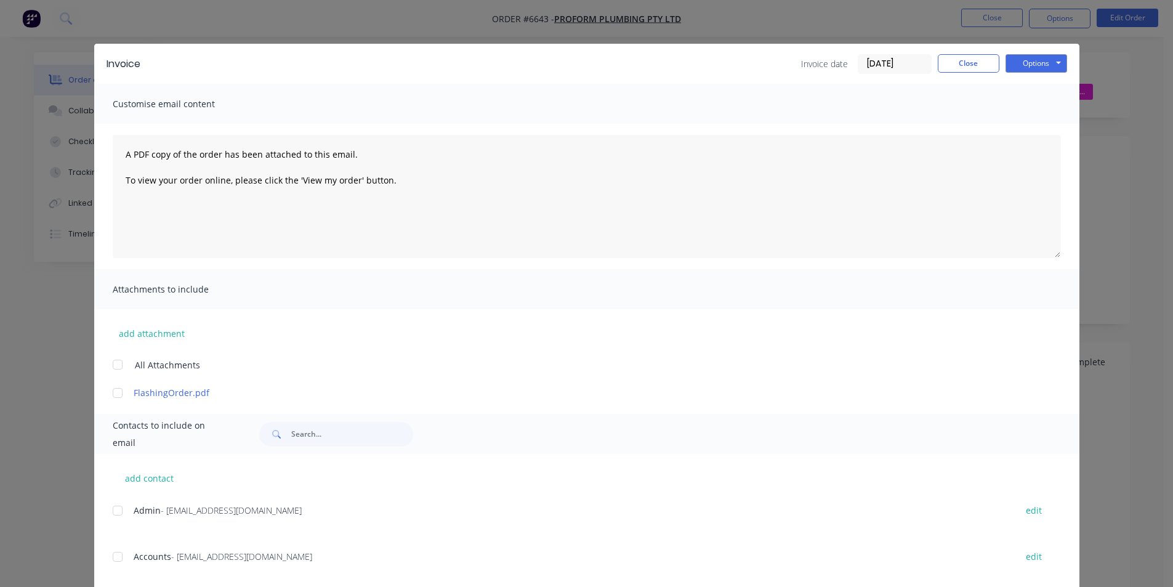
scroll to position [0, 0]
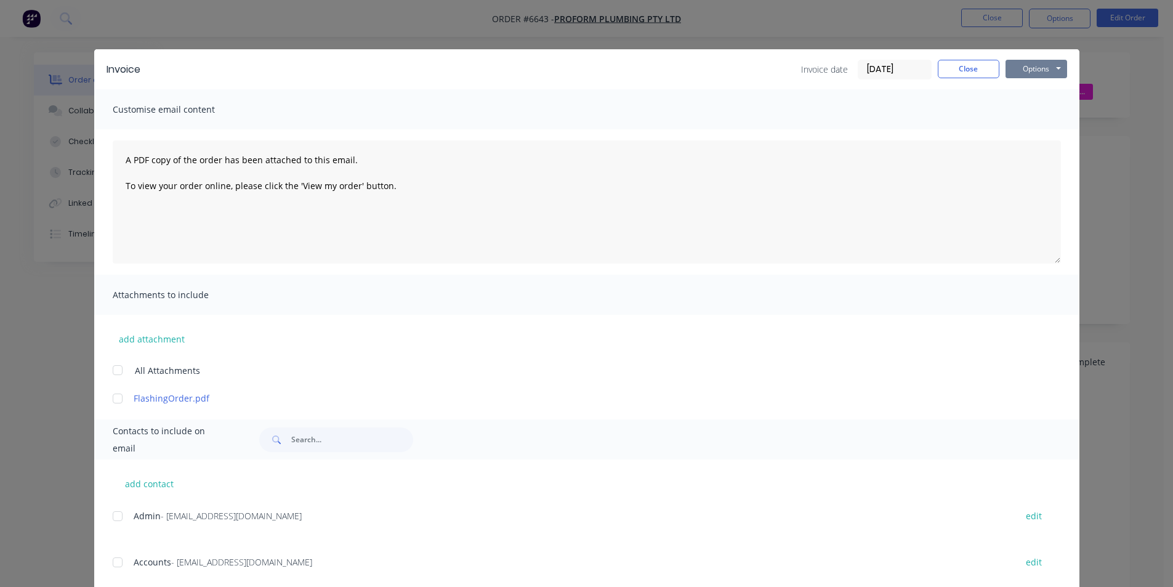
click at [1016, 67] on button "Options" at bounding box center [1036, 69] width 62 height 18
click at [1050, 130] on button "Email" at bounding box center [1044, 131] width 79 height 20
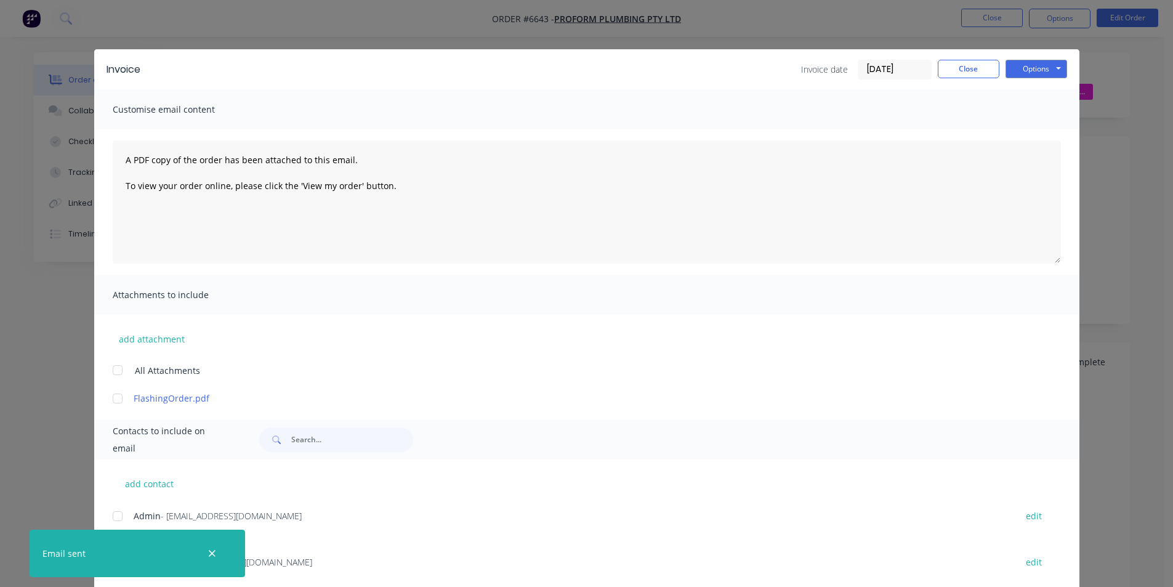
click at [958, 82] on div "Invoice Invoice date 26/08/25 Close Options Preview Print Email" at bounding box center [586, 69] width 985 height 40
click at [958, 73] on button "Close" at bounding box center [968, 69] width 62 height 18
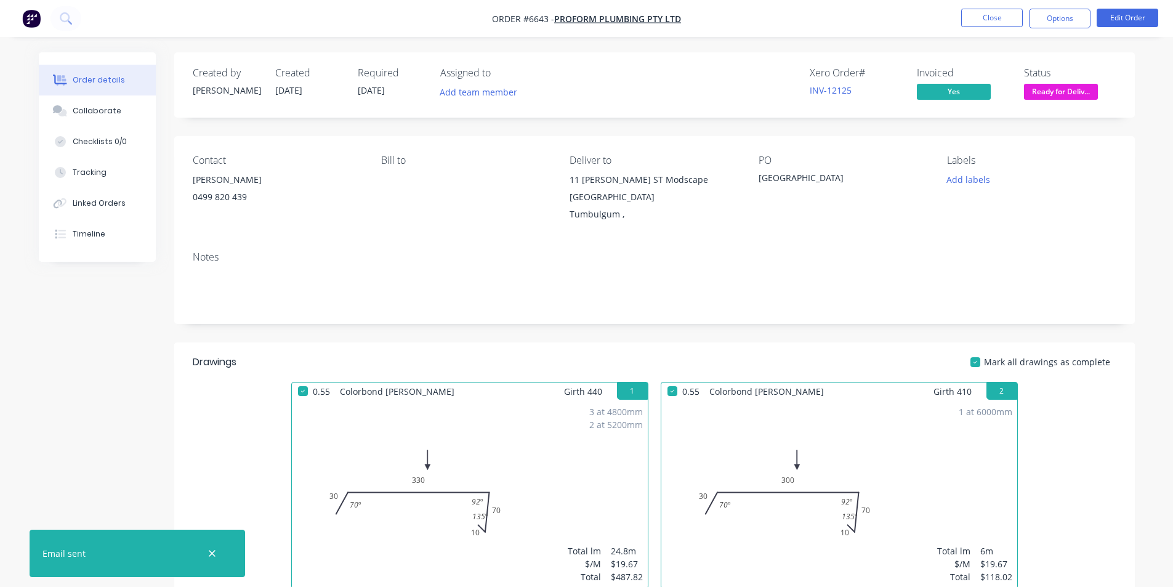
click at [261, 24] on nav "Order #6643 - Proform Plumbing Pty Ltd Close Options Edit Order" at bounding box center [586, 18] width 1173 height 37
click at [981, 23] on button "Close" at bounding box center [992, 18] width 62 height 18
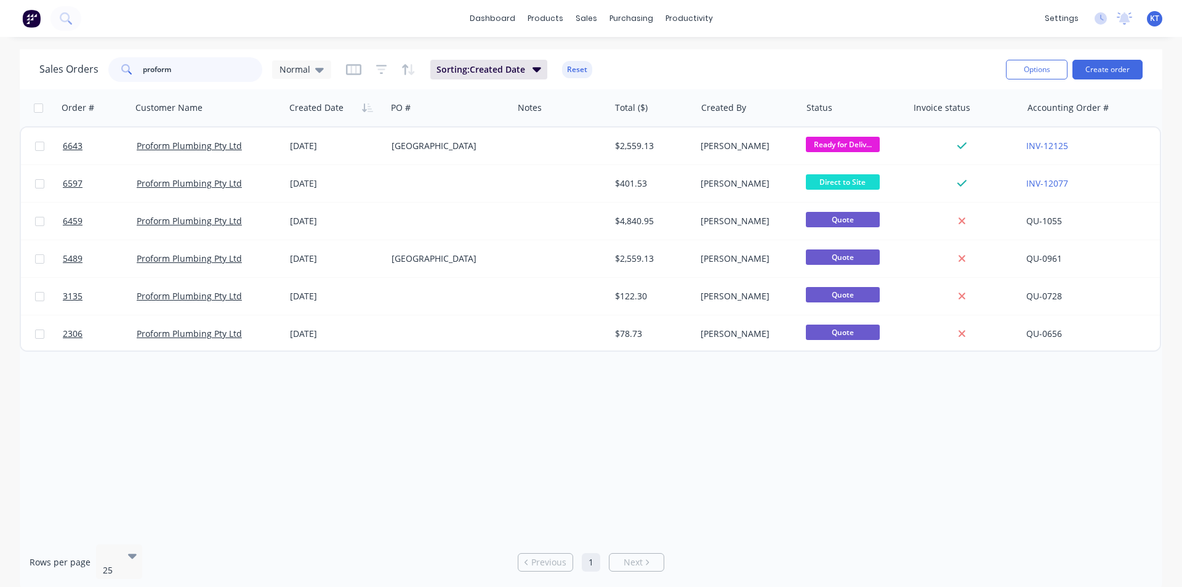
drag, startPoint x: 180, startPoint y: 71, endPoint x: 76, endPoint y: 70, distance: 104.0
click at [76, 70] on div "Sales Orders proform Normal" at bounding box center [185, 69] width 292 height 25
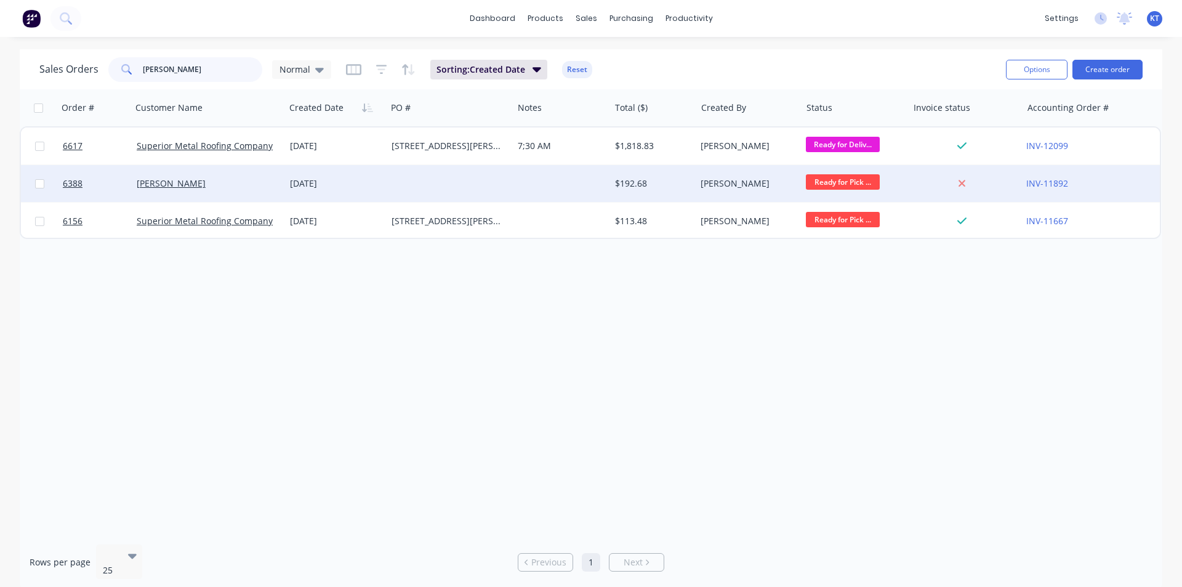
type input "jon"
click at [223, 182] on div "Jono Adams" at bounding box center [205, 183] width 136 height 12
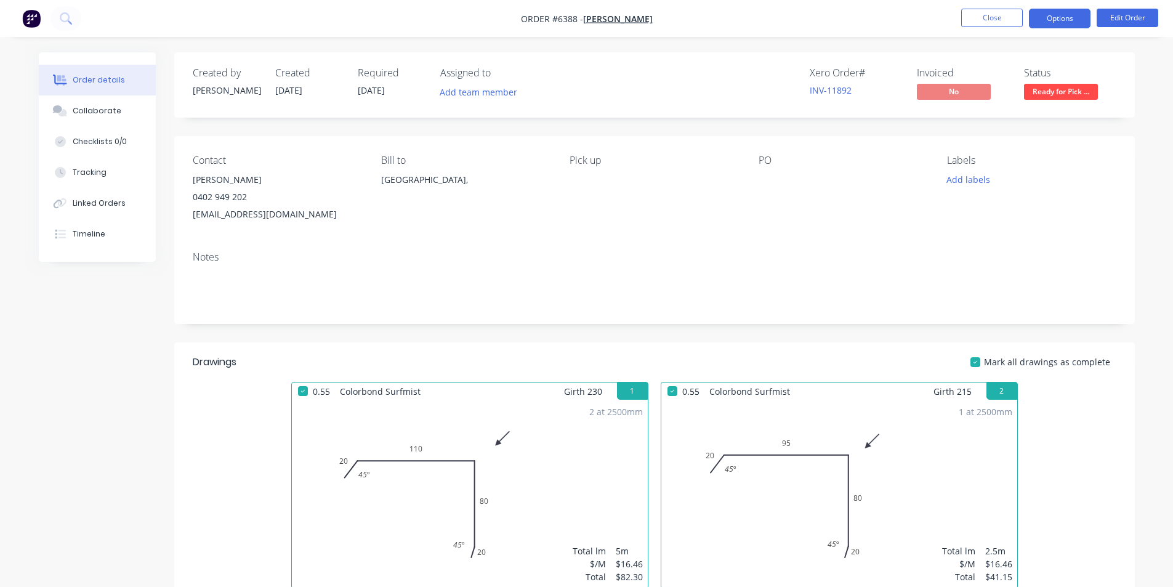
click at [1059, 16] on button "Options" at bounding box center [1060, 19] width 62 height 20
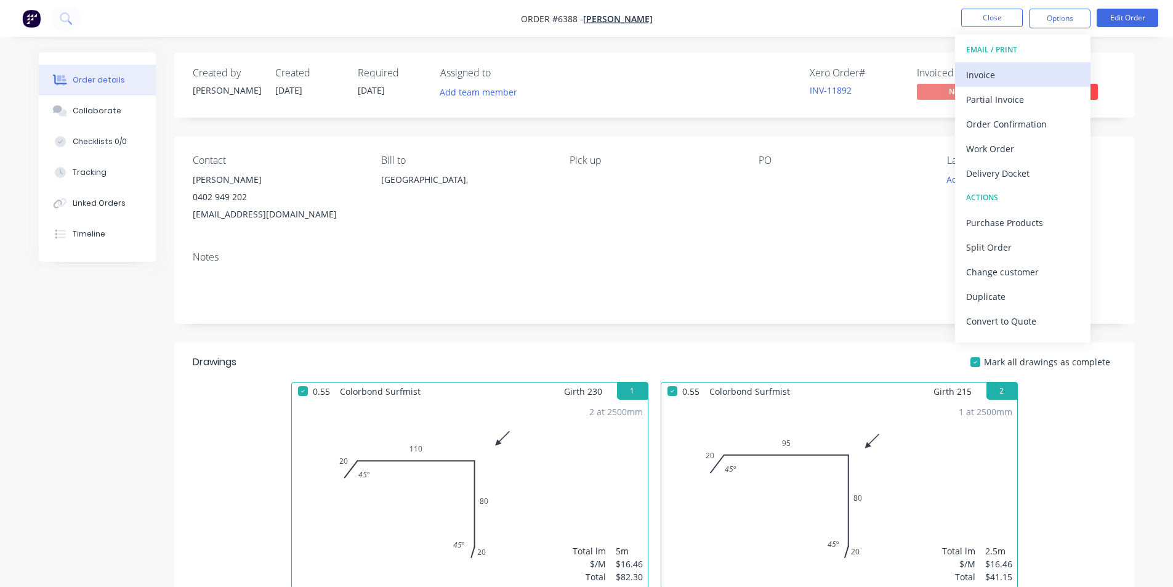
click at [1037, 68] on div "Invoice" at bounding box center [1022, 75] width 113 height 18
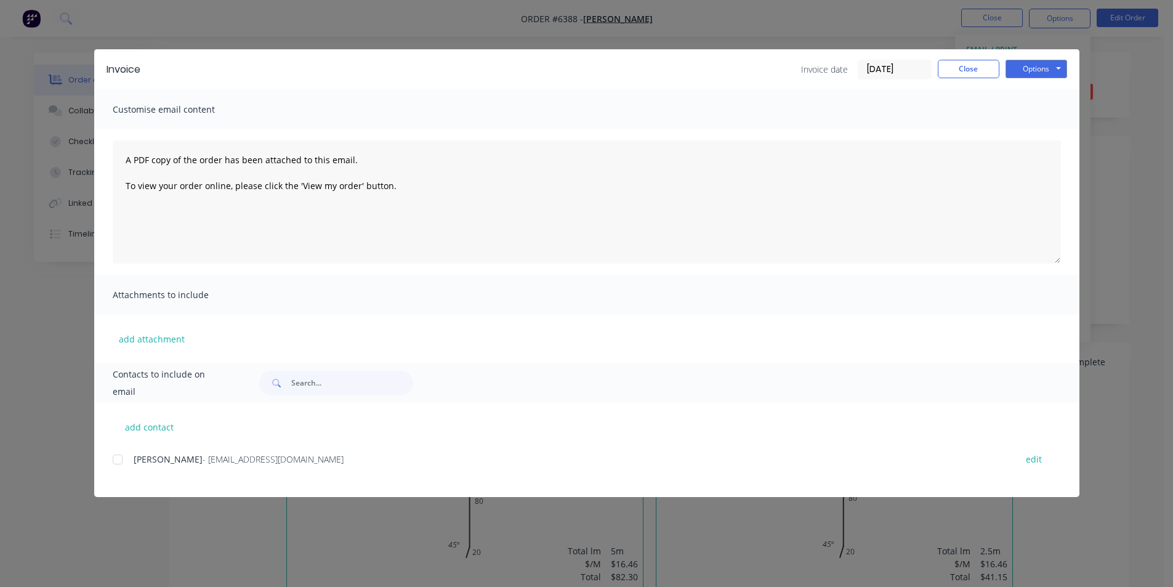
click at [118, 459] on div at bounding box center [117, 459] width 25 height 25
click at [1027, 71] on button "Options" at bounding box center [1036, 69] width 62 height 18
click at [1022, 134] on button "Email" at bounding box center [1044, 131] width 79 height 20
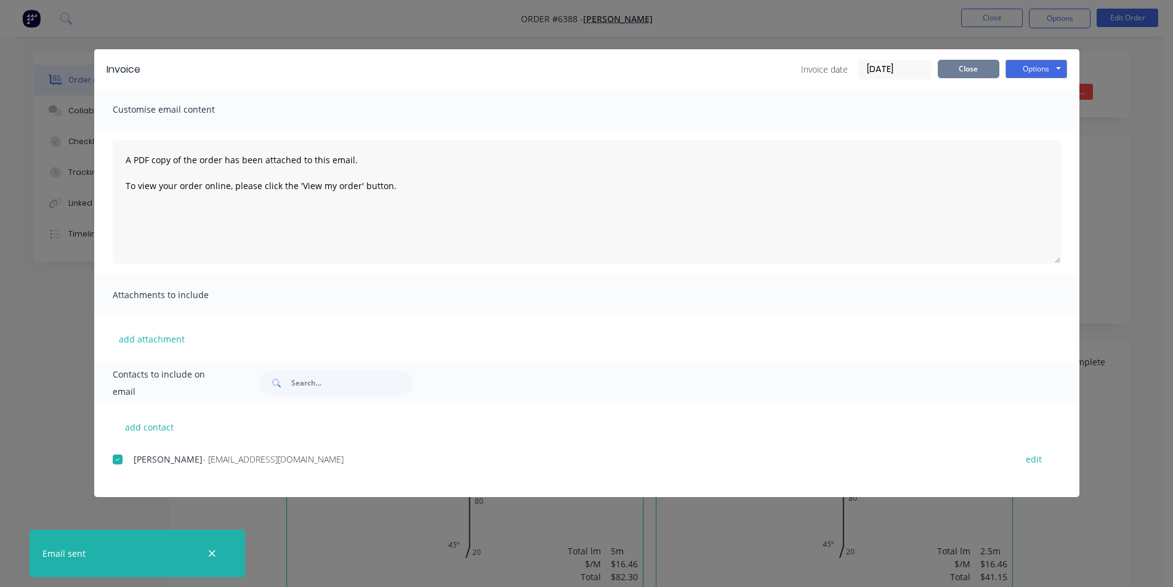
click at [958, 71] on button "Close" at bounding box center [968, 69] width 62 height 18
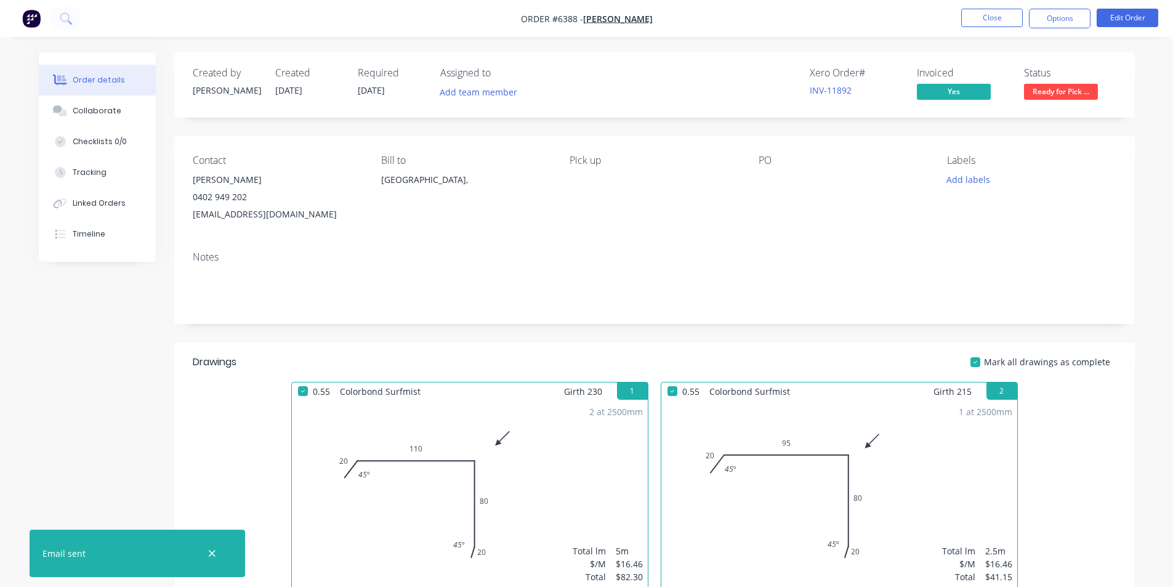
drag, startPoint x: 1077, startPoint y: 92, endPoint x: 1076, endPoint y: 106, distance: 14.8
click at [1076, 91] on span "Ready for Pick ..." at bounding box center [1061, 91] width 74 height 15
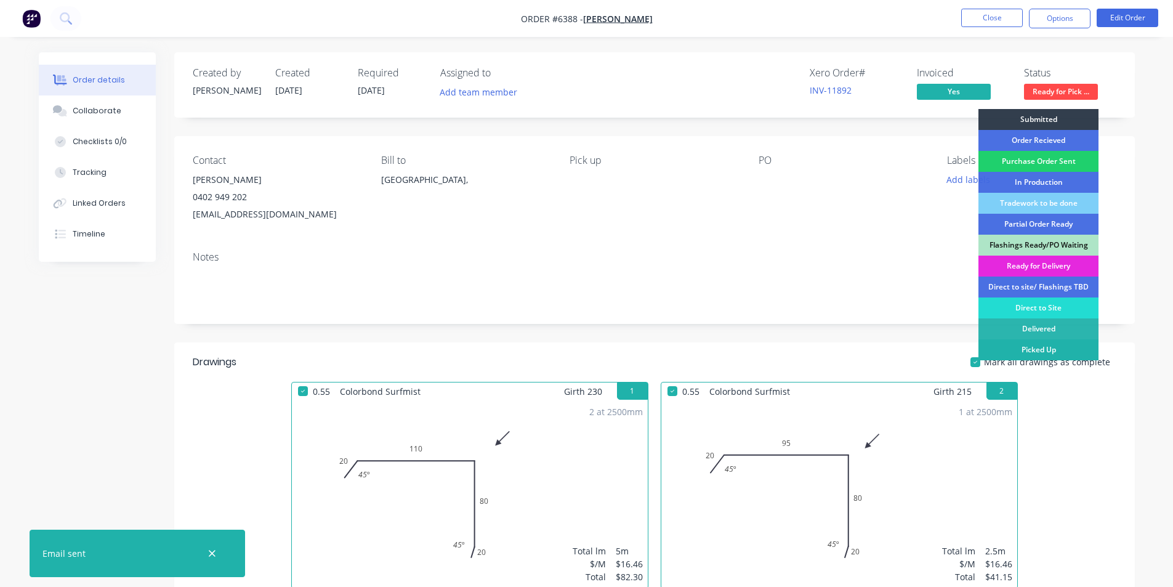
click at [1034, 347] on div "Picked Up" at bounding box center [1038, 349] width 120 height 21
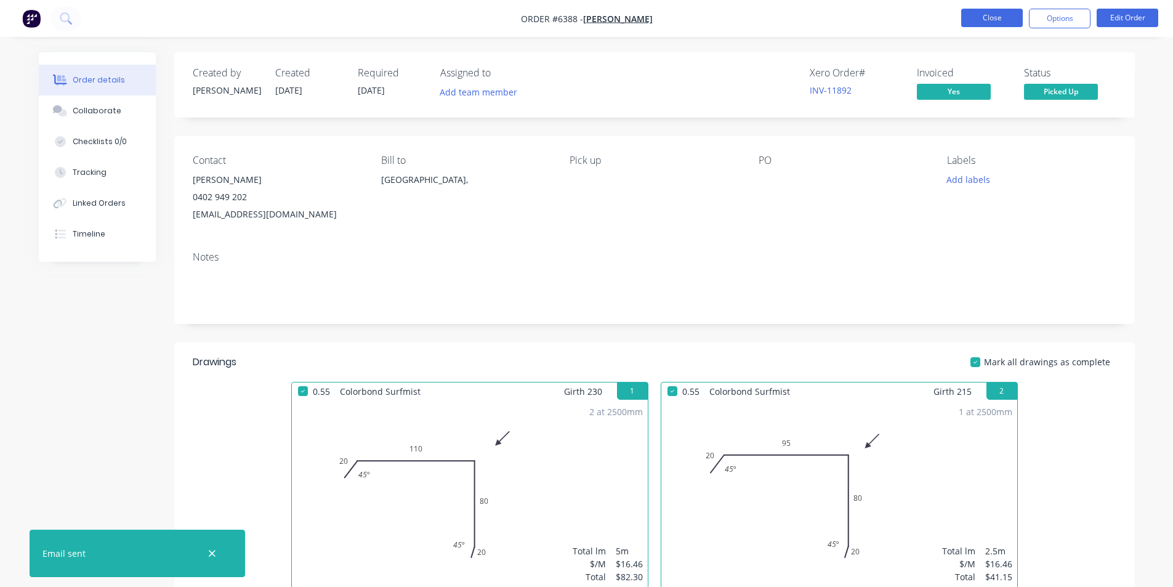
click at [1000, 19] on button "Close" at bounding box center [992, 18] width 62 height 18
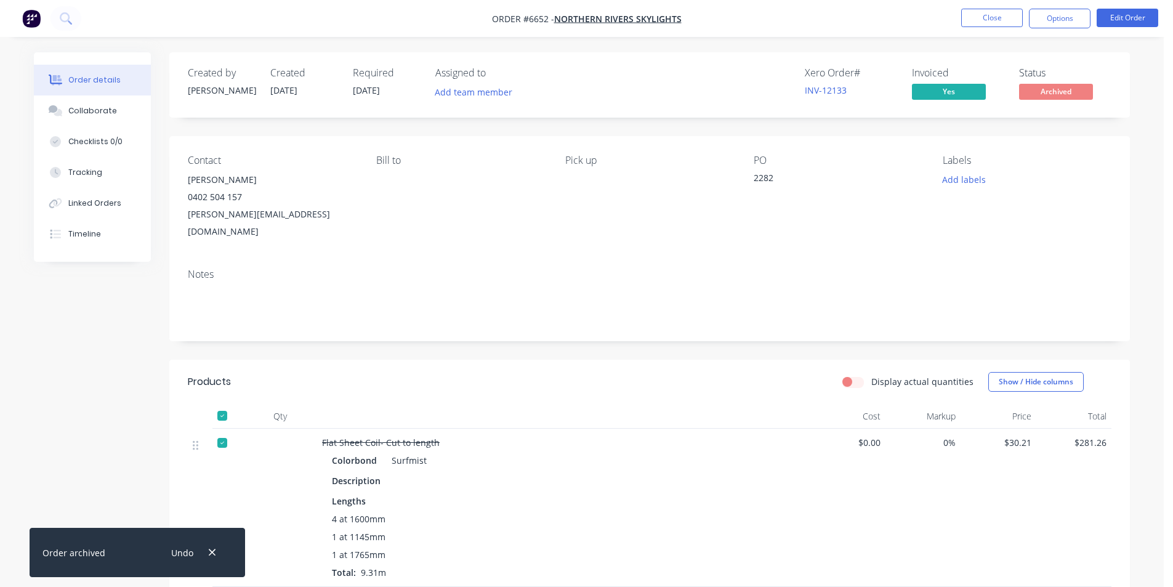
click at [1014, 27] on li "Close" at bounding box center [992, 19] width 62 height 20
click at [987, 10] on button "Close" at bounding box center [992, 18] width 62 height 18
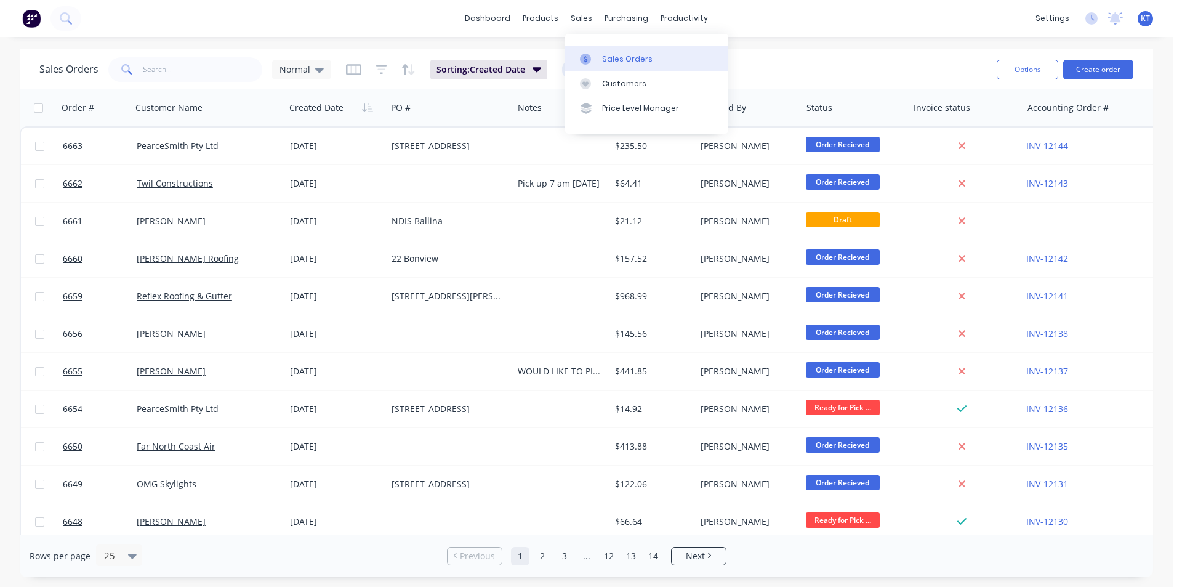
click at [601, 62] on link "Sales Orders" at bounding box center [646, 58] width 163 height 25
click at [154, 77] on input "text" at bounding box center [203, 69] width 120 height 25
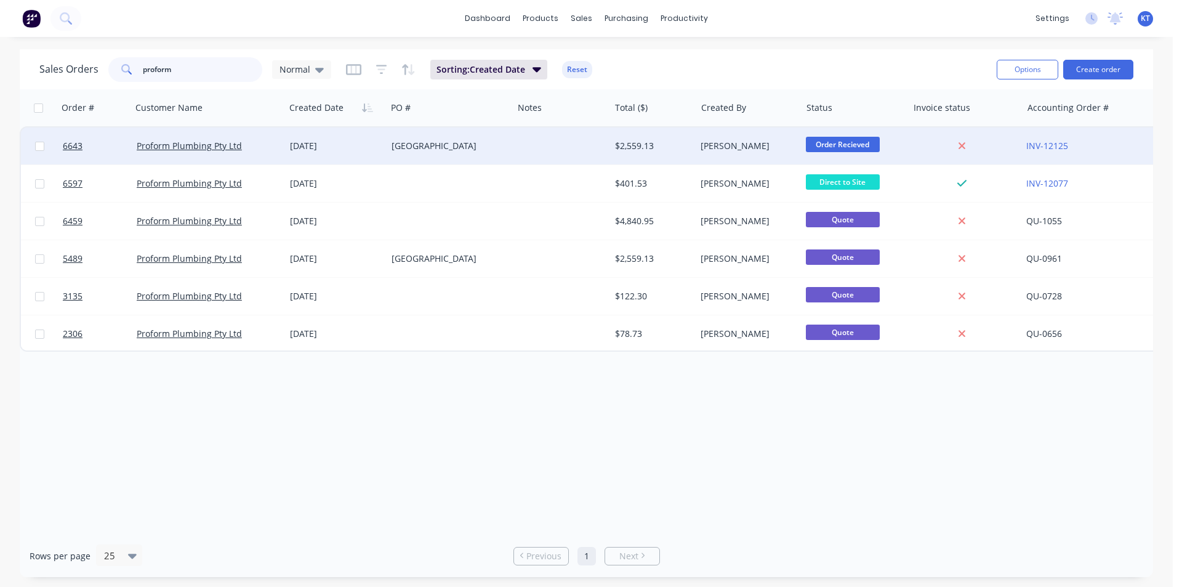
type input "proform"
click at [470, 144] on div "[GEOGRAPHIC_DATA]" at bounding box center [446, 146] width 111 height 12
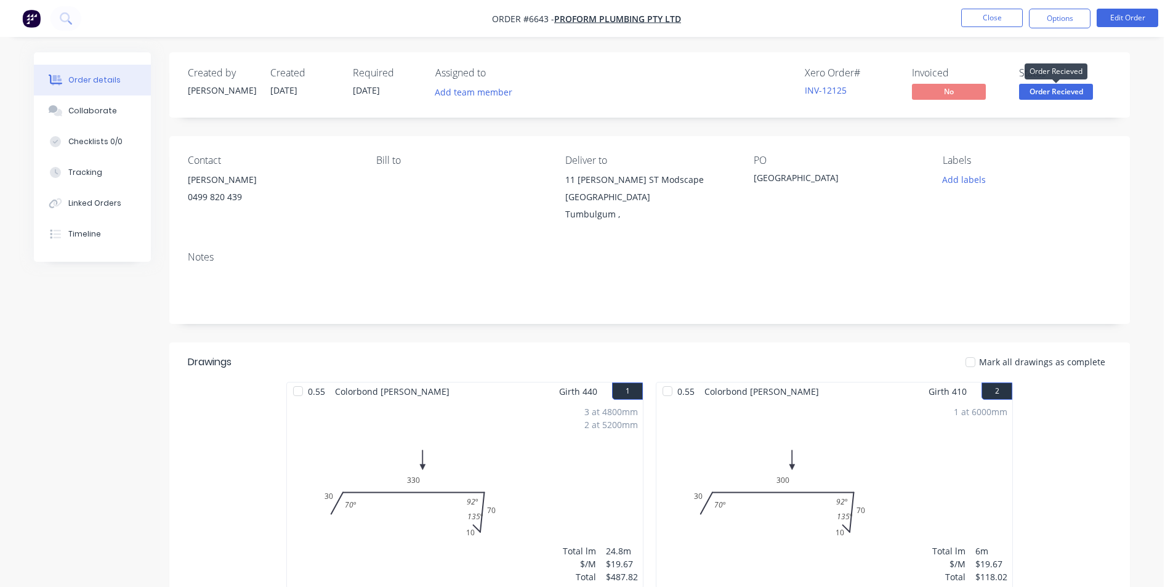
click at [1074, 89] on span "Order Recieved" at bounding box center [1056, 91] width 74 height 15
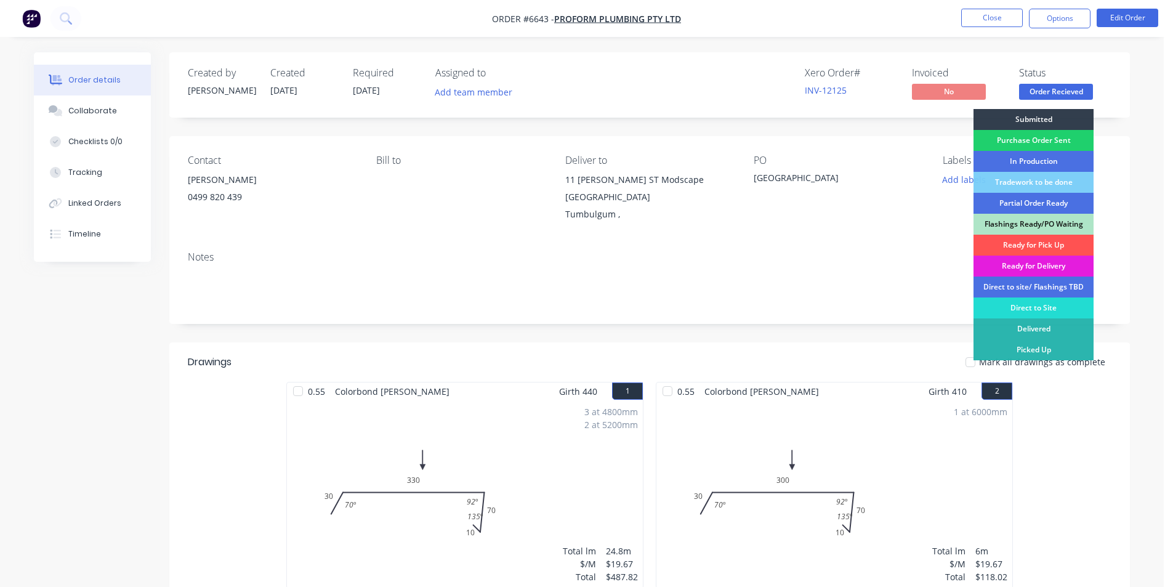
click at [1052, 262] on div "Ready for Delivery" at bounding box center [1033, 265] width 120 height 21
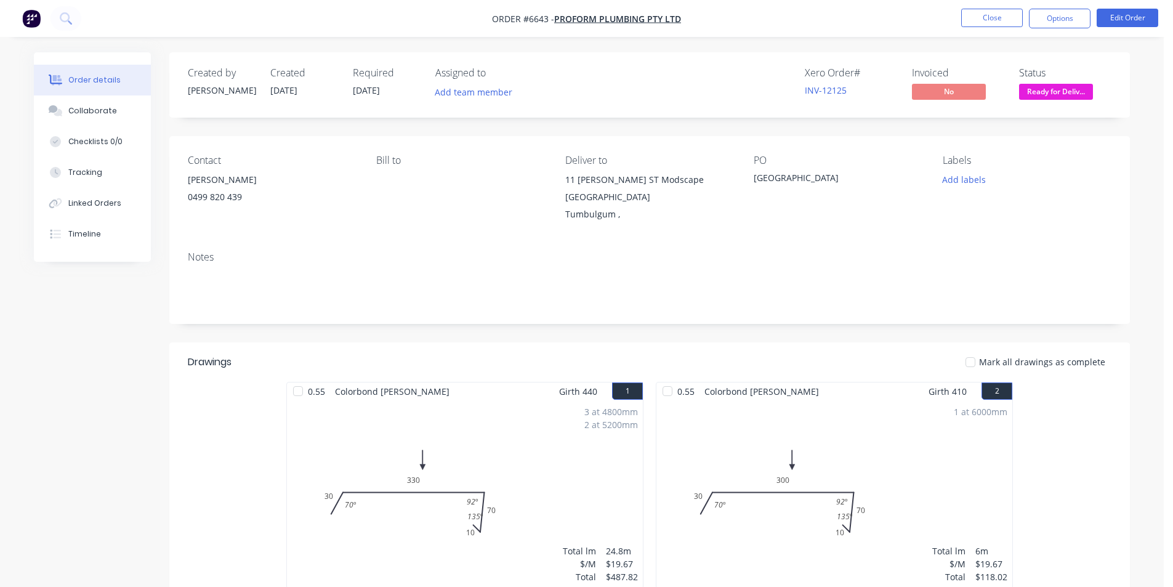
click at [975, 366] on div at bounding box center [970, 362] width 25 height 25
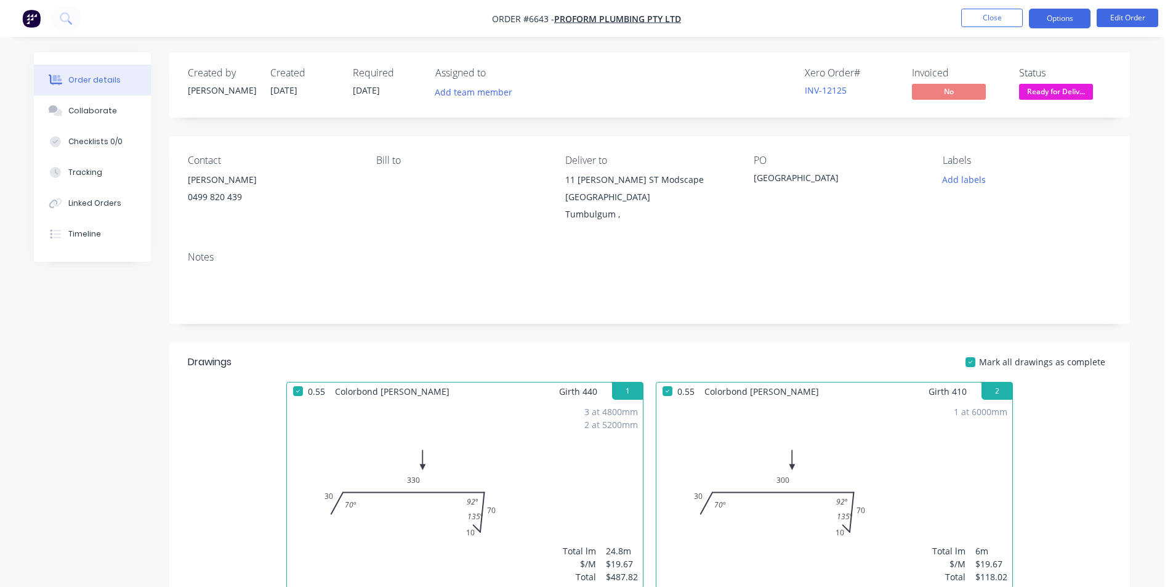
click at [1040, 20] on button "Options" at bounding box center [1060, 19] width 62 height 20
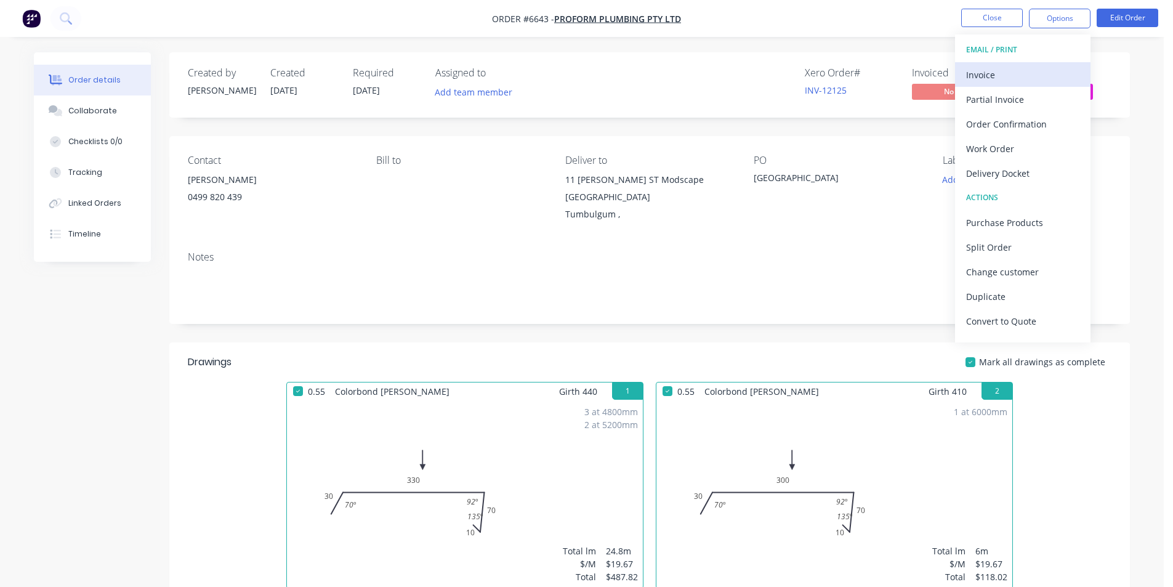
click at [992, 80] on div "Invoice" at bounding box center [1022, 75] width 113 height 18
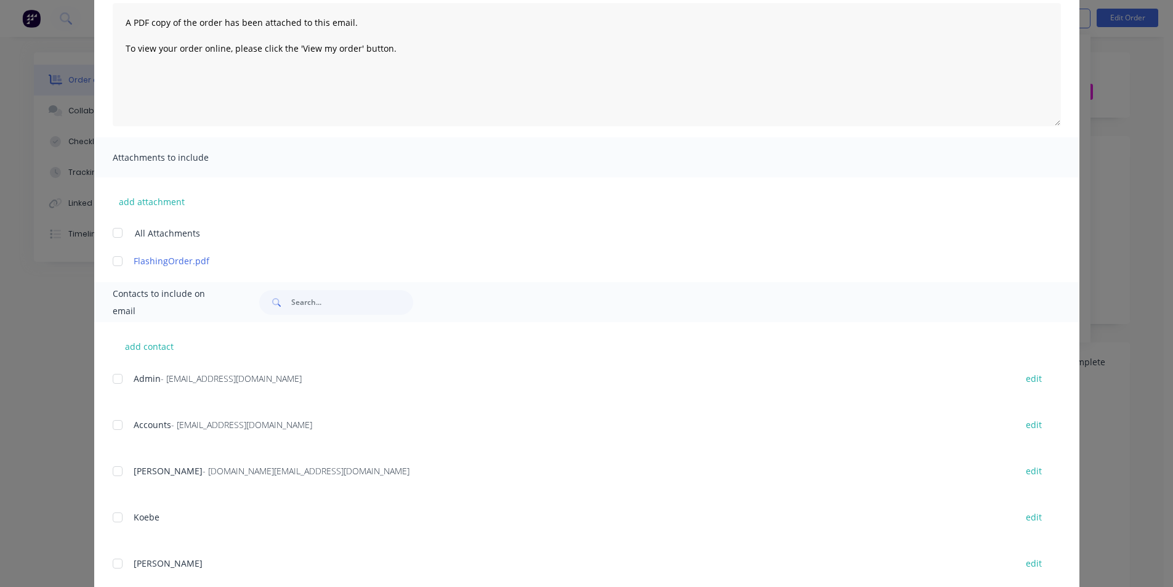
scroll to position [215, 0]
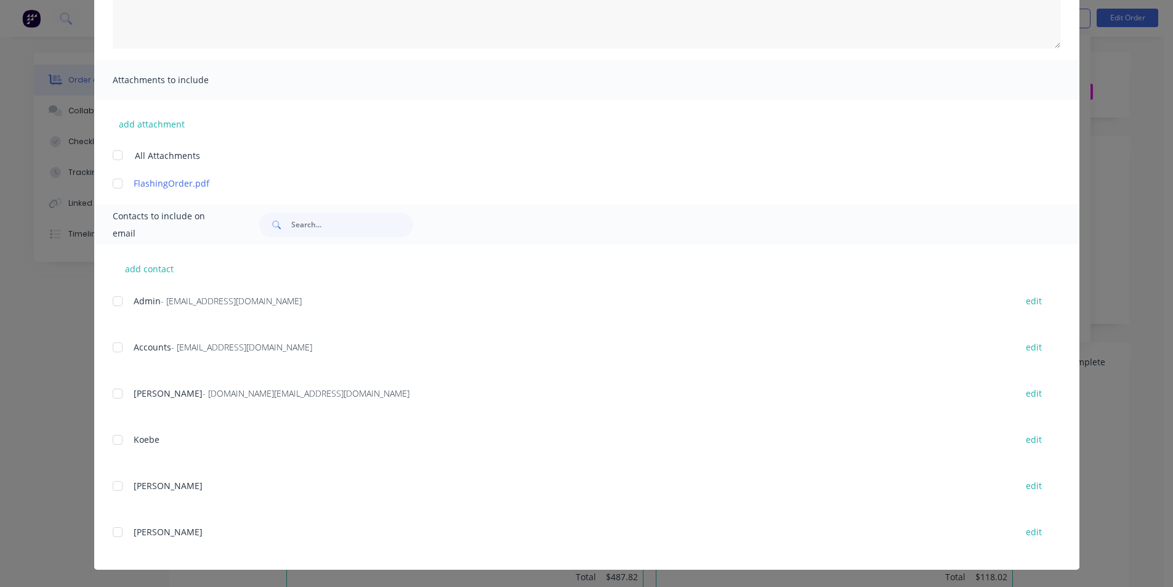
click at [115, 398] on div at bounding box center [117, 393] width 25 height 25
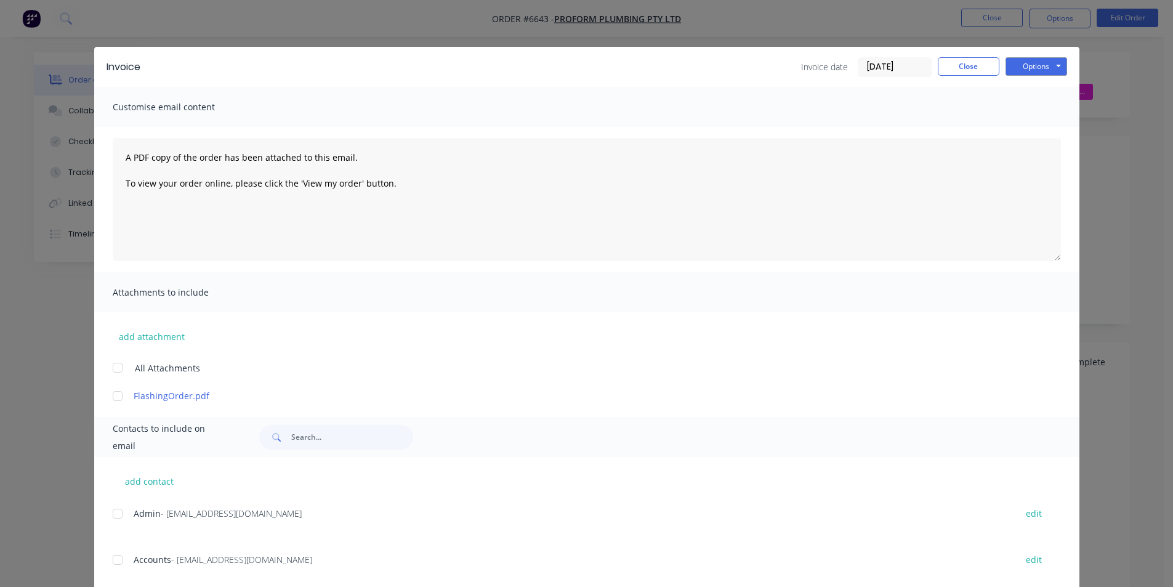
scroll to position [0, 0]
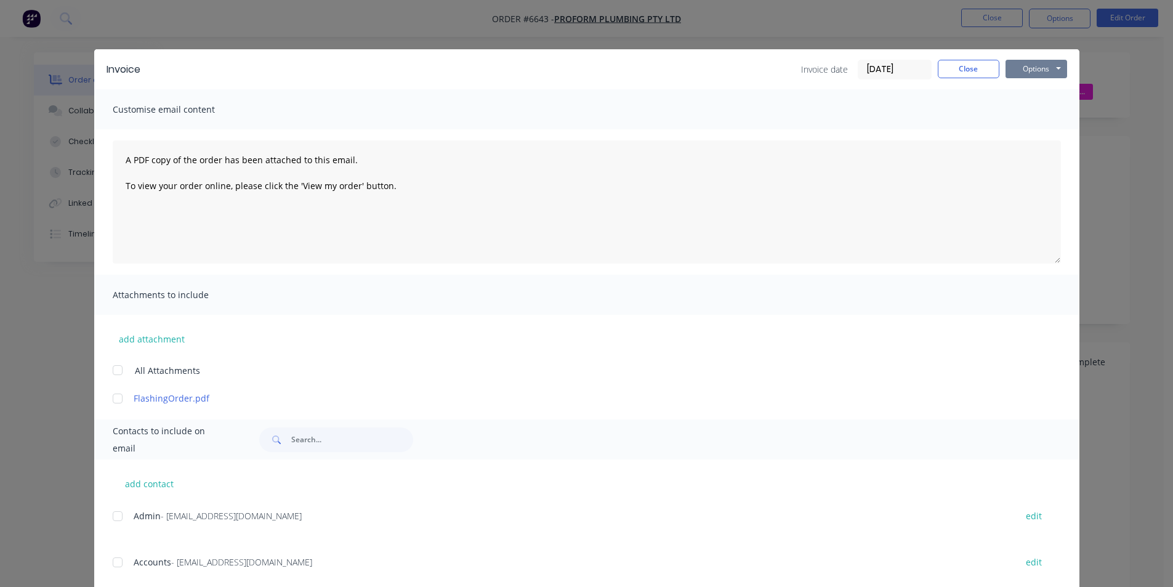
click at [1041, 68] on button "Options" at bounding box center [1036, 69] width 62 height 18
click at [1032, 135] on button "Email" at bounding box center [1044, 131] width 79 height 20
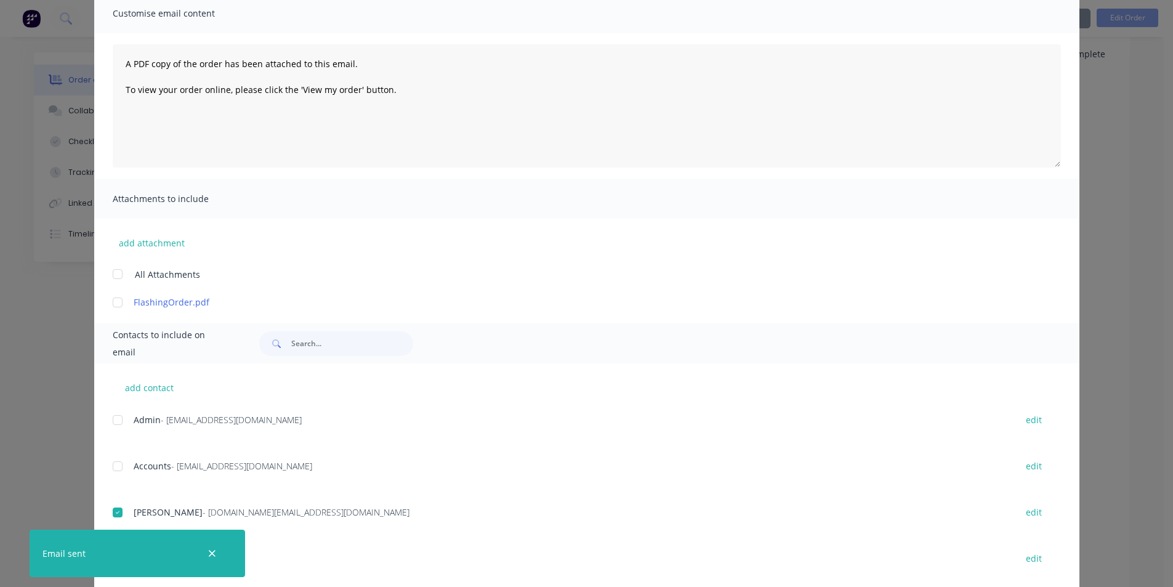
scroll to position [215, 0]
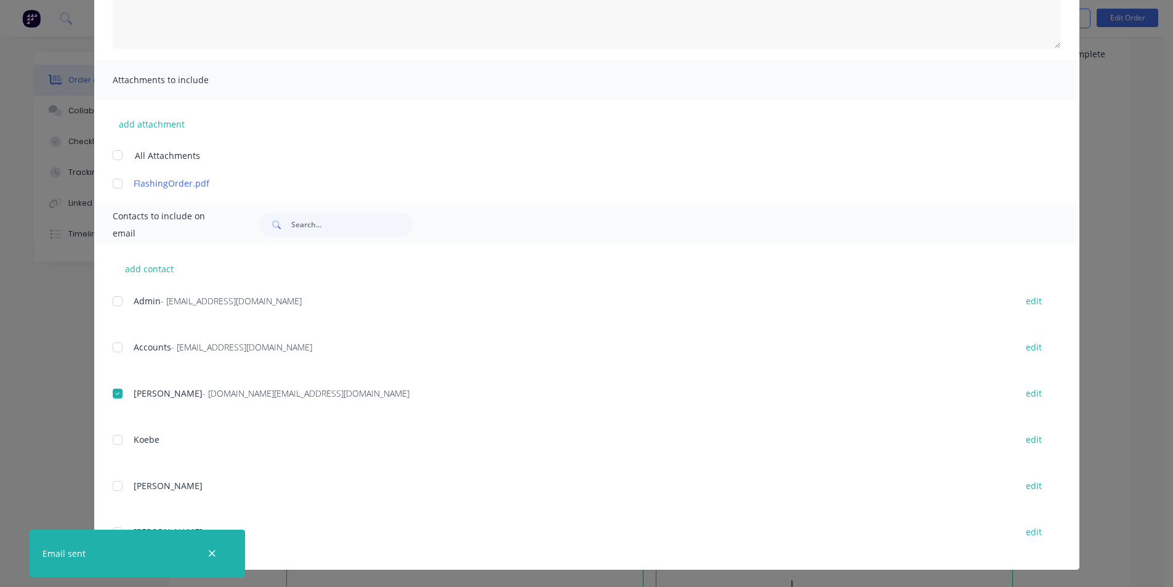
click at [60, 390] on div "Invoice Invoice date 26/08/25 Close Options Preview Print Email Customise email…" at bounding box center [586, 293] width 1173 height 587
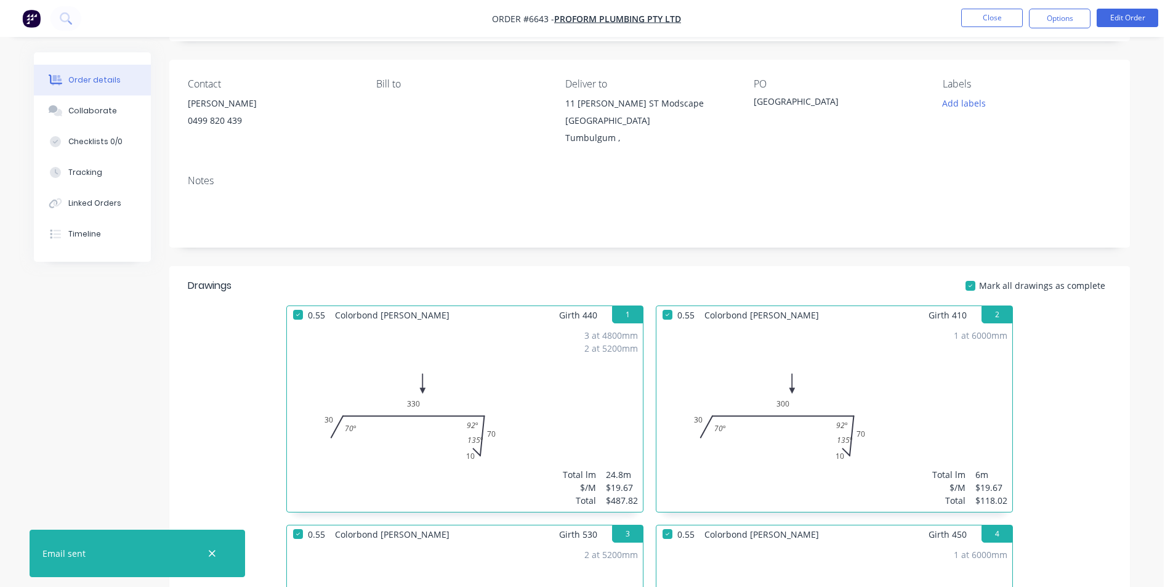
scroll to position [0, 0]
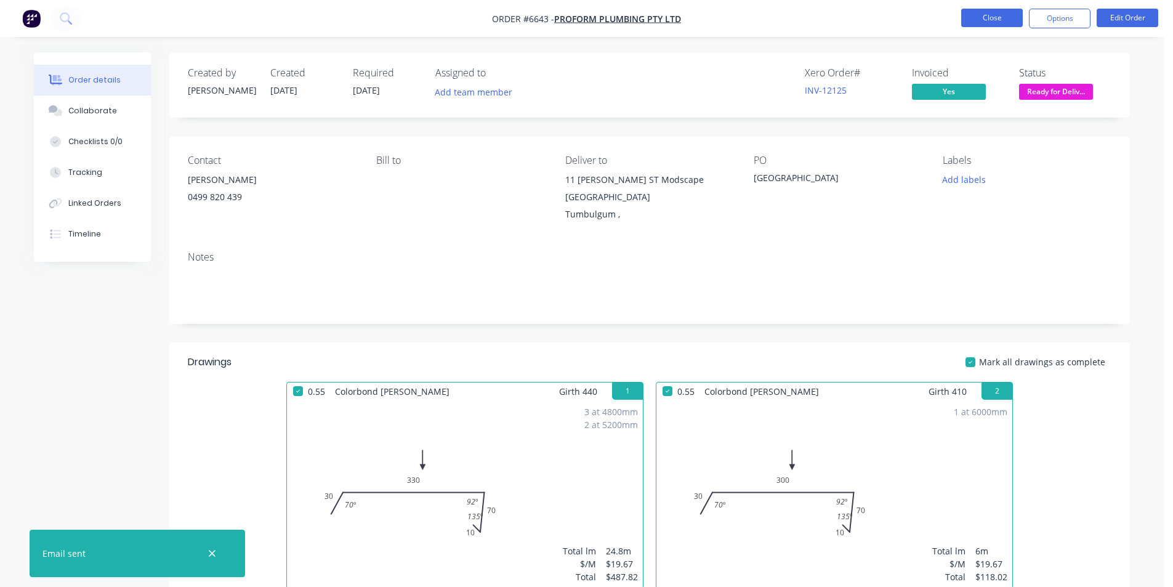
click at [1005, 18] on button "Close" at bounding box center [992, 18] width 62 height 18
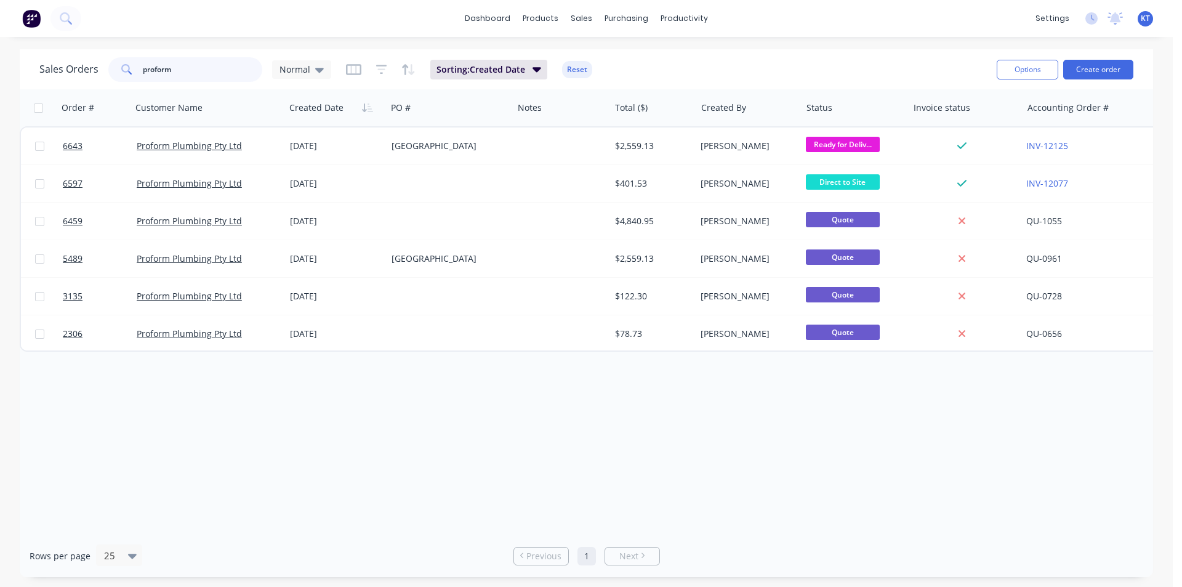
click at [194, 62] on input "proform" at bounding box center [203, 69] width 120 height 25
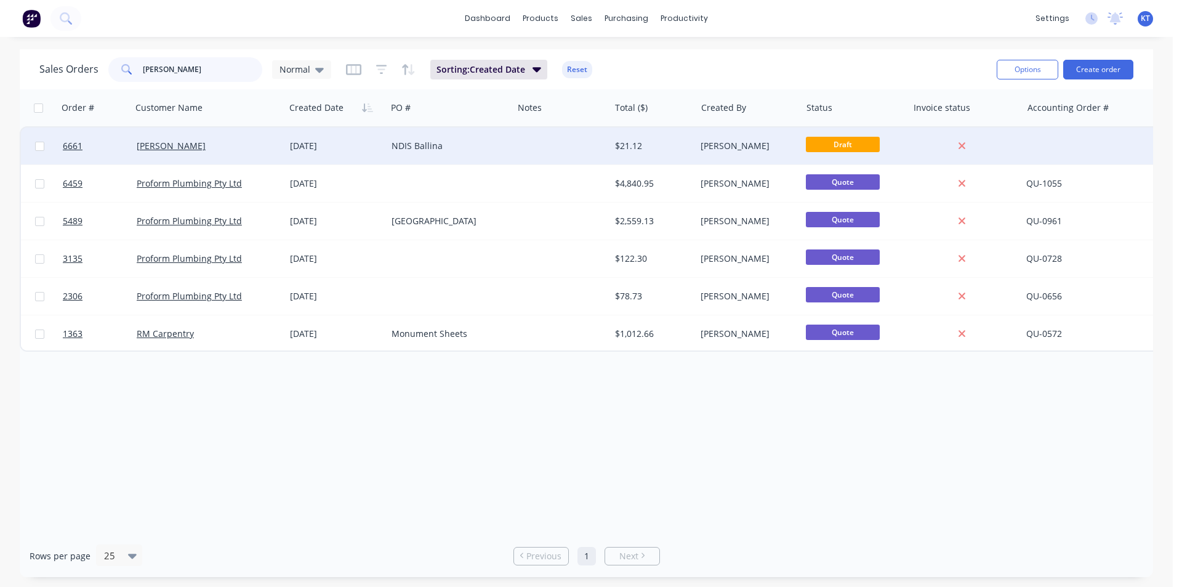
type input "[PERSON_NAME]"
click at [206, 145] on div "[PERSON_NAME]" at bounding box center [205, 146] width 136 height 12
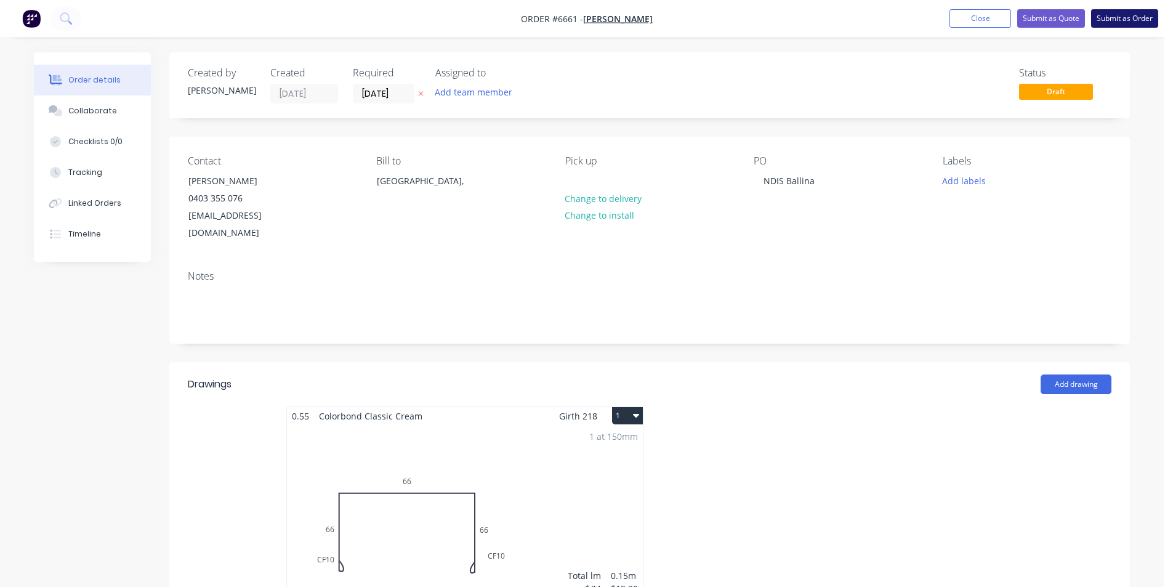
click at [1121, 15] on button "Submit as Order" at bounding box center [1124, 18] width 67 height 18
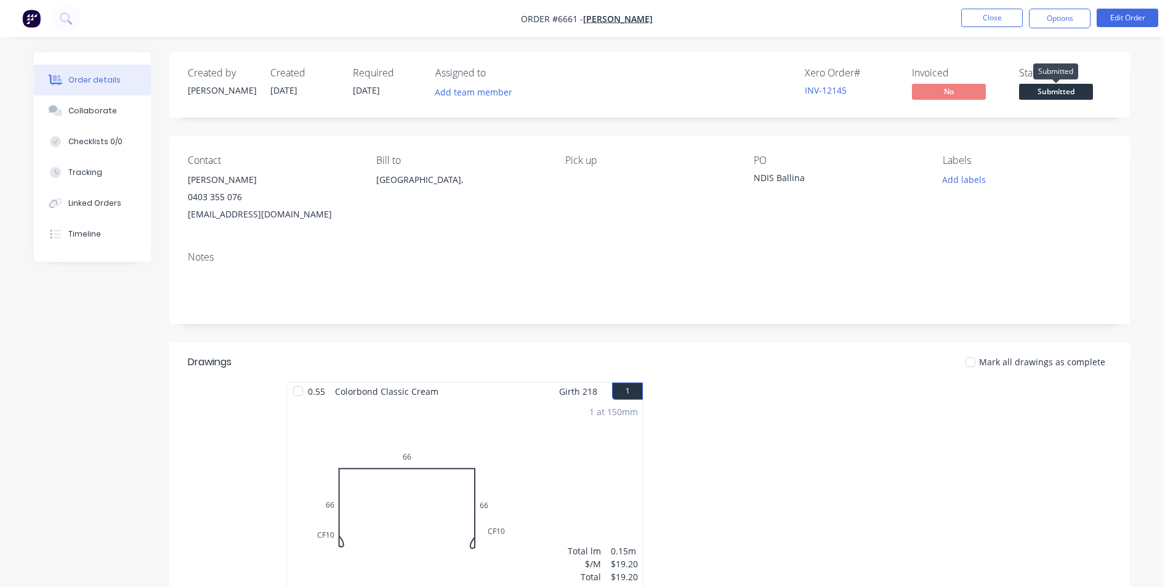
drag, startPoint x: 1062, startPoint y: 96, endPoint x: 1062, endPoint y: 108, distance: 12.3
click at [1062, 95] on span "Submitted" at bounding box center [1056, 91] width 74 height 15
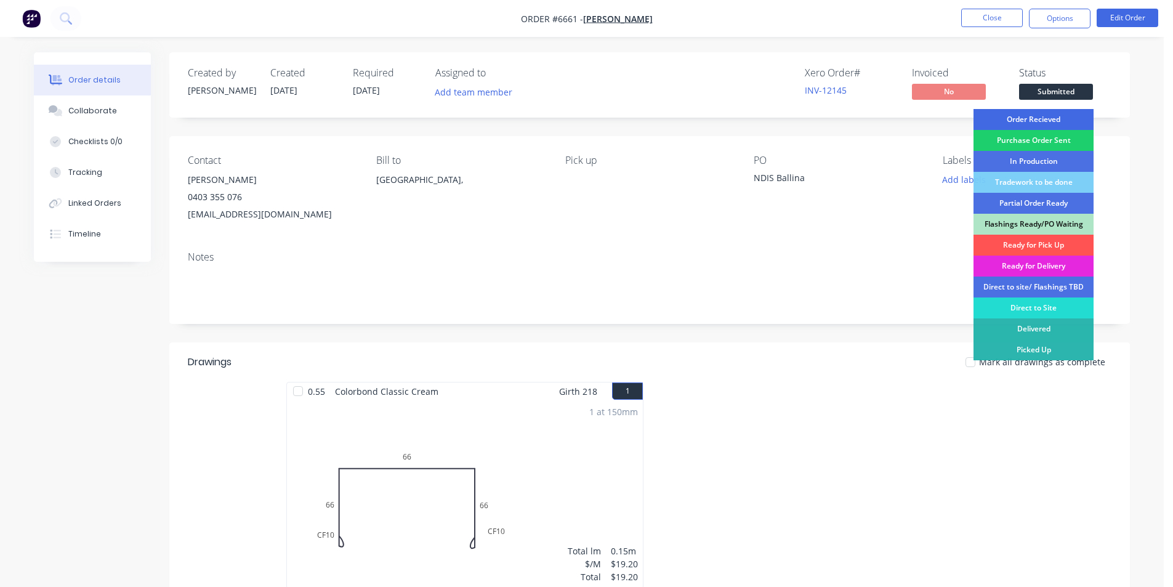
click at [1066, 121] on div "Order Recieved" at bounding box center [1033, 119] width 120 height 21
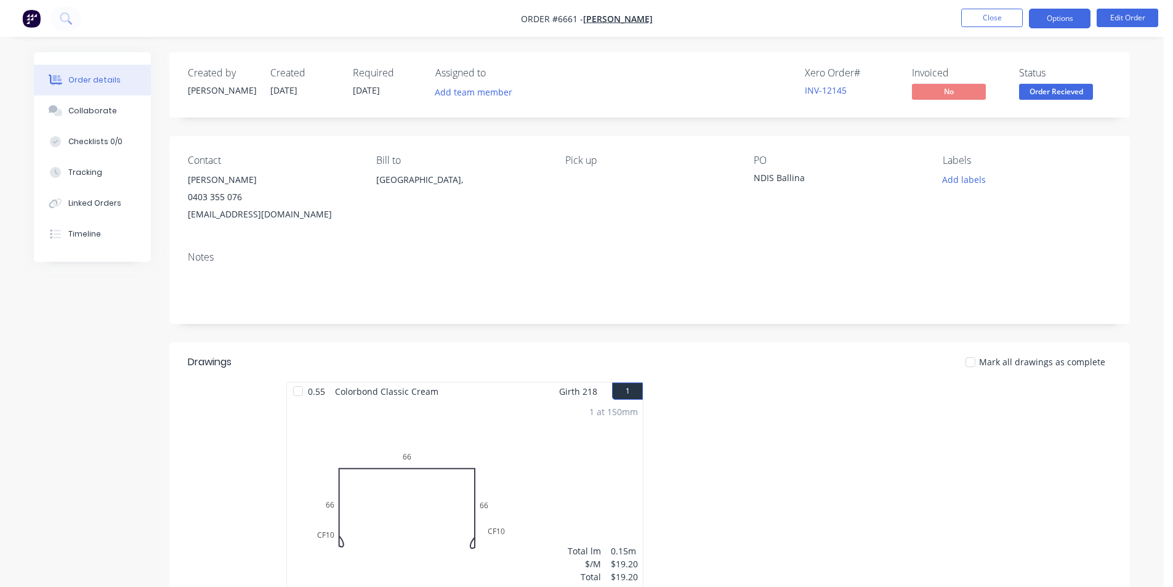
click at [1060, 18] on button "Options" at bounding box center [1060, 19] width 62 height 20
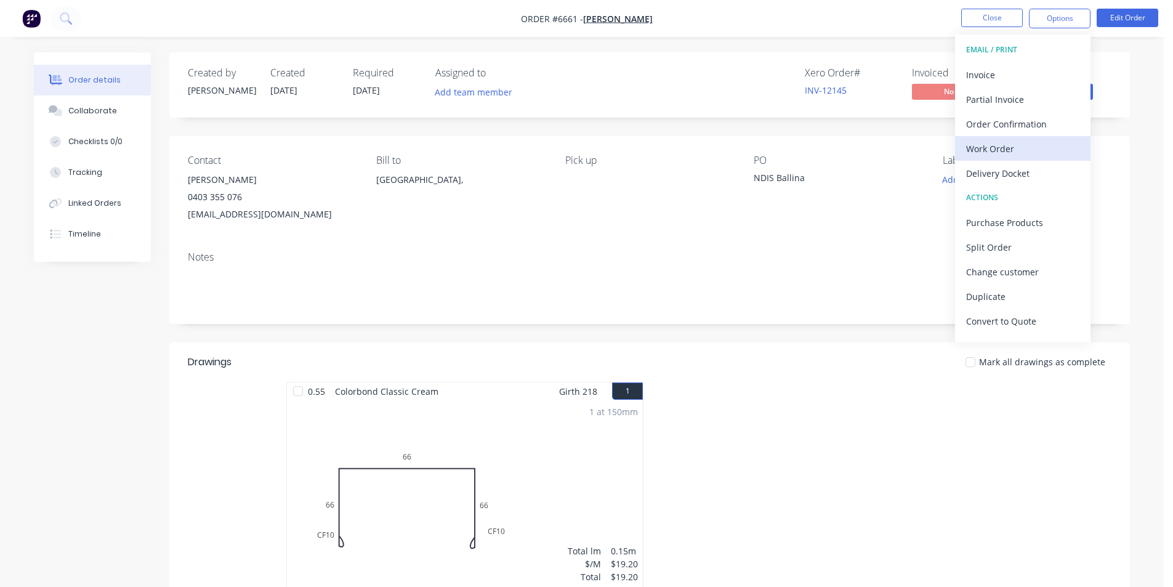
click at [1016, 146] on div "Work Order" at bounding box center [1022, 149] width 113 height 18
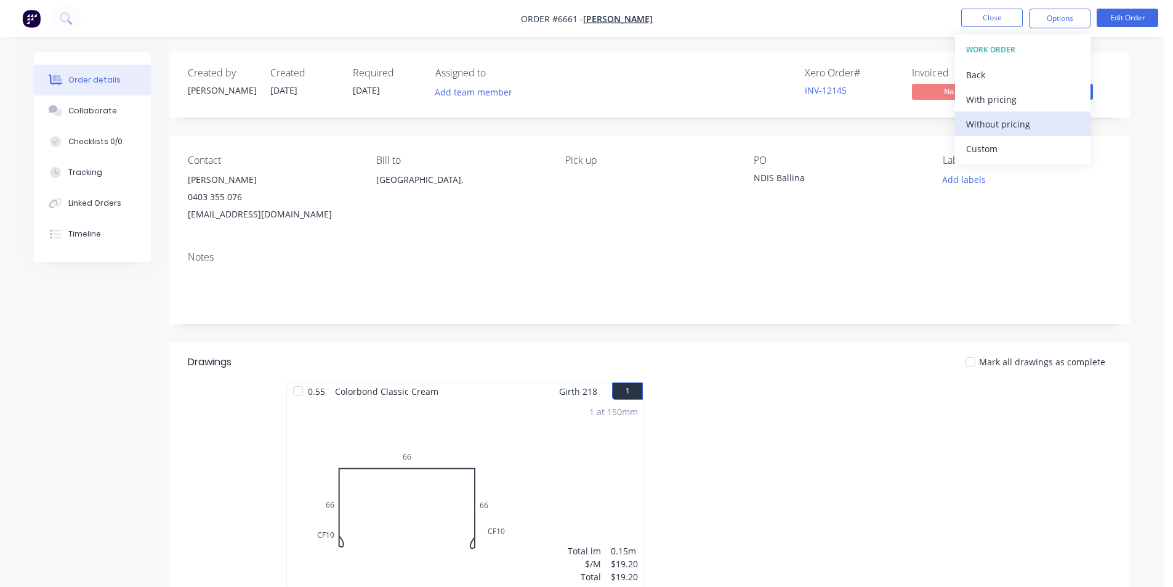
click at [1013, 131] on div "Without pricing" at bounding box center [1022, 124] width 113 height 18
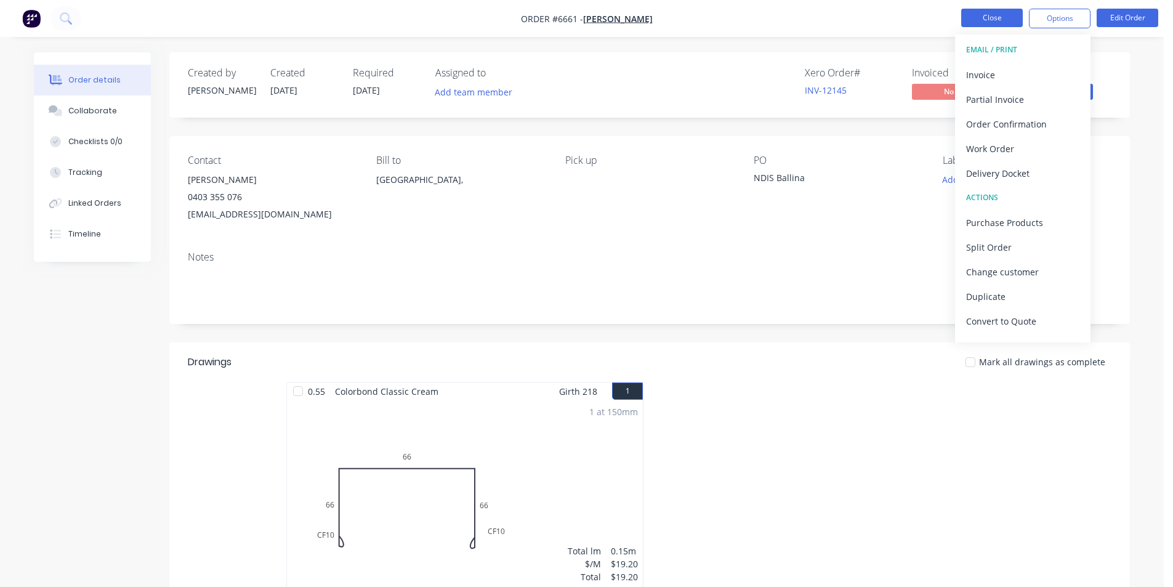
click at [1001, 14] on button "Close" at bounding box center [992, 18] width 62 height 18
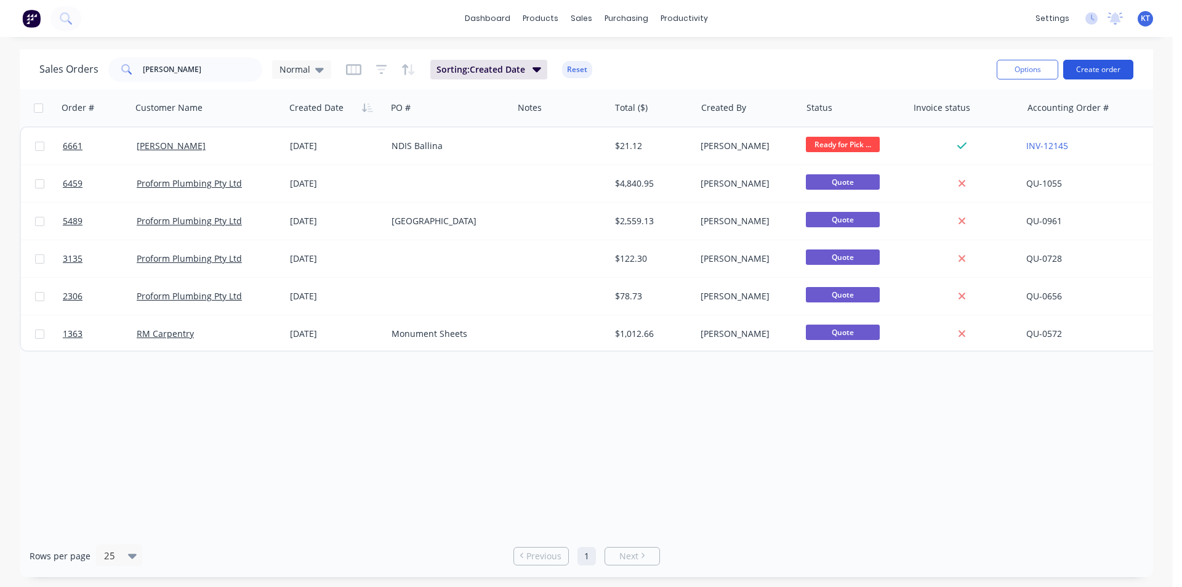
click at [1110, 65] on button "Create order" at bounding box center [1098, 70] width 70 height 20
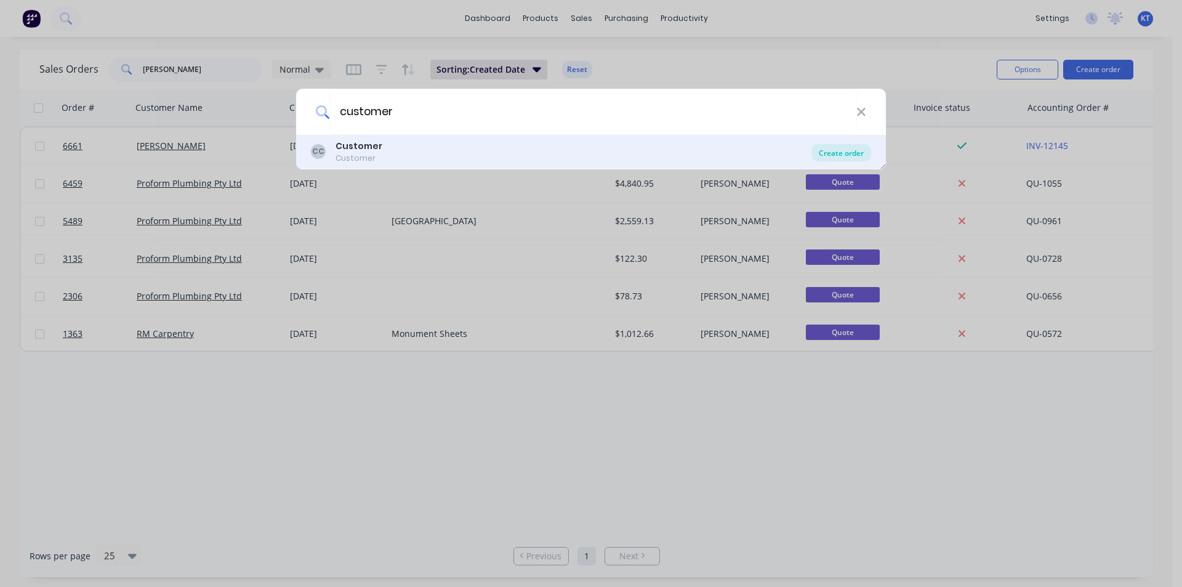
type input "customer"
click at [830, 154] on div "Create order" at bounding box center [841, 152] width 60 height 17
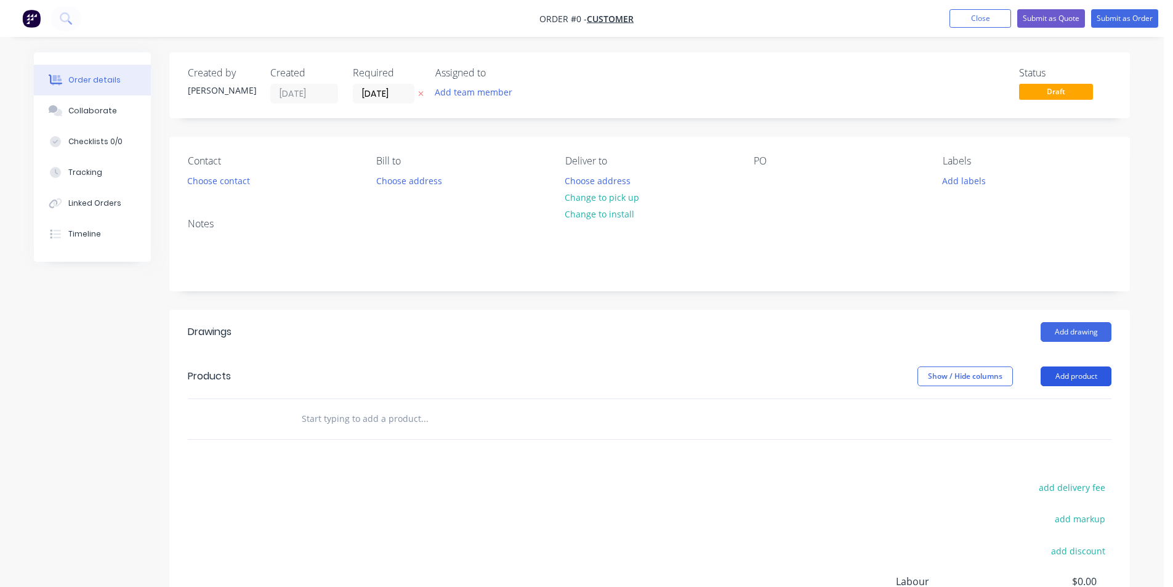
click at [1103, 379] on button "Add product" at bounding box center [1075, 376] width 71 height 20
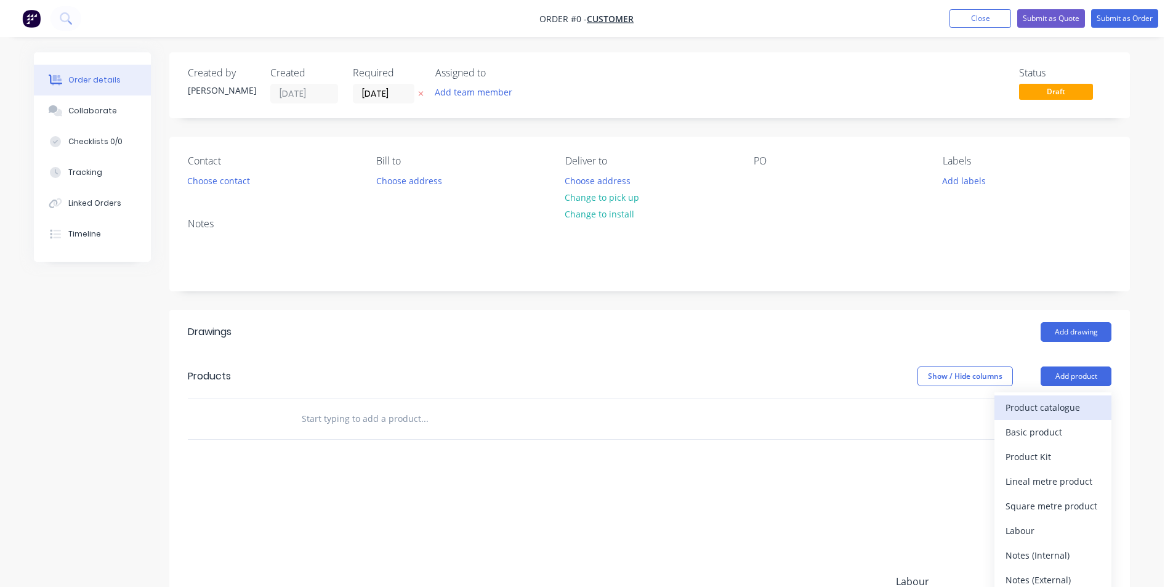
click at [1066, 401] on div "Product catalogue" at bounding box center [1052, 407] width 95 height 18
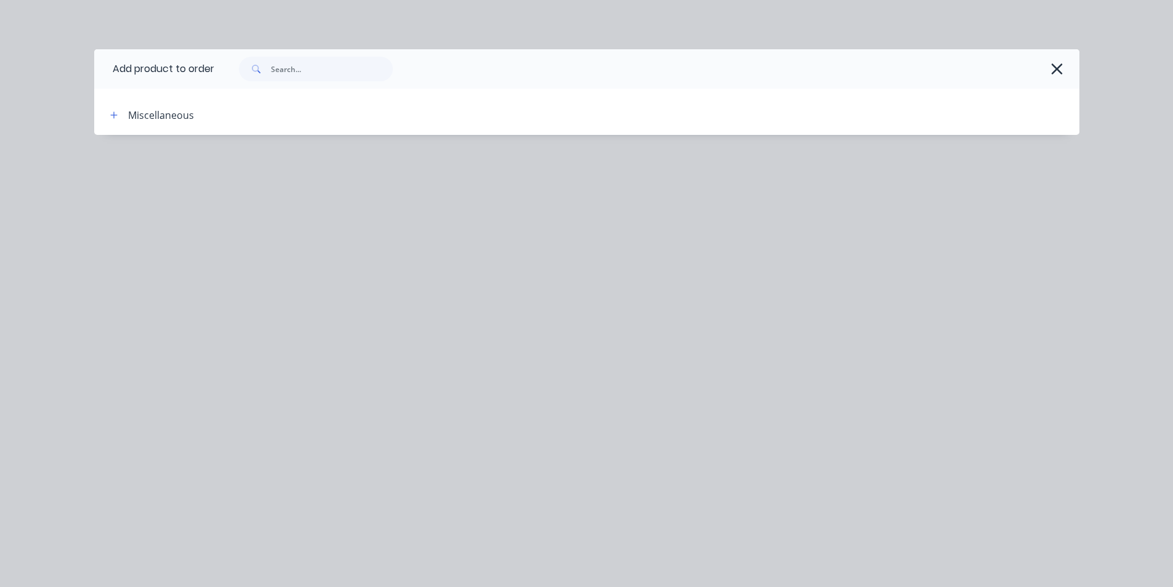
scroll to position [62, 0]
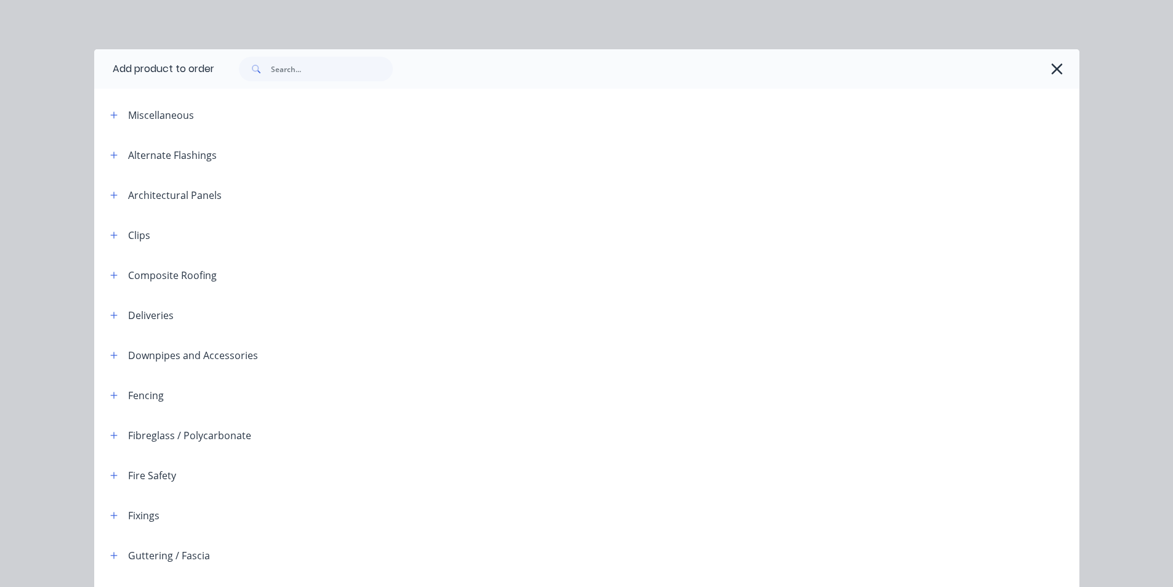
click at [335, 84] on div at bounding box center [646, 68] width 865 height 39
click at [337, 78] on input "text" at bounding box center [332, 69] width 122 height 25
type input "c"
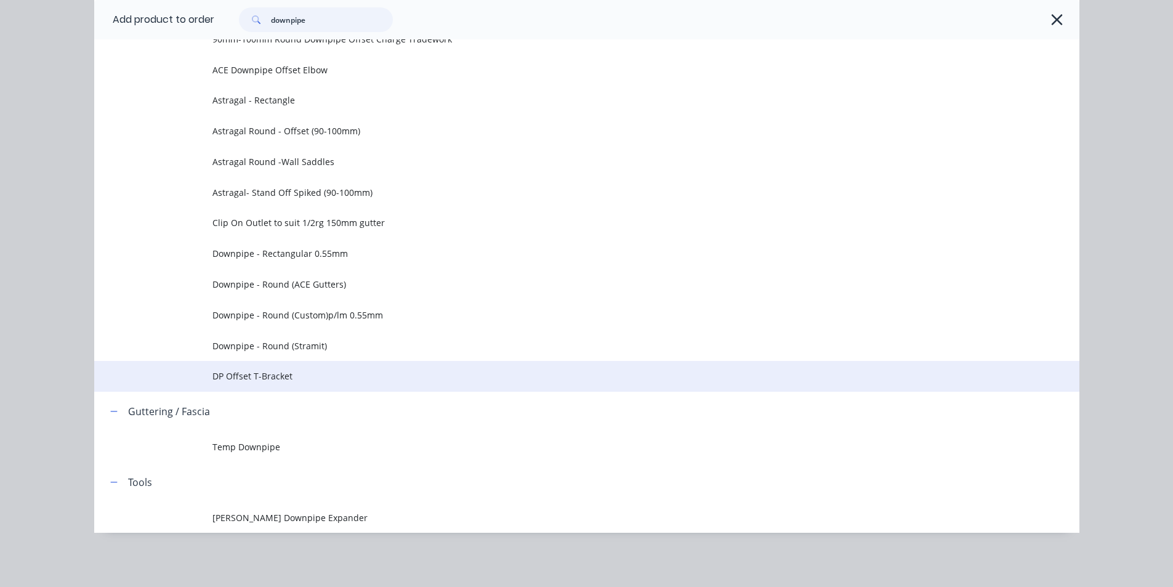
scroll to position [184, 0]
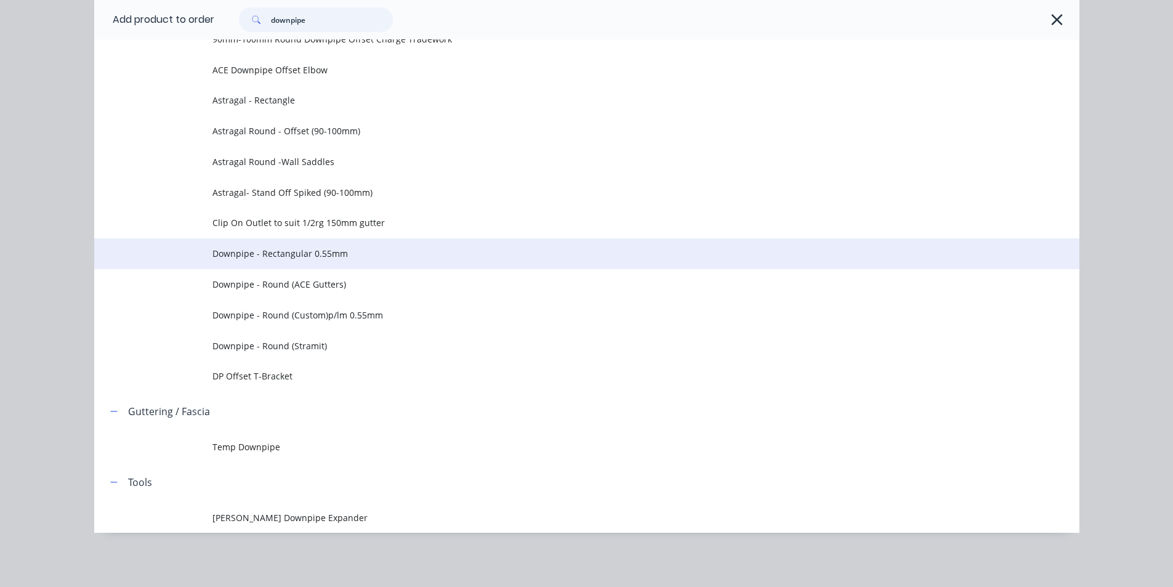
type input "downpipe"
click at [315, 253] on span "Downpipe - Rectangular 0.55mm" at bounding box center [558, 253] width 693 height 13
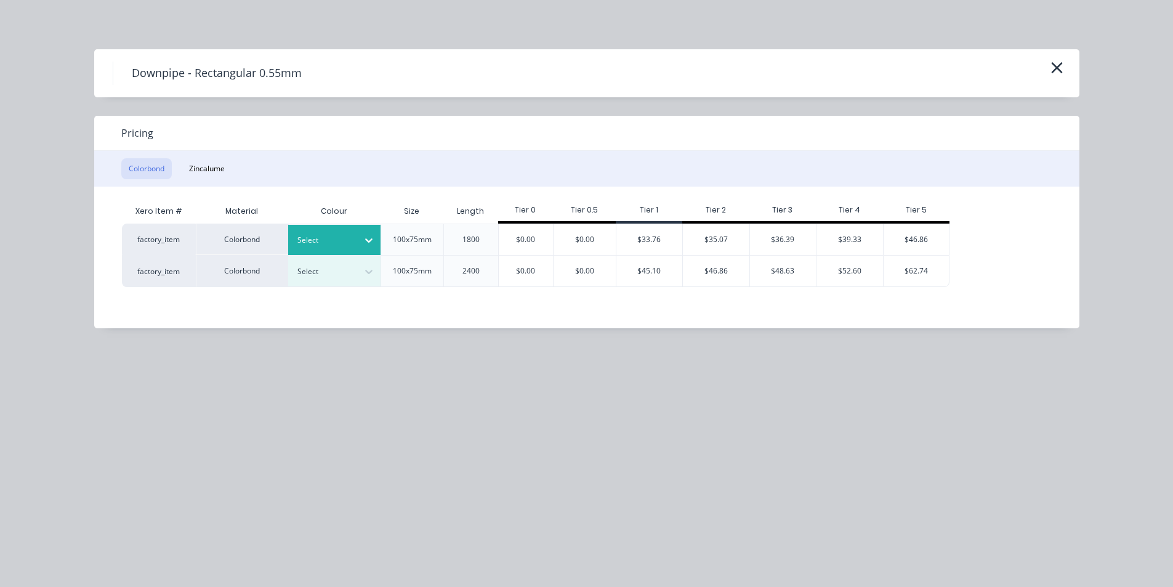
click at [365, 247] on div at bounding box center [369, 240] width 22 height 20
click at [154, 435] on div "Classic Cream" at bounding box center [77, 446] width 154 height 23
click at [875, 234] on div "$39.33" at bounding box center [849, 239] width 66 height 31
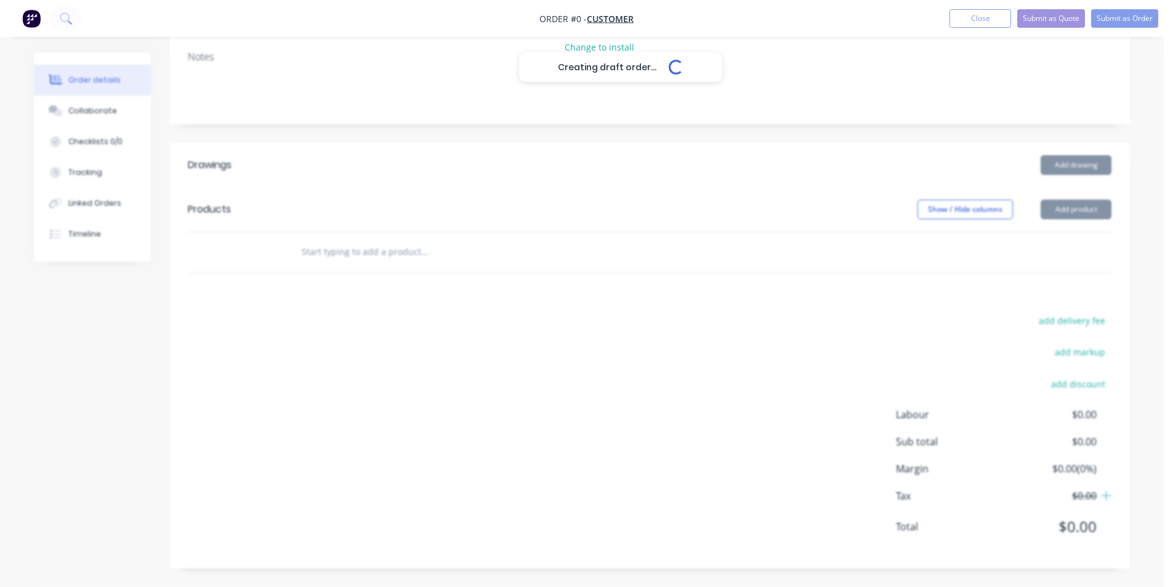
scroll to position [184, 0]
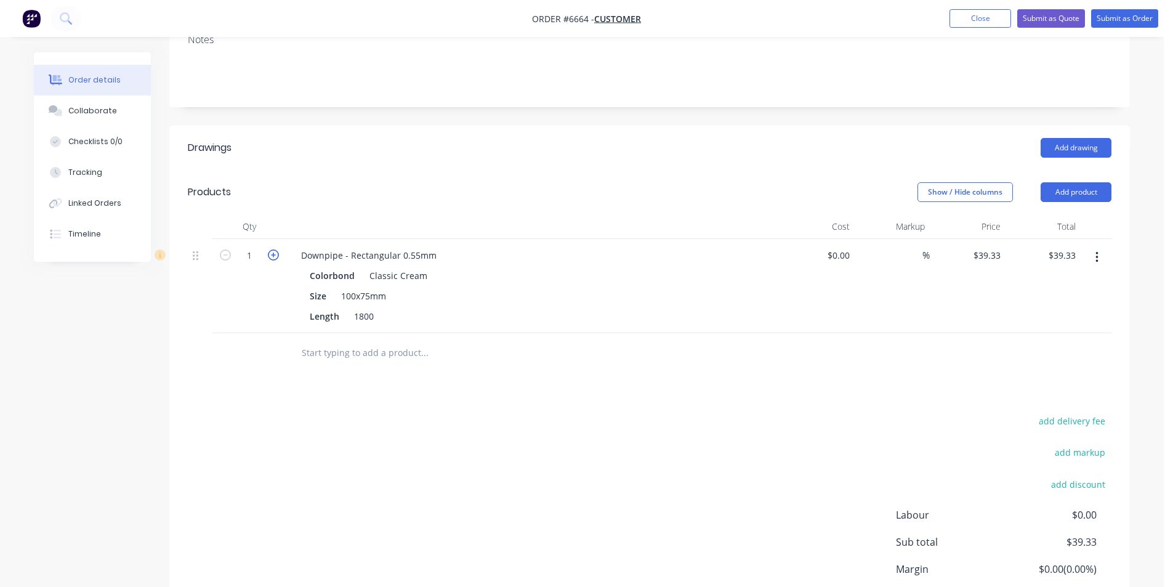
click at [278, 254] on icon "button" at bounding box center [273, 254] width 11 height 11
type input "2"
type input "$78.66"
click at [1062, 199] on button "Add product" at bounding box center [1075, 192] width 71 height 20
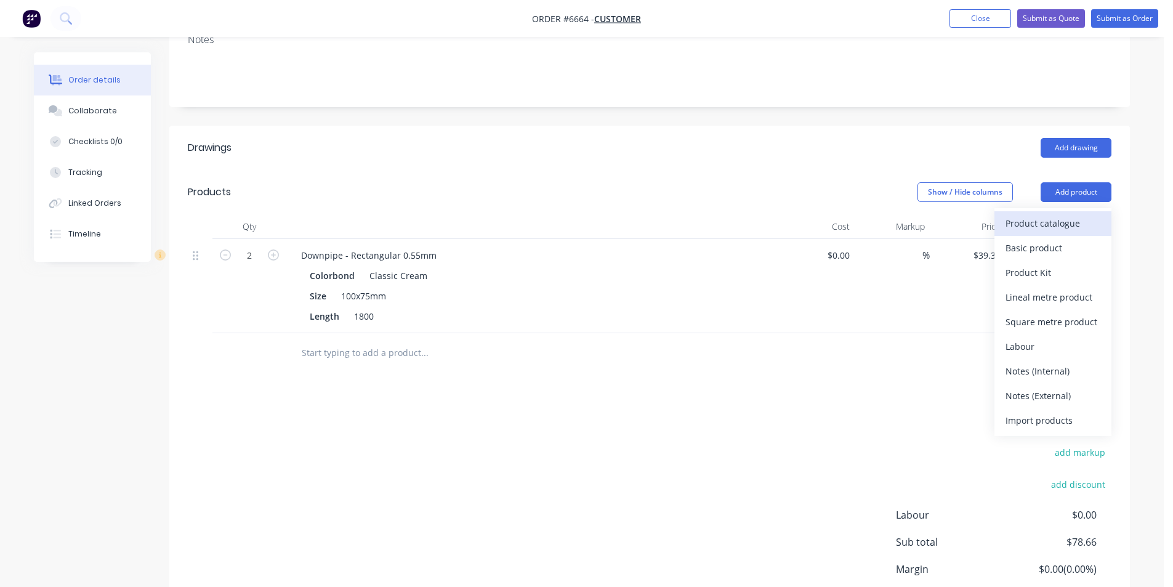
click at [1061, 222] on div "Product catalogue" at bounding box center [1052, 223] width 95 height 18
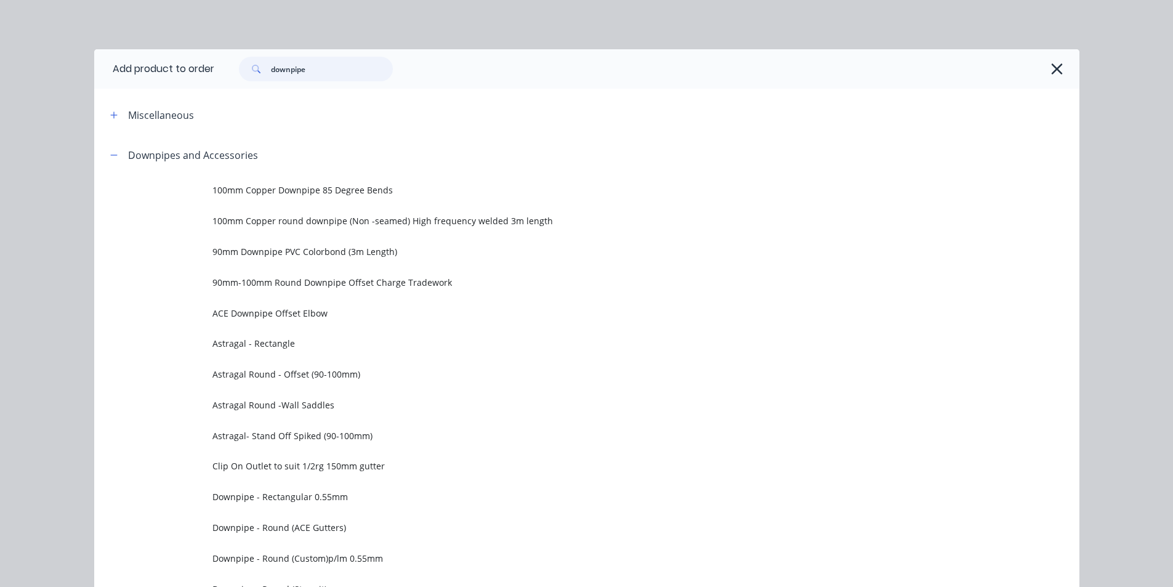
click at [308, 68] on input "downpipe" at bounding box center [332, 69] width 122 height 25
type input "c"
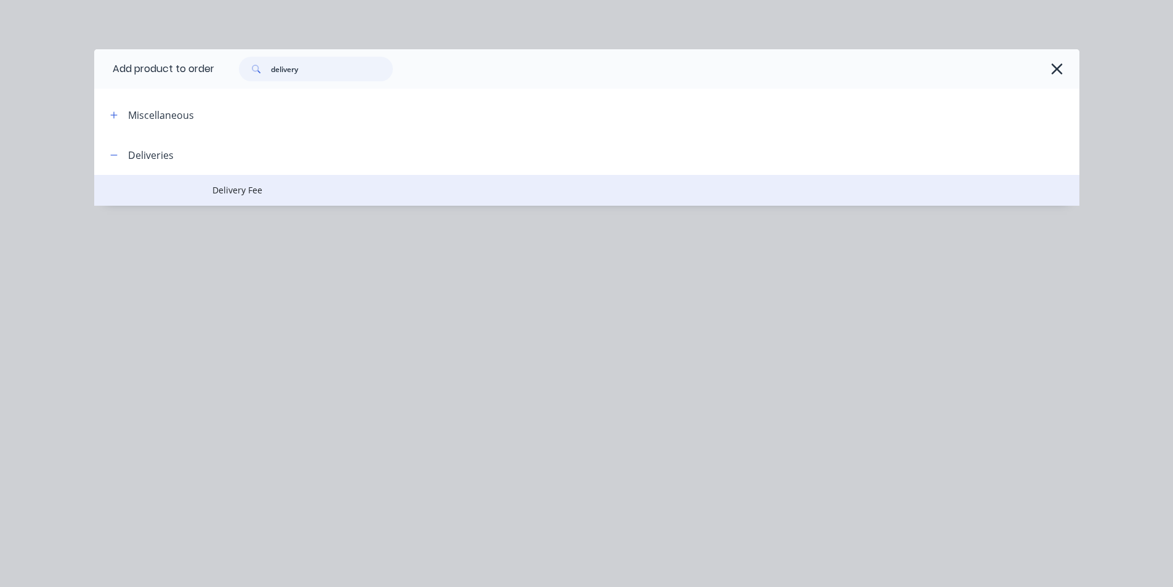
type input "delivery"
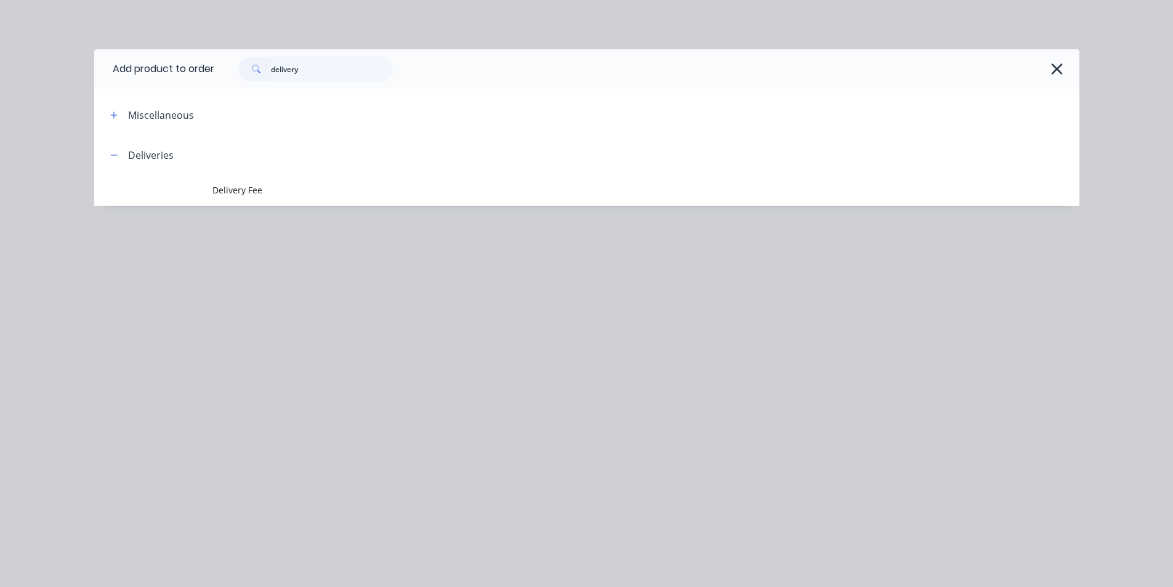
drag, startPoint x: 254, startPoint y: 180, endPoint x: 265, endPoint y: 187, distance: 13.5
click at [254, 180] on td "Delivery Fee" at bounding box center [645, 190] width 867 height 31
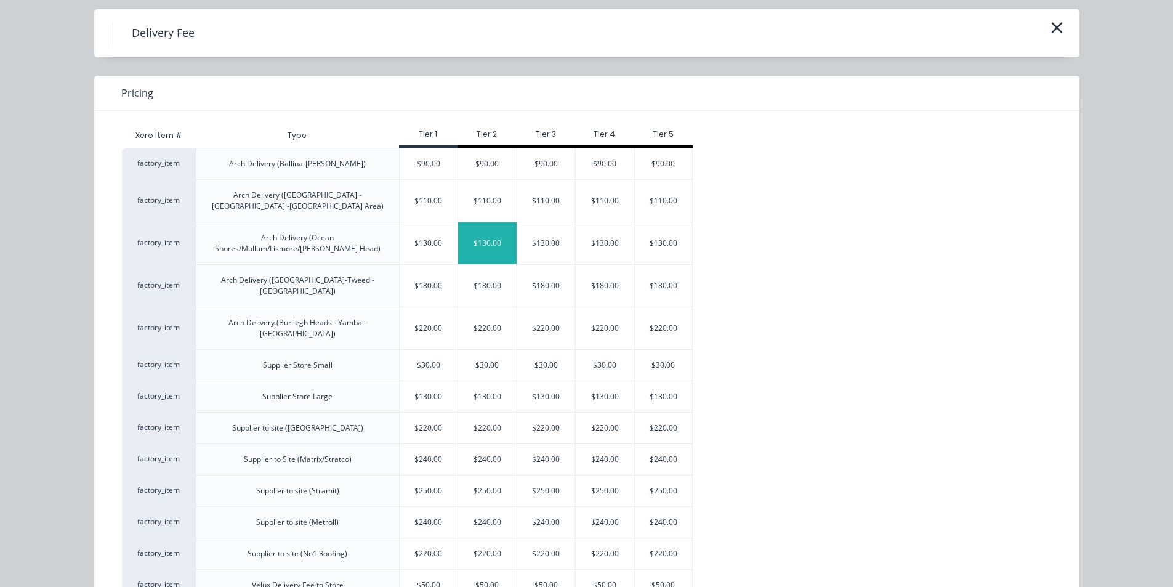
scroll to position [62, 0]
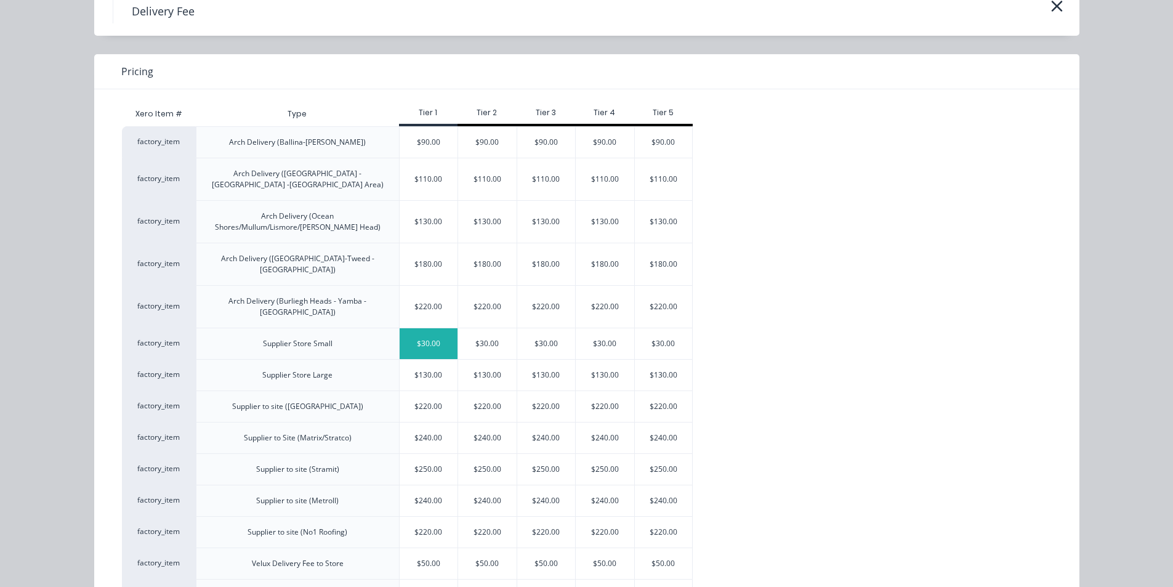
click at [413, 328] on div "$30.00" at bounding box center [428, 343] width 58 height 31
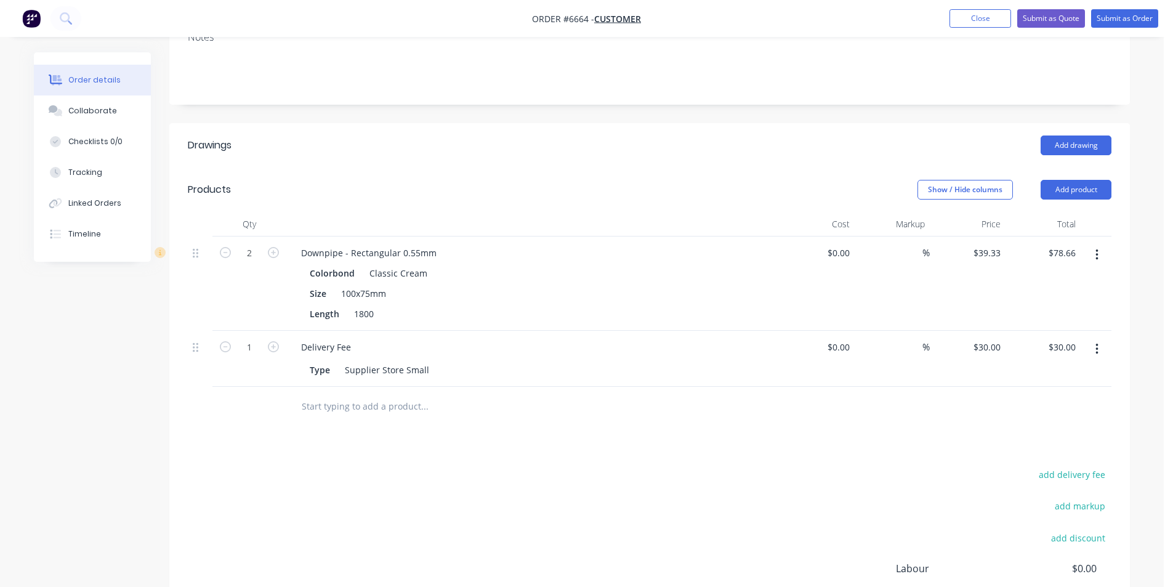
scroll to position [0, 0]
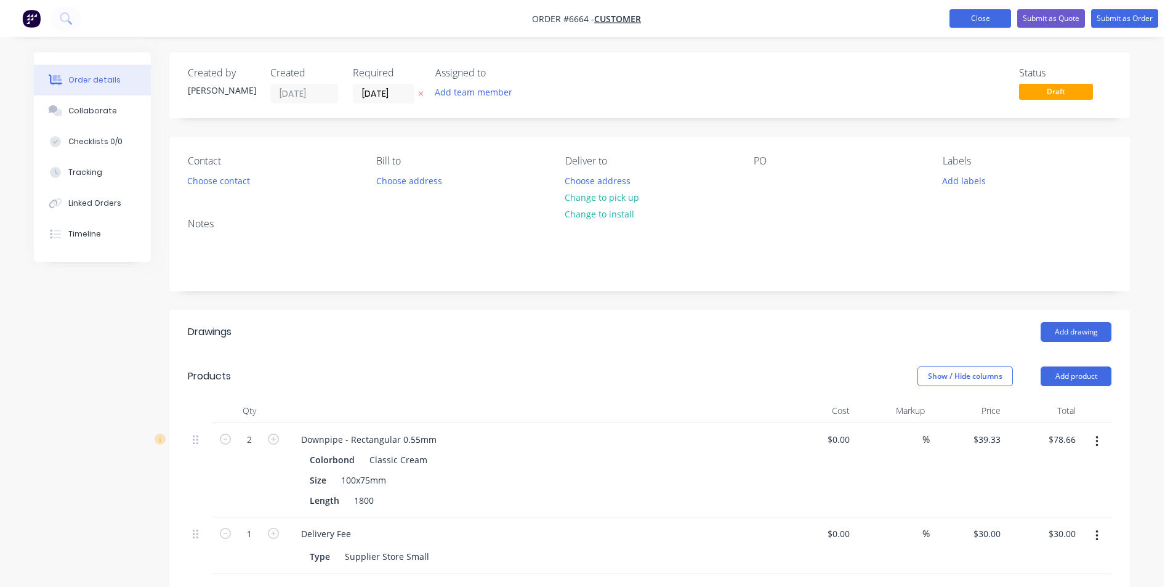
click at [990, 18] on button "Close" at bounding box center [980, 18] width 62 height 18
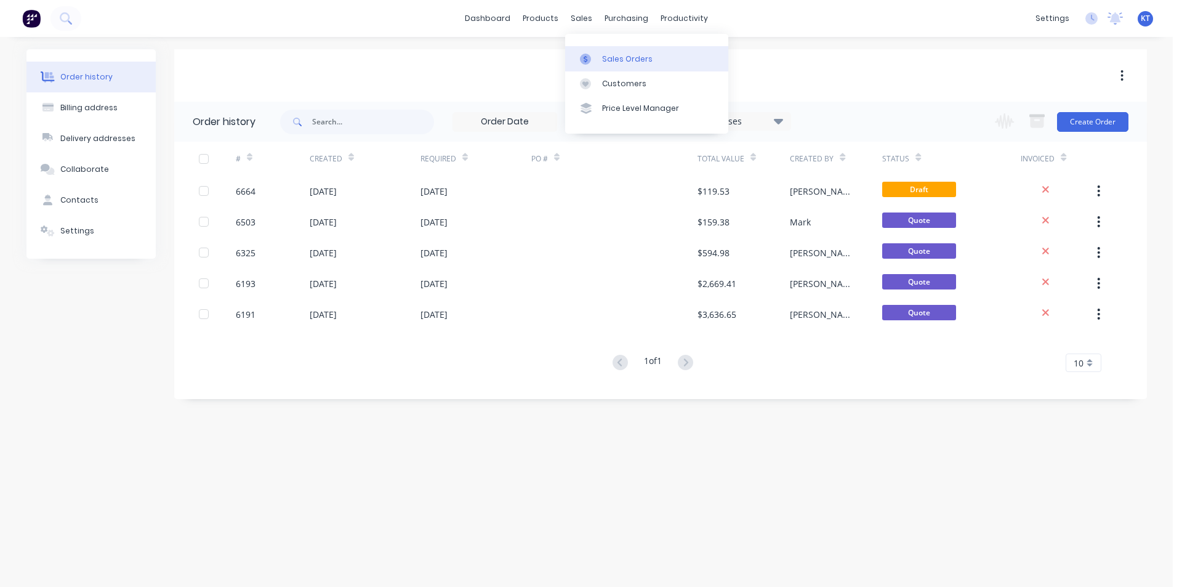
click at [600, 58] on link "Sales Orders" at bounding box center [646, 58] width 163 height 25
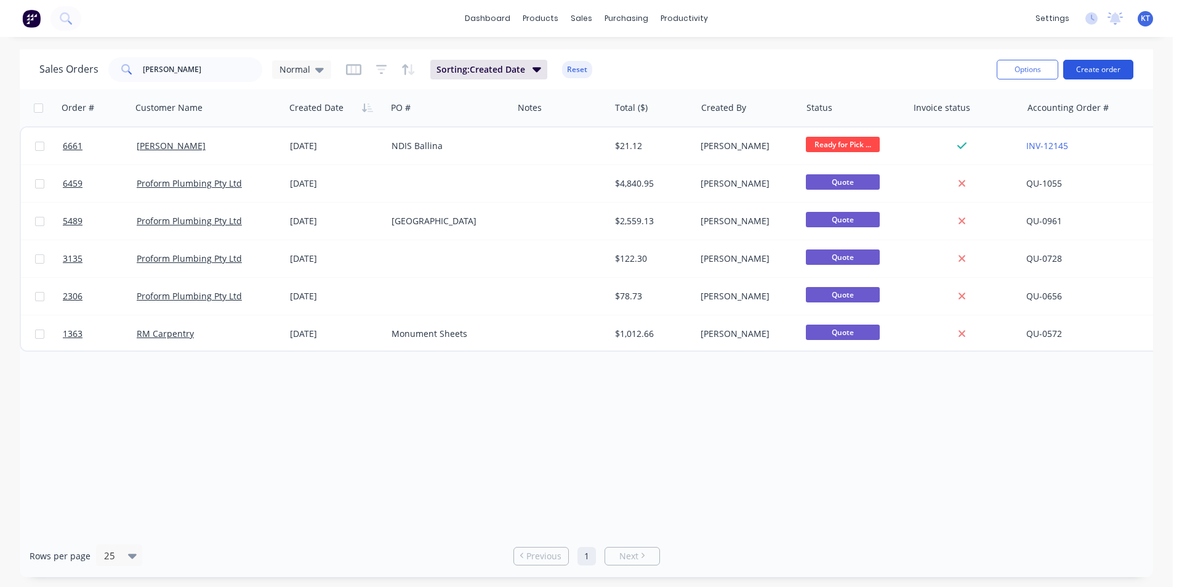
click at [1078, 67] on button "Create order" at bounding box center [1098, 70] width 70 height 20
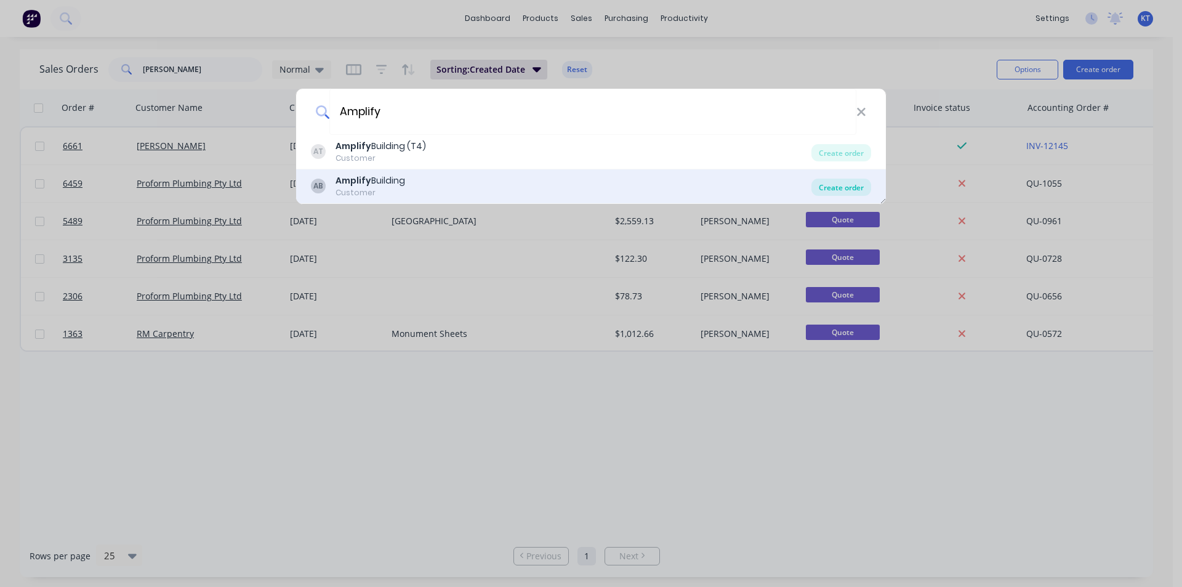
type input "Amplify"
click at [835, 182] on div "Create order" at bounding box center [841, 187] width 60 height 17
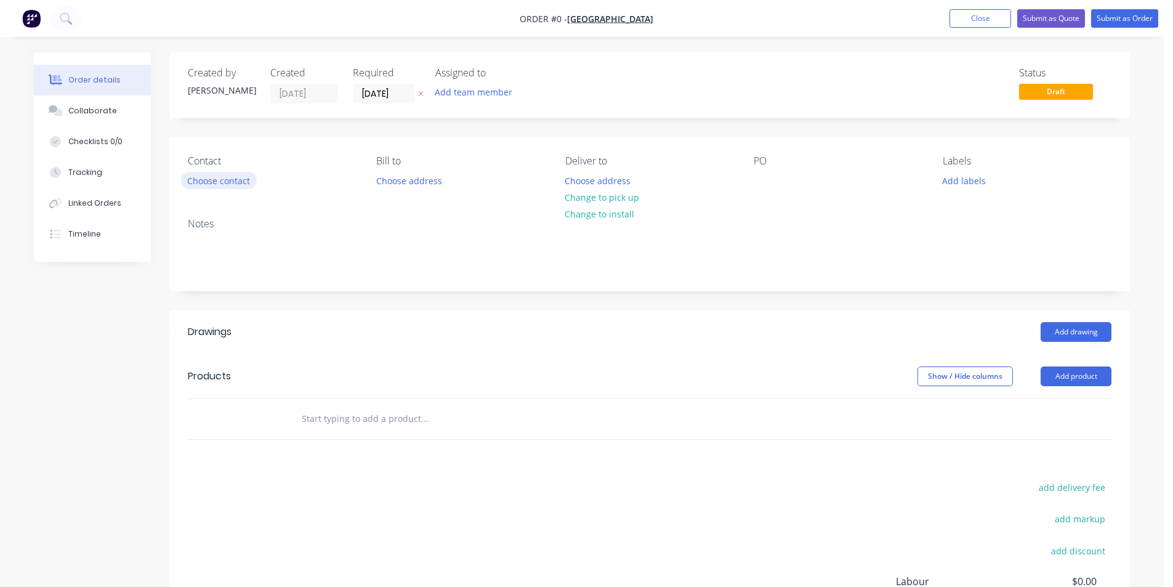
click at [220, 177] on button "Choose contact" at bounding box center [219, 180] width 76 height 17
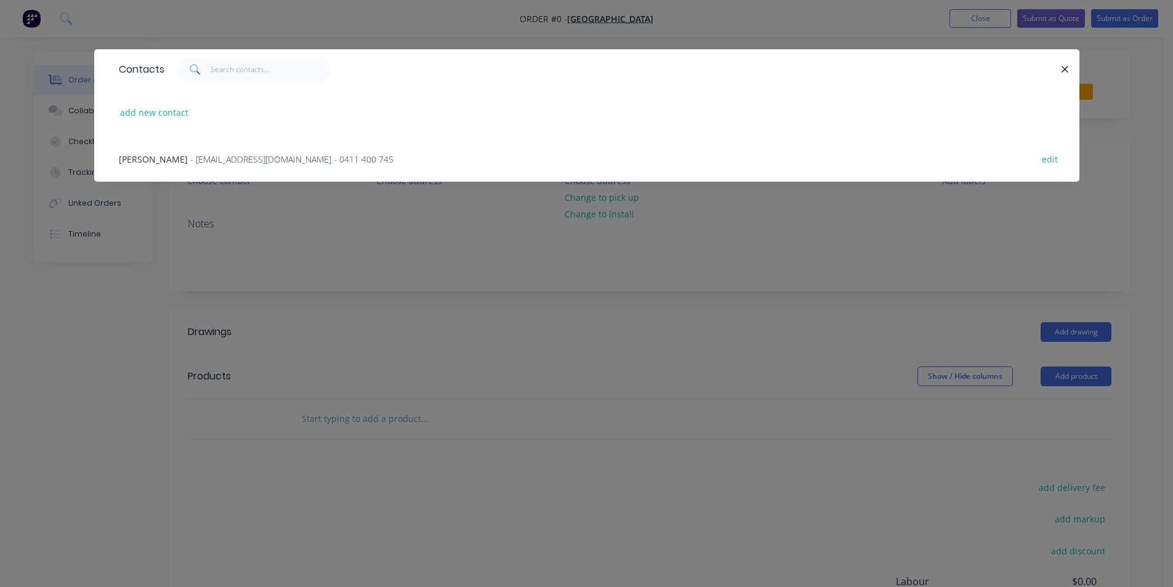
click at [257, 150] on div "[PERSON_NAME] - [EMAIL_ADDRESS][DOMAIN_NAME] - 0411 400 745 edit" at bounding box center [587, 158] width 948 height 46
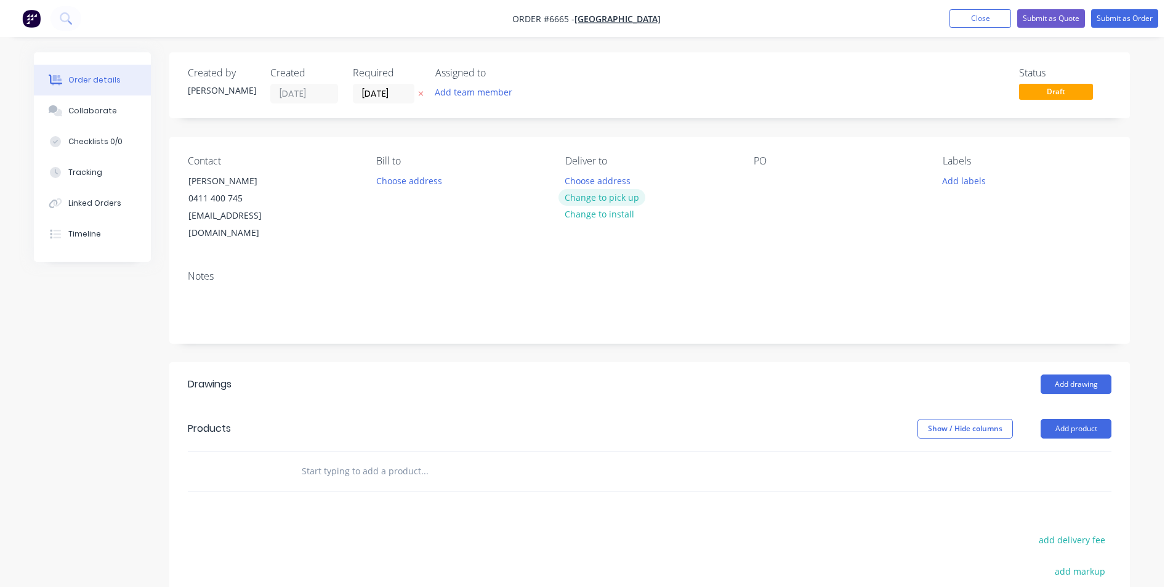
click at [615, 203] on button "Change to pick up" at bounding box center [601, 197] width 87 height 17
click at [764, 177] on div at bounding box center [763, 181] width 20 height 18
click at [768, 177] on div at bounding box center [763, 181] width 20 height 18
click at [1065, 374] on button "Add drawing" at bounding box center [1075, 384] width 71 height 20
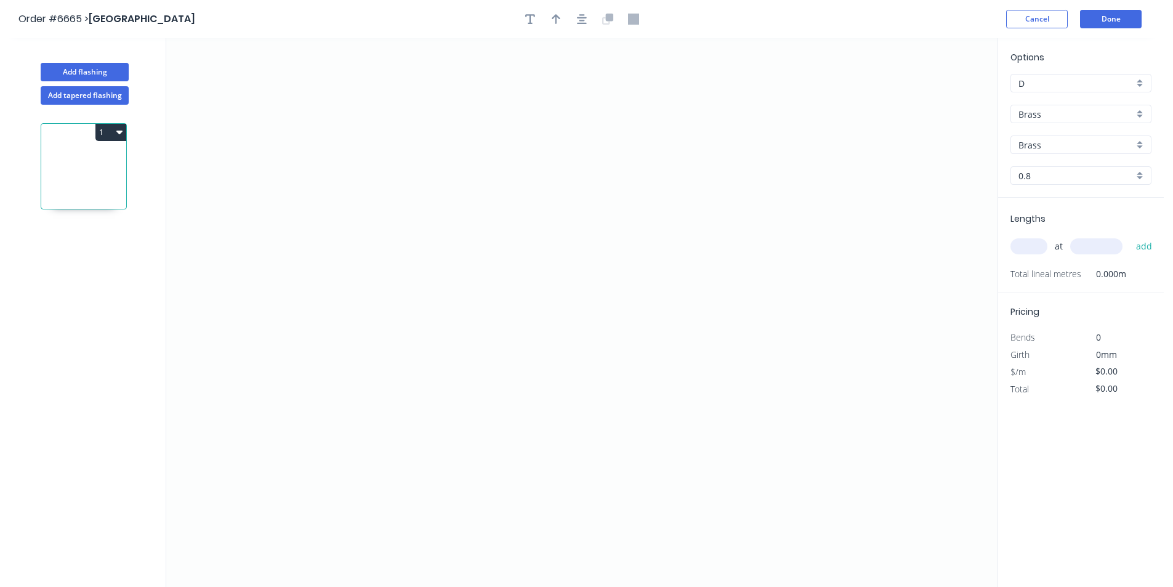
click at [1070, 123] on div "Options D D Brass Brass Brass Brass 0.8 0.8" at bounding box center [1081, 123] width 166 height 147
click at [1069, 114] on input "Brass" at bounding box center [1075, 114] width 115 height 13
click at [1063, 169] on div "Colorbond" at bounding box center [1081, 159] width 140 height 22
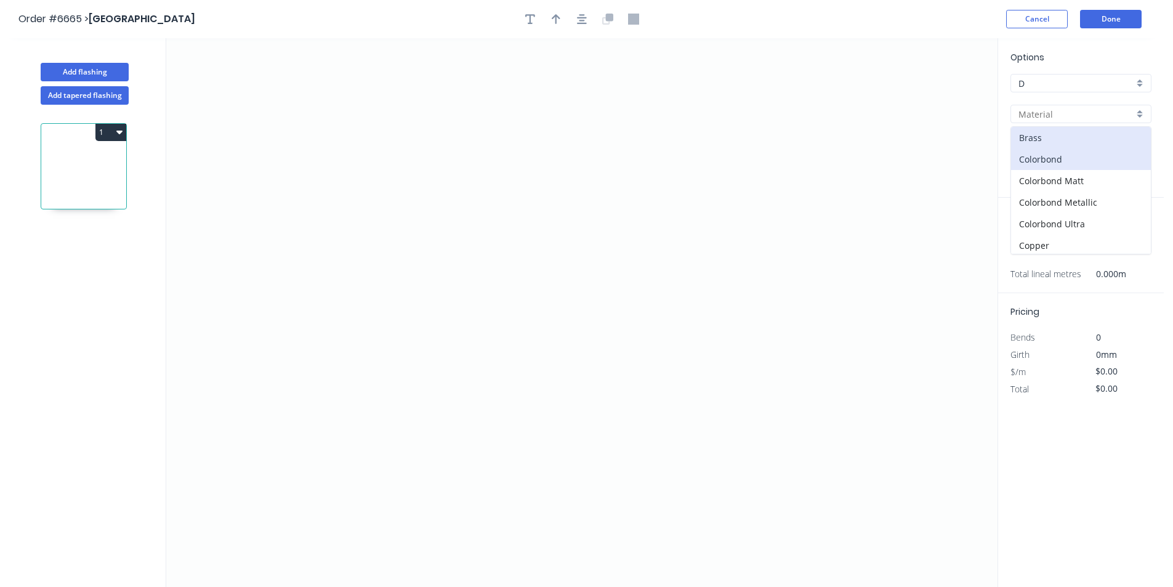
type input "Colorbond"
type input "Basalt"
type input "0.55"
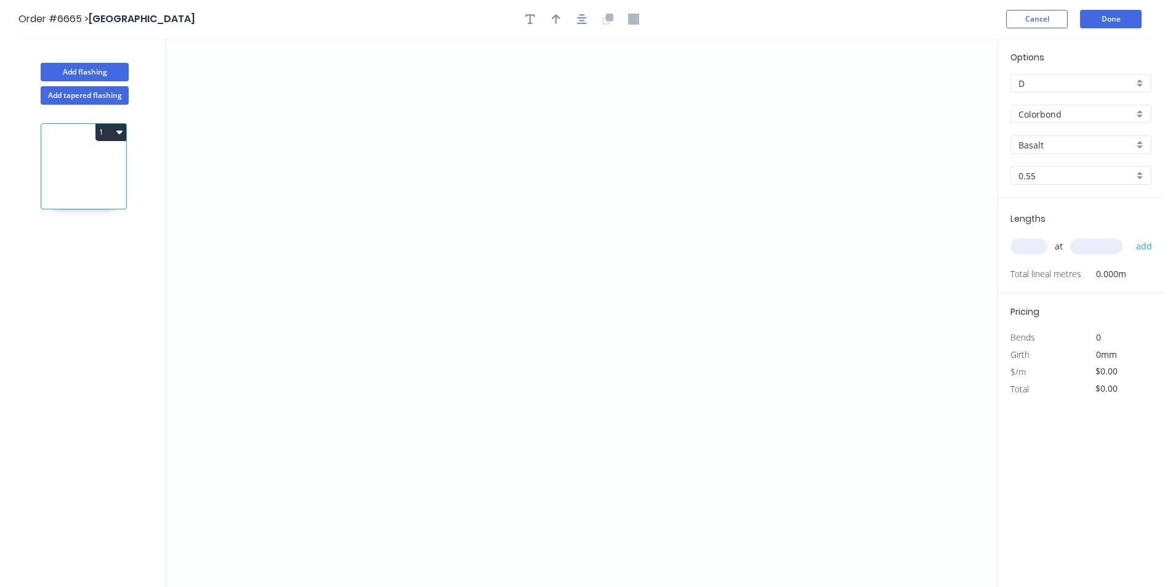
click at [1083, 146] on input "Basalt" at bounding box center [1075, 144] width 115 height 13
click at [1066, 275] on div "Dover White" at bounding box center [1081, 276] width 140 height 22
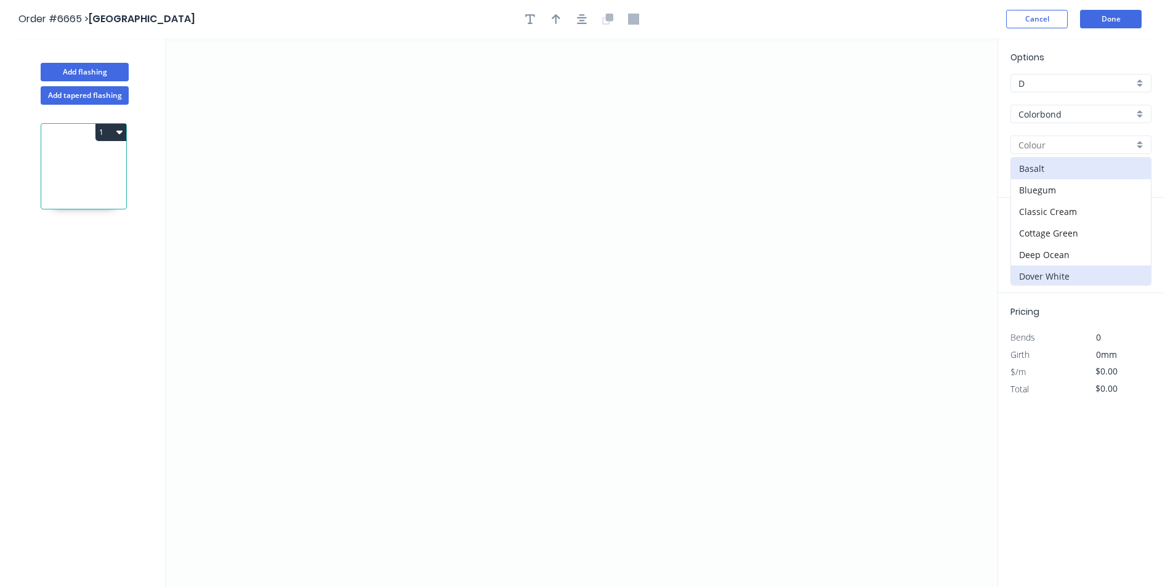
type input "Dover White"
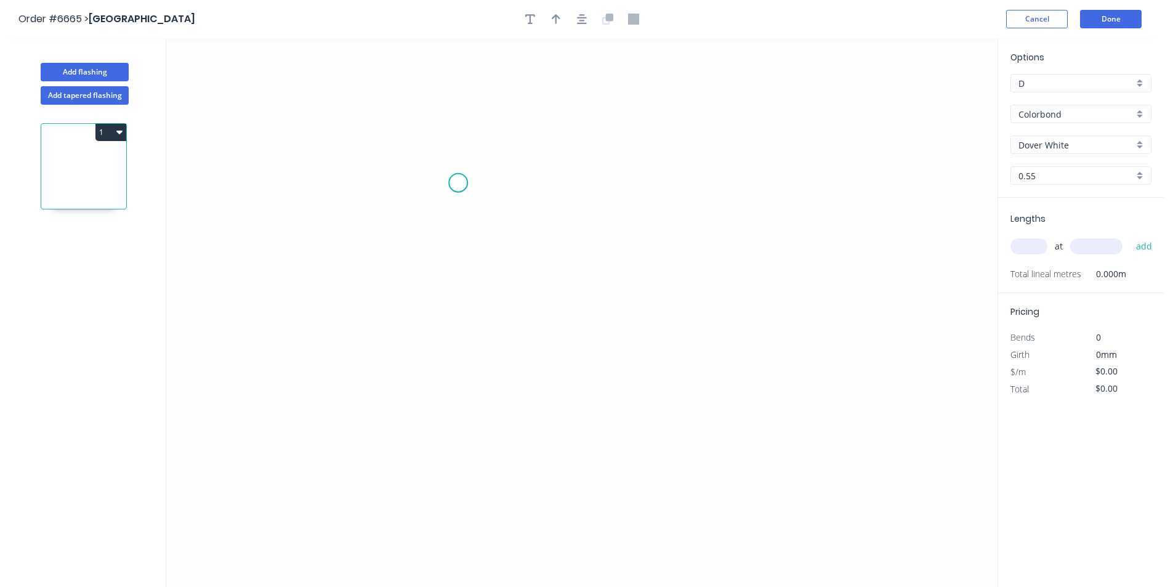
click at [456, 188] on icon "0" at bounding box center [581, 312] width 831 height 548
click at [456, 308] on icon "0" at bounding box center [581, 312] width 831 height 548
click at [594, 327] on icon "0 ?" at bounding box center [581, 312] width 831 height 548
click at [592, 363] on icon "0 ? ? ? º" at bounding box center [581, 312] width 831 height 548
click at [580, 20] on icon "button" at bounding box center [582, 19] width 10 height 10
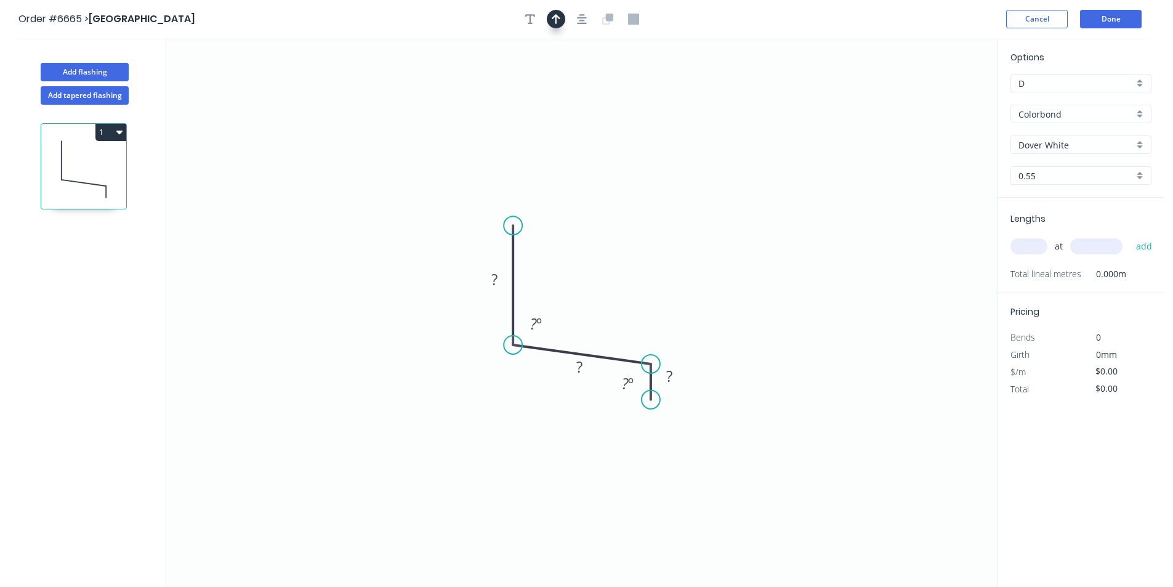
click at [554, 23] on icon "button" at bounding box center [556, 19] width 9 height 11
drag, startPoint x: 938, startPoint y: 100, endPoint x: 765, endPoint y: 194, distance: 197.2
click at [651, 220] on icon "0 ? ? ? ? º ? º" at bounding box center [581, 312] width 831 height 548
drag, startPoint x: 931, startPoint y: 96, endPoint x: 566, endPoint y: 298, distance: 417.1
click at [566, 298] on icon at bounding box center [563, 284] width 11 height 39
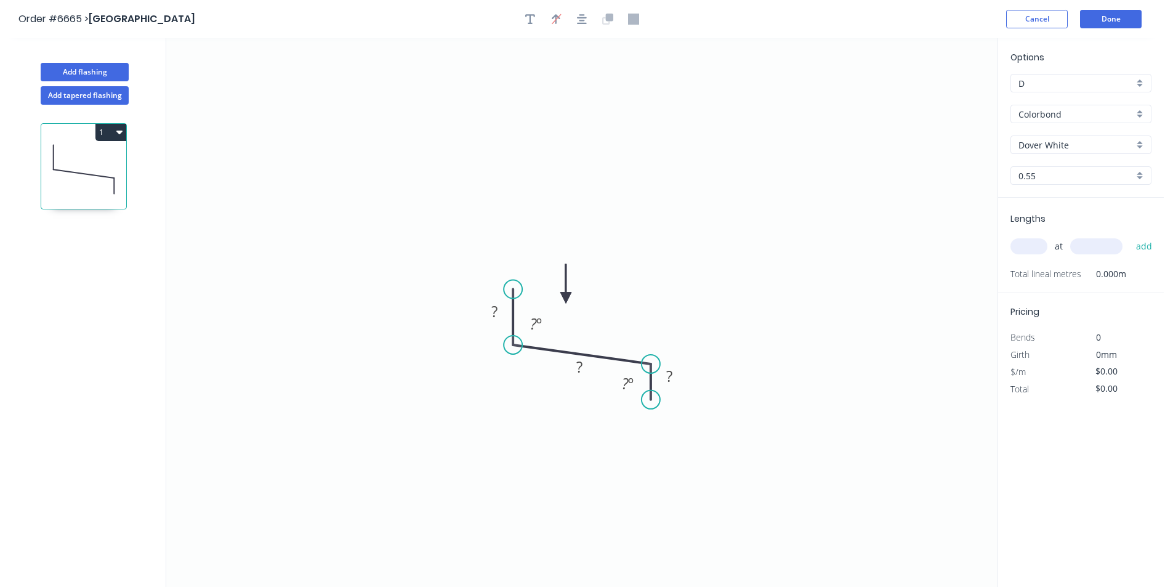
drag, startPoint x: 512, startPoint y: 223, endPoint x: 512, endPoint y: 289, distance: 65.9
click at [512, 289] on circle at bounding box center [513, 289] width 18 height 18
click at [497, 310] on tspan "?" at bounding box center [494, 311] width 6 height 20
type input "$11.94"
click at [1037, 247] on input "text" at bounding box center [1028, 246] width 37 height 16
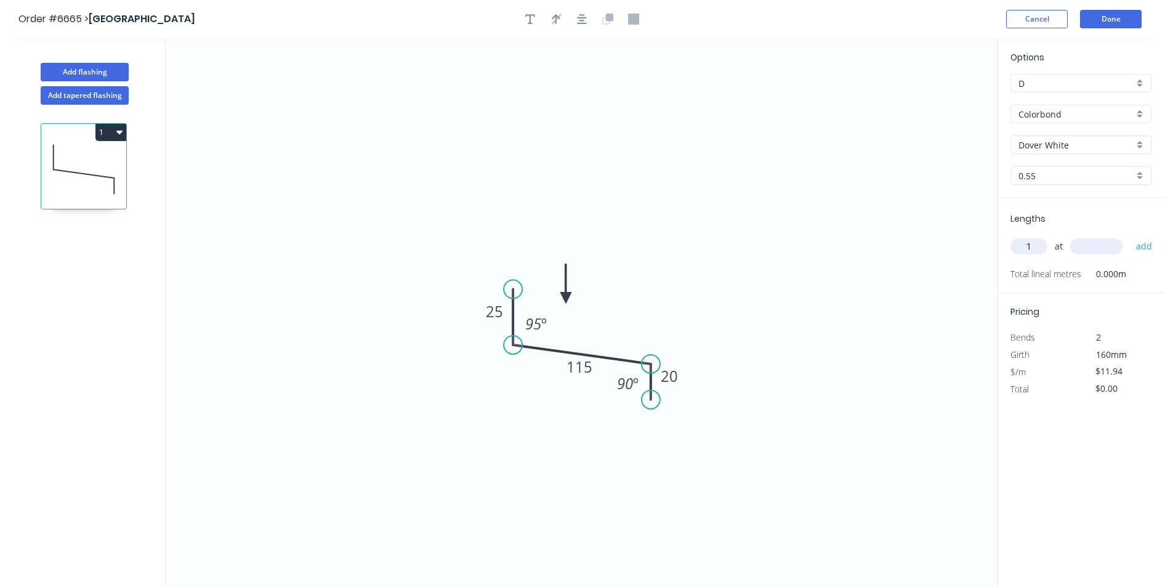
type input "1"
type input "650"
click at [1130, 236] on button "add" at bounding box center [1144, 246] width 29 height 21
type input "$11.94"
click at [114, 64] on button "Add flashing" at bounding box center [85, 72] width 88 height 18
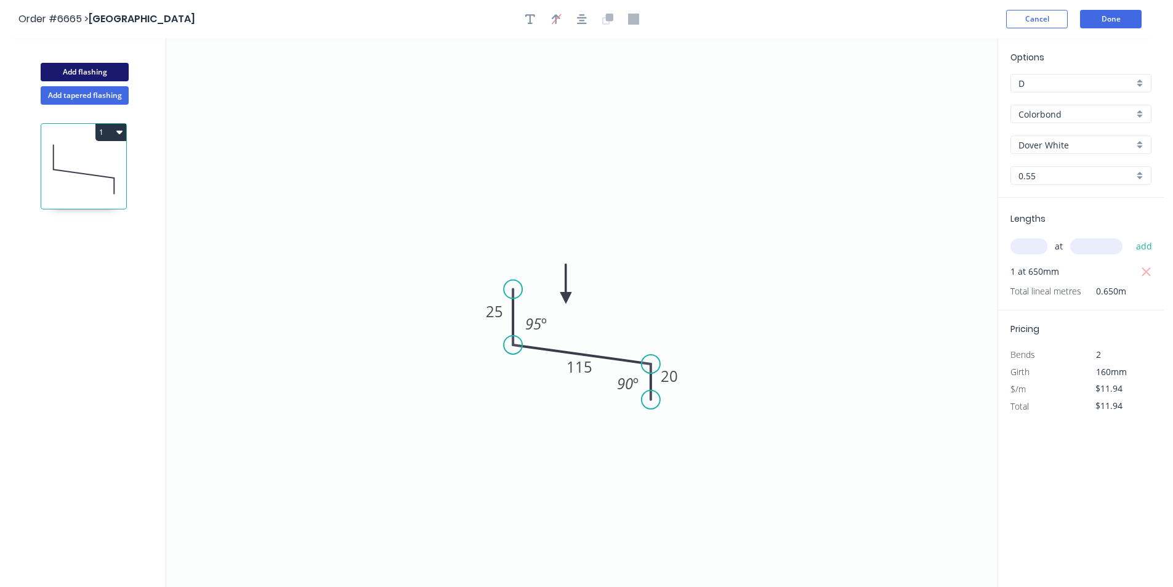
type input "$0.00"
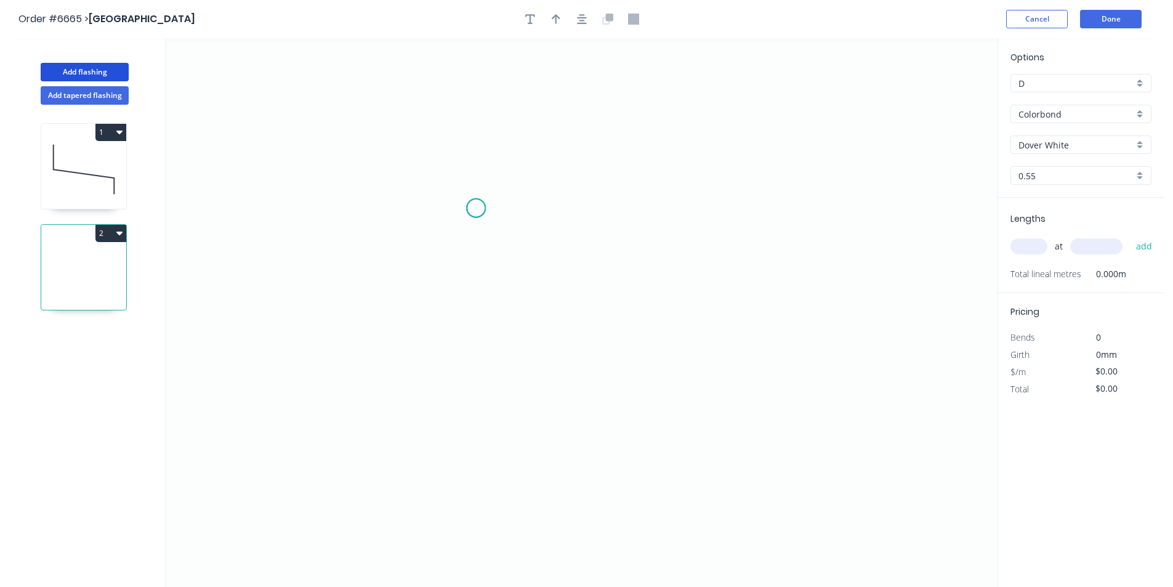
click at [476, 208] on icon "0" at bounding box center [581, 312] width 831 height 548
click at [479, 279] on icon "0" at bounding box center [581, 312] width 831 height 548
click at [578, 284] on icon "0 ?" at bounding box center [581, 312] width 831 height 548
drag, startPoint x: 582, startPoint y: 278, endPoint x: 555, endPoint y: 279, distance: 27.1
click at [555, 279] on circle at bounding box center [555, 279] width 18 height 18
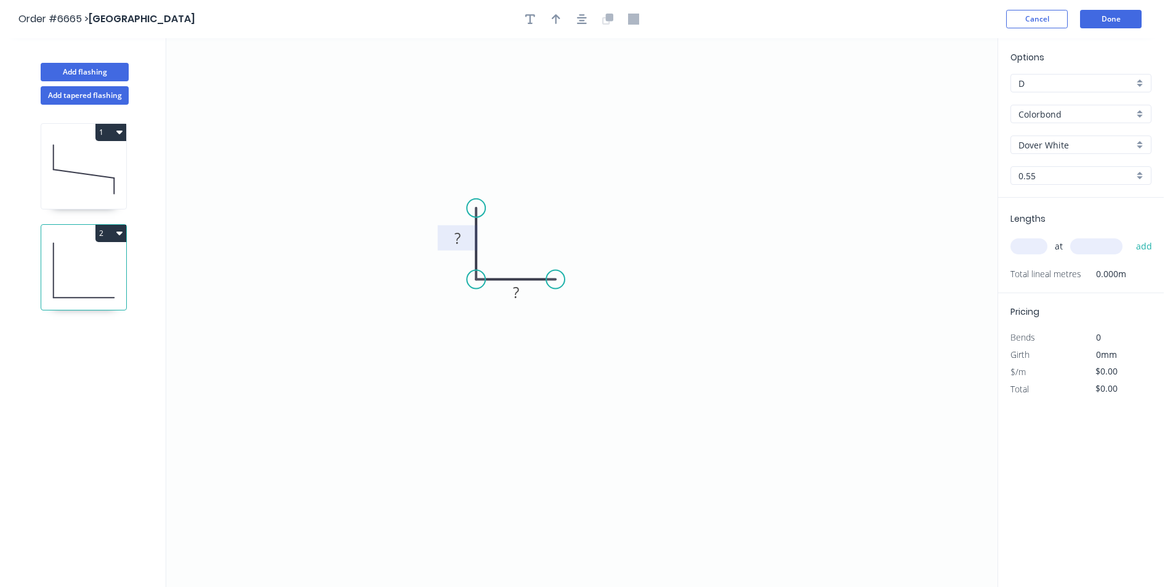
click at [464, 240] on rect at bounding box center [457, 238] width 25 height 17
type input "$7.34"
click at [580, 25] on button "button" at bounding box center [581, 19] width 18 height 18
click at [563, 17] on button "button" at bounding box center [556, 19] width 18 height 18
click at [933, 92] on icon "0 20 20" at bounding box center [581, 312] width 831 height 548
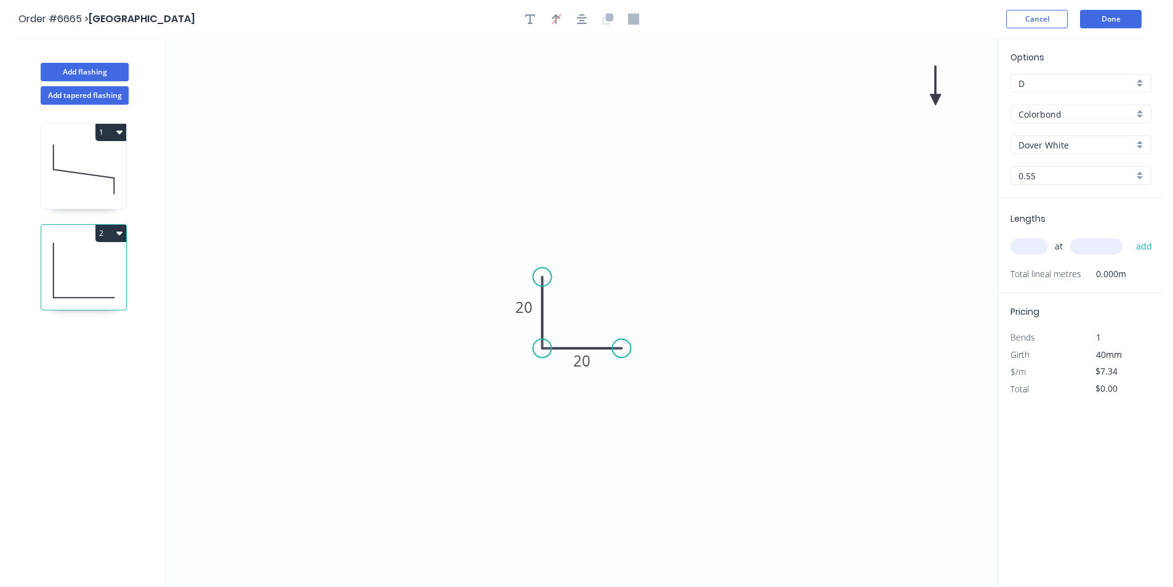
click at [933, 94] on icon at bounding box center [934, 85] width 11 height 39
drag, startPoint x: 933, startPoint y: 98, endPoint x: 590, endPoint y: 308, distance: 402.0
click at [590, 308] on icon at bounding box center [600, 298] width 36 height 36
click at [1034, 244] on input "text" at bounding box center [1028, 246] width 37 height 16
type input "2"
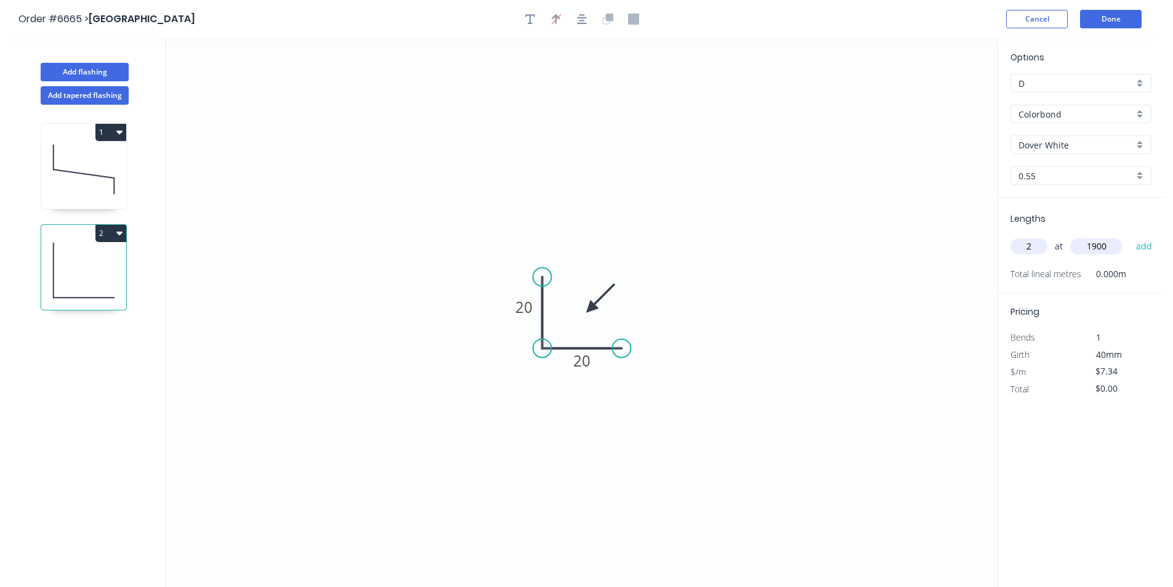
type input "1900"
click at [1130, 236] on button "add" at bounding box center [1144, 246] width 29 height 21
click at [109, 232] on button "2" at bounding box center [110, 233] width 31 height 17
click at [98, 268] on div "Duplicate" at bounding box center [67, 264] width 95 height 18
type input "$0.00"
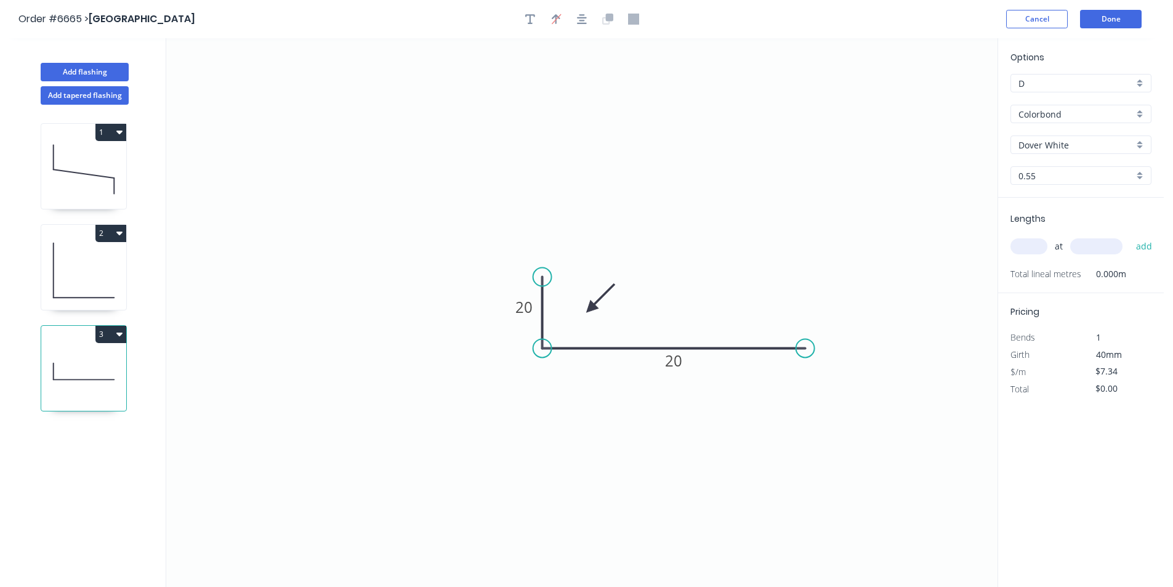
drag, startPoint x: 619, startPoint y: 345, endPoint x: 805, endPoint y: 359, distance: 186.4
click at [805, 359] on icon "0 20 20" at bounding box center [581, 312] width 831 height 548
click at [676, 359] on tspan "20" at bounding box center [673, 360] width 17 height 20
type input "$11.04"
click at [1038, 250] on input "text" at bounding box center [1028, 246] width 37 height 16
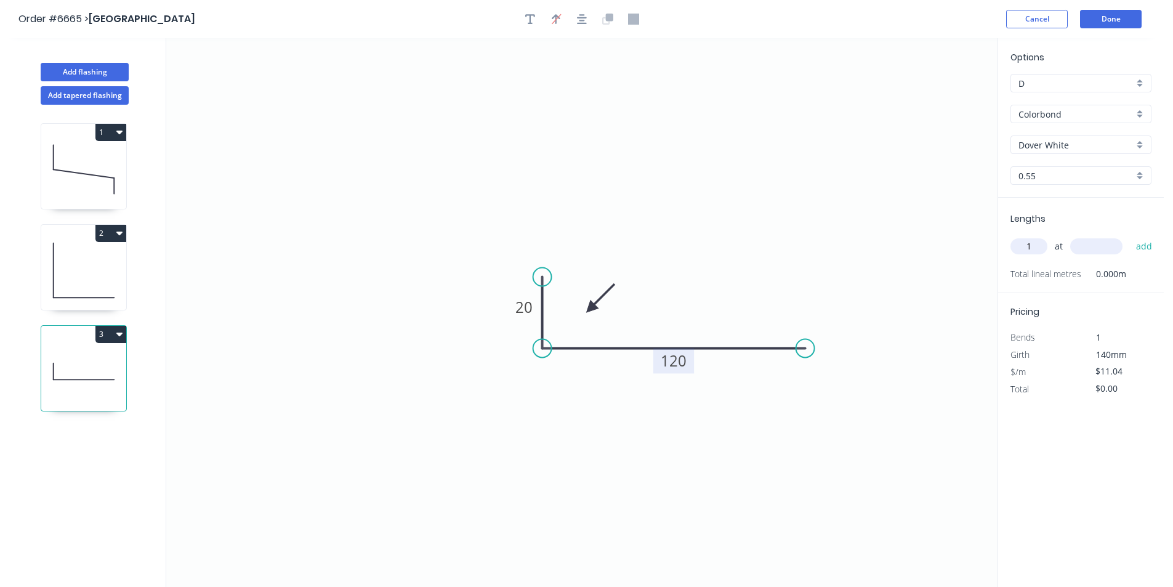
type input "1"
type input "605"
click at [1130, 236] on button "add" at bounding box center [1144, 246] width 29 height 21
type input "$11.04"
click at [1113, 28] on header "Order #6665 > Amplify Building Cancel Done" at bounding box center [581, 19] width 1163 height 38
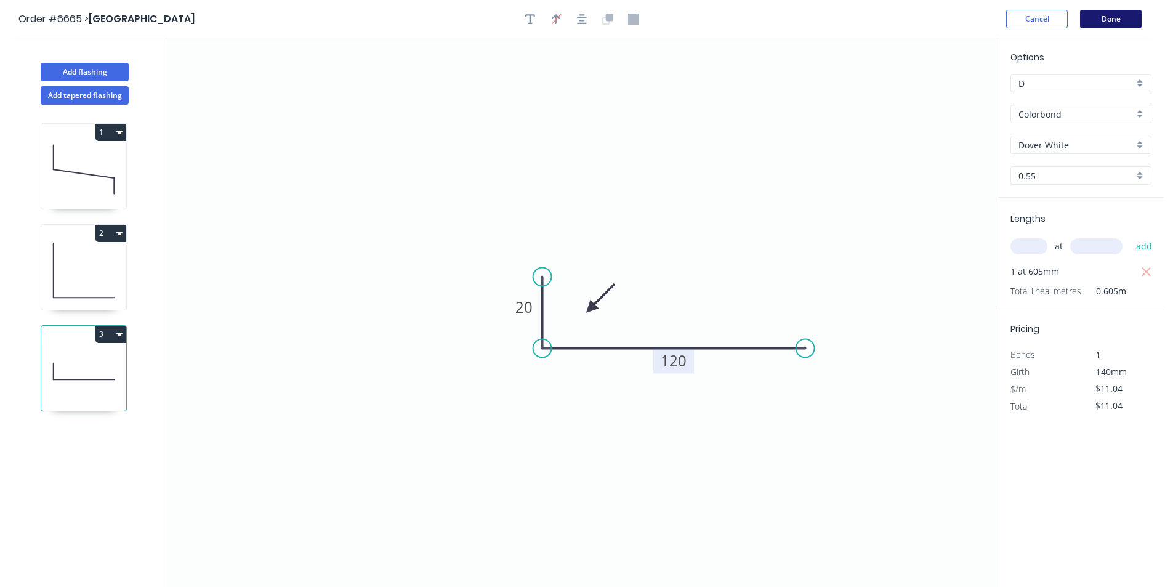
click at [1112, 12] on button "Done" at bounding box center [1111, 19] width 62 height 18
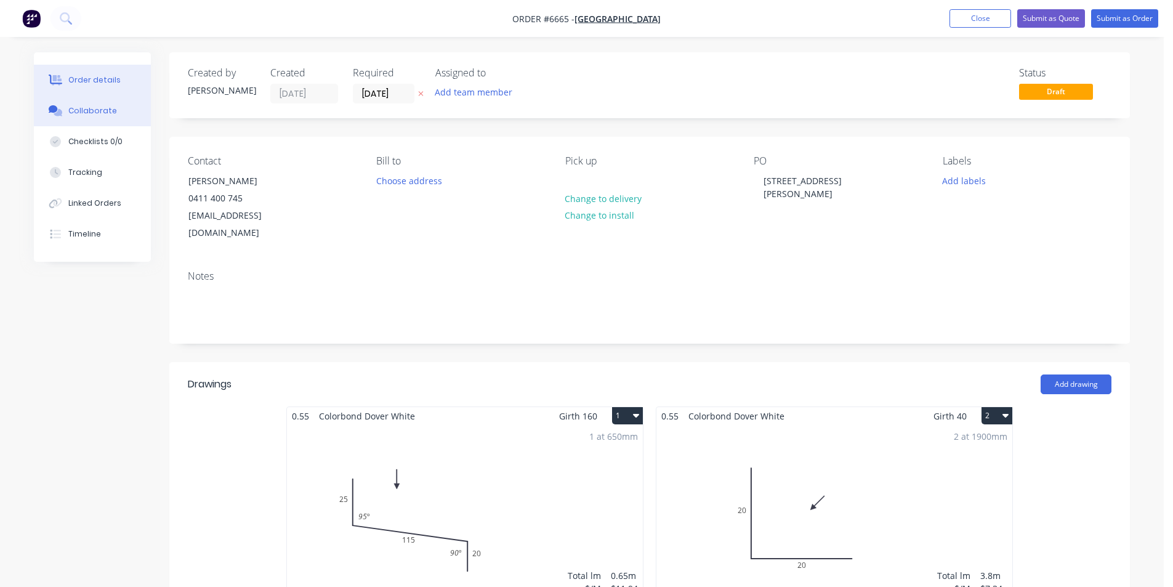
drag, startPoint x: 133, startPoint y: 107, endPoint x: 154, endPoint y: 113, distance: 21.8
click at [133, 107] on button "Collaborate" at bounding box center [92, 110] width 117 height 31
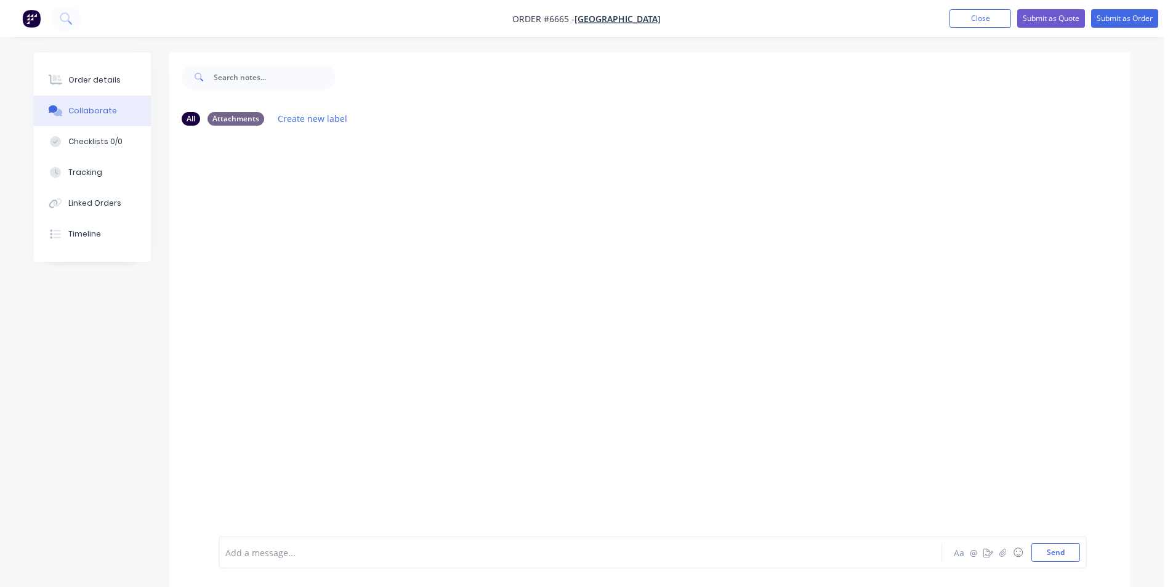
click at [1163, 577] on div at bounding box center [1163, 577] width 0 height 0
click at [1006, 551] on icon "button" at bounding box center [1002, 552] width 7 height 9
click at [1053, 557] on button "Send" at bounding box center [1055, 552] width 49 height 18
click at [1125, 18] on button "Submit as Order" at bounding box center [1124, 18] width 67 height 18
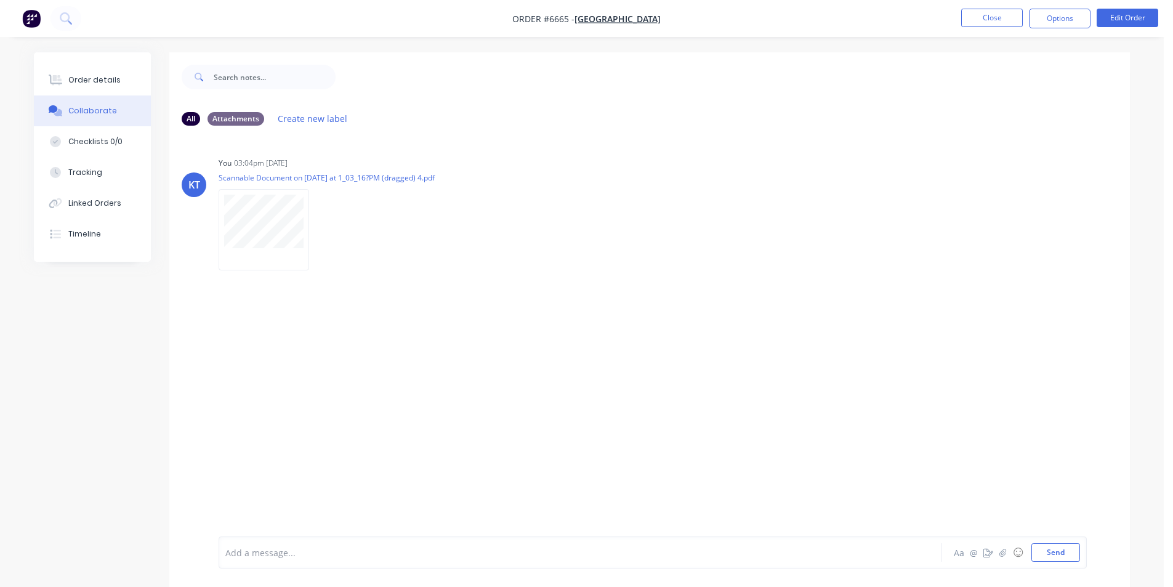
click at [133, 60] on div "Order details Collaborate Checklists 0/0 Tracking Linked Orders Timeline" at bounding box center [92, 156] width 117 height 209
click at [124, 68] on button "Order details" at bounding box center [92, 80] width 117 height 31
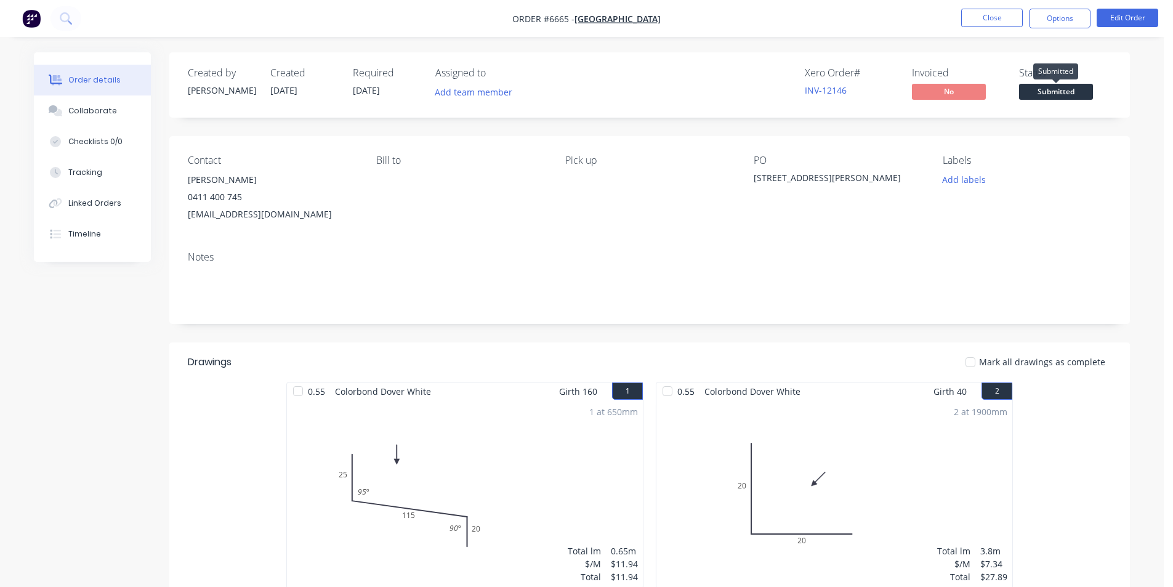
click at [1044, 92] on span "Submitted" at bounding box center [1056, 91] width 74 height 15
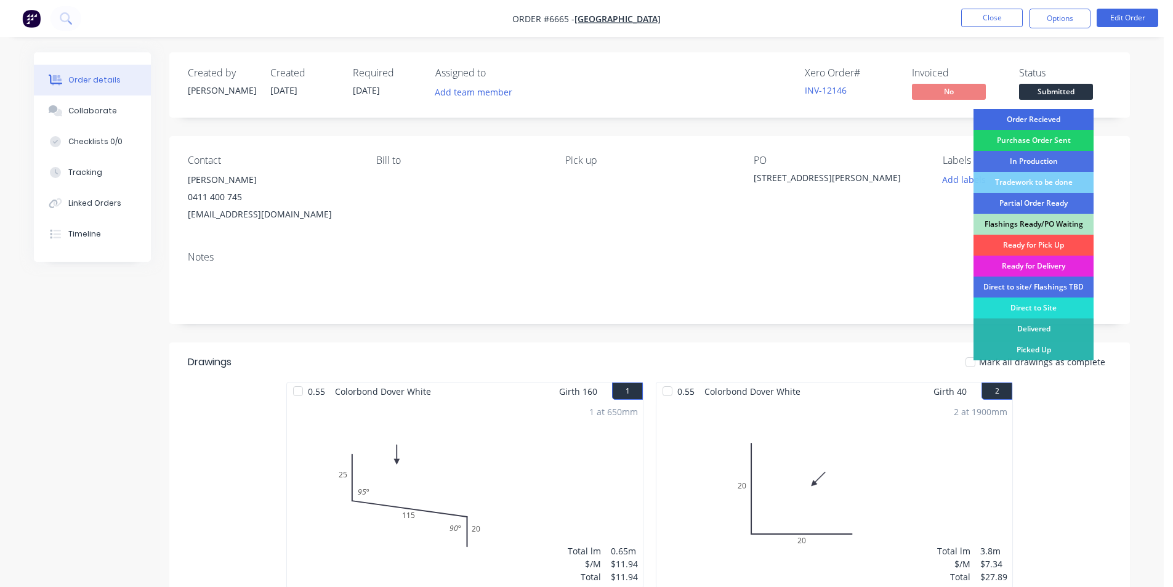
click at [1053, 112] on div "Order Recieved" at bounding box center [1033, 119] width 120 height 21
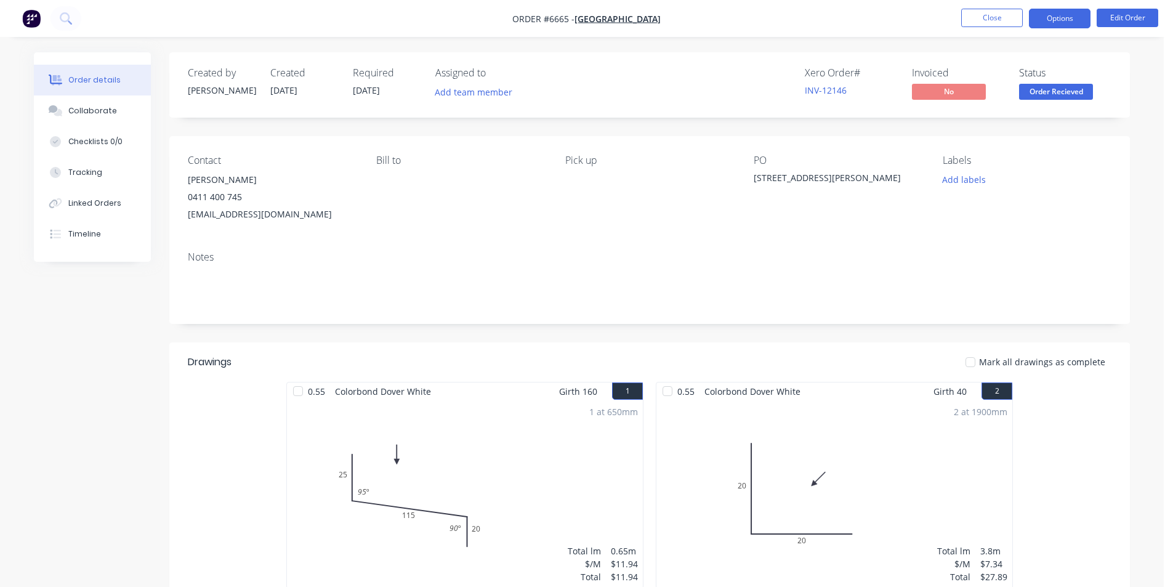
click at [1074, 17] on button "Options" at bounding box center [1060, 19] width 62 height 20
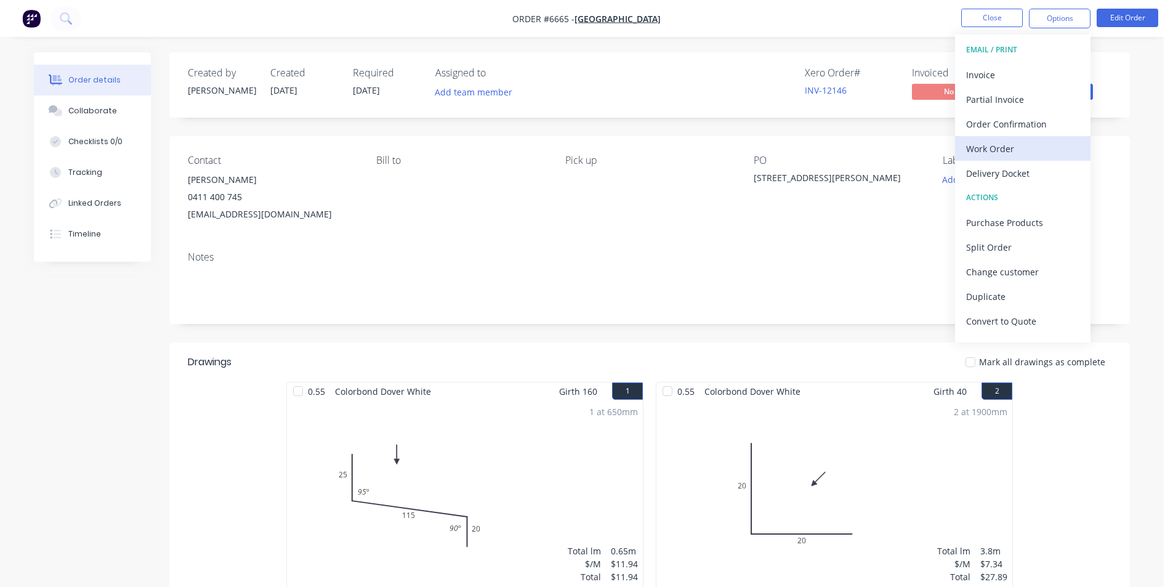
click at [1033, 150] on div "Work Order" at bounding box center [1022, 149] width 113 height 18
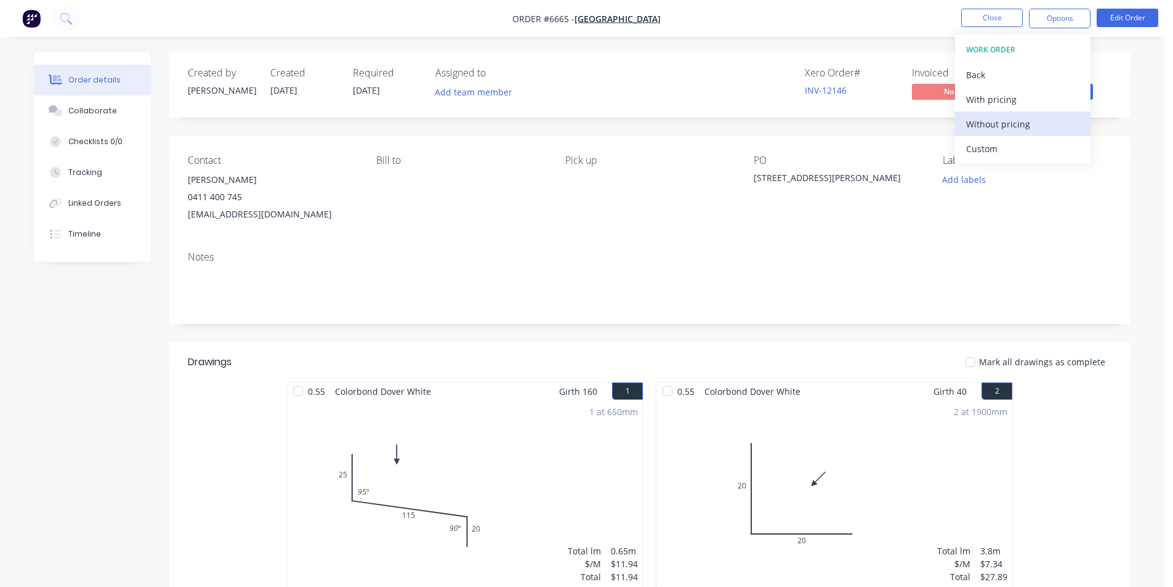
click at [1035, 123] on div "Without pricing" at bounding box center [1022, 124] width 113 height 18
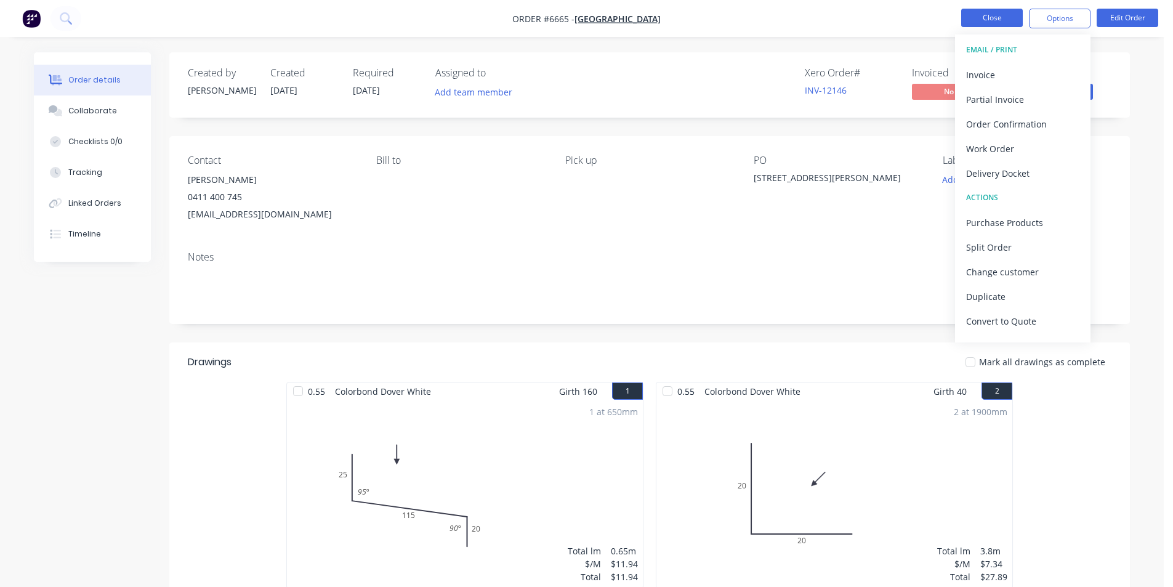
click at [1003, 17] on button "Close" at bounding box center [992, 18] width 62 height 18
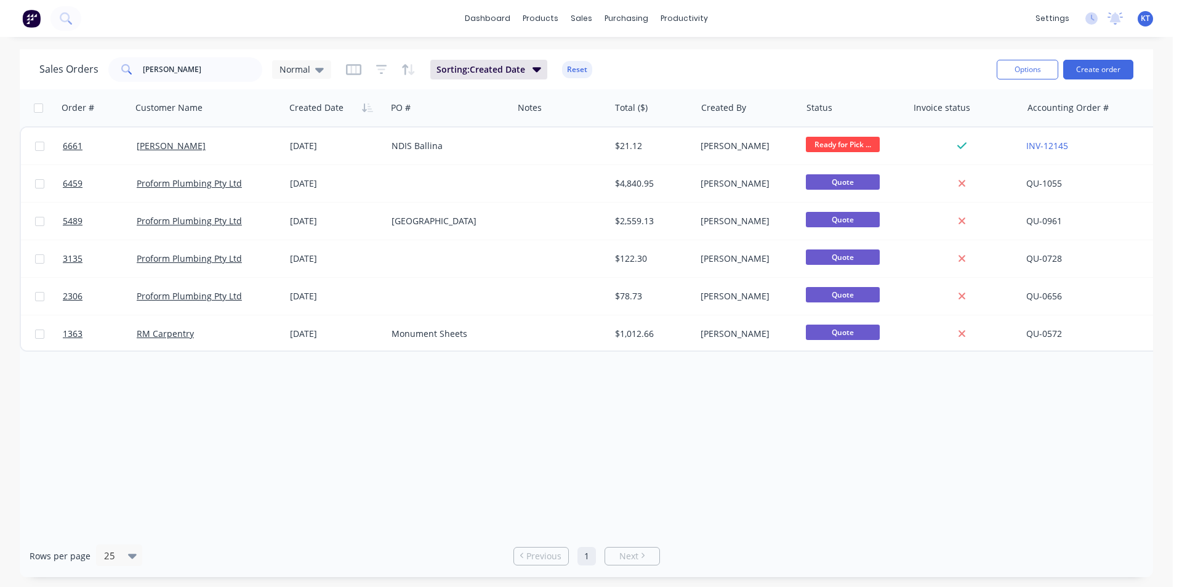
click at [166, 48] on div "dashboard products sales purchasing productivity dashboard products Product Cat…" at bounding box center [586, 293] width 1173 height 587
click at [1125, 70] on button "Create order" at bounding box center [1098, 70] width 70 height 20
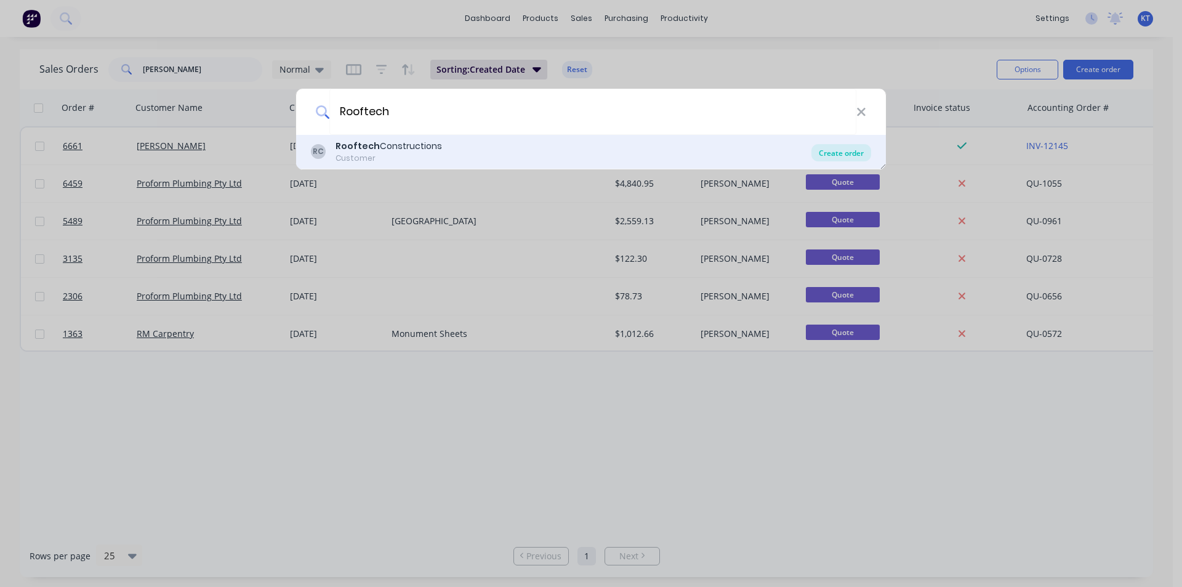
type input "Rooftech"
click at [827, 148] on div "Create order" at bounding box center [841, 152] width 60 height 17
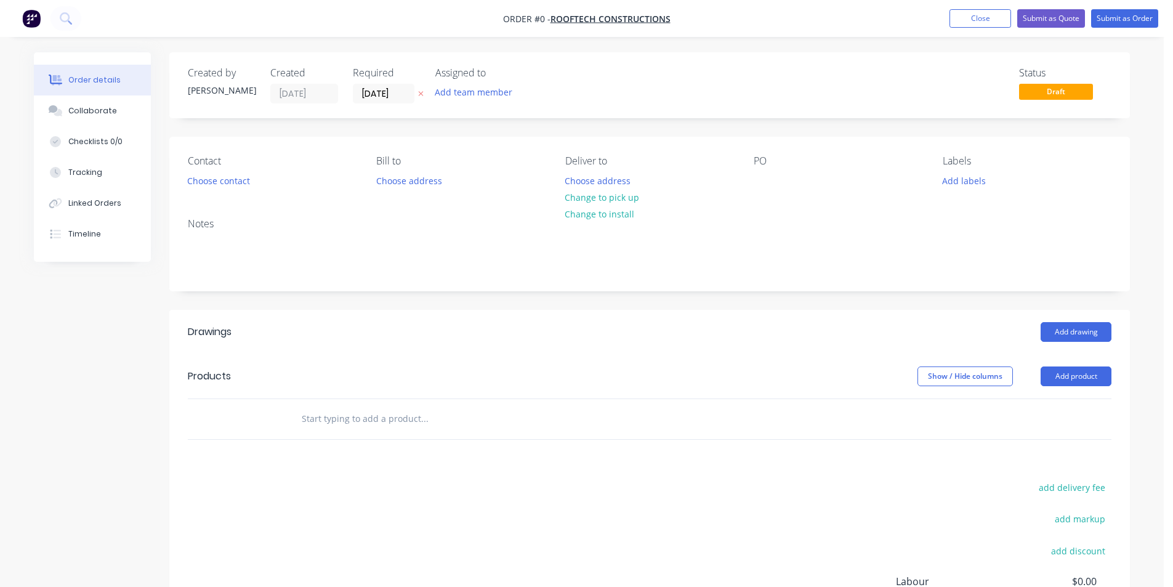
click at [214, 190] on div "Contact Choose contact [PERSON_NAME] to Choose address Deliver to Choose addres…" at bounding box center [649, 172] width 960 height 71
click at [231, 178] on button "Choose contact" at bounding box center [219, 180] width 76 height 17
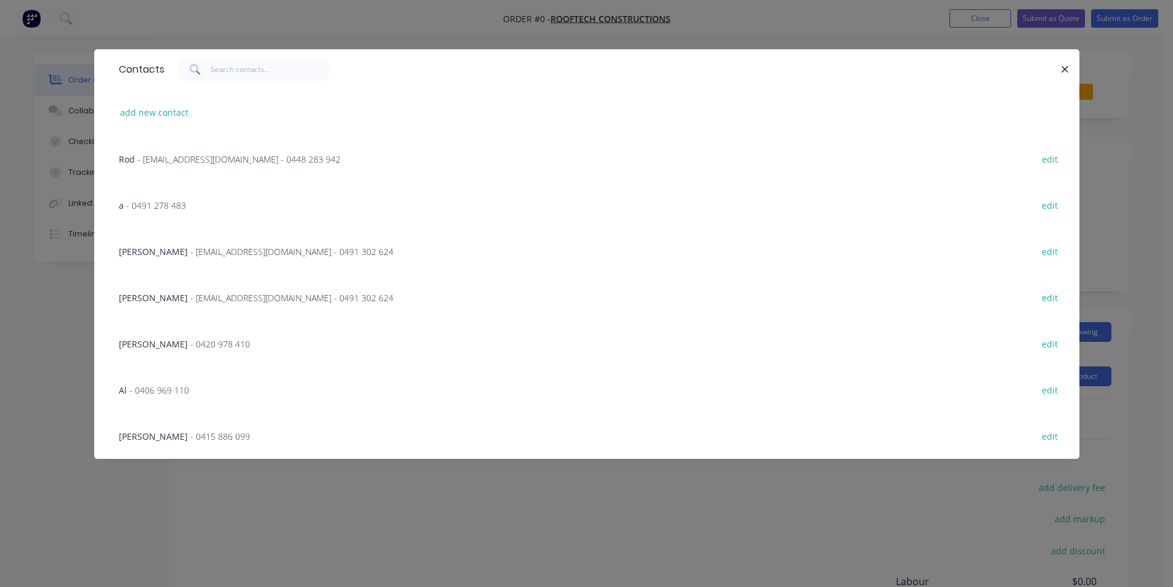
click at [284, 259] on div "[PERSON_NAME] - [EMAIL_ADDRESS][DOMAIN_NAME] - 0491 302 624 edit" at bounding box center [587, 251] width 948 height 46
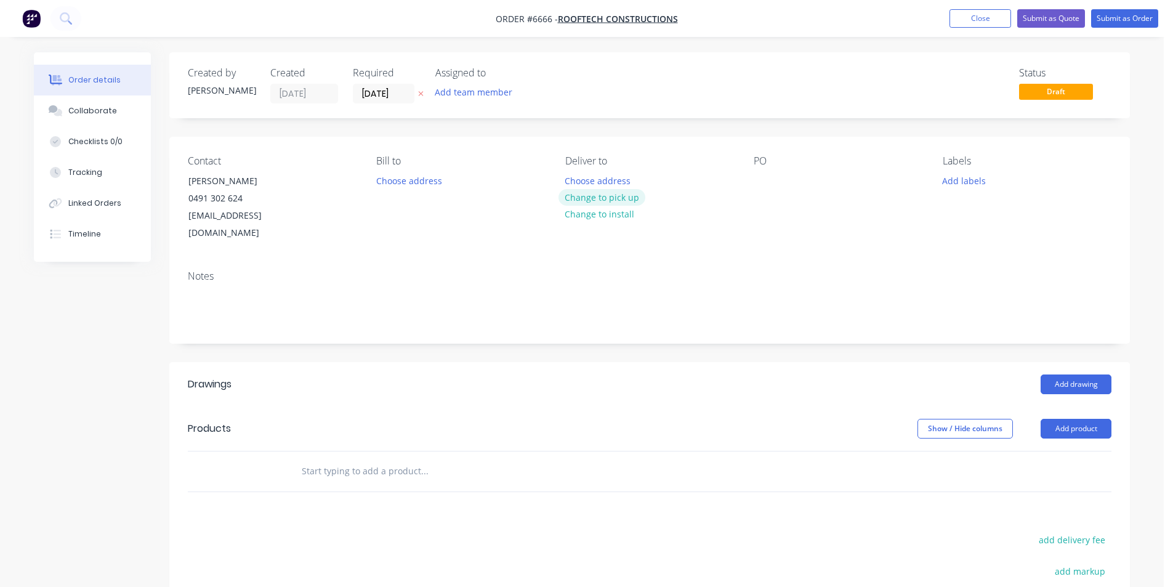
click at [592, 201] on button "Change to pick up" at bounding box center [601, 197] width 87 height 17
click at [760, 182] on div at bounding box center [763, 181] width 20 height 18
click at [1091, 421] on header "Products Show / Hide columns Add product" at bounding box center [649, 428] width 960 height 44
click at [1093, 419] on button "Add product" at bounding box center [1075, 429] width 71 height 20
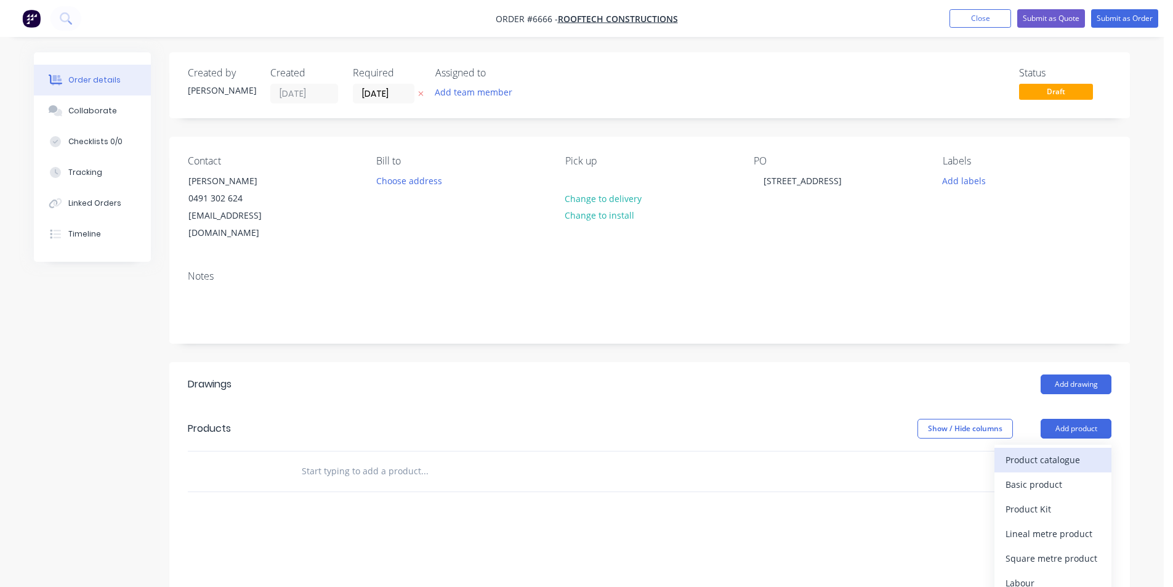
click at [1083, 451] on div "Product catalogue" at bounding box center [1052, 460] width 95 height 18
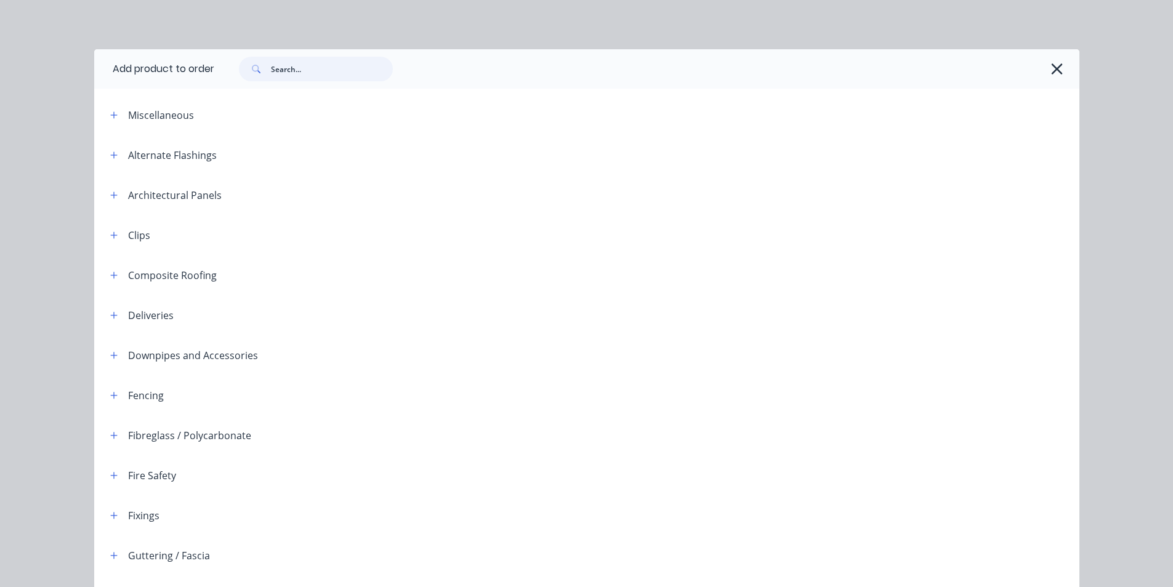
click at [311, 74] on input "text" at bounding box center [332, 69] width 122 height 25
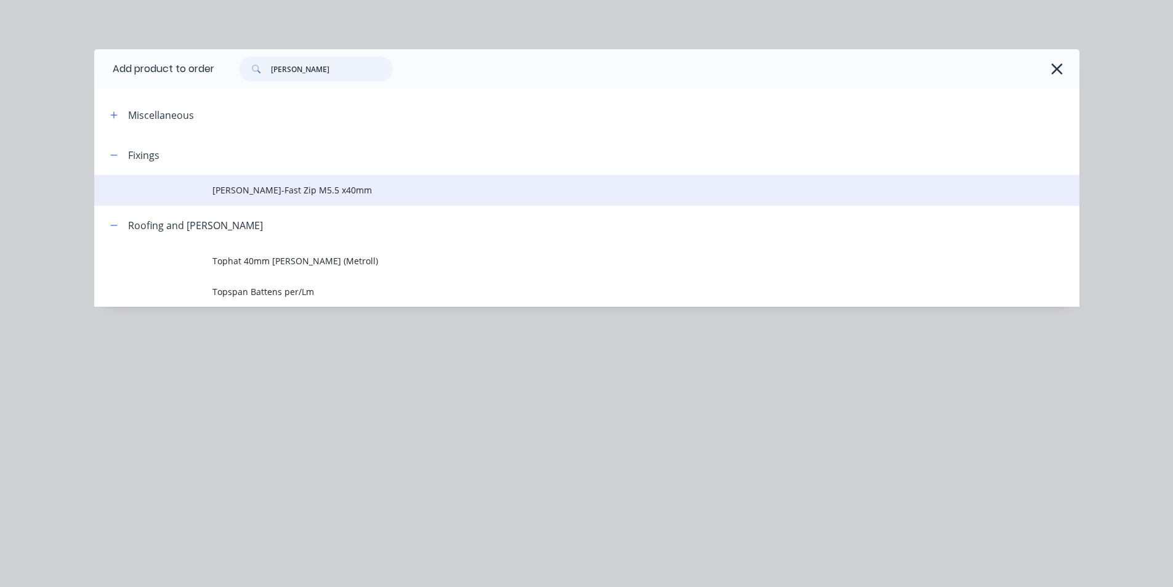
type input "[PERSON_NAME]"
click at [326, 188] on span "[PERSON_NAME]-Fast Zip M5.5 x40mm" at bounding box center [558, 189] width 693 height 13
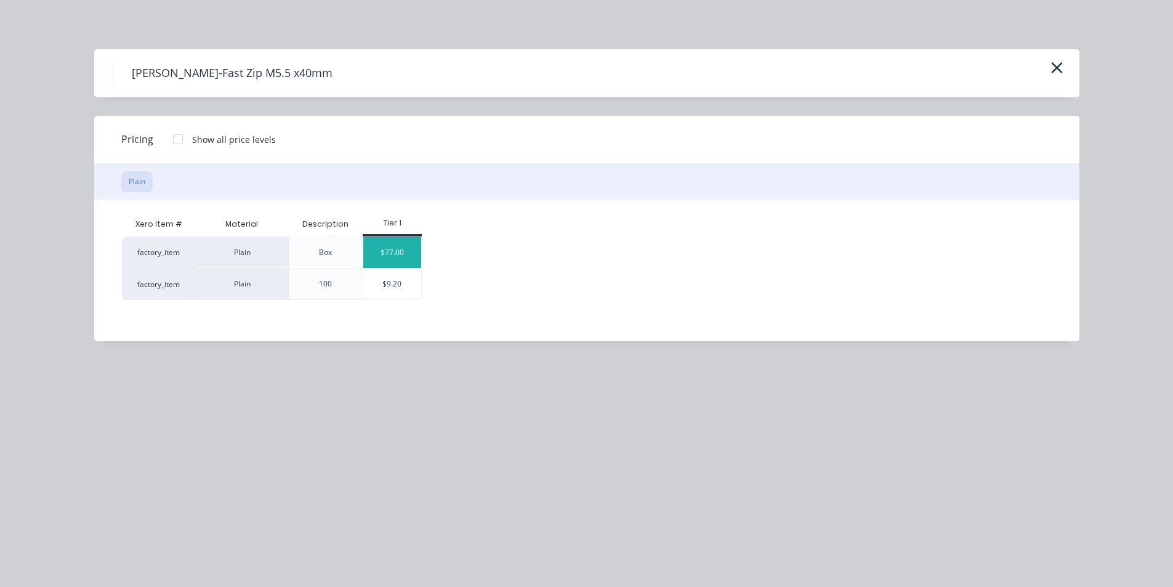
click at [389, 247] on div "$77.00" at bounding box center [392, 252] width 58 height 31
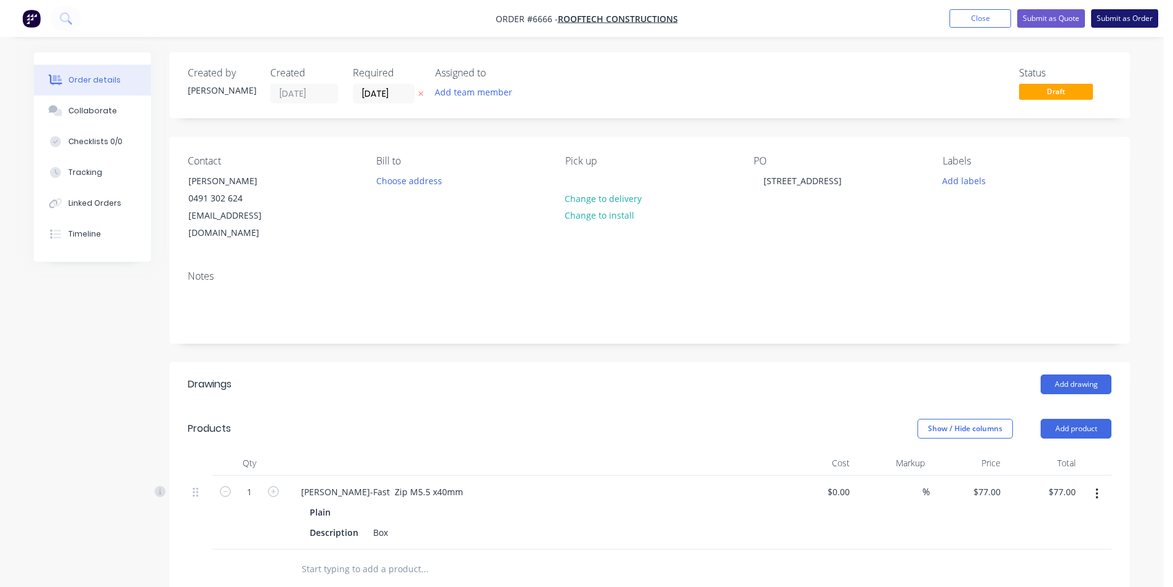
click at [1123, 9] on button "Submit as Order" at bounding box center [1124, 18] width 67 height 18
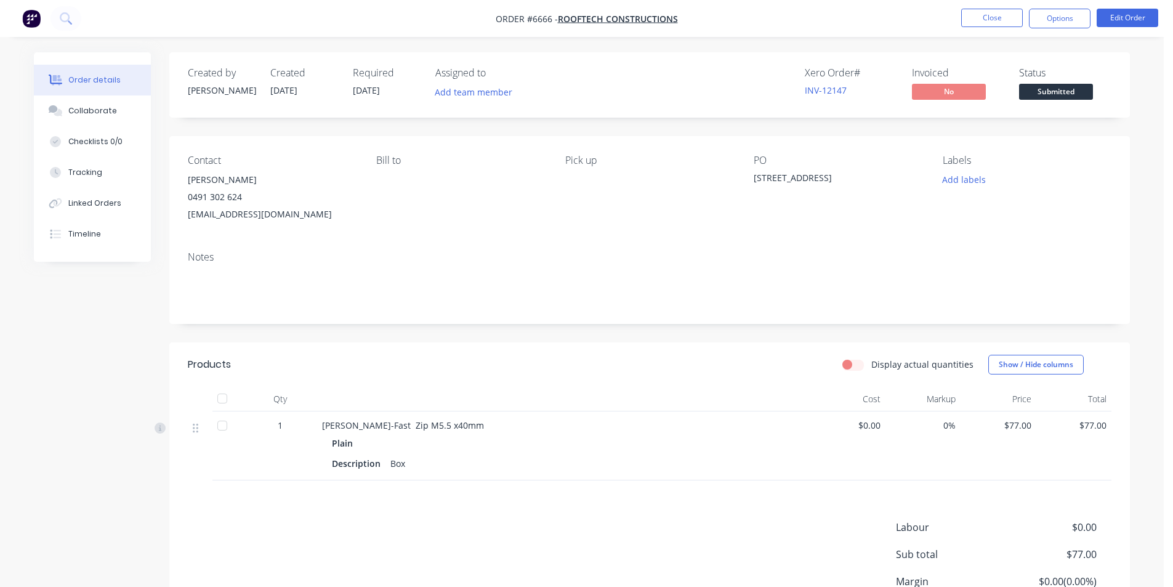
click at [1066, 100] on button "Submitted" at bounding box center [1056, 93] width 74 height 18
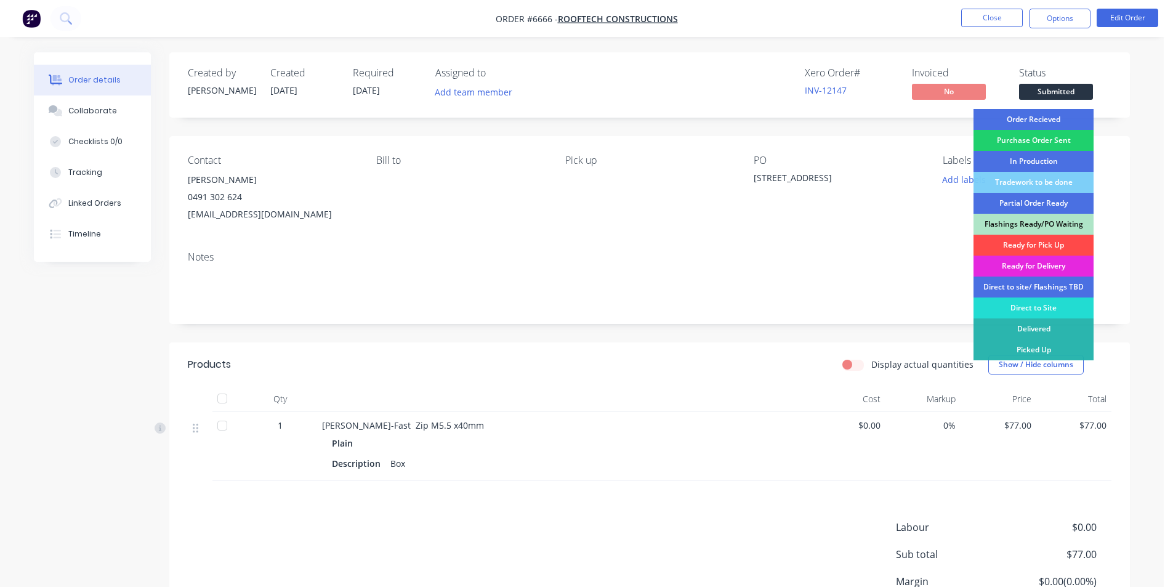
click at [1056, 246] on div "Ready for Pick Up" at bounding box center [1033, 245] width 120 height 21
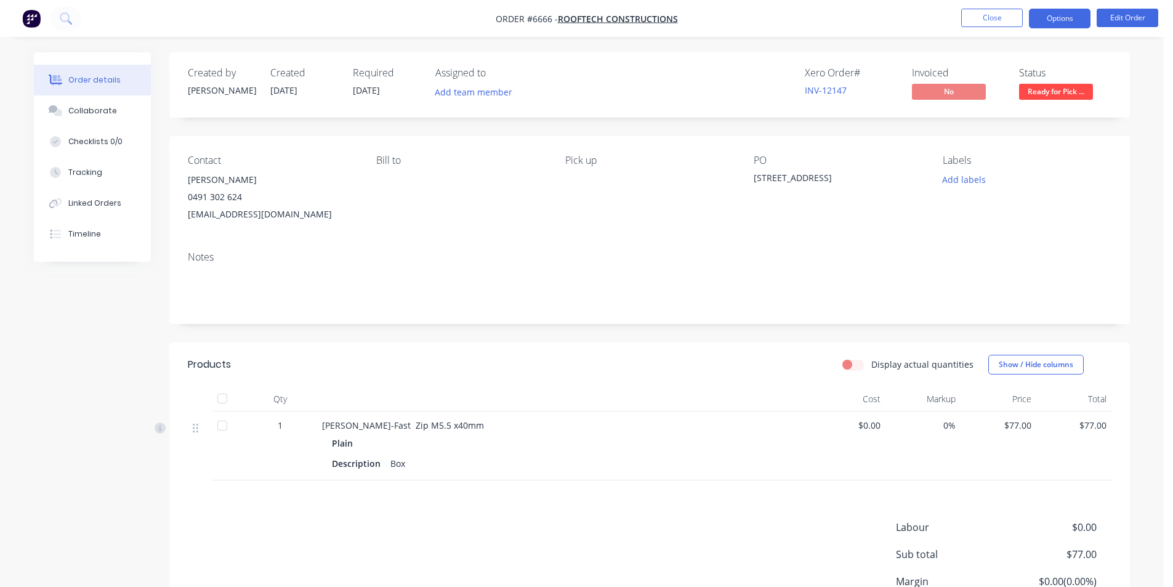
click at [1050, 17] on button "Options" at bounding box center [1060, 19] width 62 height 20
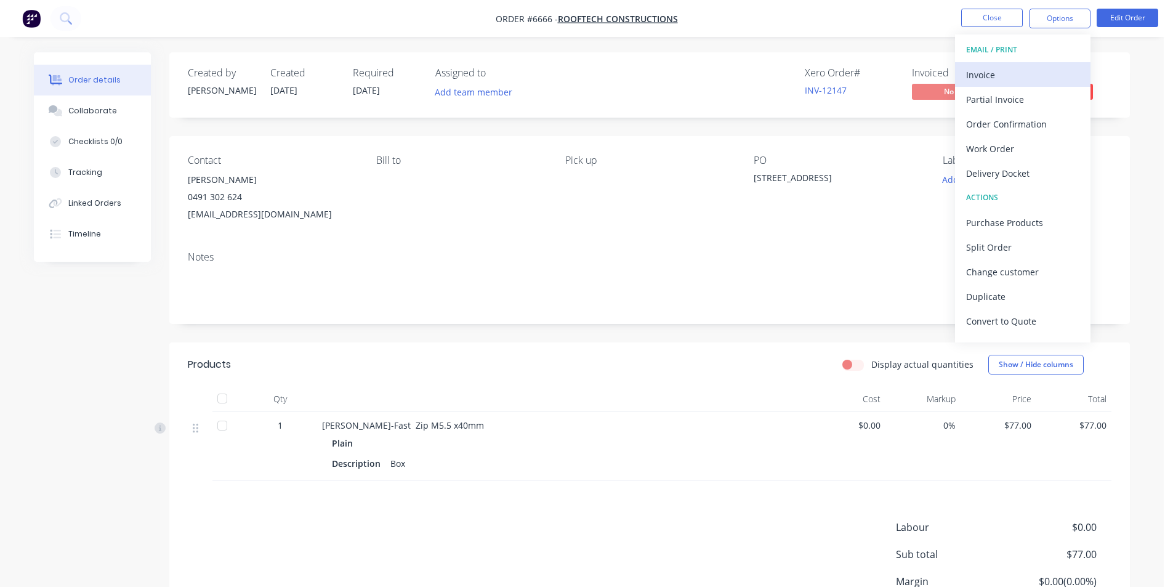
click at [1048, 74] on div "Invoice" at bounding box center [1022, 75] width 113 height 18
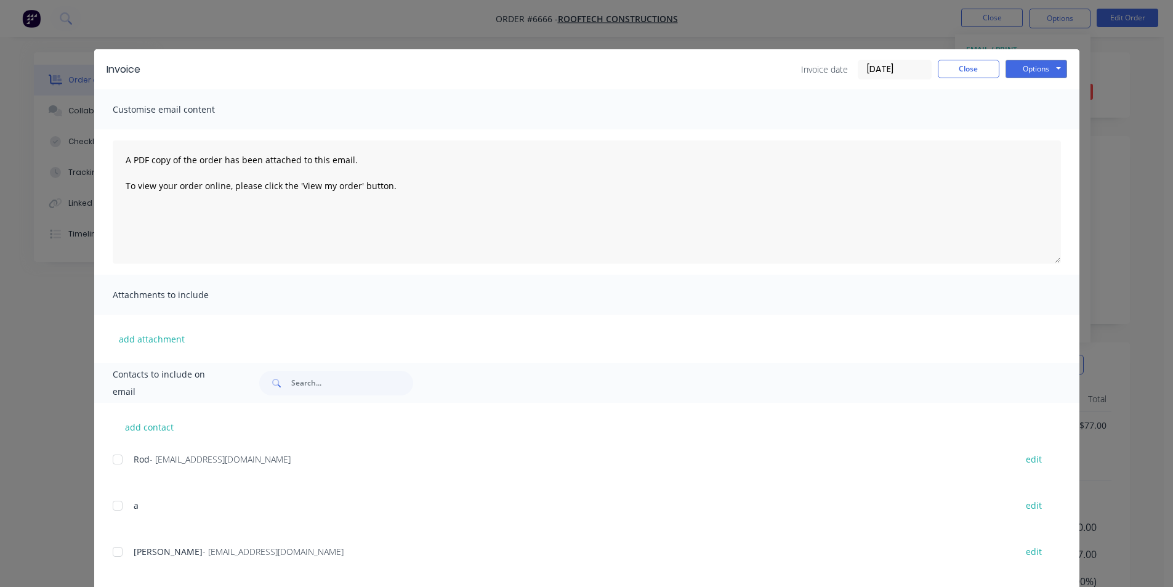
click at [116, 557] on div at bounding box center [117, 551] width 25 height 25
click at [1049, 74] on button "Options" at bounding box center [1036, 69] width 62 height 18
click at [1049, 127] on button "Email" at bounding box center [1044, 131] width 79 height 20
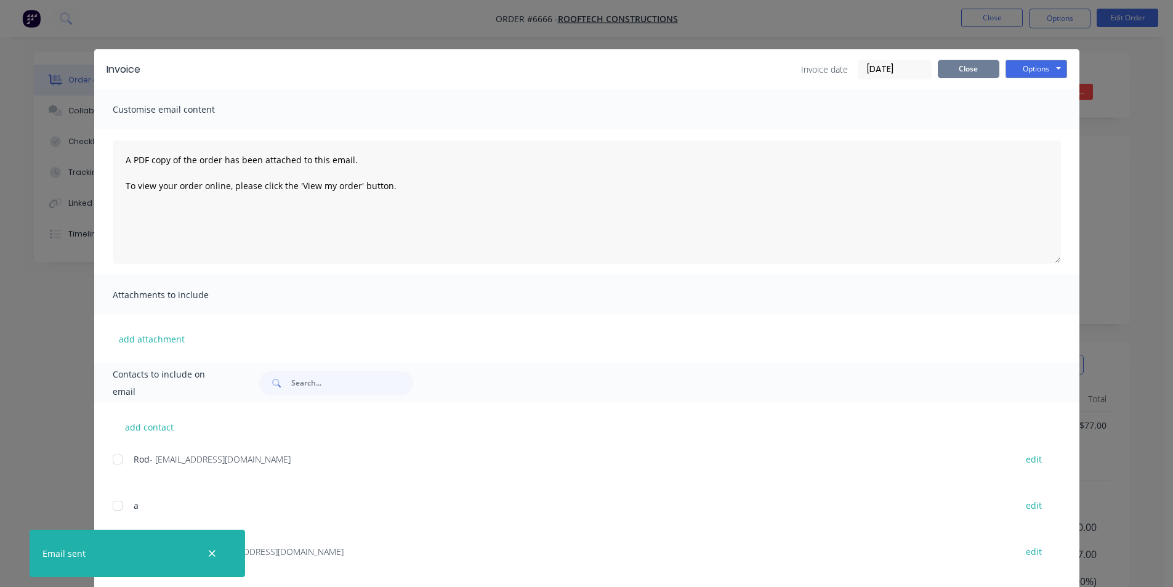
click at [965, 73] on button "Close" at bounding box center [968, 69] width 62 height 18
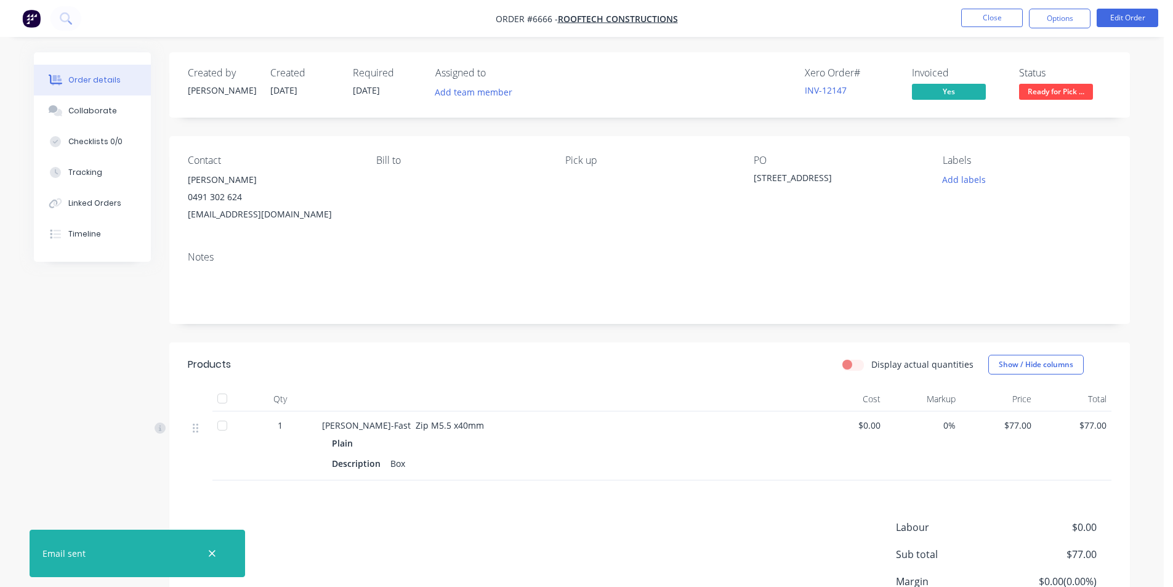
click at [224, 399] on div at bounding box center [222, 398] width 25 height 25
click at [991, 20] on button "Close" at bounding box center [992, 18] width 62 height 18
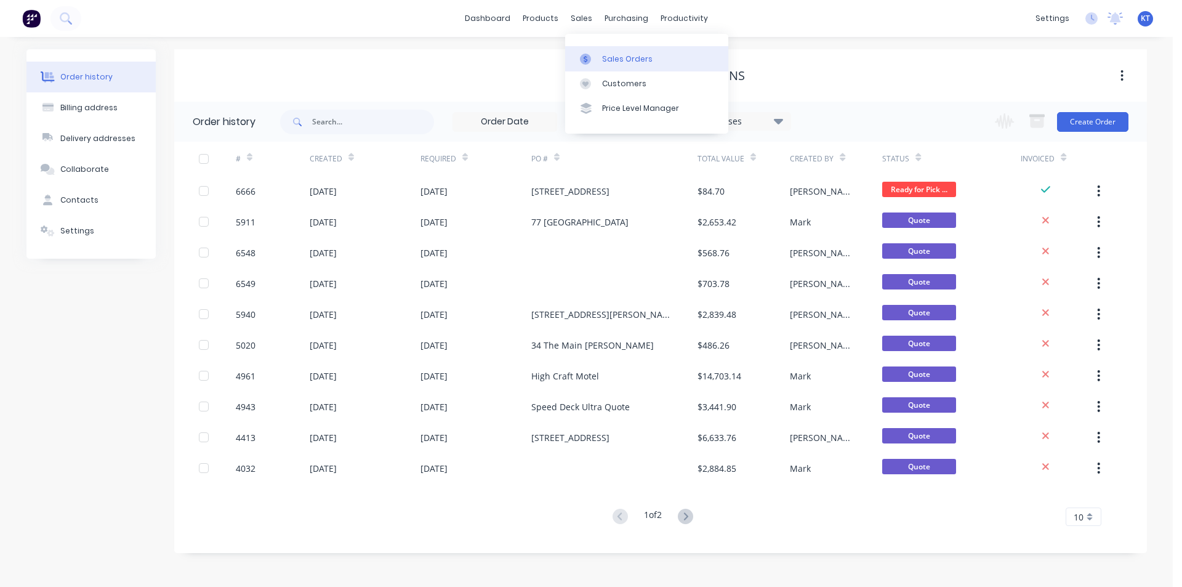
click at [606, 64] on div "Sales Orders" at bounding box center [627, 59] width 50 height 11
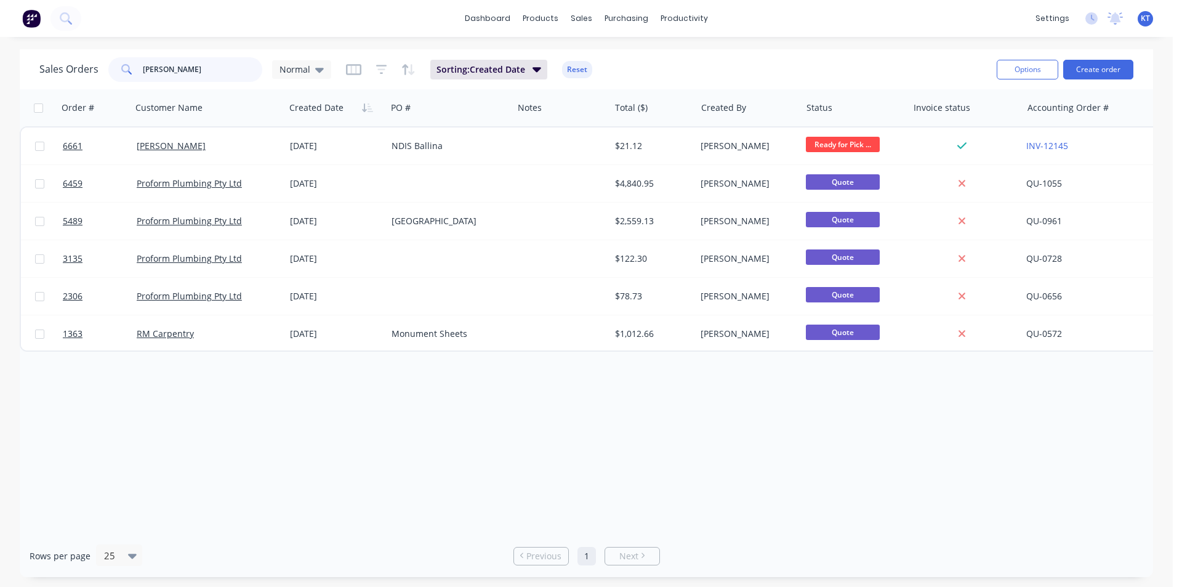
click at [193, 79] on input "[PERSON_NAME]" at bounding box center [203, 69] width 120 height 25
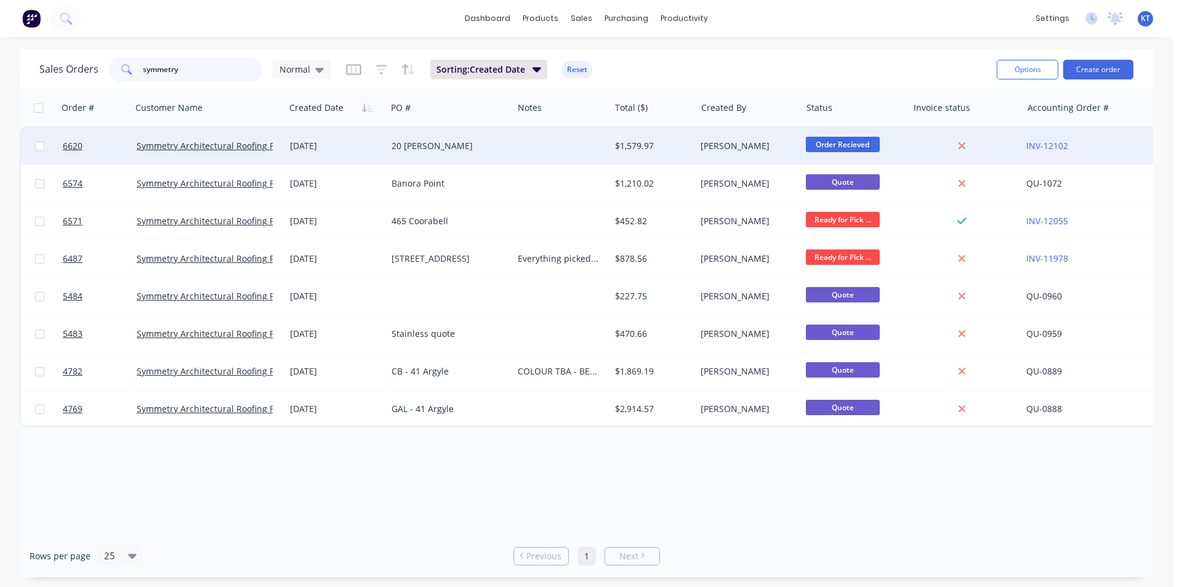
type input "symmetry"
click at [268, 153] on div "Symmetry Architectural Roofing Pty Ltd" at bounding box center [208, 145] width 153 height 37
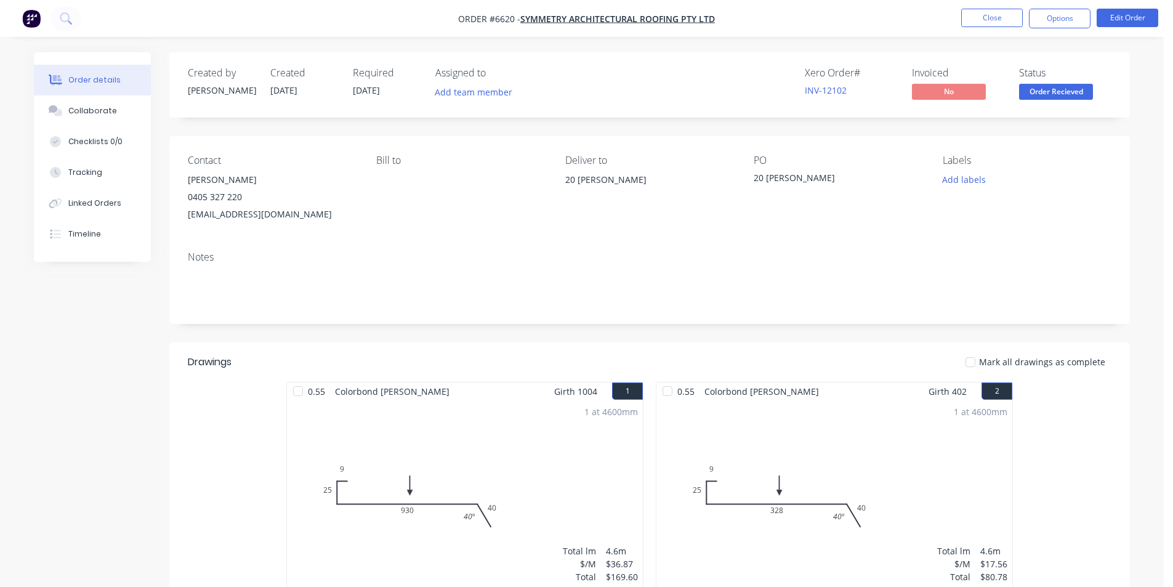
click at [1065, 84] on span "Order Recieved" at bounding box center [1056, 91] width 74 height 15
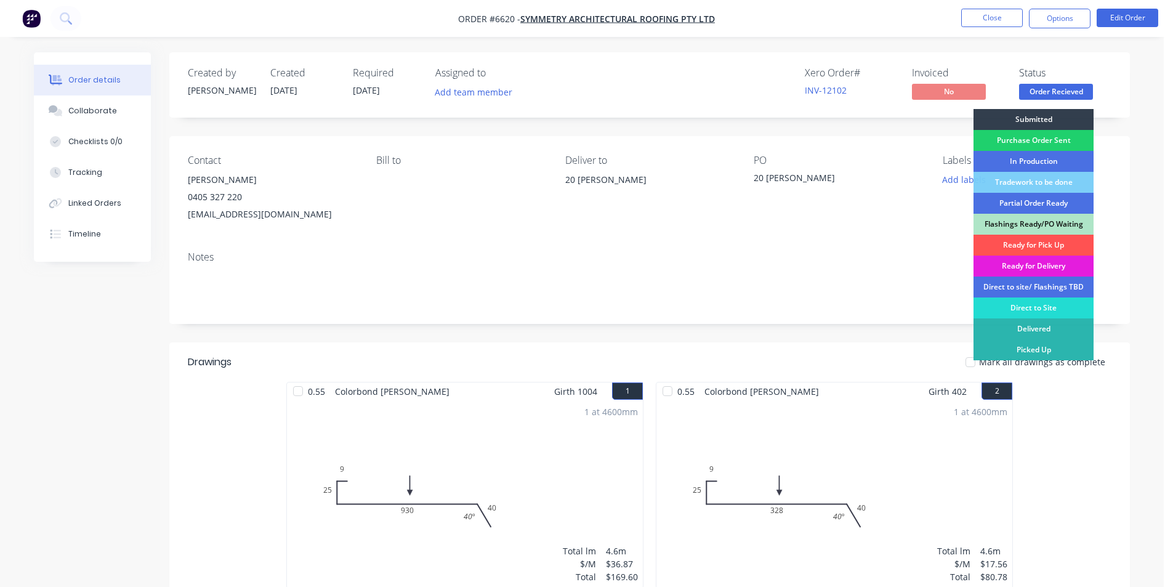
click at [1064, 260] on div "Ready for Delivery" at bounding box center [1033, 265] width 120 height 21
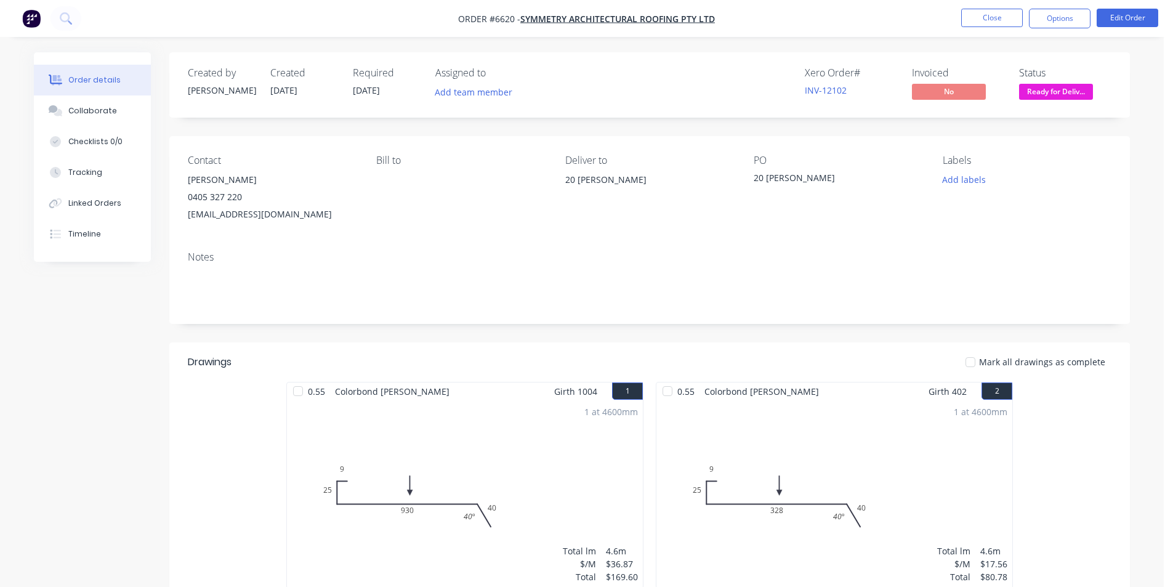
click at [971, 360] on div at bounding box center [970, 362] width 25 height 25
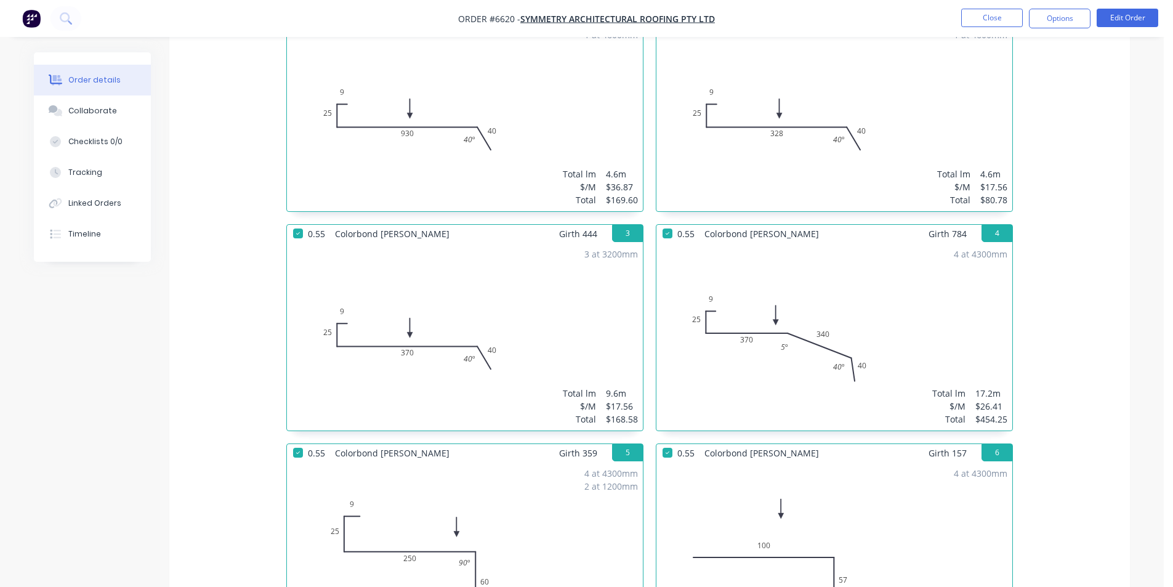
scroll to position [677, 0]
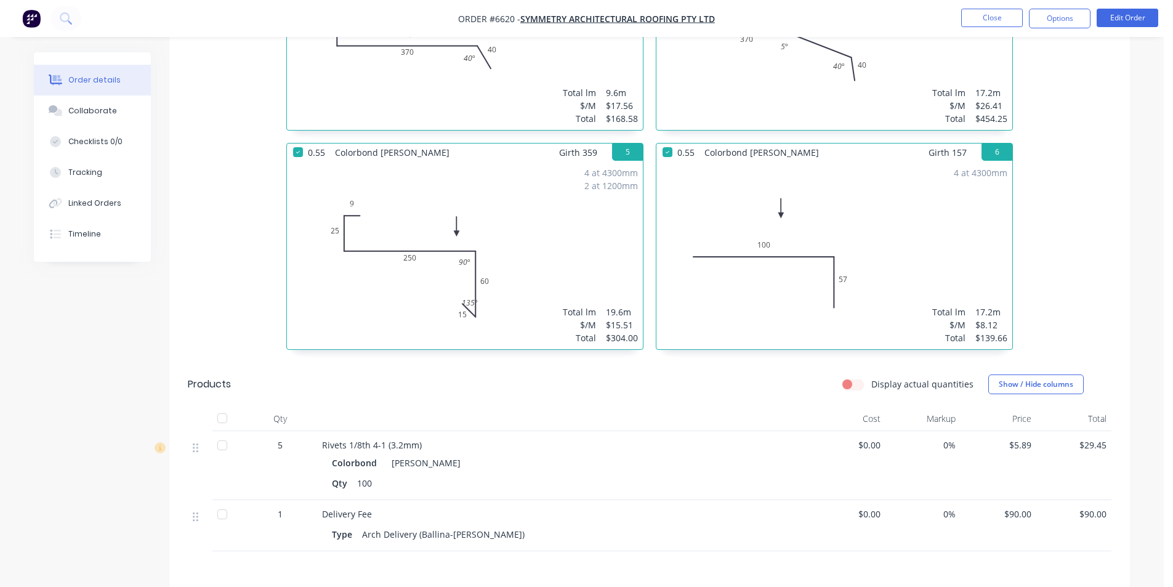
click at [228, 421] on div at bounding box center [222, 418] width 25 height 25
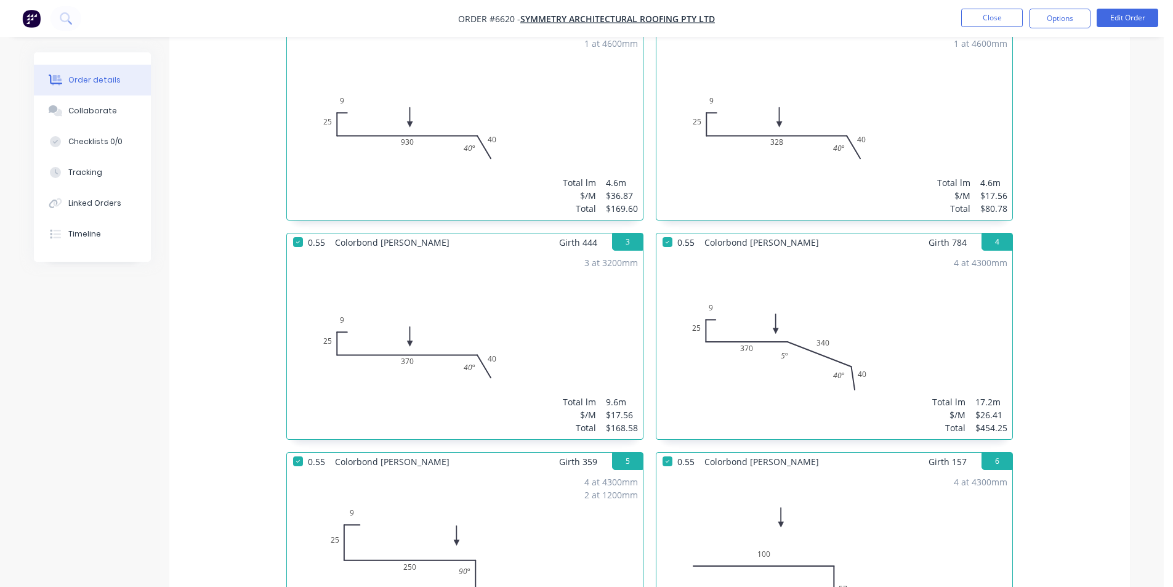
scroll to position [122, 0]
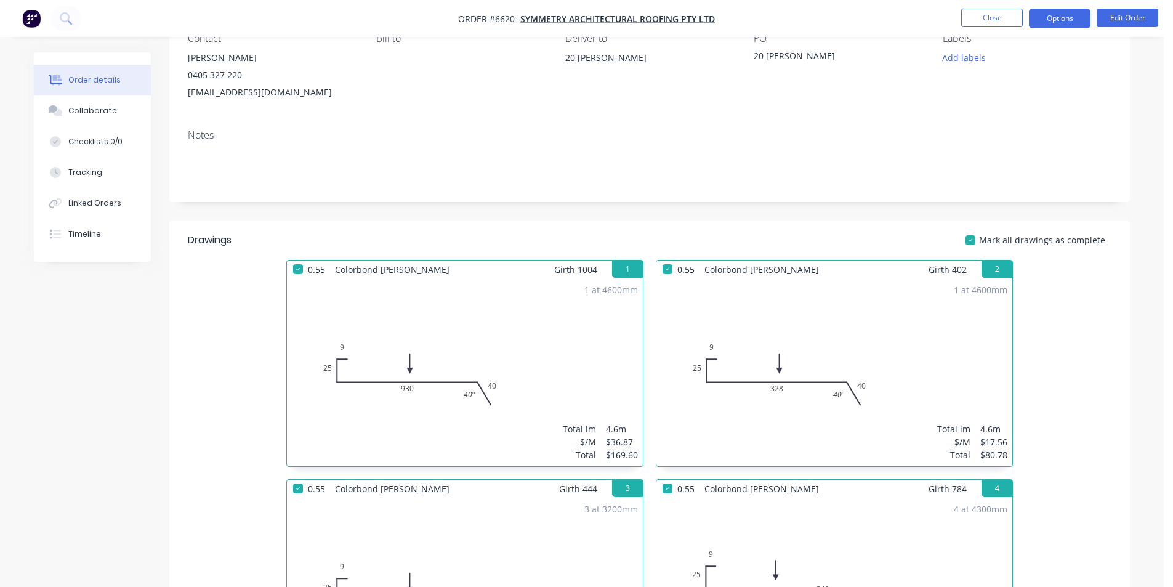
click at [1078, 17] on button "Options" at bounding box center [1060, 19] width 62 height 20
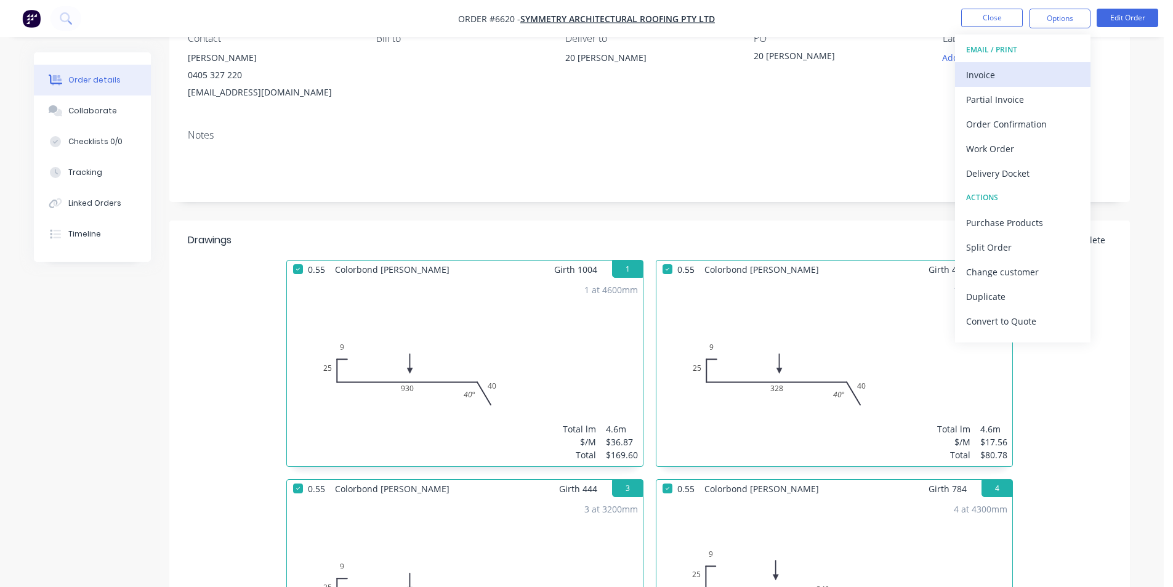
click at [1024, 79] on div "Invoice" at bounding box center [1022, 75] width 113 height 18
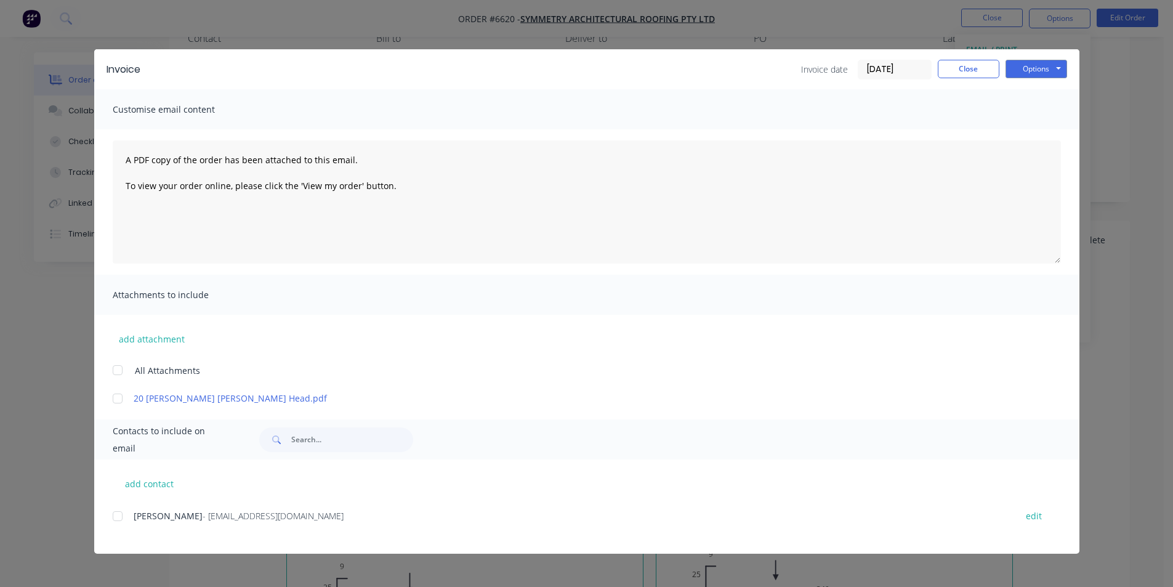
click at [119, 514] on div at bounding box center [117, 516] width 25 height 25
click at [1035, 62] on button "Options" at bounding box center [1036, 69] width 62 height 18
click at [1050, 133] on button "Email" at bounding box center [1044, 131] width 79 height 20
